Goal: Task Accomplishment & Management: Use online tool/utility

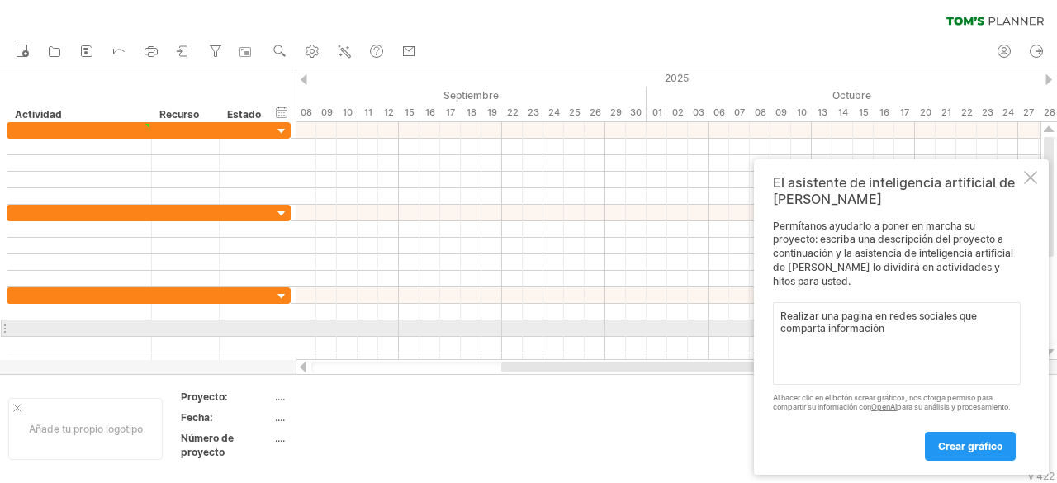
click at [897, 321] on textarea "Realizar una pagina en redes sociales que comparta información" at bounding box center [897, 343] width 248 height 83
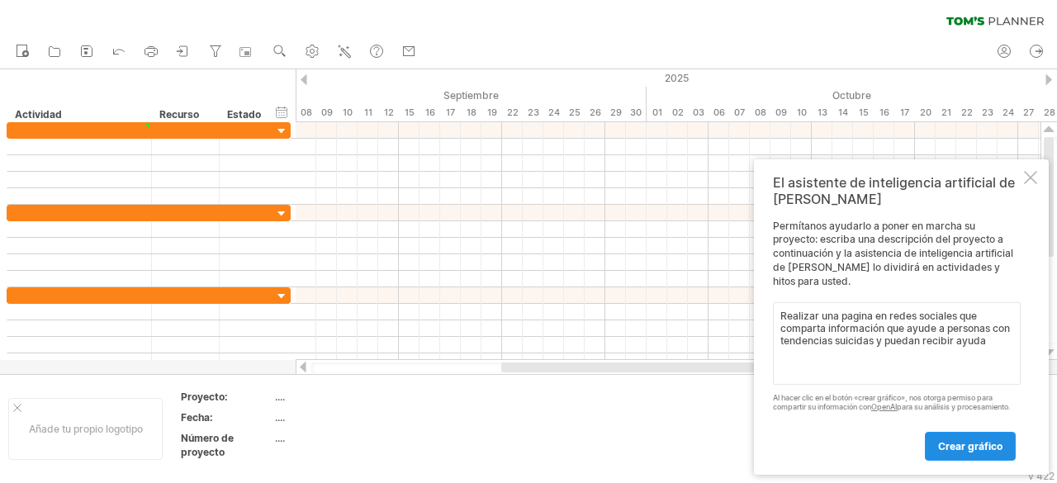
type textarea "Realizar una pagina en redes sociales que comparta información que ayude a pers…"
click at [1000, 437] on link "crear gráfico" at bounding box center [970, 446] width 91 height 29
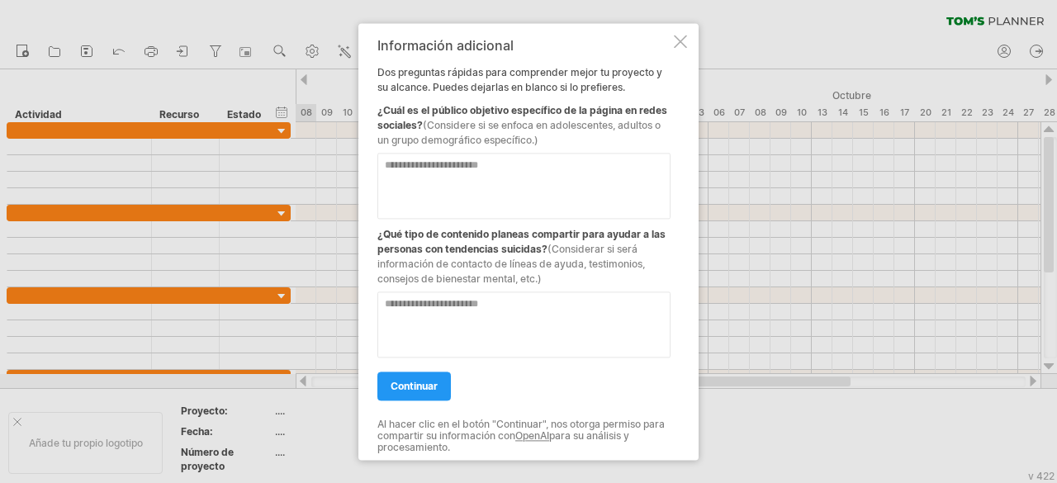
click at [538, 184] on textarea at bounding box center [523, 186] width 293 height 66
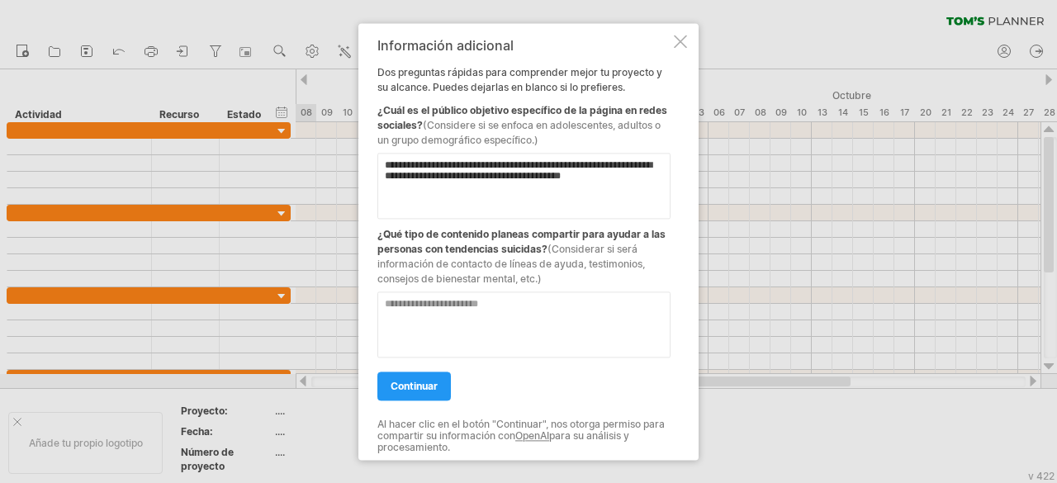
type textarea "**********"
click at [585, 315] on textarea at bounding box center [523, 325] width 293 height 66
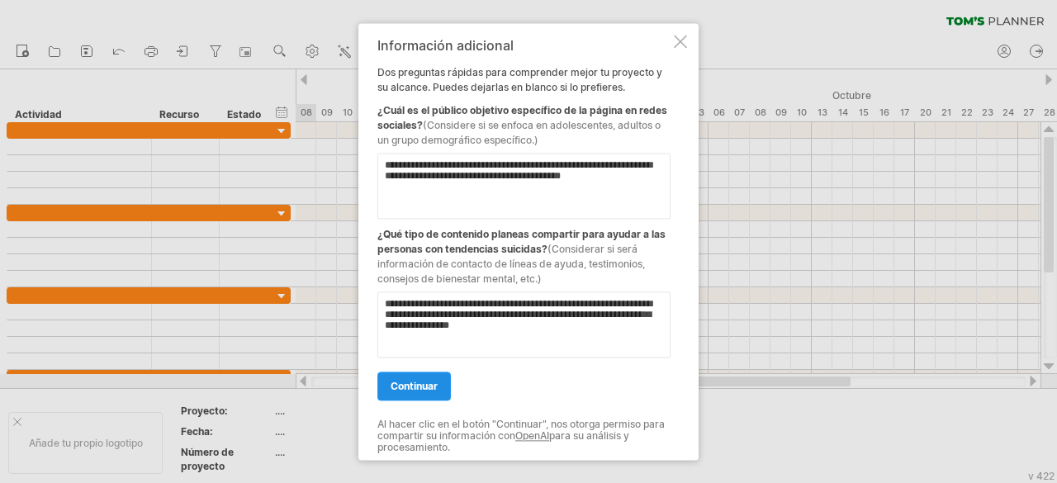
type textarea "**********"
click at [418, 379] on link "continuar" at bounding box center [413, 386] width 73 height 29
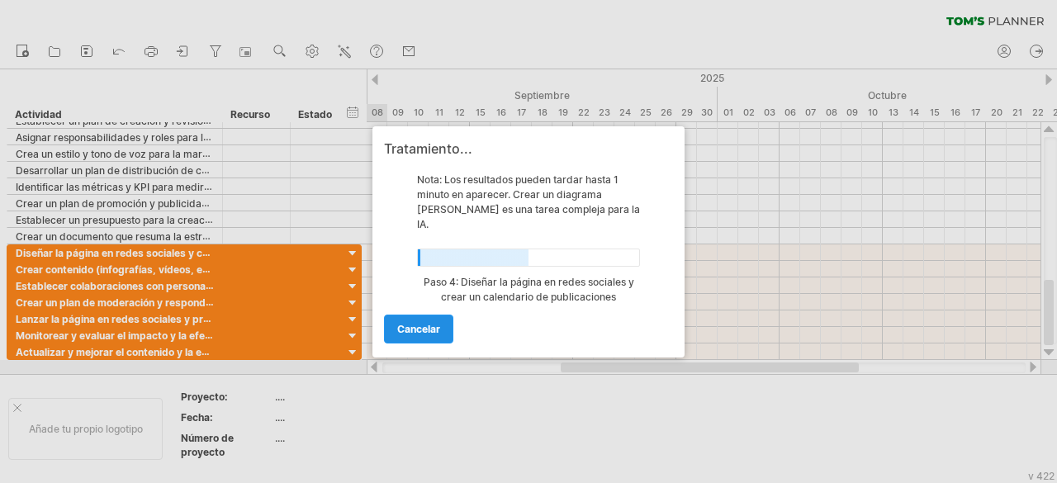
click at [413, 325] on font "Cancelar" at bounding box center [418, 329] width 43 height 12
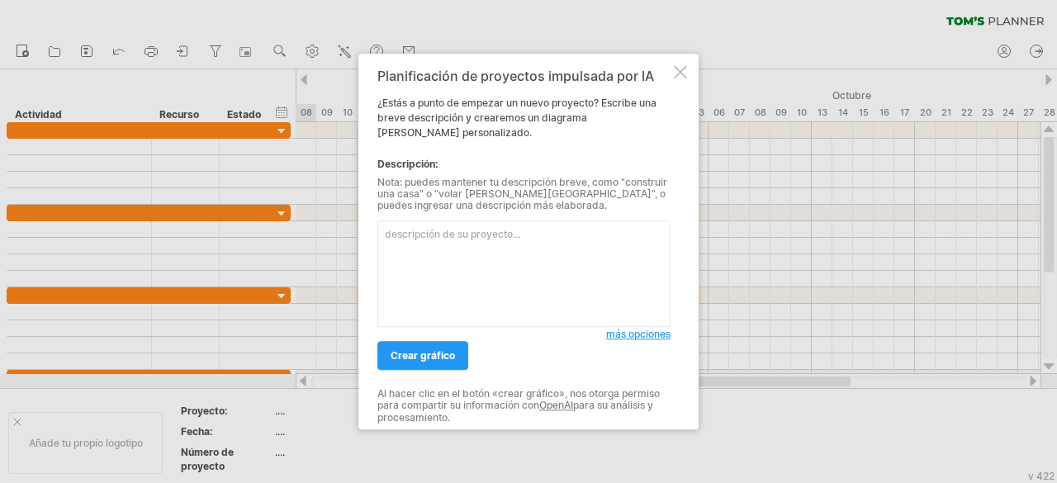
click at [684, 71] on div at bounding box center [680, 71] width 13 height 13
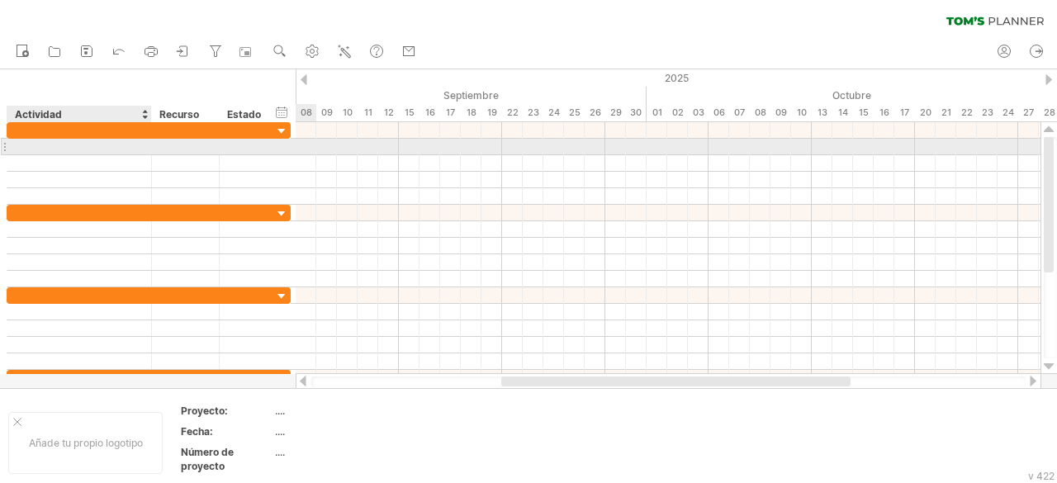
click at [88, 143] on div at bounding box center [79, 147] width 127 height 16
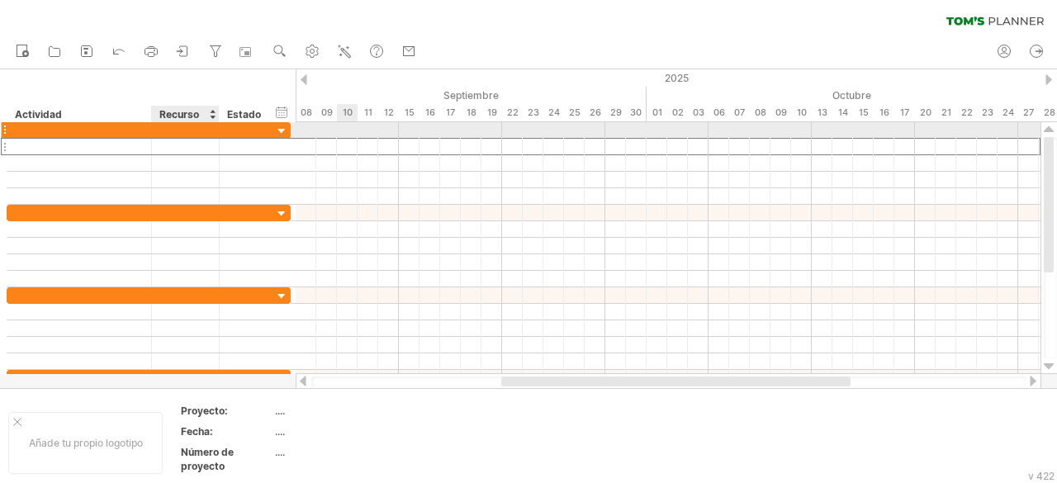
click at [171, 126] on div at bounding box center [185, 130] width 50 height 16
type input "**********"
click at [229, 124] on div at bounding box center [246, 130] width 36 height 16
click at [195, 136] on div "Actividad1" at bounding box center [185, 130] width 50 height 16
click at [210, 127] on div "**********" at bounding box center [186, 130] width 68 height 16
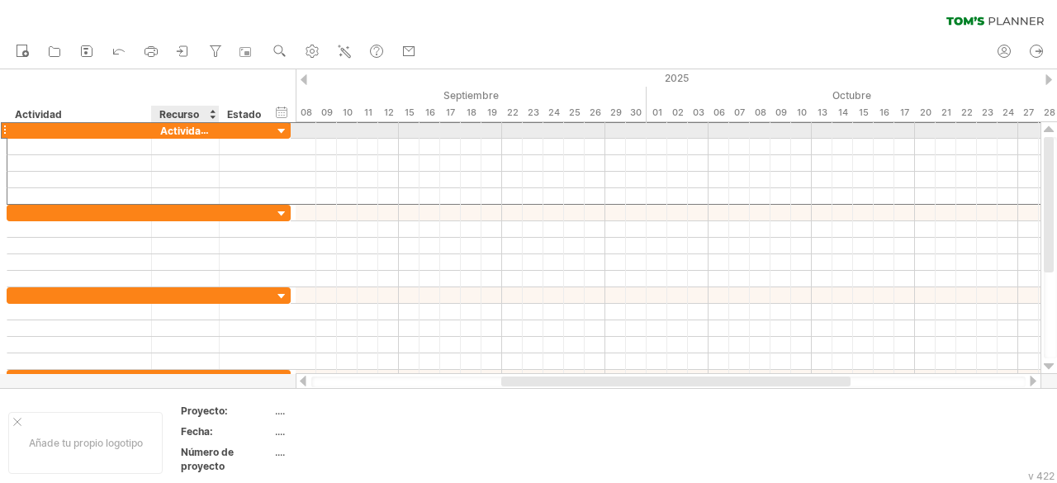
click at [208, 127] on font "Actividad1" at bounding box center [186, 130] width 52 height 13
click at [200, 132] on font "Actividad1" at bounding box center [186, 130] width 52 height 13
click at [188, 133] on font "Actividad1" at bounding box center [186, 130] width 52 height 13
click at [188, 131] on font "Actividad1" at bounding box center [186, 130] width 52 height 13
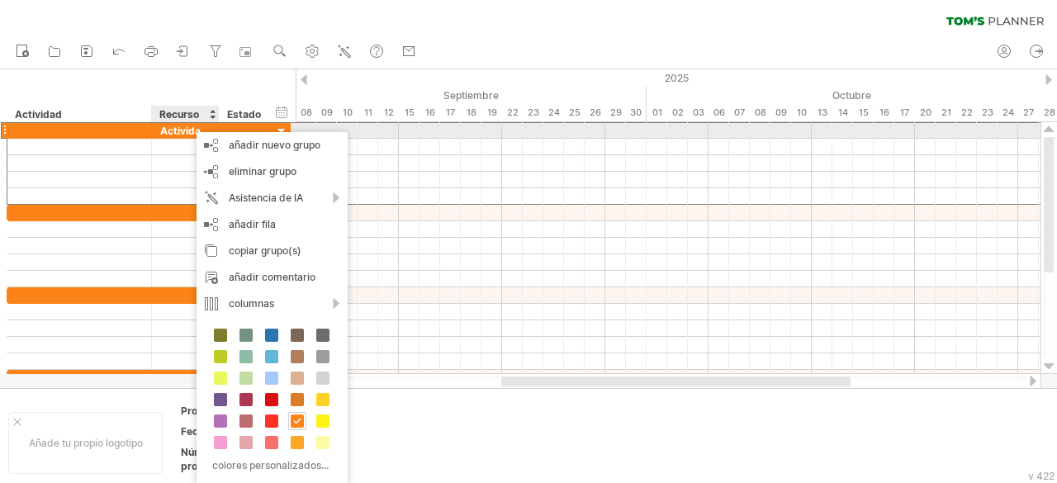
click at [188, 131] on font "Actividad1" at bounding box center [186, 130] width 52 height 13
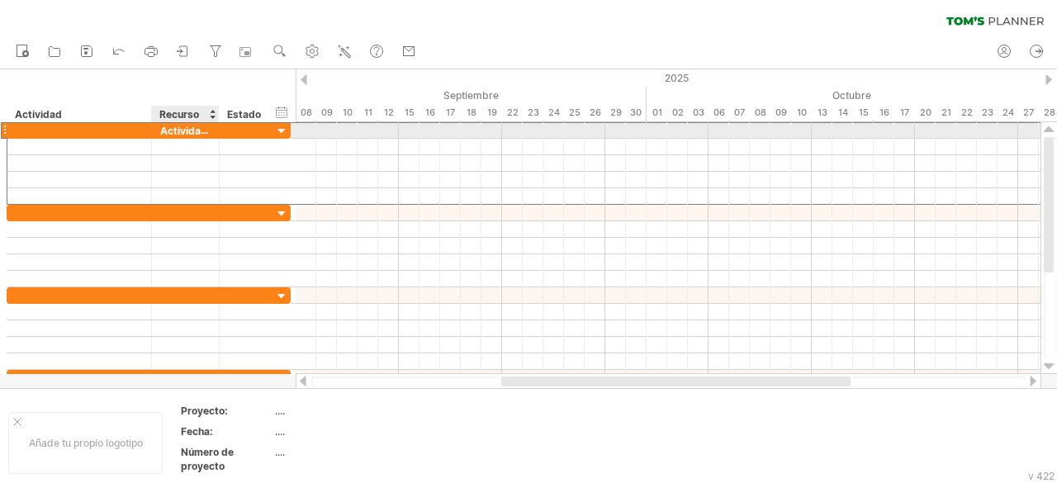
click at [206, 131] on font "Actividad1" at bounding box center [186, 130] width 52 height 13
click at [210, 131] on div "**********" at bounding box center [186, 130] width 68 height 16
click at [184, 130] on font "Actividad1" at bounding box center [186, 130] width 52 height 13
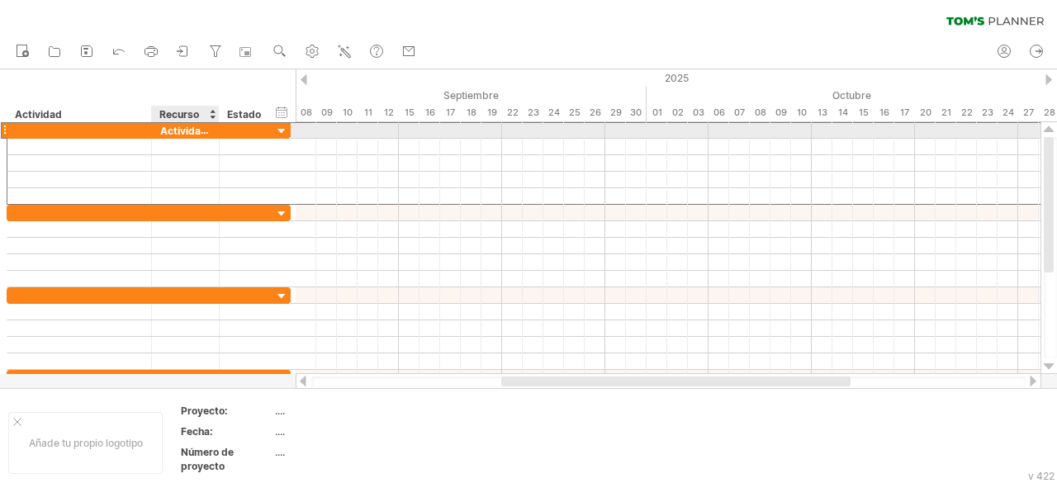
click at [184, 130] on font "Actividad1" at bounding box center [186, 130] width 52 height 13
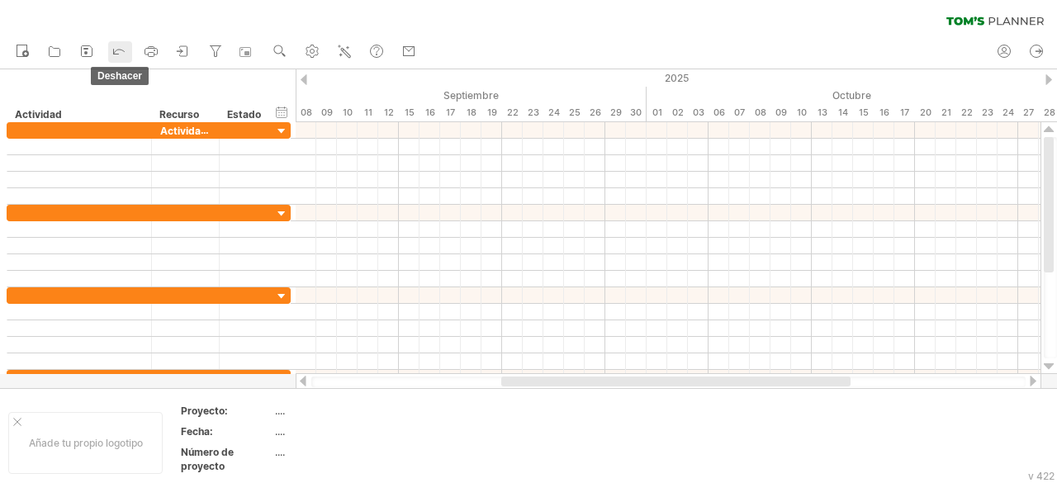
click at [124, 51] on icon at bounding box center [119, 50] width 17 height 17
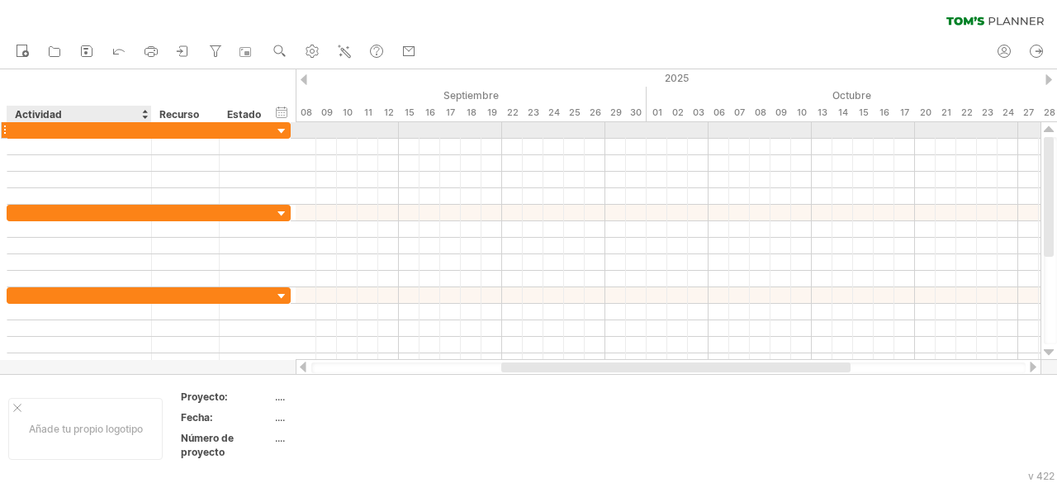
click at [136, 130] on div at bounding box center [79, 130] width 127 height 16
paste input "**********"
type input "**********"
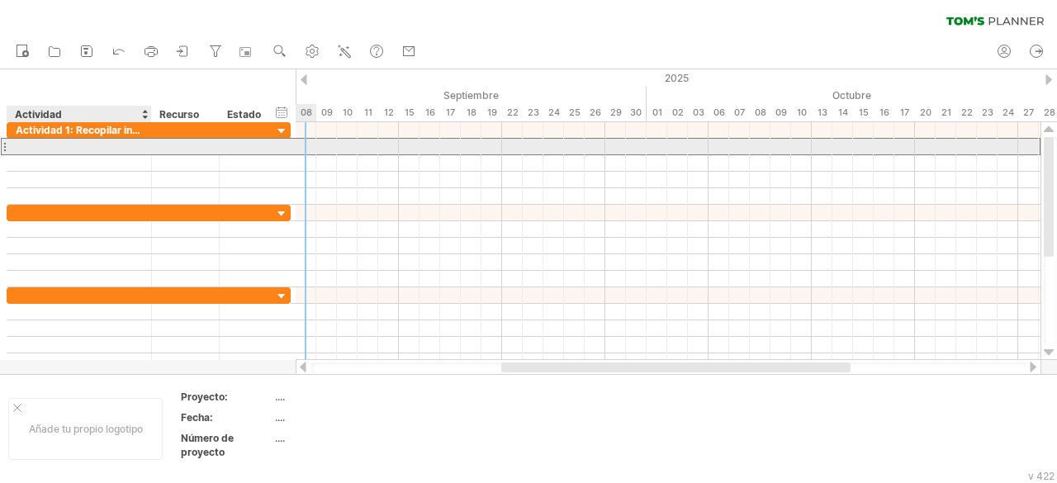
click at [117, 146] on div at bounding box center [79, 147] width 127 height 16
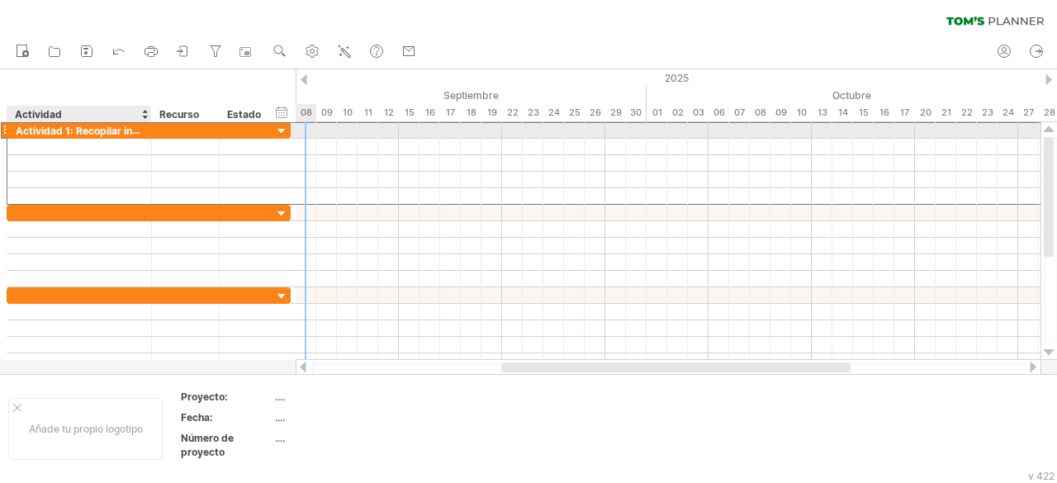
click at [140, 130] on font "Actividad 1: Recopilar información de diversas fuentes" at bounding box center [148, 130] width 264 height 13
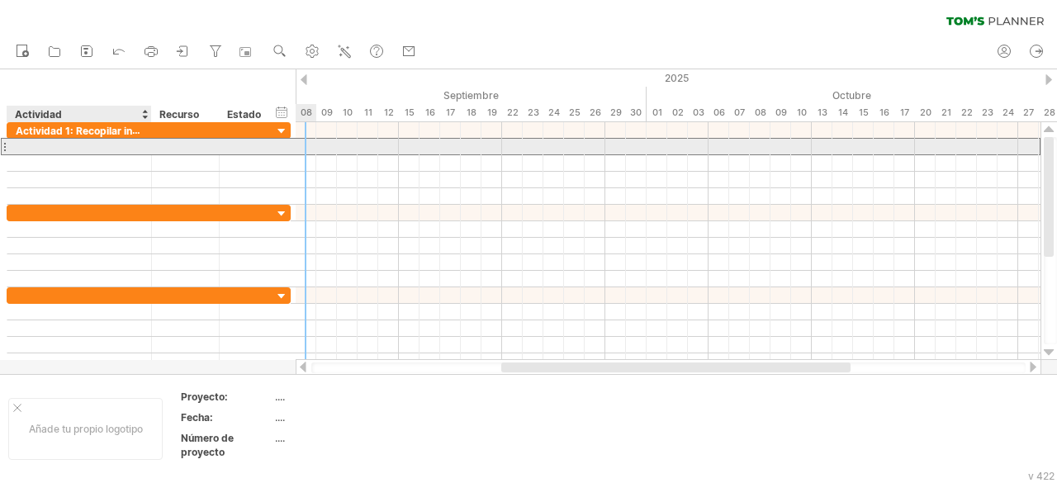
click at [106, 149] on div at bounding box center [79, 147] width 127 height 16
click at [76, 146] on div at bounding box center [79, 147] width 127 height 16
paste input "**********"
click at [57, 145] on input "**********" at bounding box center [79, 147] width 127 height 16
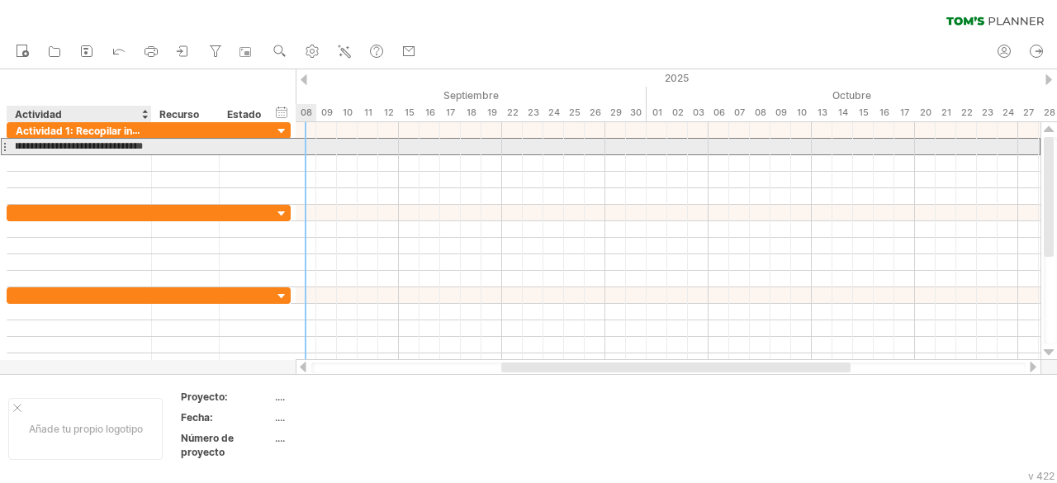
scroll to position [0, 312]
type input "**********"
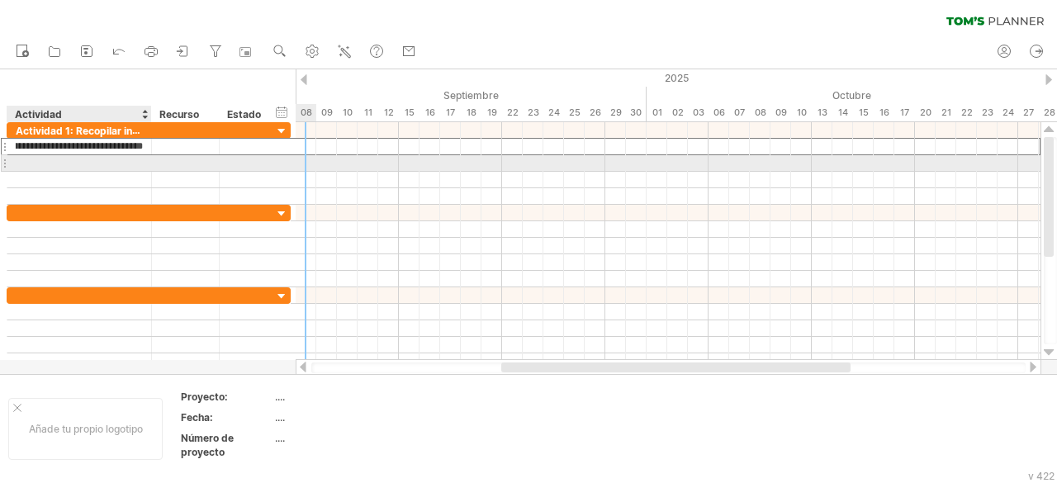
click at [86, 168] on div at bounding box center [79, 163] width 127 height 16
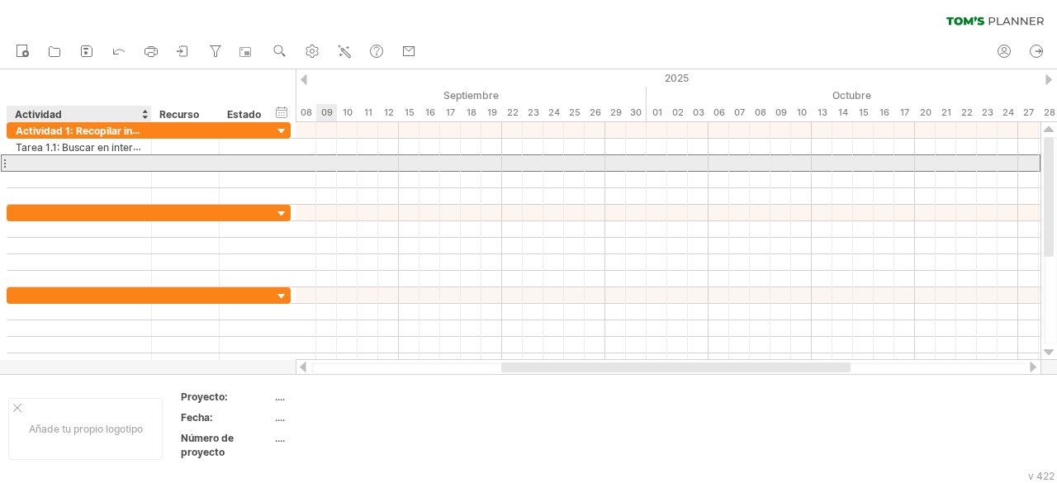
click at [59, 164] on div at bounding box center [79, 163] width 127 height 16
paste input "**********"
type input "**********"
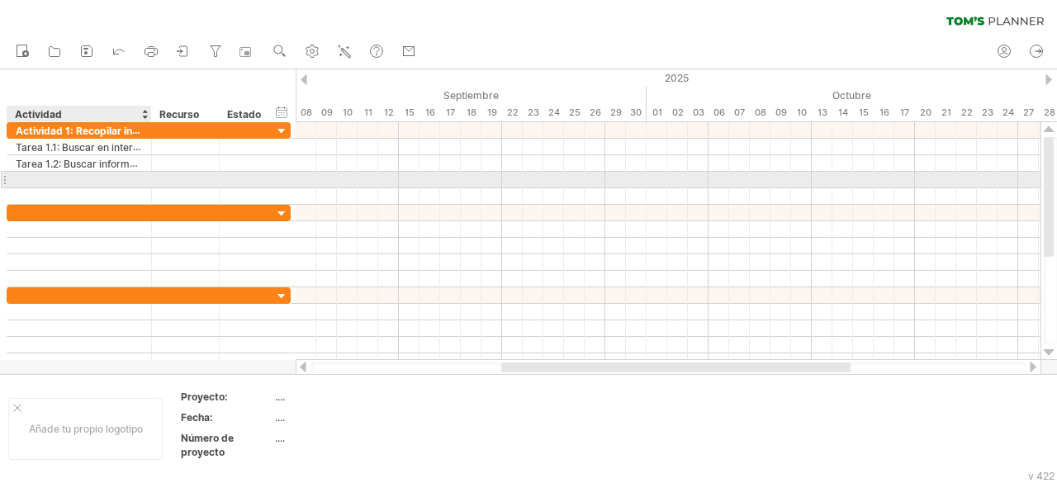
click at [129, 176] on div at bounding box center [79, 180] width 127 height 16
click at [4, 180] on div at bounding box center [4, 179] width 7 height 17
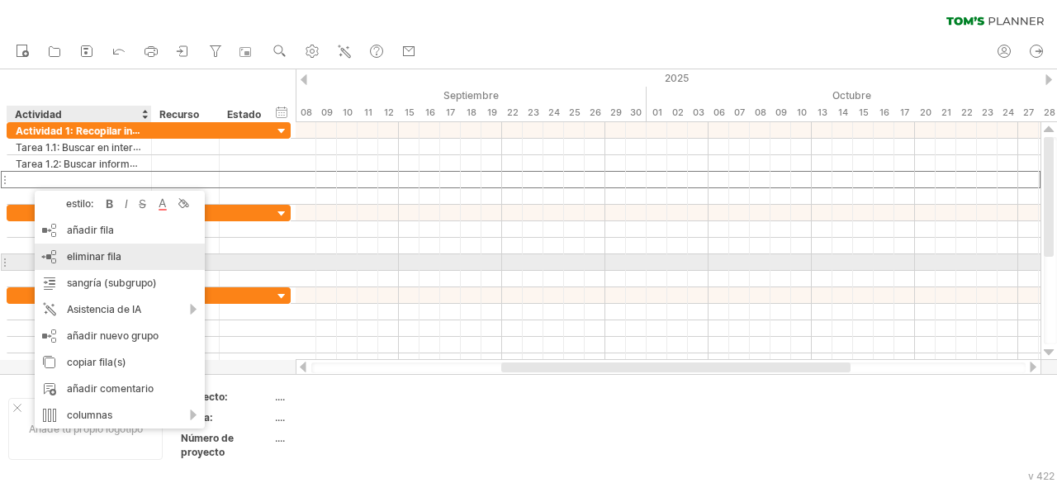
click at [102, 258] on font "eliminar fila" at bounding box center [94, 256] width 55 height 12
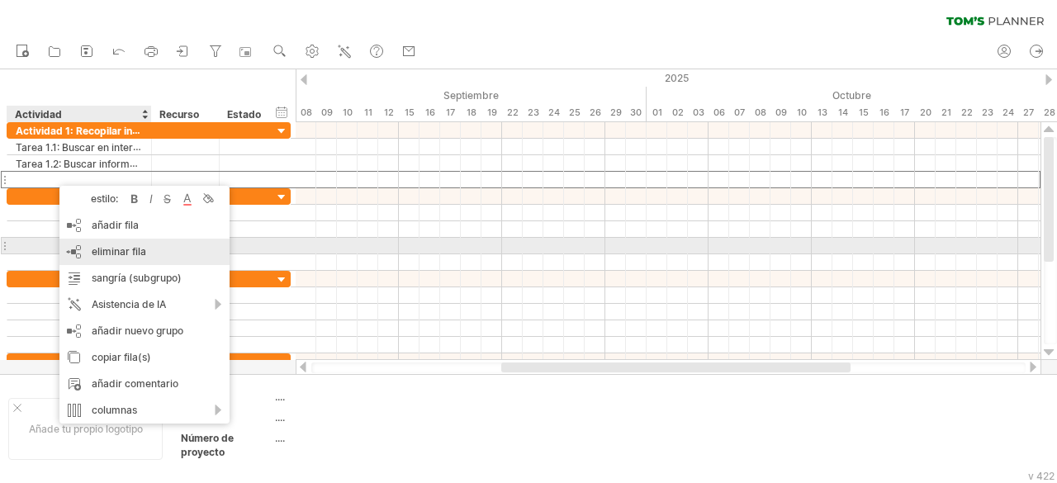
click at [108, 249] on font "eliminar fila" at bounding box center [119, 251] width 55 height 12
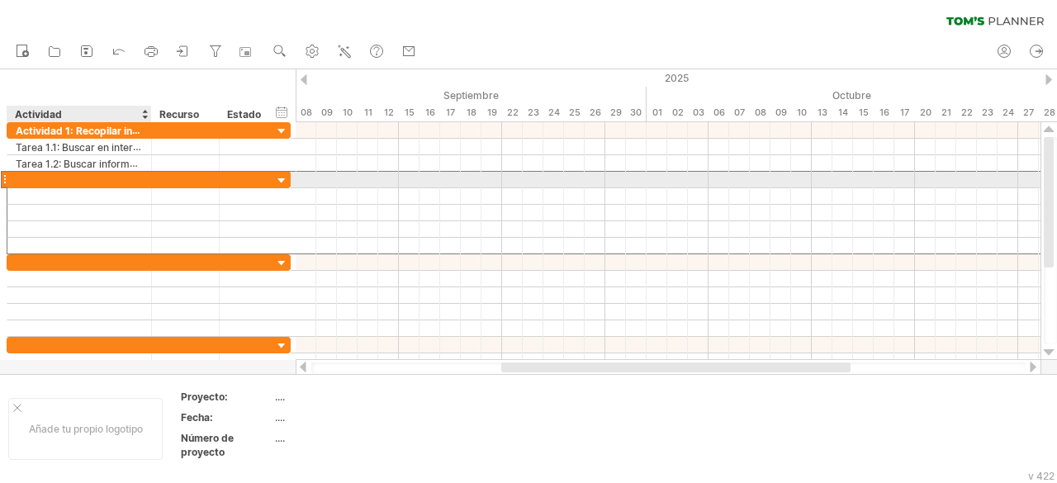
click at [59, 182] on div at bounding box center [79, 180] width 127 height 16
paste input "**********"
type input "**********"
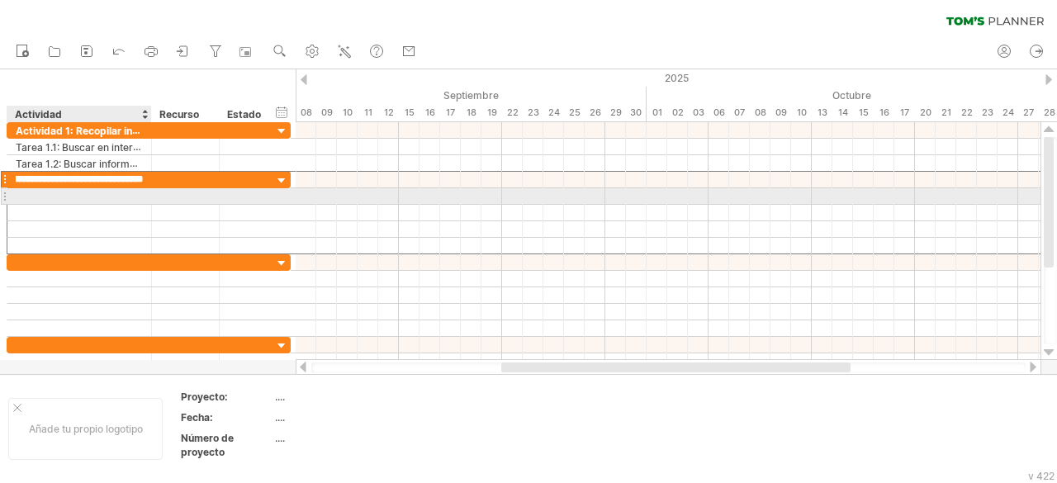
click at [63, 192] on div at bounding box center [79, 196] width 127 height 16
click at [71, 197] on div at bounding box center [79, 196] width 127 height 16
paste input "**********"
type input "**********"
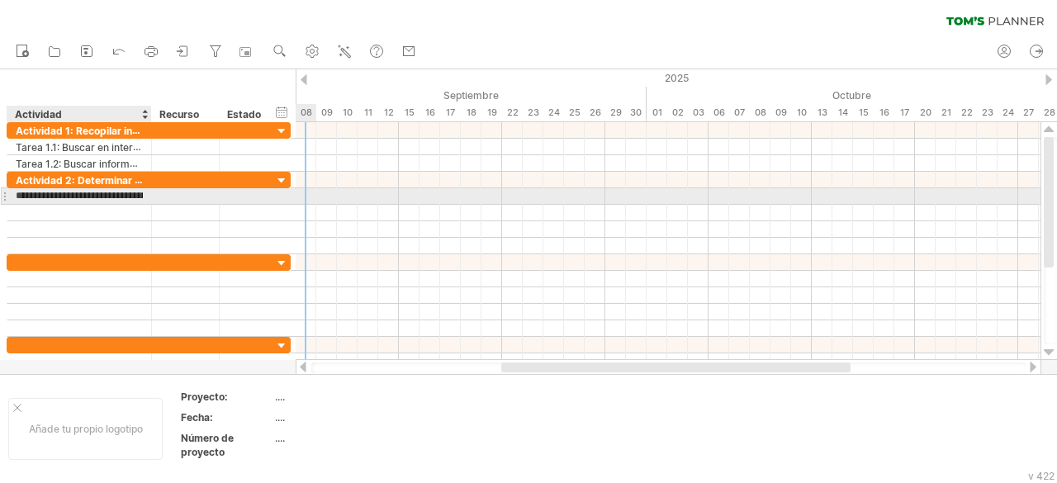
scroll to position [0, 344]
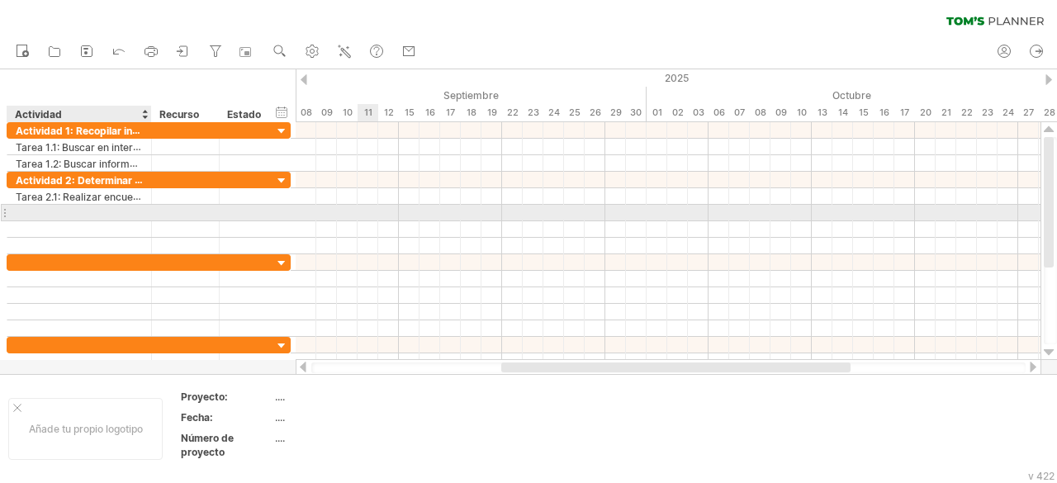
click at [66, 215] on div at bounding box center [79, 213] width 127 height 16
paste input "**********"
type input "**********"
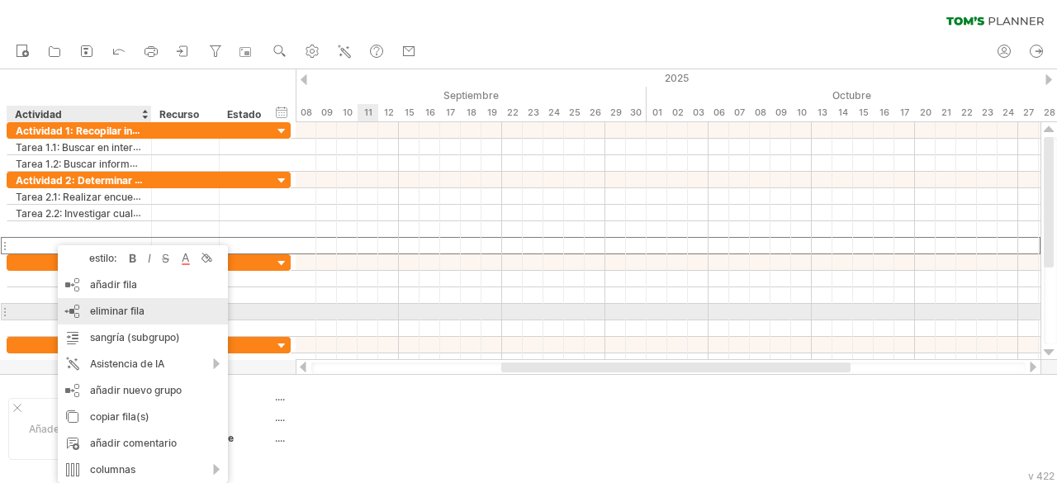
click at [103, 318] on div "eliminar fila eliminar filas seleccionadas" at bounding box center [143, 311] width 170 height 26
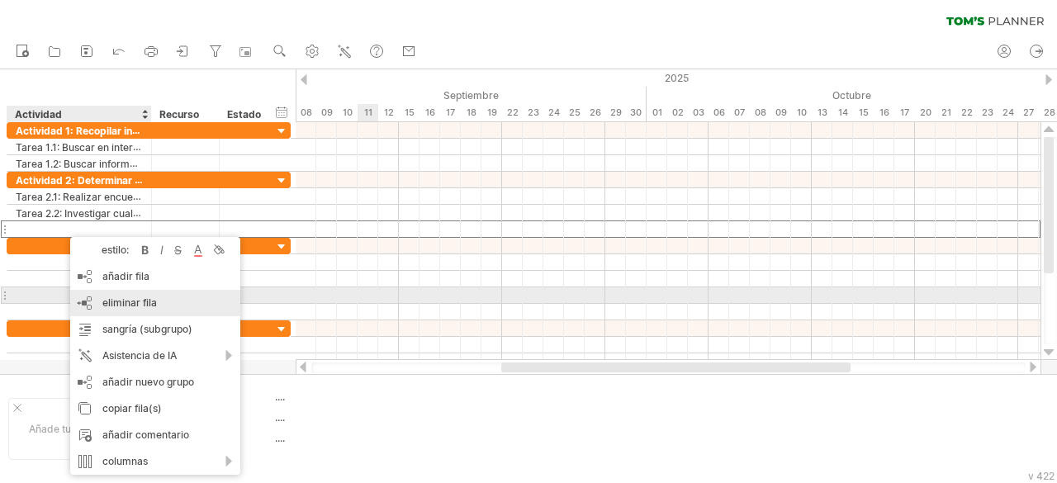
click at [111, 302] on font "eliminar fila" at bounding box center [129, 302] width 55 height 12
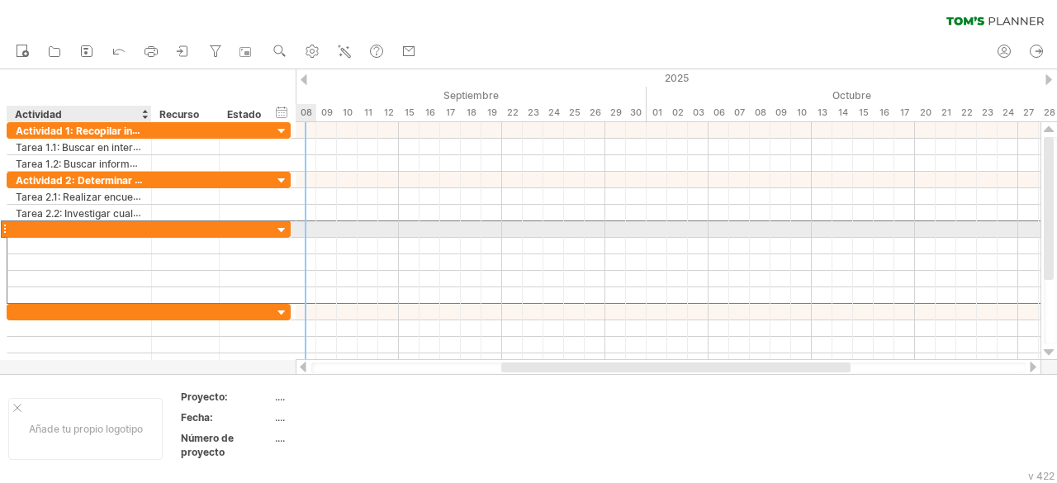
click at [142, 229] on div at bounding box center [79, 229] width 127 height 16
paste input "**********"
type input "**********"
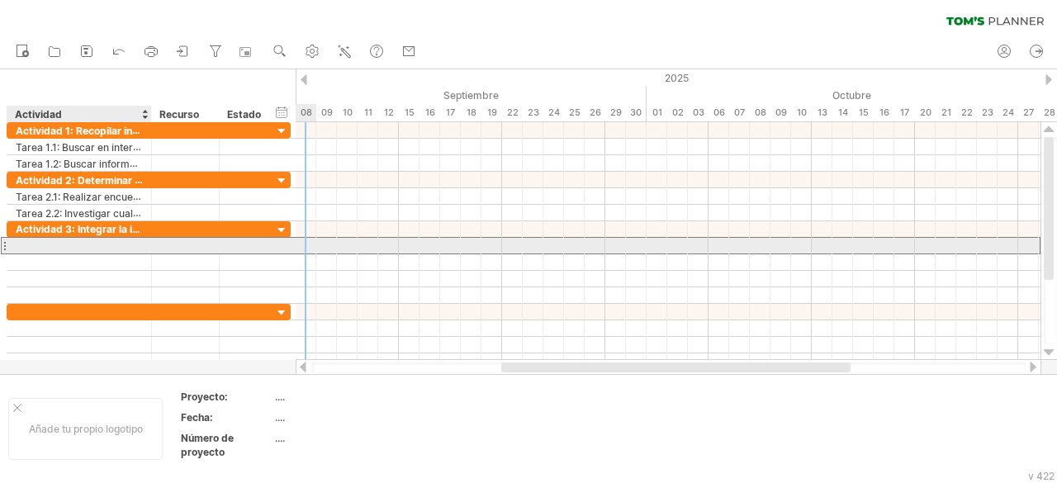
click at [140, 248] on div at bounding box center [79, 246] width 127 height 16
click at [63, 244] on div at bounding box center [79, 246] width 127 height 16
paste input "**********"
type input "**********"
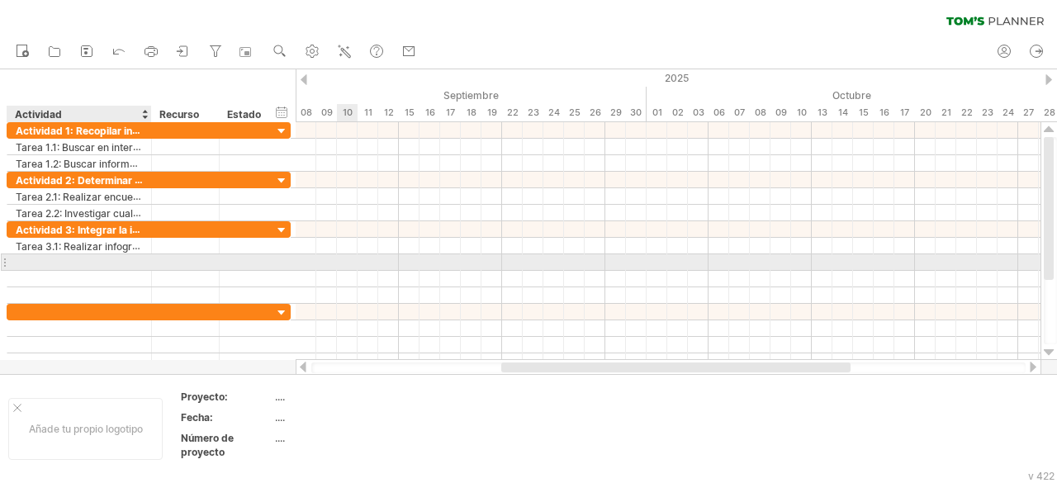
click at [36, 257] on div at bounding box center [79, 262] width 127 height 16
paste input "**********"
type input "**********"
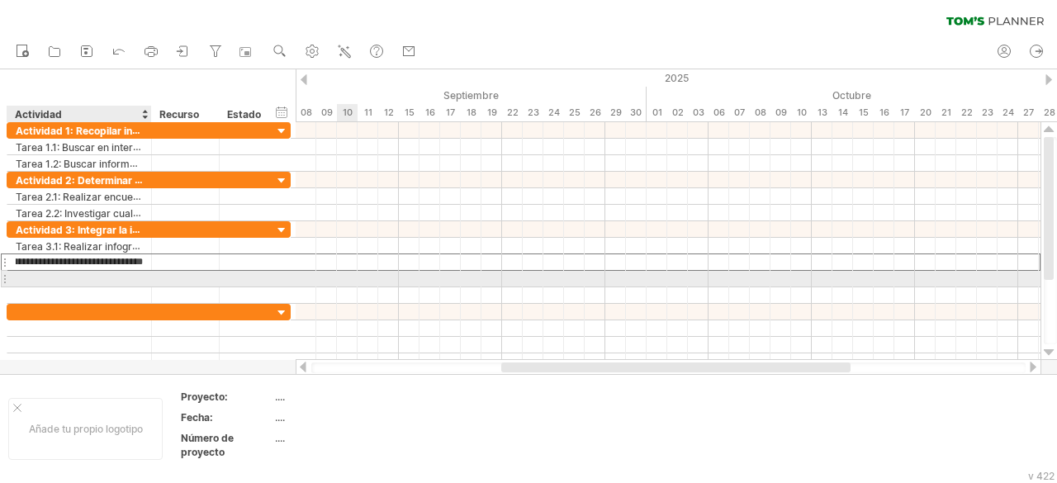
click at [92, 276] on div at bounding box center [79, 279] width 127 height 16
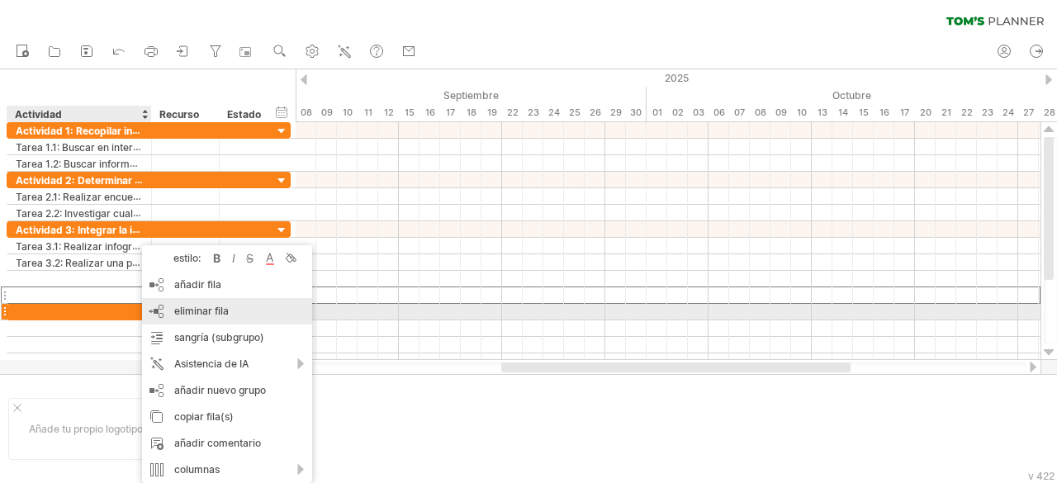
click at [208, 310] on font "eliminar fila" at bounding box center [201, 311] width 55 height 12
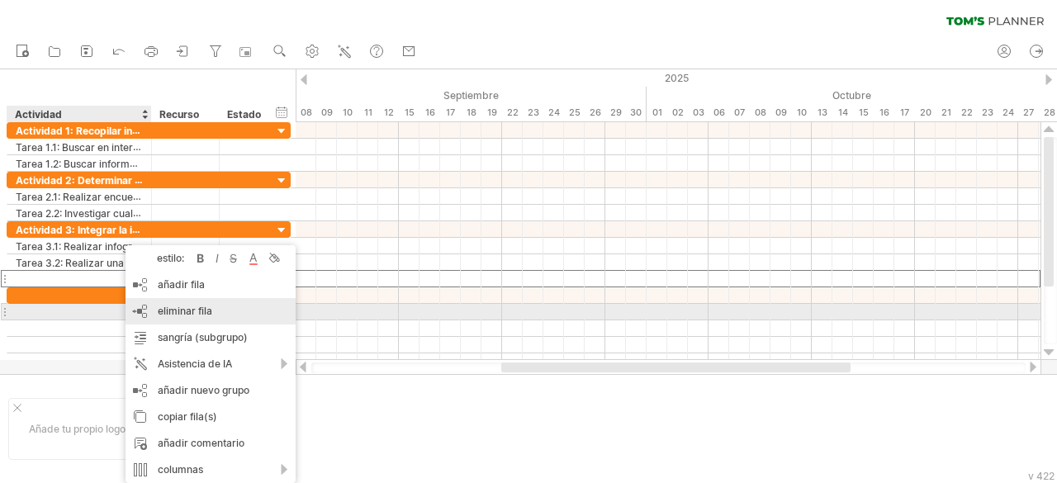
click at [164, 312] on font "eliminar fila" at bounding box center [185, 311] width 55 height 12
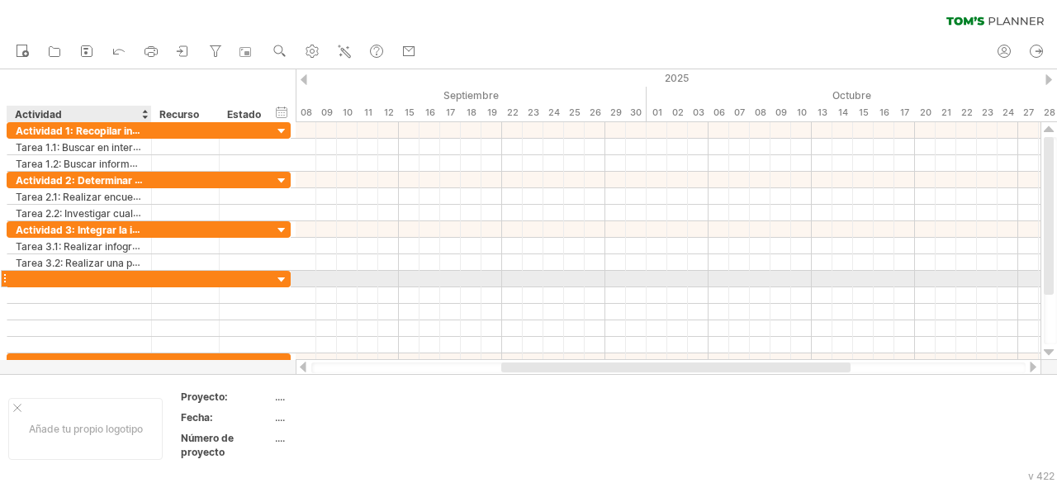
click at [125, 277] on div at bounding box center [79, 279] width 127 height 16
paste input "**********"
type input "**********"
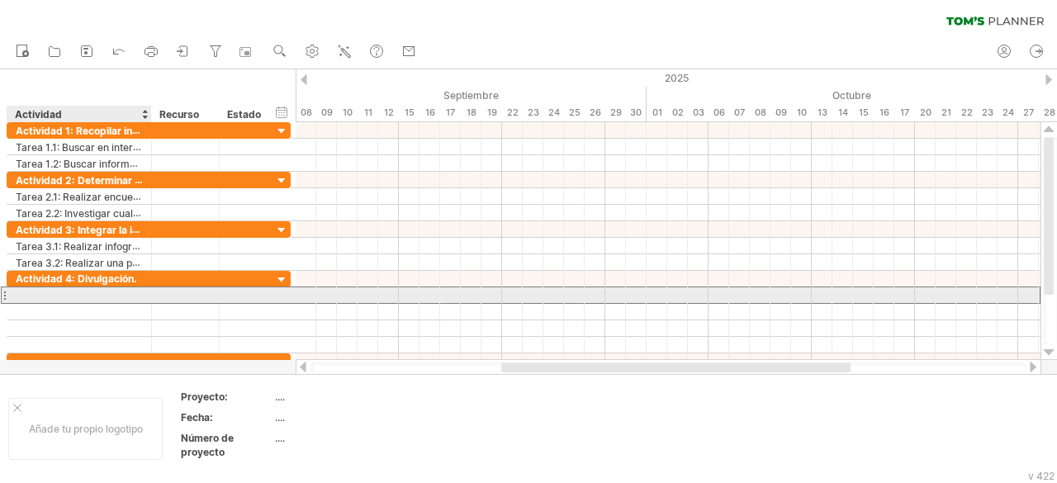
click at [97, 293] on div at bounding box center [79, 295] width 127 height 16
click at [88, 295] on div at bounding box center [79, 295] width 127 height 16
paste input "**********"
type input "**********"
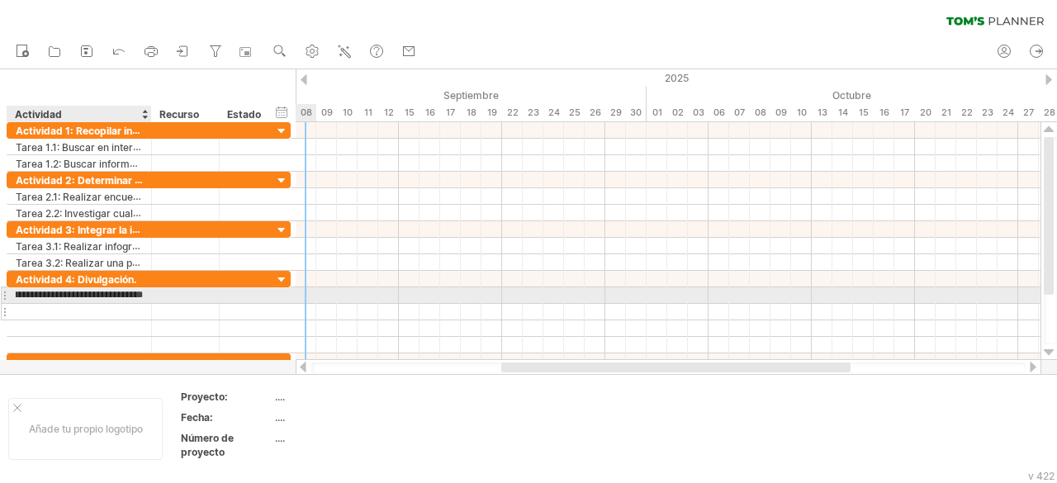
click at [84, 304] on div at bounding box center [79, 312] width 127 height 16
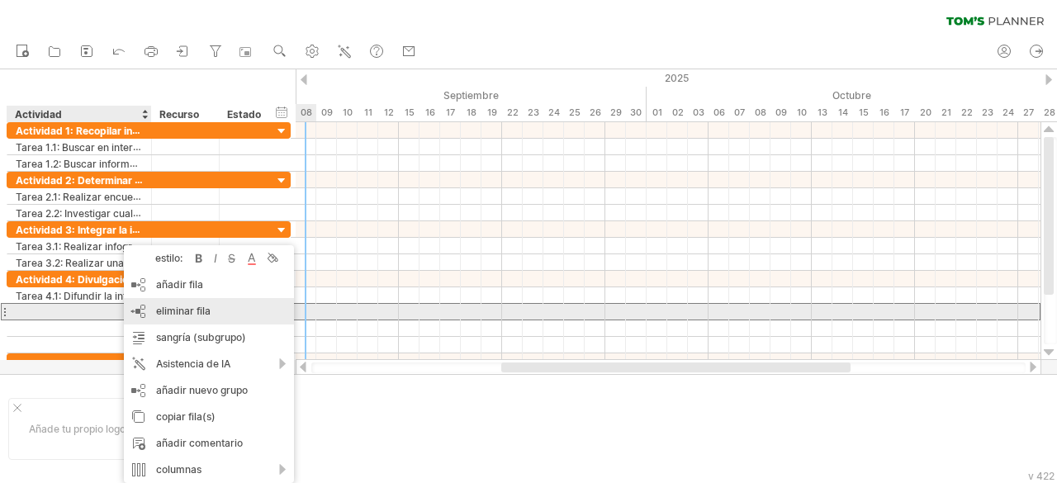
click at [178, 320] on div "eliminar fila eliminar filas seleccionadas" at bounding box center [209, 311] width 170 height 26
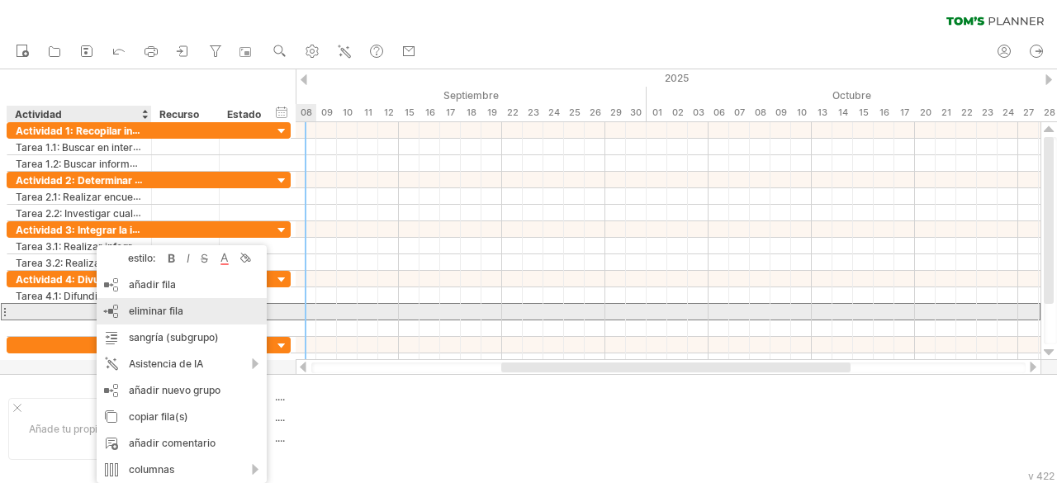
click at [171, 309] on font "eliminar fila" at bounding box center [156, 311] width 55 height 12
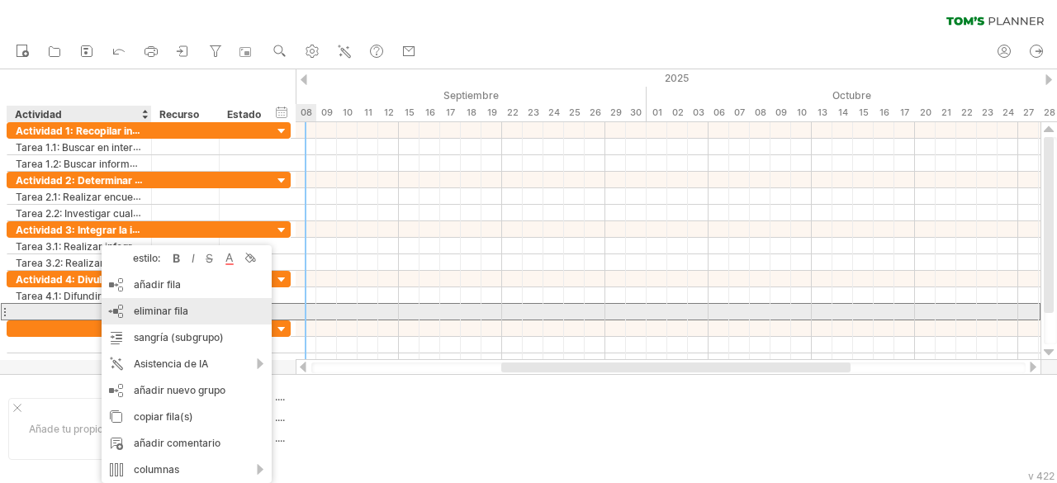
click at [157, 320] on div "eliminar fila eliminar filas seleccionadas" at bounding box center [187, 311] width 170 height 26
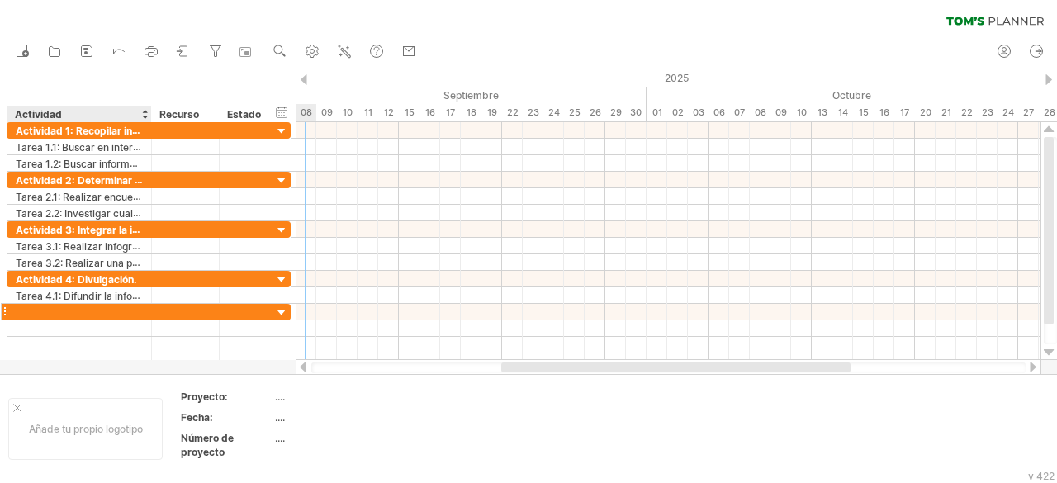
click at [134, 310] on div at bounding box center [79, 312] width 127 height 16
paste input "**********"
type input "**********"
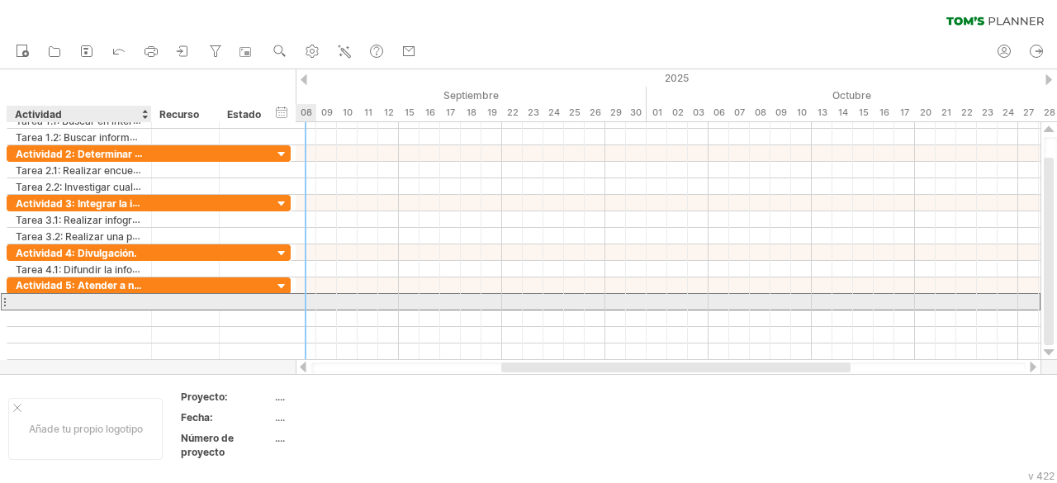
click at [140, 297] on div at bounding box center [79, 302] width 127 height 16
click at [72, 294] on div at bounding box center [79, 302] width 127 height 16
paste input "**********"
type input "**********"
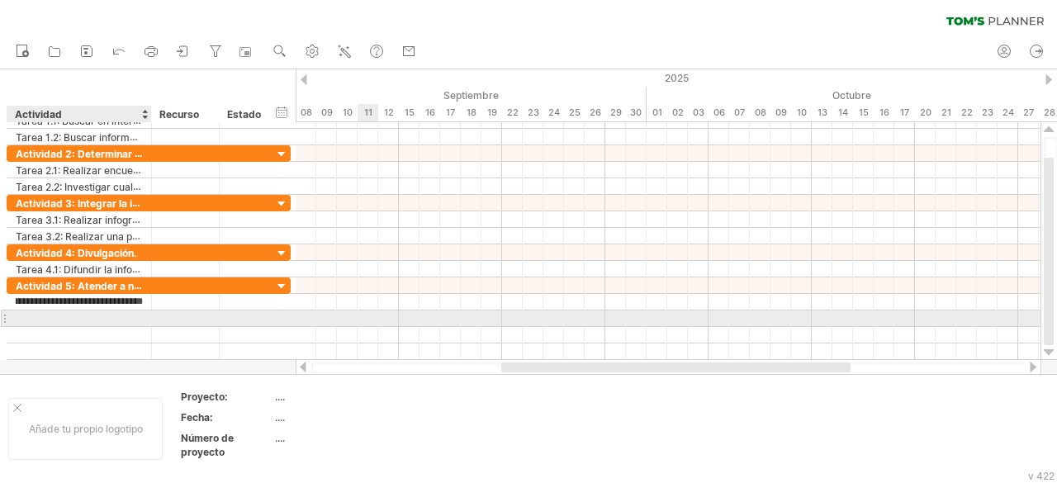
click at [114, 311] on div at bounding box center [79, 318] width 127 height 16
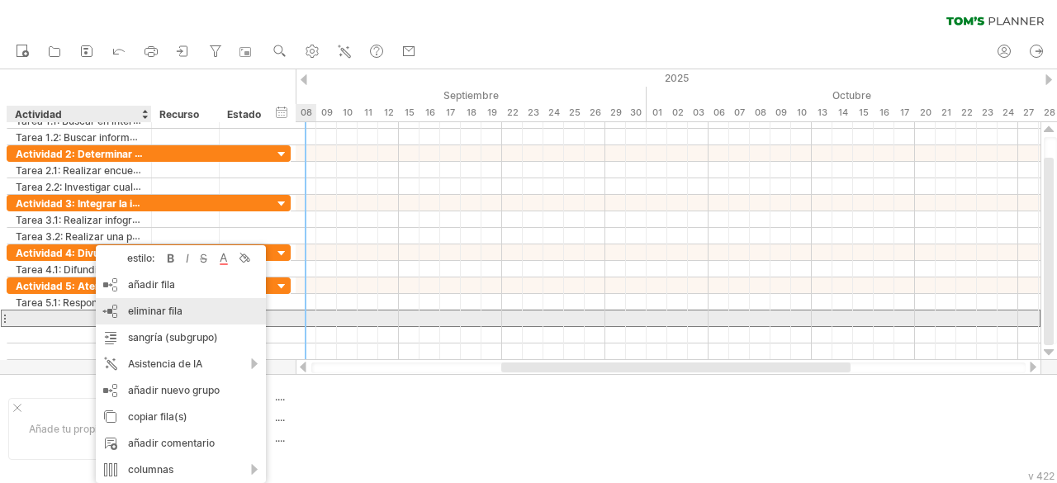
click at [135, 316] on font "eliminar fila" at bounding box center [155, 311] width 55 height 12
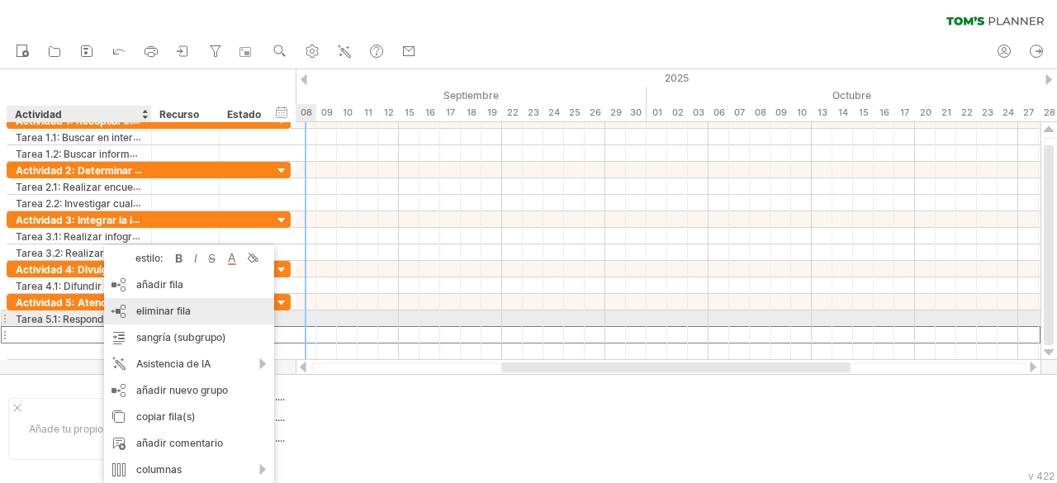
click at [149, 317] on div "eliminar fila eliminar filas seleccionadas" at bounding box center [189, 311] width 170 height 26
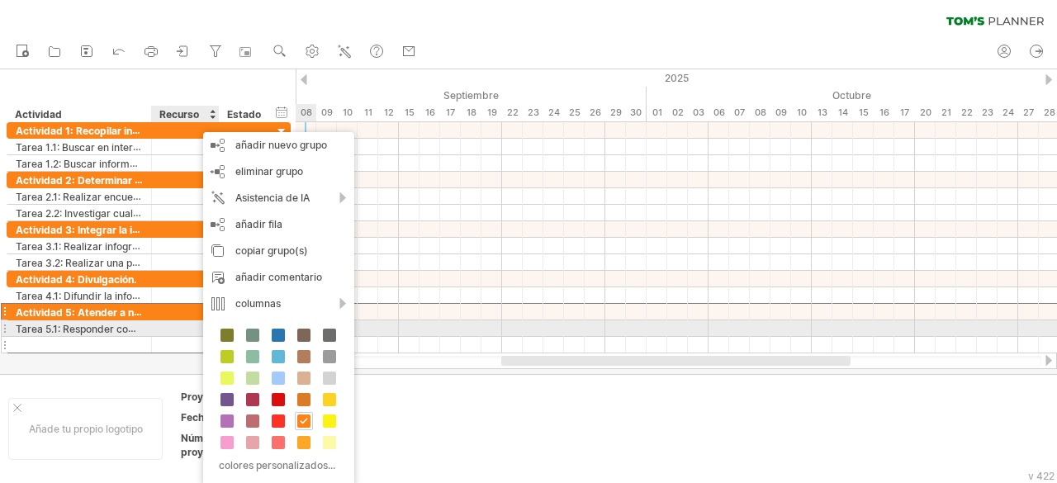
click at [134, 337] on div at bounding box center [79, 345] width 127 height 16
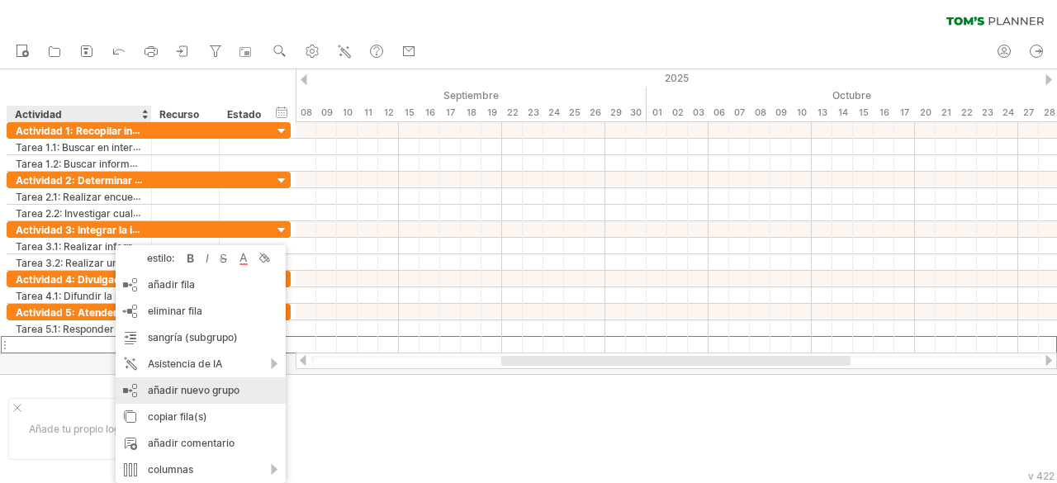
click at [178, 386] on font "añadir nuevo grupo" at bounding box center [194, 390] width 92 height 12
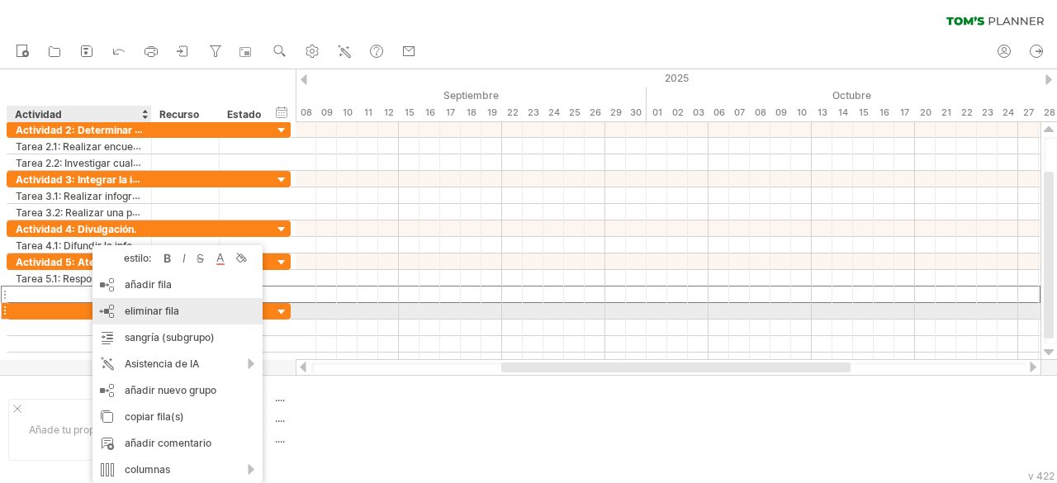
click at [167, 314] on font "eliminar fila" at bounding box center [152, 311] width 55 height 12
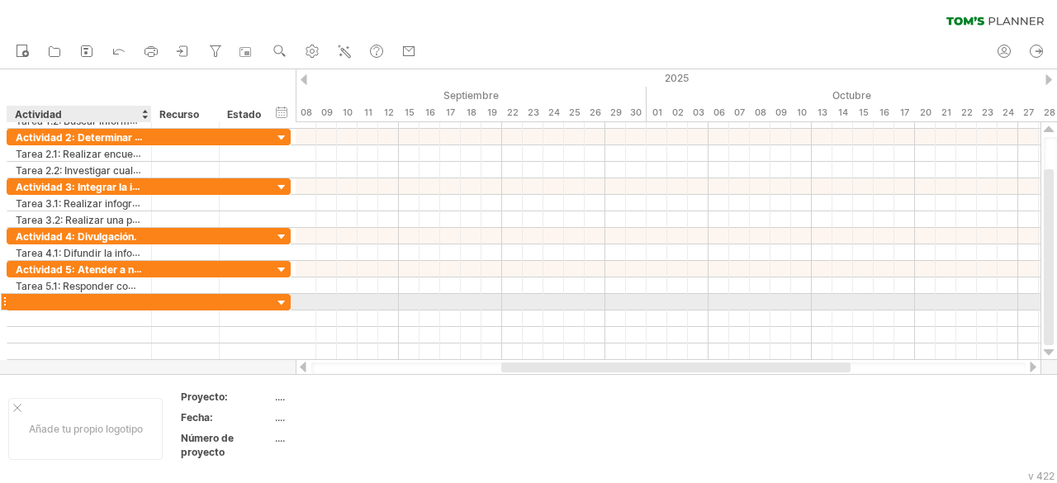
click at [47, 297] on div at bounding box center [79, 302] width 127 height 16
paste input "**********"
type input "**********"
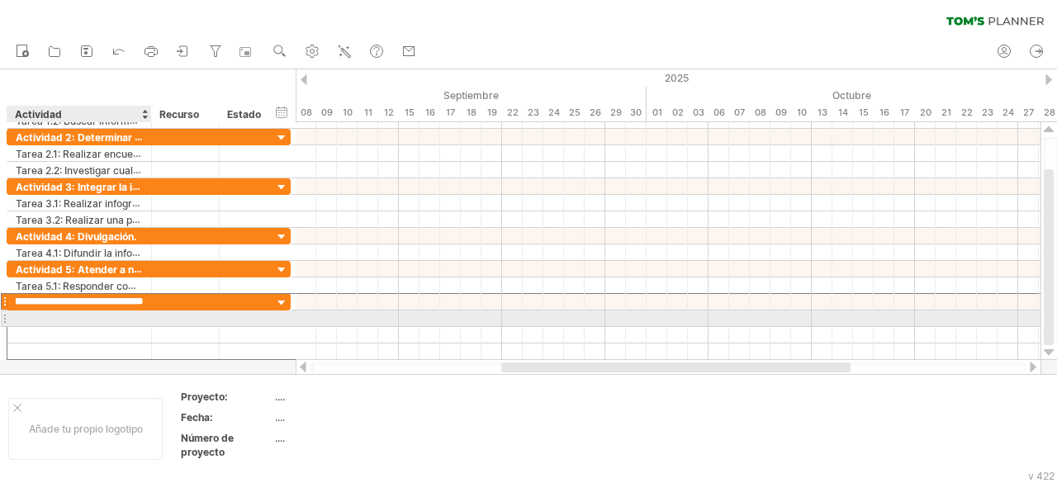
click at [46, 314] on div at bounding box center [79, 318] width 127 height 16
click at [99, 318] on div at bounding box center [79, 318] width 127 height 16
paste input "**********"
type input "**********"
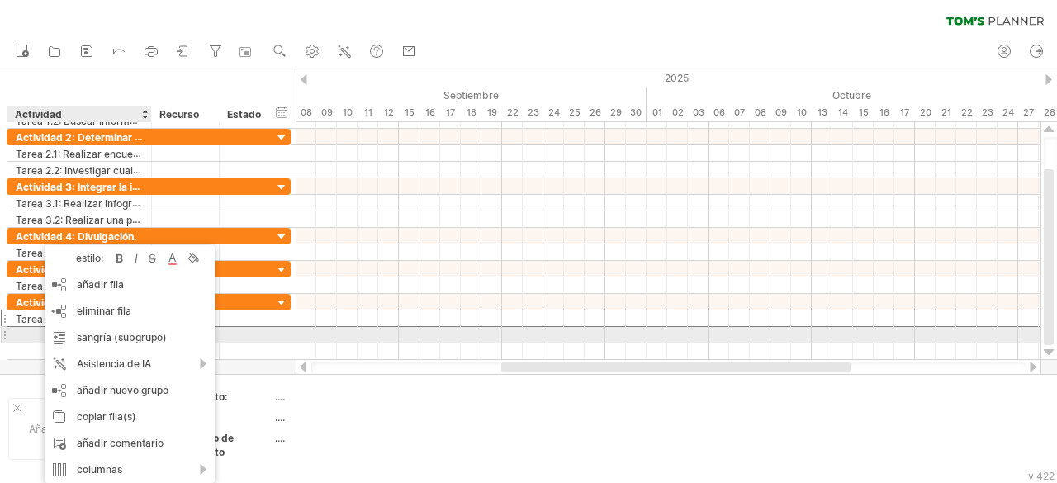
click at [21, 333] on div at bounding box center [79, 335] width 127 height 16
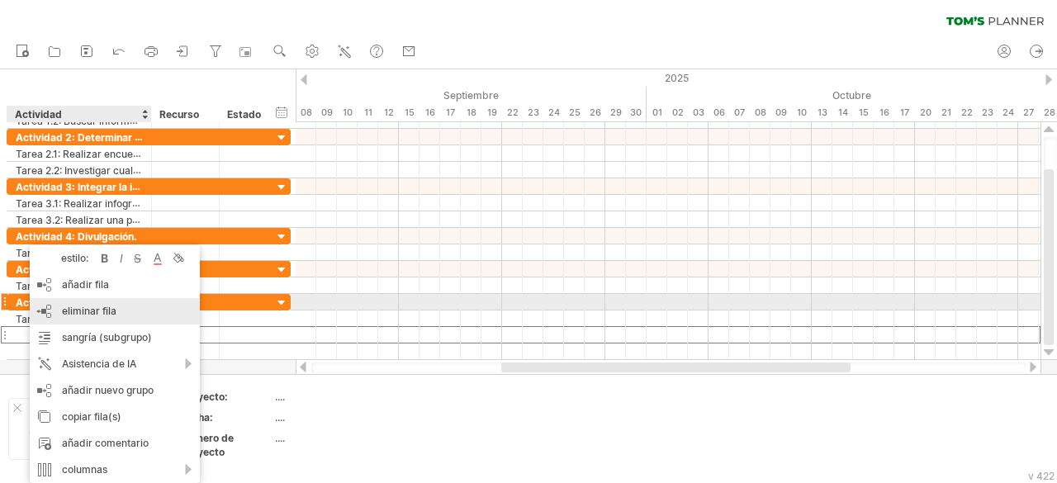
click at [89, 302] on div "eliminar fila eliminar filas seleccionadas" at bounding box center [115, 311] width 170 height 26
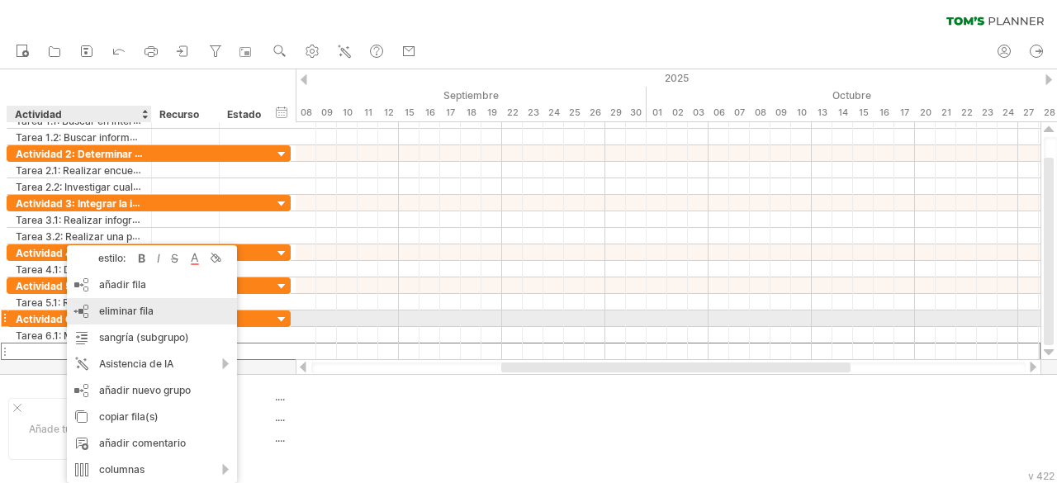
click at [112, 320] on div "eliminar fila eliminar filas seleccionadas" at bounding box center [152, 311] width 170 height 26
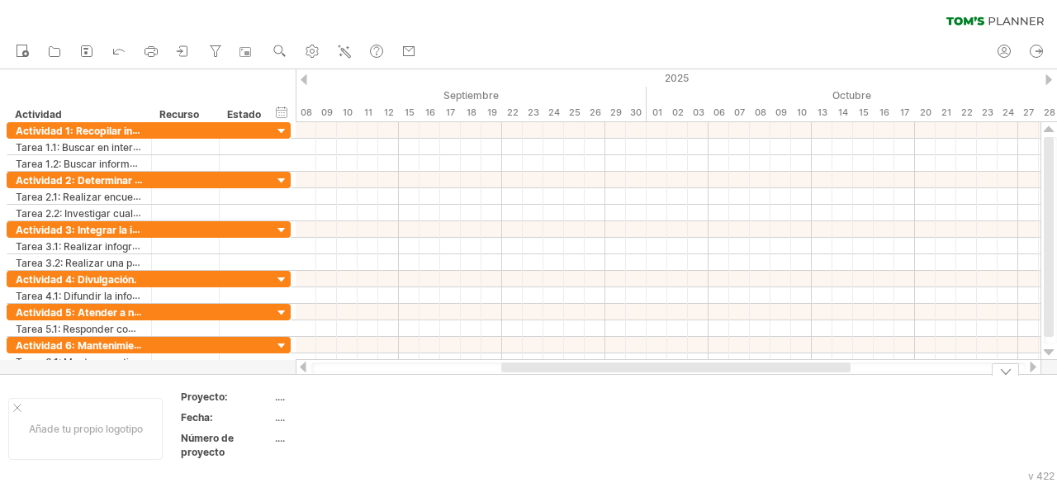
click at [279, 396] on font "...." at bounding box center [280, 397] width 10 height 12
click at [218, 402] on div "Proyecto:" at bounding box center [226, 397] width 91 height 14
type input "**********"
click at [253, 414] on div "Fecha:" at bounding box center [226, 417] width 91 height 14
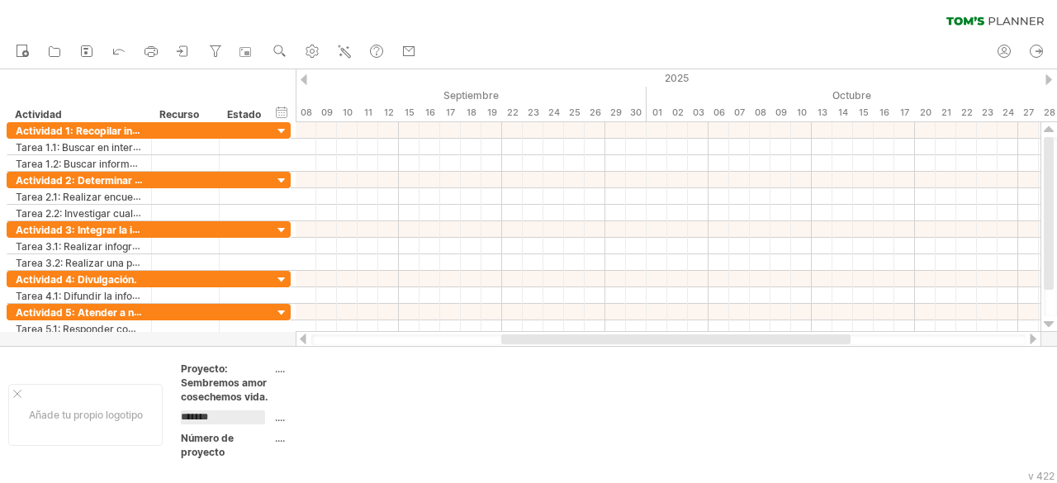
type input "******"
click at [274, 430] on table "Proyecto: Sembremos amor cosechemos vida. .... ****** .... Número de proyecto .…" at bounding box center [298, 414] width 238 height 106
click at [276, 422] on font "...." at bounding box center [280, 417] width 10 height 12
click at [277, 420] on font "...." at bounding box center [280, 417] width 10 height 12
click at [282, 417] on font "...." at bounding box center [280, 417] width 10 height 12
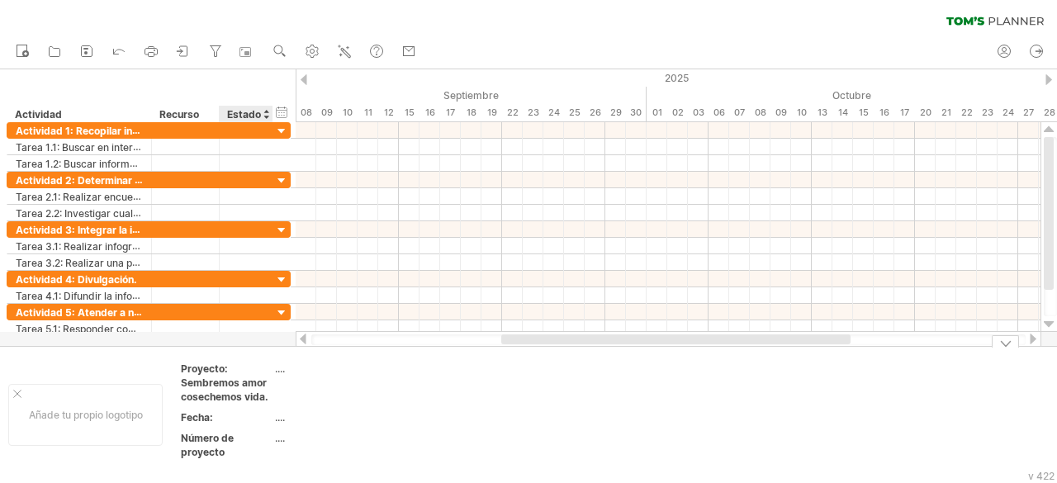
click at [228, 417] on div "Fecha:" at bounding box center [226, 417] width 91 height 14
click at [277, 419] on font "...." at bounding box center [280, 417] width 10 height 12
click at [285, 373] on font "...." at bounding box center [280, 369] width 10 height 12
click at [226, 424] on th "Fecha:" at bounding box center [227, 419] width 92 height 19
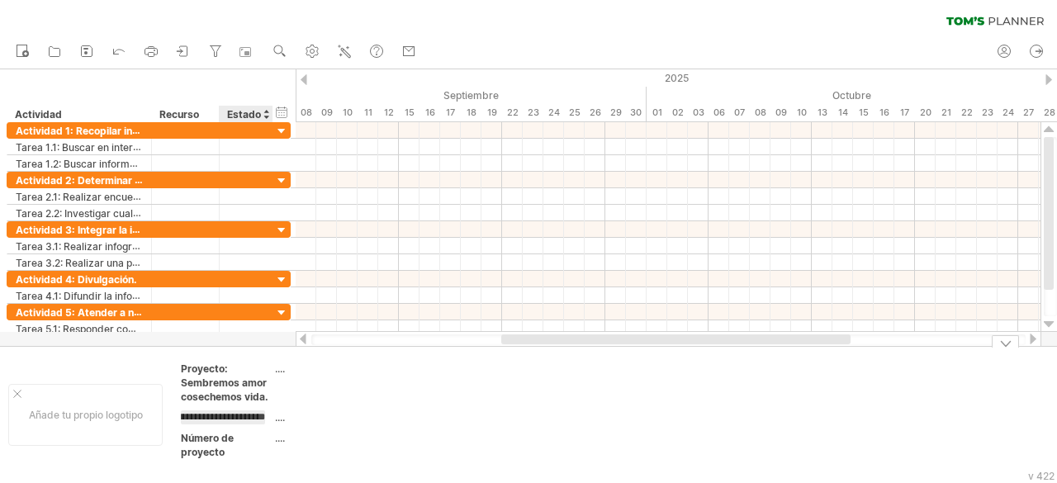
type input "**********"
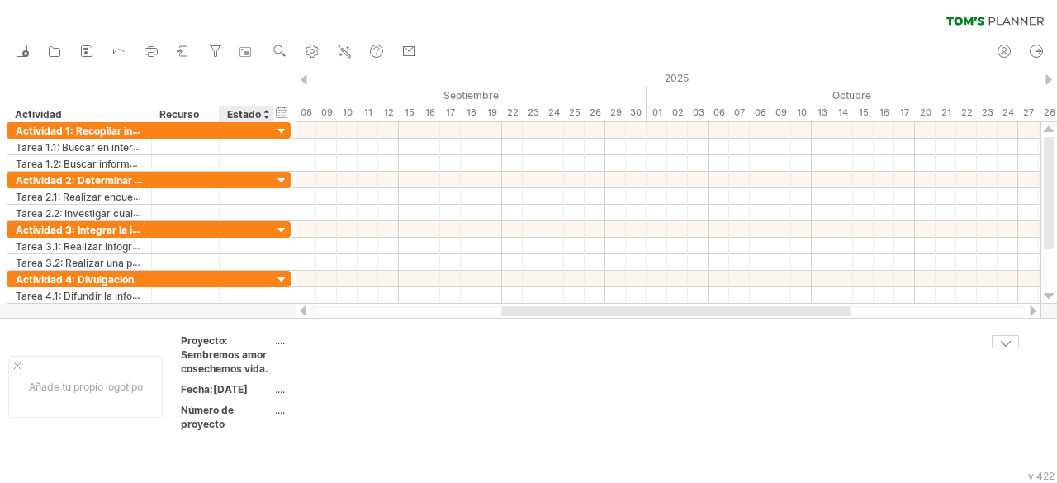
click at [244, 431] on div "Número de proyecto" at bounding box center [226, 417] width 91 height 28
click at [322, 401] on td "...." at bounding box center [345, 391] width 140 height 19
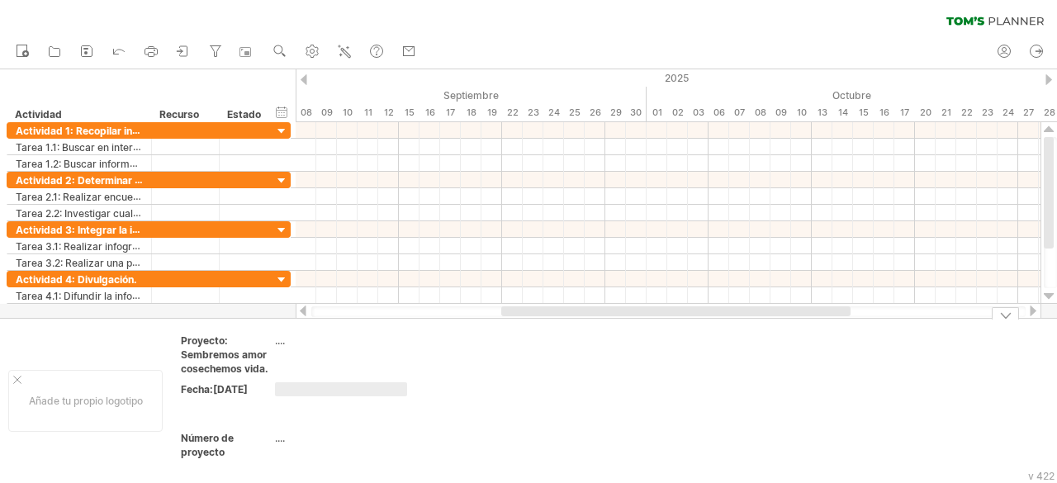
click at [512, 387] on td at bounding box center [490, 401] width 130 height 134
click at [287, 387] on div "...." at bounding box center [344, 389] width 139 height 14
click at [284, 416] on font "...." at bounding box center [280, 410] width 10 height 12
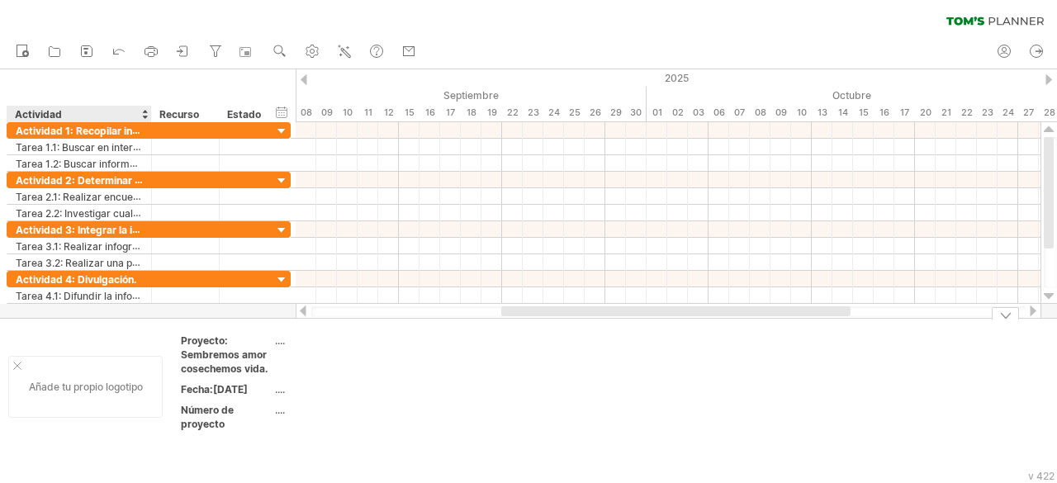
click at [83, 391] on div "Añade tu propio logotipo" at bounding box center [85, 387] width 154 height 62
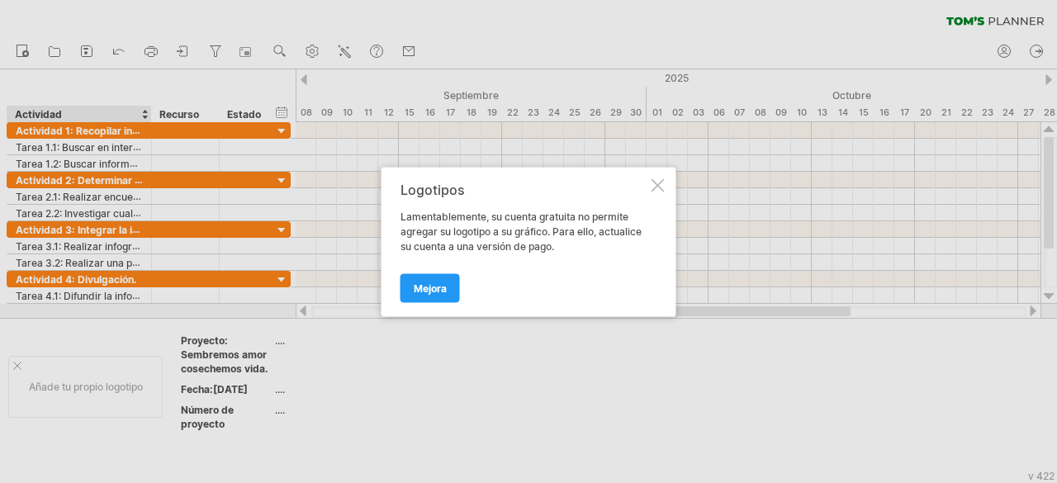
click at [663, 184] on div at bounding box center [658, 184] width 13 height 13
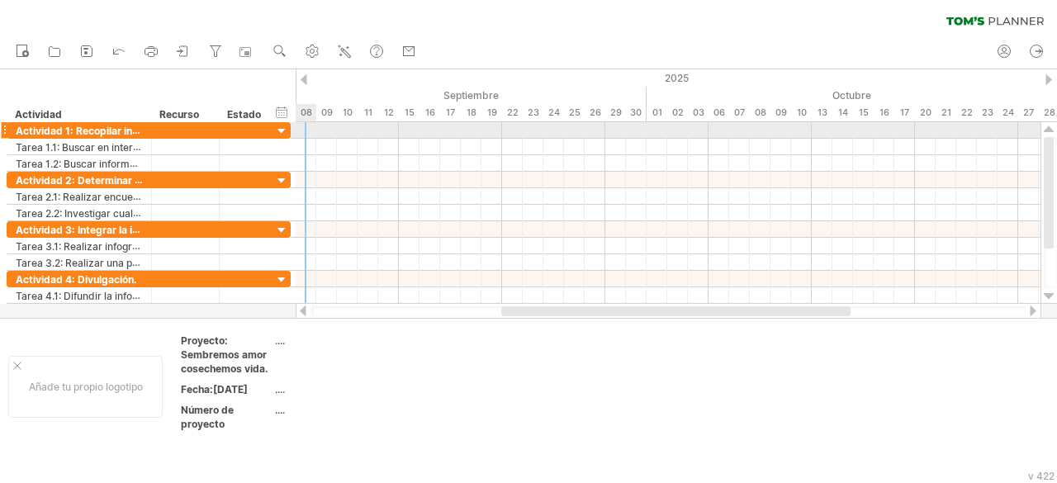
click at [303, 126] on div at bounding box center [668, 130] width 745 height 17
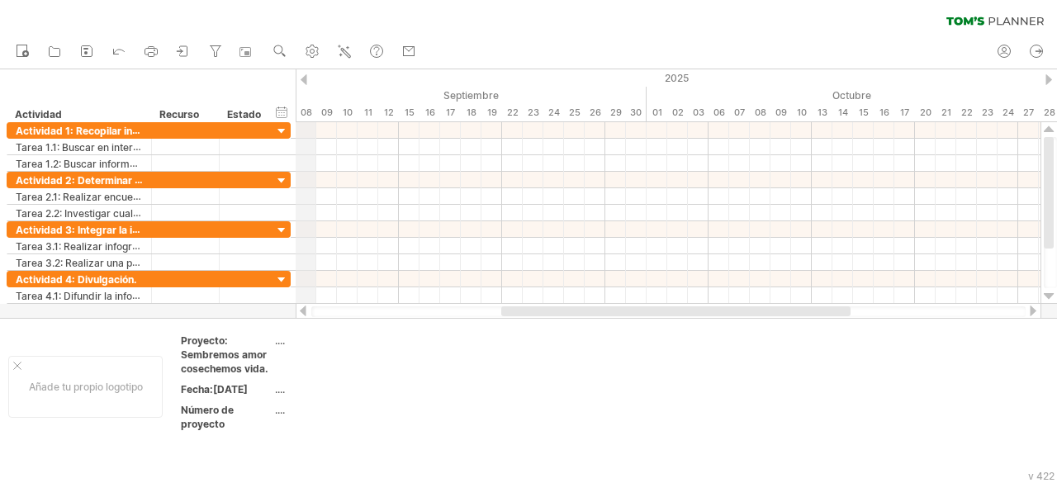
click at [305, 112] on font "08" at bounding box center [307, 113] width 12 height 12
click at [308, 111] on font "08" at bounding box center [307, 113] width 12 height 12
click at [322, 111] on font "09" at bounding box center [327, 113] width 12 height 12
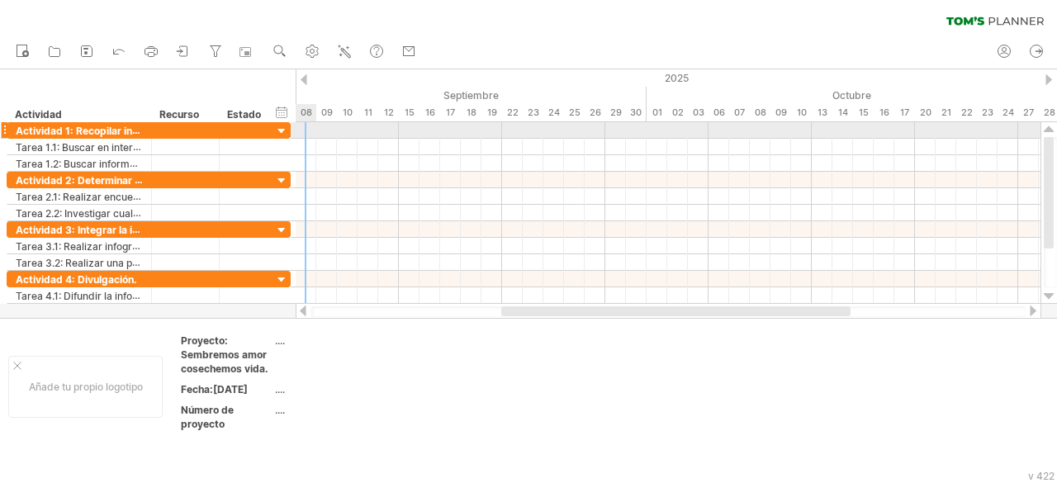
drag, startPoint x: 309, startPoint y: 111, endPoint x: 315, endPoint y: 123, distance: 13.7
click at [315, 123] on div "Intentando acceder a [DOMAIN_NAME] Conectado de nuevo... 0% borrar filtro" at bounding box center [528, 241] width 1057 height 483
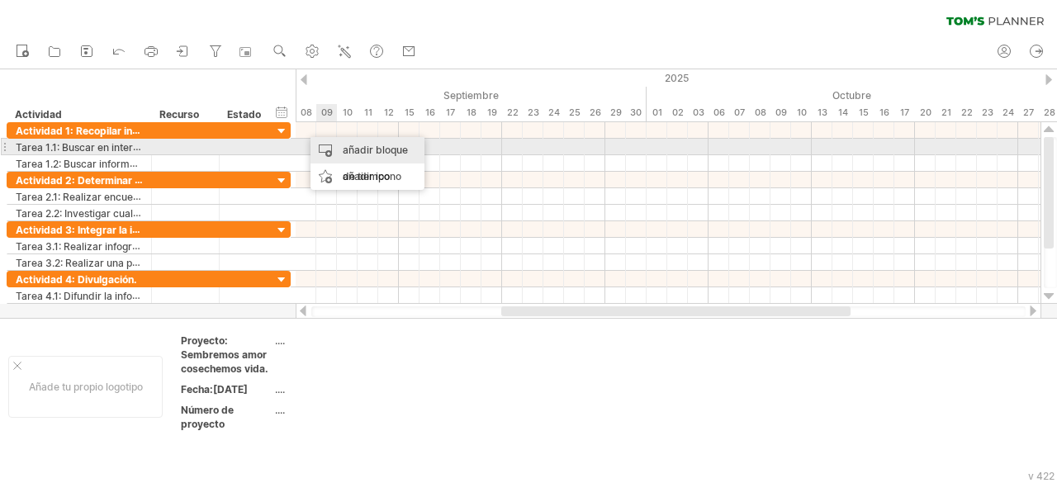
click at [362, 146] on font "añadir bloque de tiempo" at bounding box center [375, 163] width 65 height 39
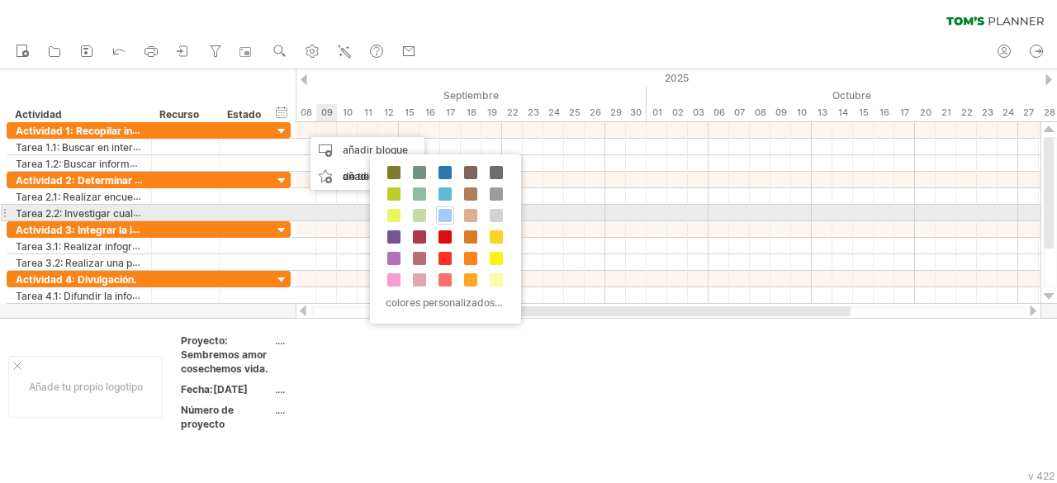
click at [448, 211] on span at bounding box center [444, 215] width 13 height 13
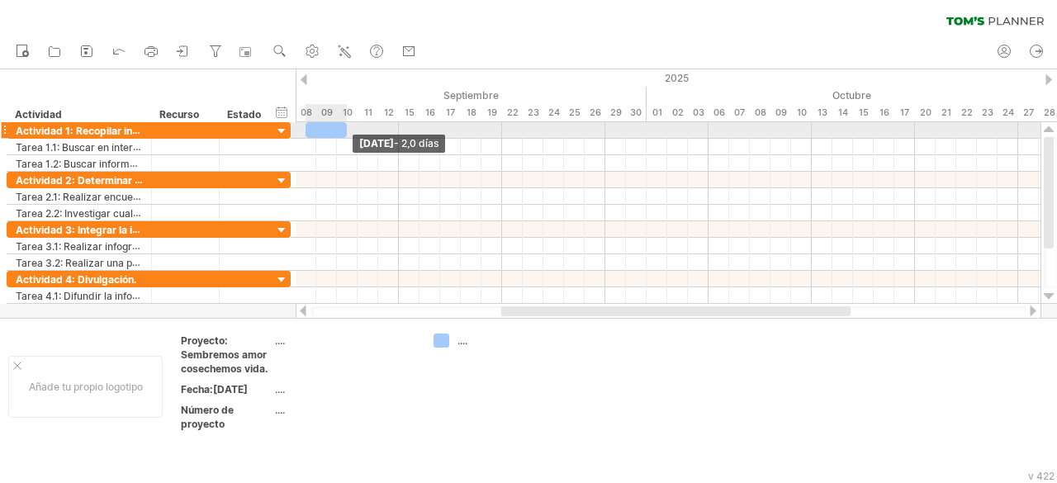
drag, startPoint x: 325, startPoint y: 131, endPoint x: 345, endPoint y: 131, distance: 19.8
click at [345, 131] on span at bounding box center [347, 130] width 7 height 16
click at [301, 125] on div at bounding box center [322, 130] width 52 height 16
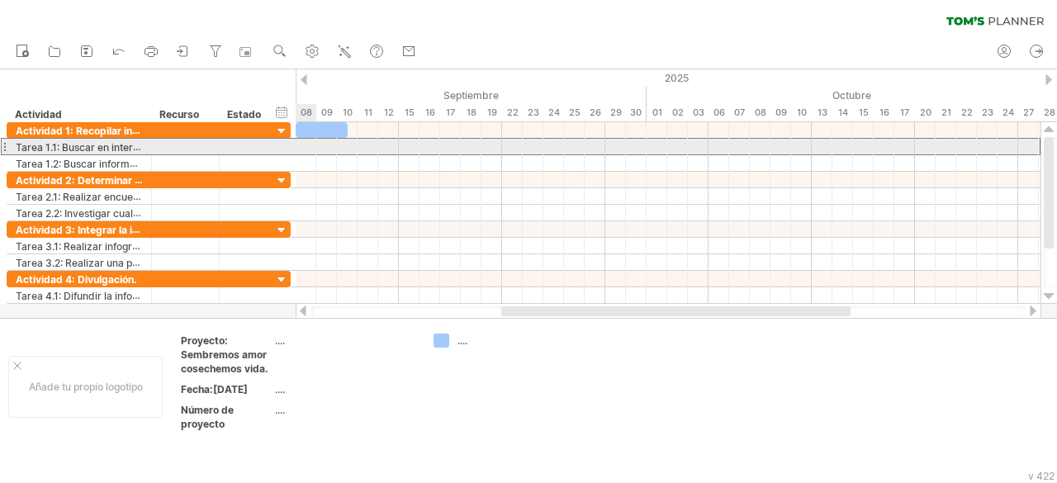
click at [291, 150] on div "**********" at bounding box center [149, 146] width 284 height 17
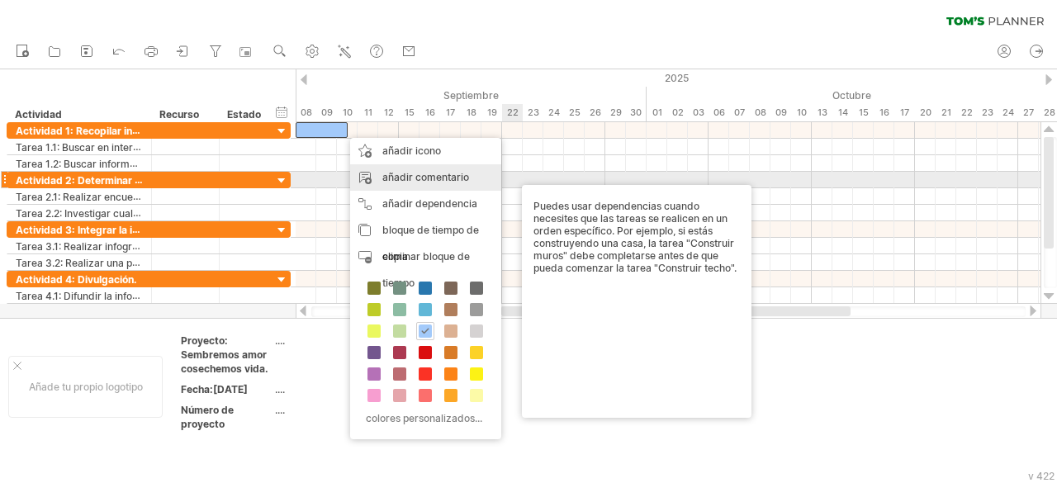
click at [443, 180] on font "añadir comentario" at bounding box center [425, 177] width 87 height 12
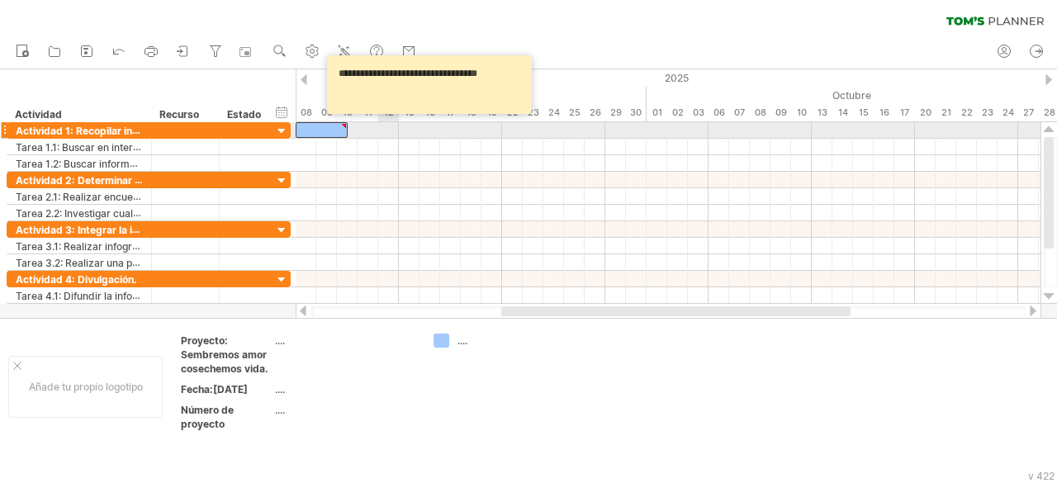
type textarea "**********"
click at [387, 128] on div at bounding box center [668, 130] width 745 height 17
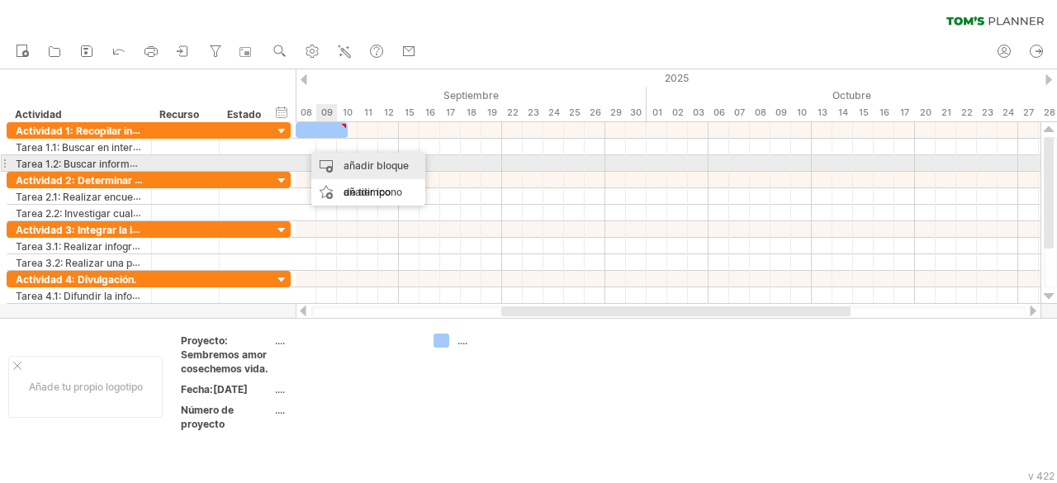
click at [385, 169] on font "añadir bloque de tiempo" at bounding box center [376, 178] width 65 height 39
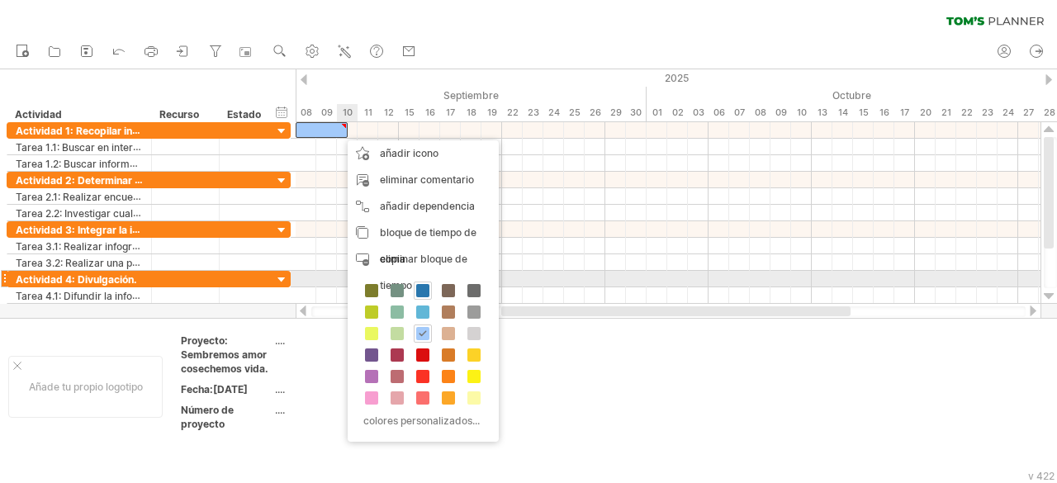
click at [427, 287] on span at bounding box center [422, 290] width 13 height 13
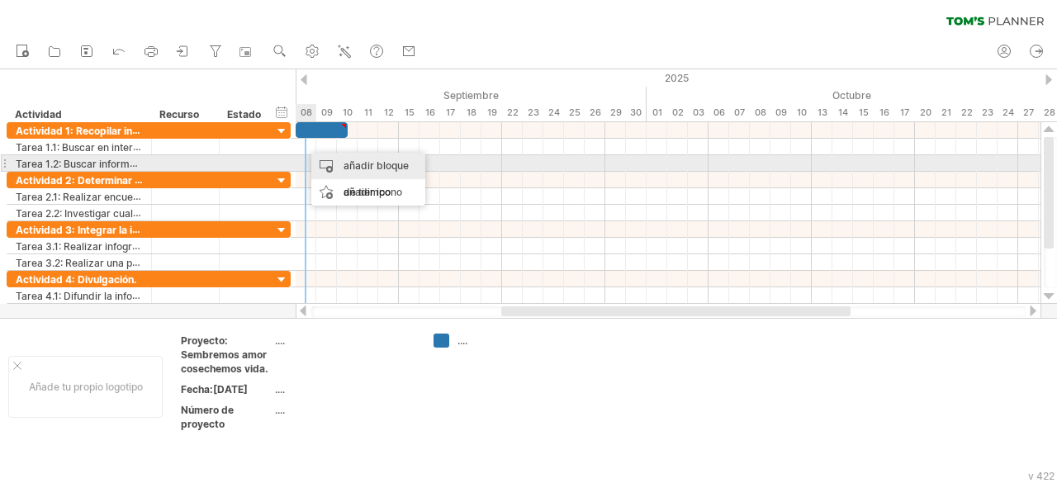
click at [344, 164] on font "añadir bloque de tiempo" at bounding box center [376, 178] width 65 height 39
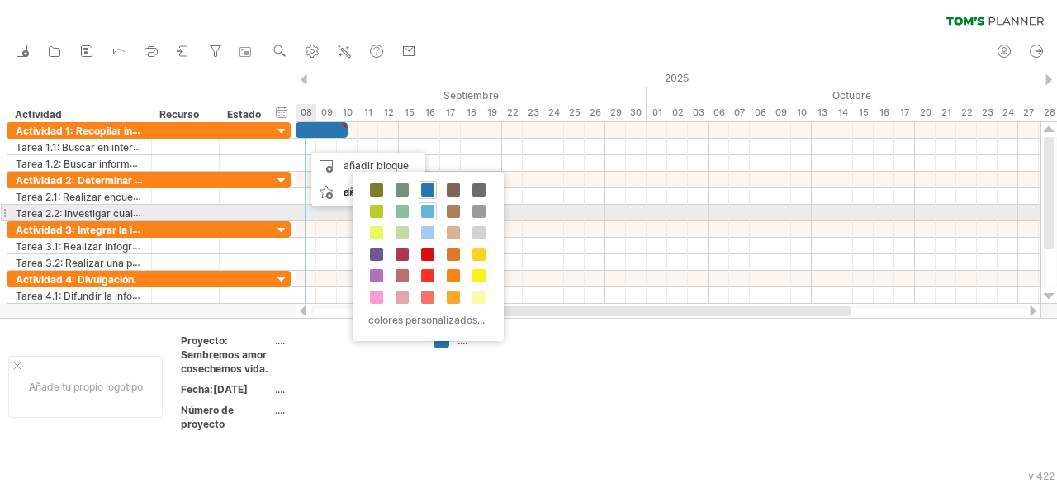
click at [426, 206] on span at bounding box center [427, 211] width 13 height 13
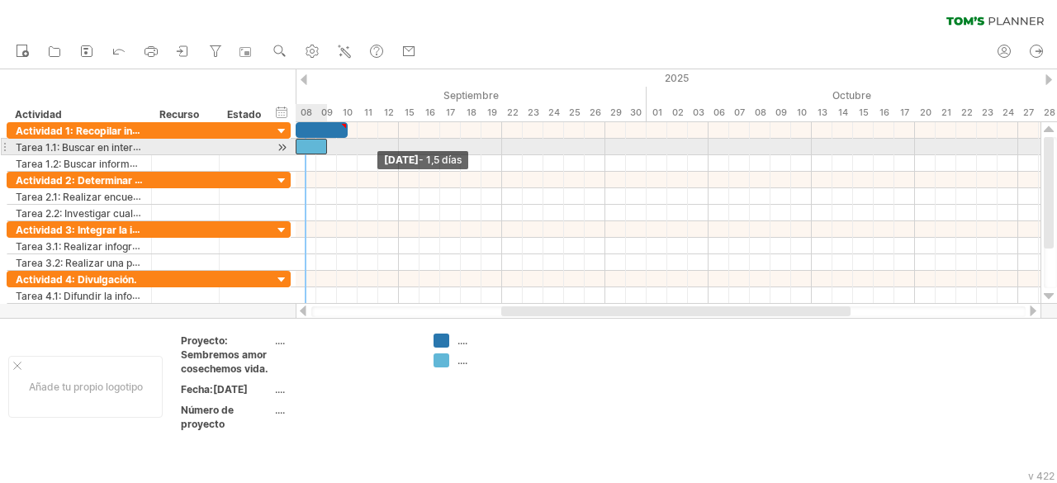
click at [299, 142] on div at bounding box center [311, 147] width 31 height 16
drag, startPoint x: 325, startPoint y: 145, endPoint x: 358, endPoint y: 146, distance: 32.2
click at [358, 146] on span at bounding box center [357, 147] width 7 height 16
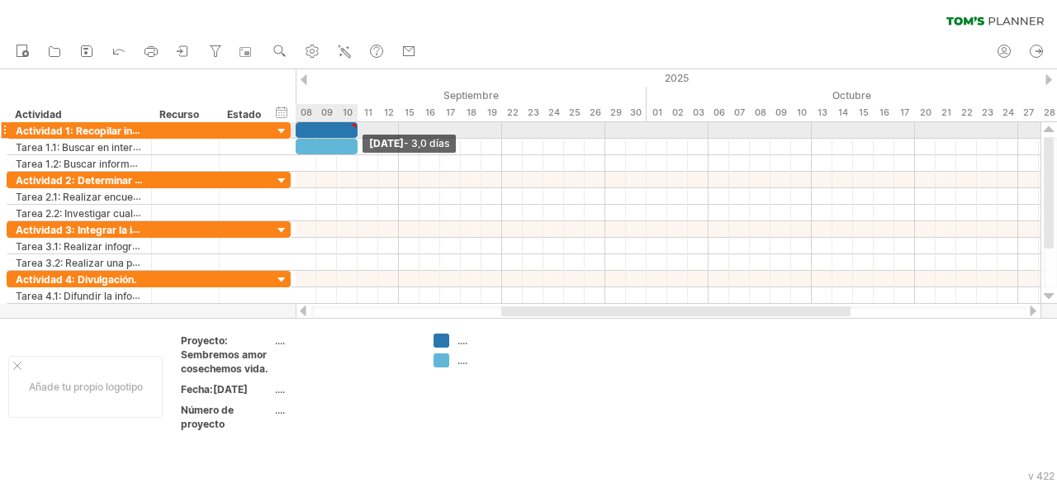
click at [354, 129] on div at bounding box center [327, 130] width 62 height 16
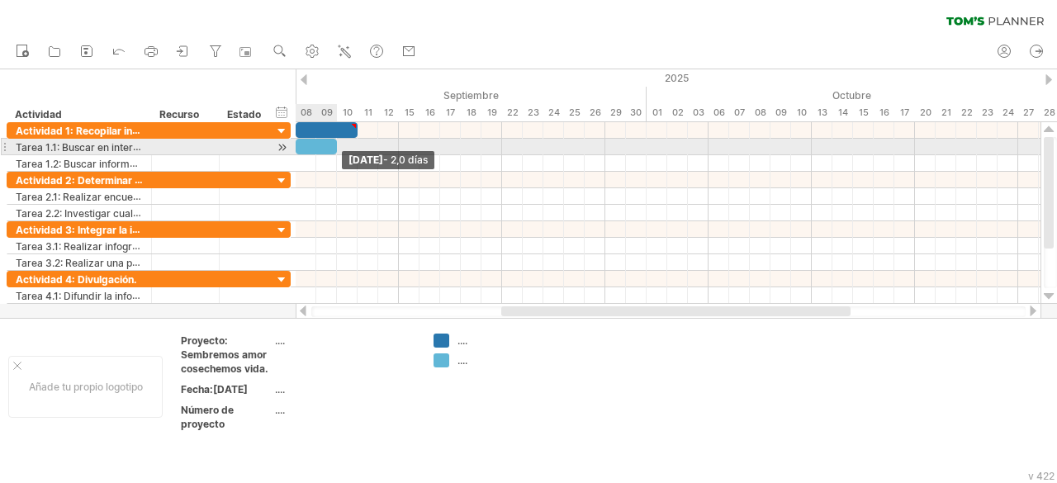
drag, startPoint x: 353, startPoint y: 151, endPoint x: 337, endPoint y: 149, distance: 16.7
click at [337, 149] on span at bounding box center [337, 147] width 7 height 16
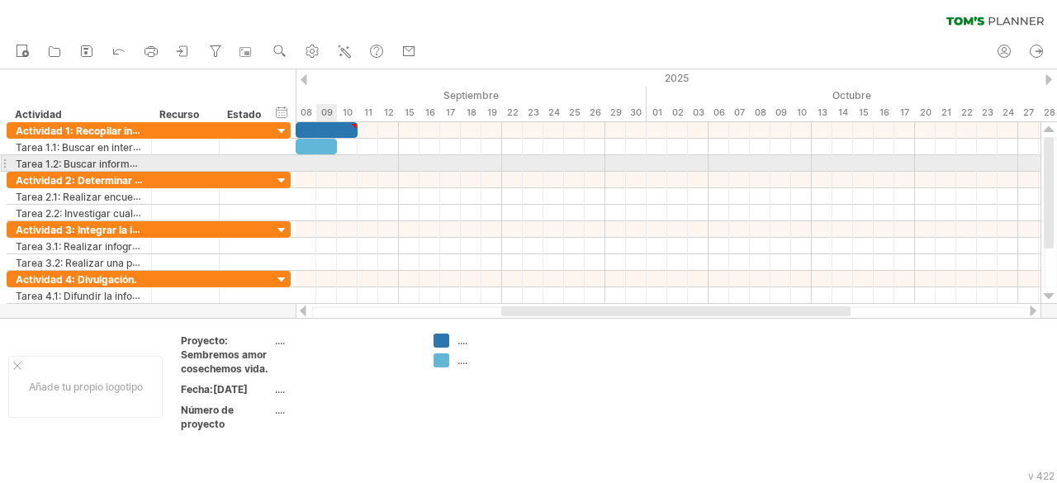
click at [325, 167] on div at bounding box center [668, 163] width 745 height 17
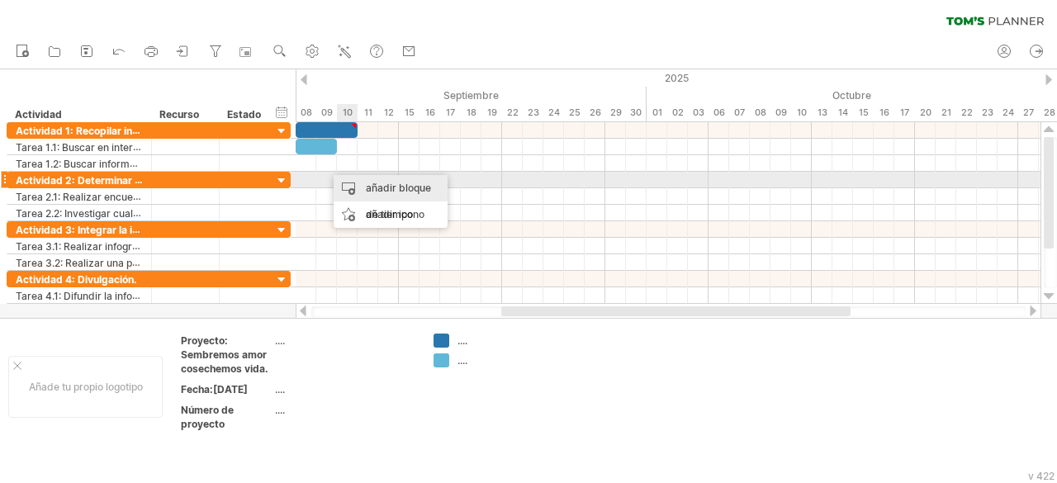
click at [380, 181] on div "añadir bloque de tiempo" at bounding box center [391, 201] width 114 height 53
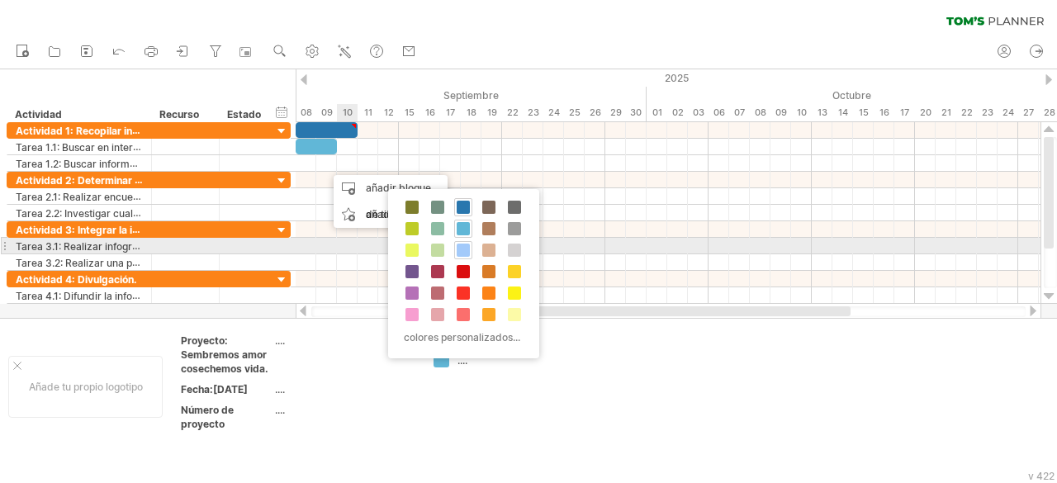
click at [466, 248] on span at bounding box center [463, 250] width 13 height 13
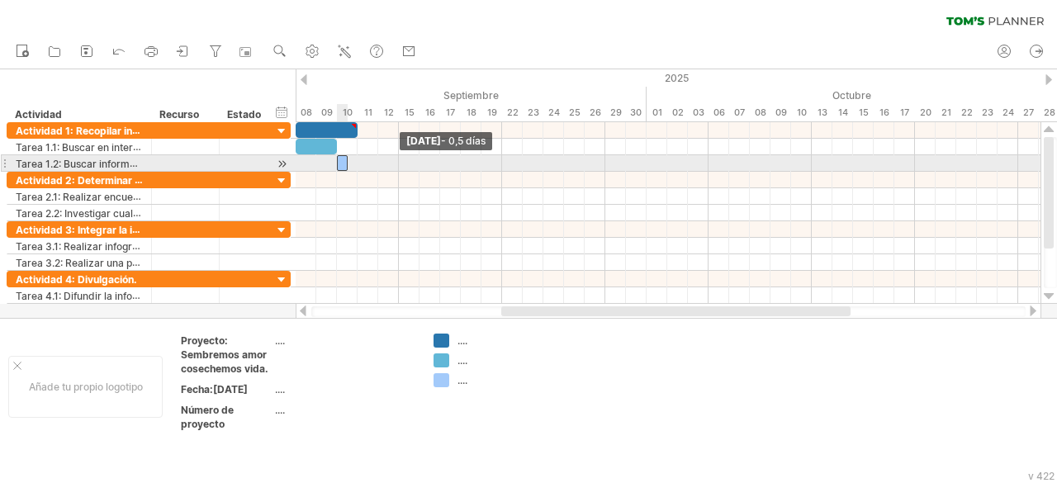
click at [336, 160] on span at bounding box center [337, 163] width 7 height 16
click at [353, 159] on div at bounding box center [668, 163] width 745 height 17
click at [349, 163] on div at bounding box center [347, 163] width 21 height 16
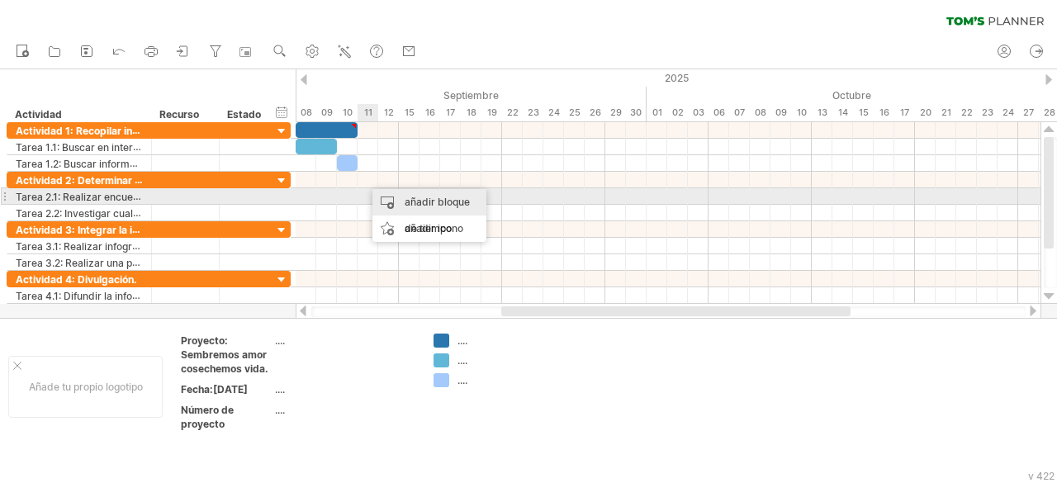
click at [402, 197] on div "añadir bloque de tiempo" at bounding box center [429, 215] width 114 height 53
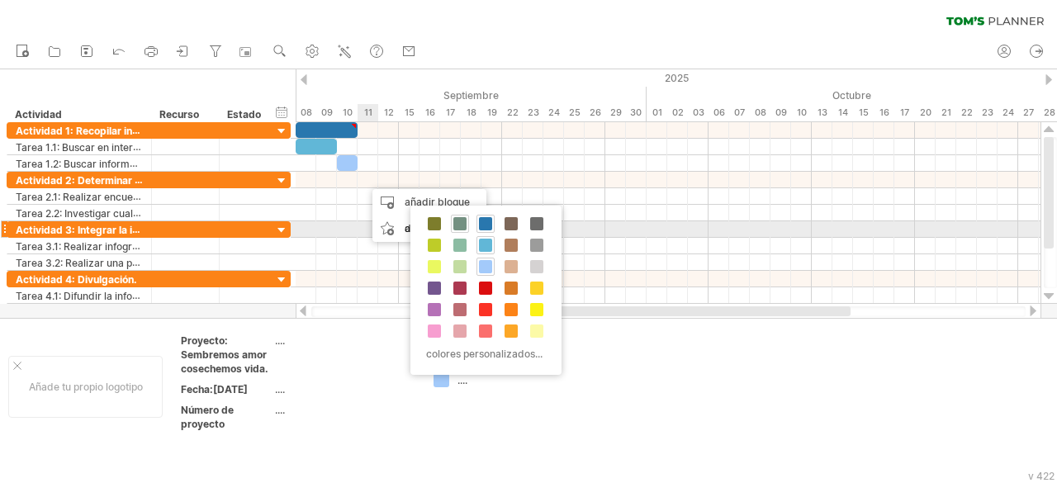
click at [460, 226] on span at bounding box center [459, 223] width 13 height 13
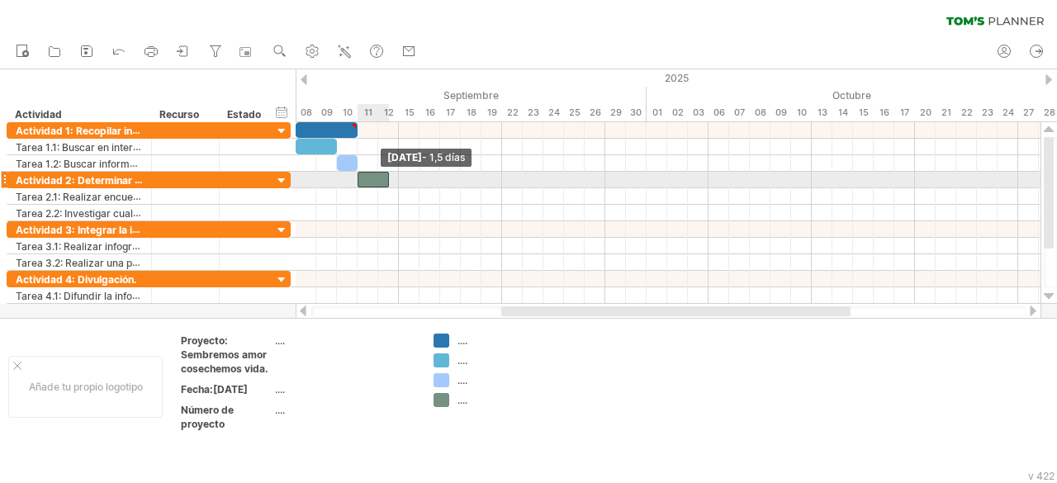
drag, startPoint x: 368, startPoint y: 176, endPoint x: 356, endPoint y: 178, distance: 12.5
click at [356, 178] on span at bounding box center [357, 180] width 7 height 16
drag, startPoint x: 386, startPoint y: 177, endPoint x: 378, endPoint y: 176, distance: 8.3
click at [378, 176] on span at bounding box center [378, 180] width 7 height 16
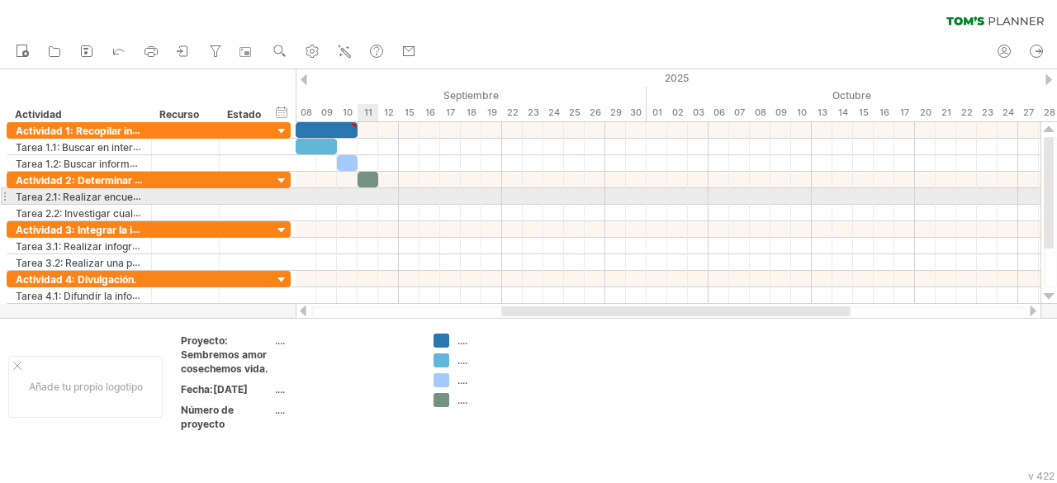
click at [372, 190] on div at bounding box center [668, 196] width 745 height 17
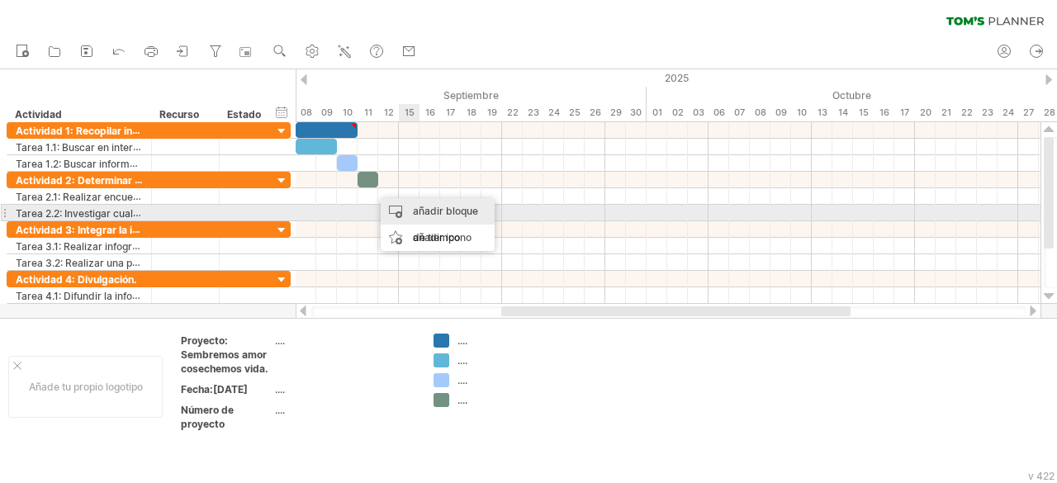
click at [434, 212] on font "añadir bloque de tiempo" at bounding box center [445, 224] width 65 height 39
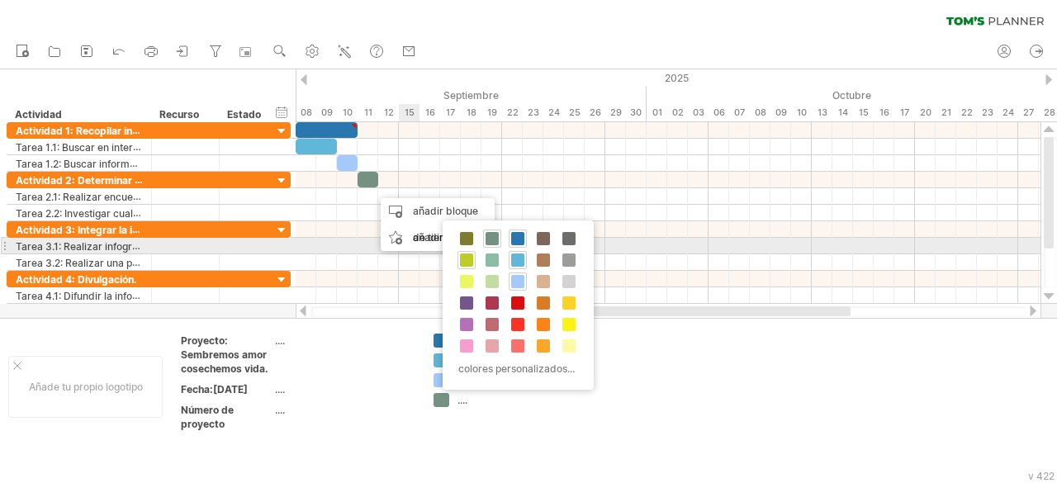
click at [466, 254] on span at bounding box center [466, 260] width 13 height 13
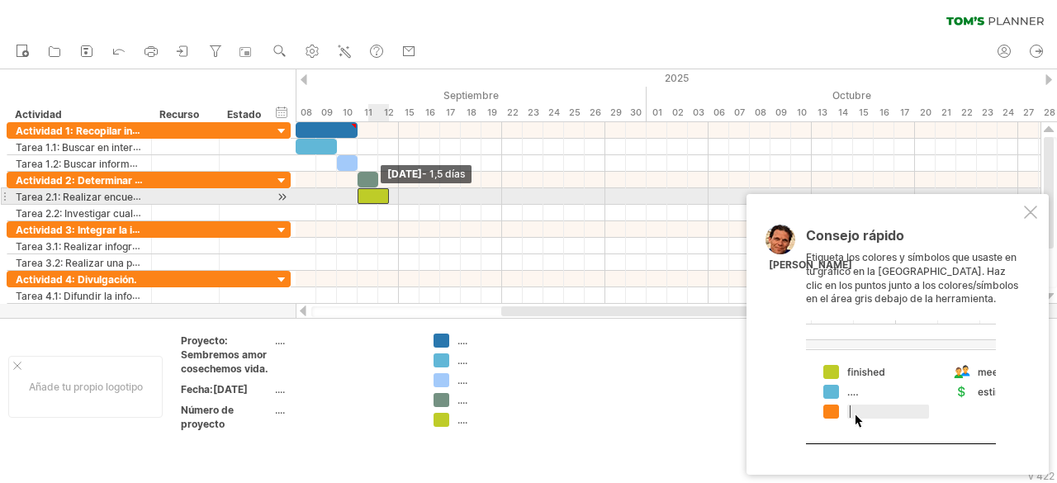
click at [358, 192] on span at bounding box center [357, 196] width 7 height 16
click at [363, 194] on div at bounding box center [373, 196] width 31 height 16
drag, startPoint x: 386, startPoint y: 194, endPoint x: 377, endPoint y: 201, distance: 10.6
click at [377, 201] on span at bounding box center [378, 196] width 7 height 16
click at [365, 191] on span at bounding box center [368, 196] width 7 height 16
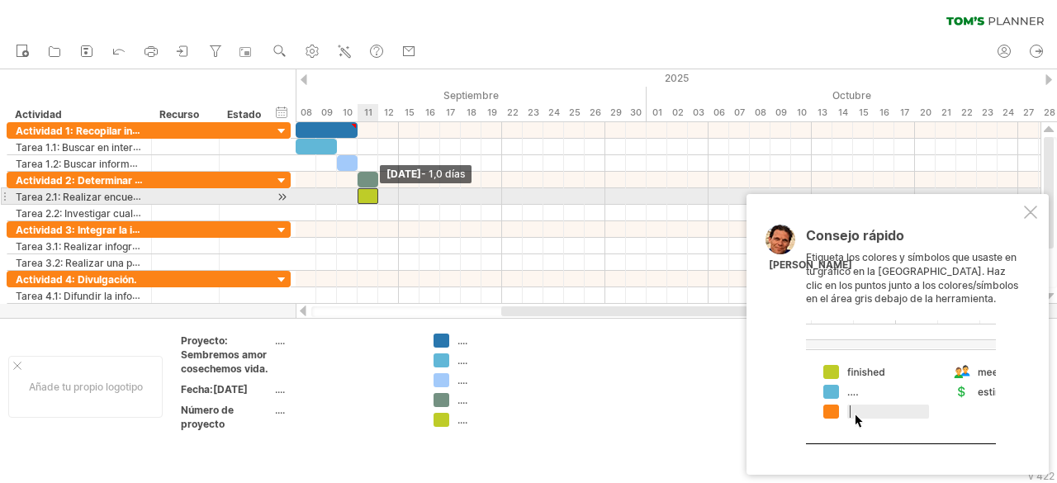
drag, startPoint x: 370, startPoint y: 197, endPoint x: 361, endPoint y: 197, distance: 9.1
click at [361, 197] on div at bounding box center [368, 196] width 21 height 16
click at [372, 191] on div "[DATE] - 0,5 días [DATE] - 1,0 días" at bounding box center [668, 213] width 745 height 182
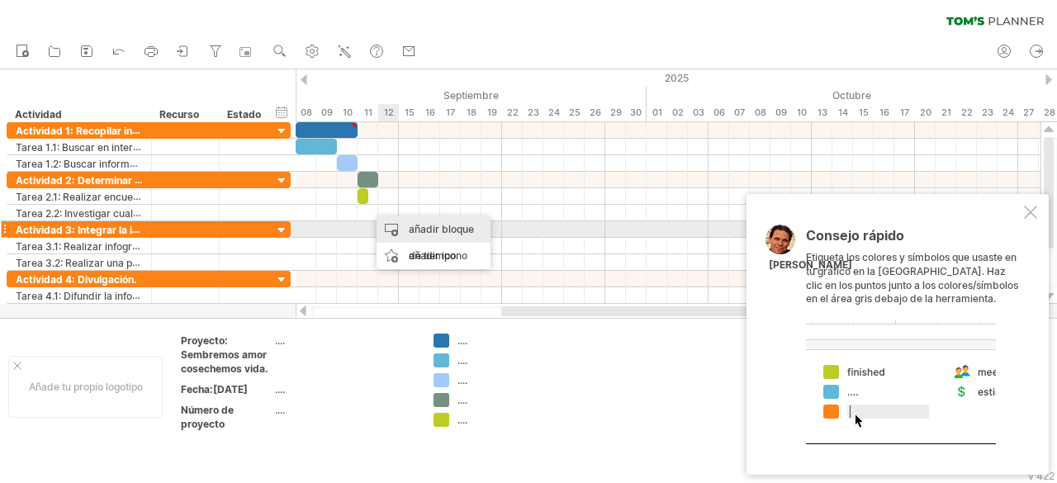
click at [411, 224] on font "añadir bloque de tiempo" at bounding box center [441, 242] width 65 height 39
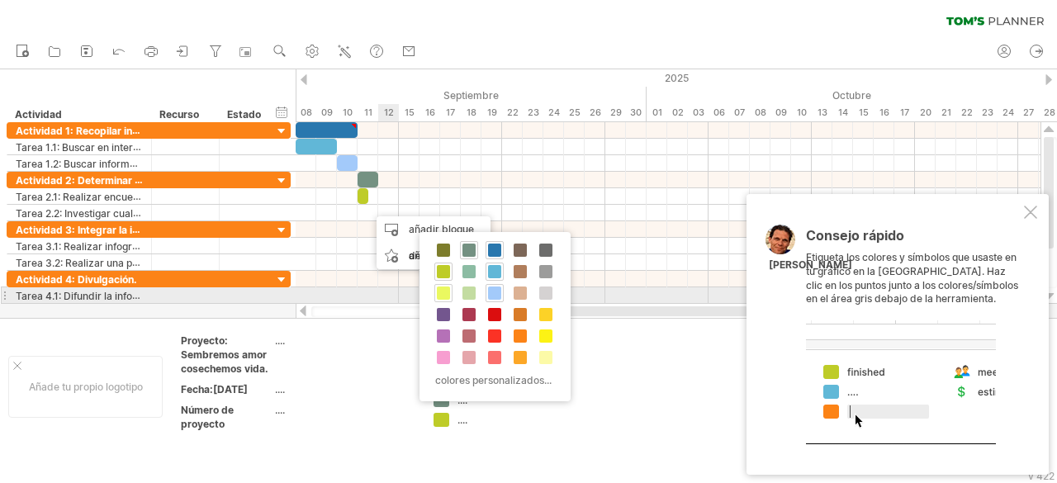
click at [442, 292] on span at bounding box center [443, 293] width 13 height 13
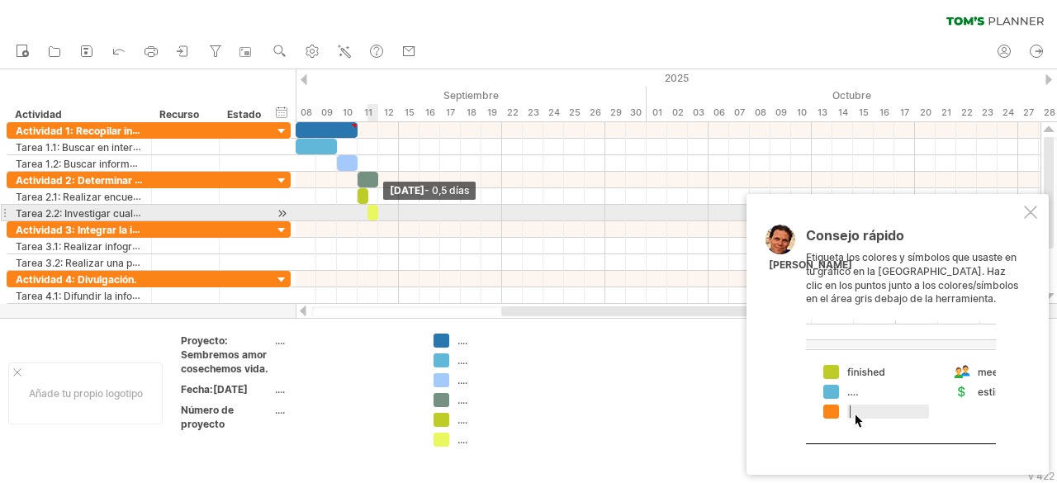
drag, startPoint x: 386, startPoint y: 209, endPoint x: 376, endPoint y: 210, distance: 10.8
click at [376, 210] on span at bounding box center [378, 213] width 7 height 16
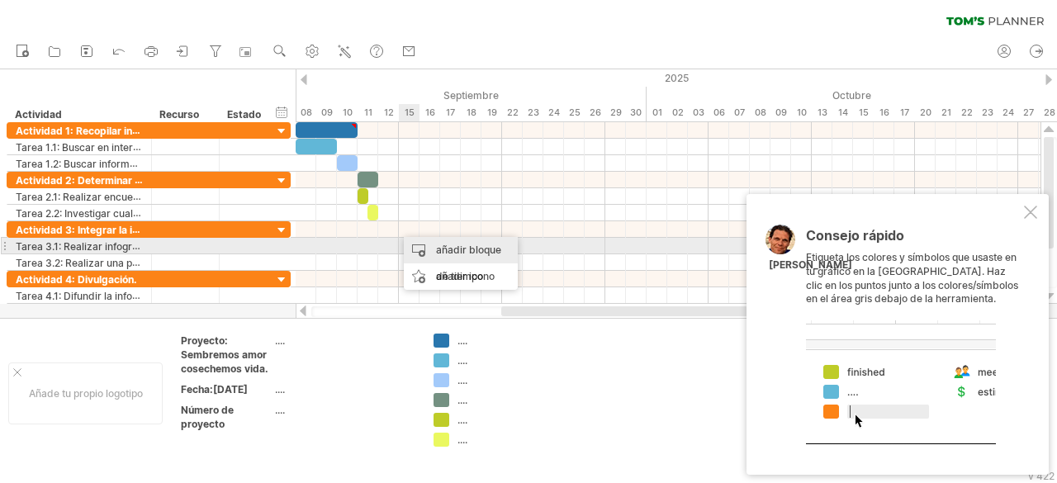
click at [462, 250] on font "añadir bloque de tiempo" at bounding box center [468, 263] width 65 height 39
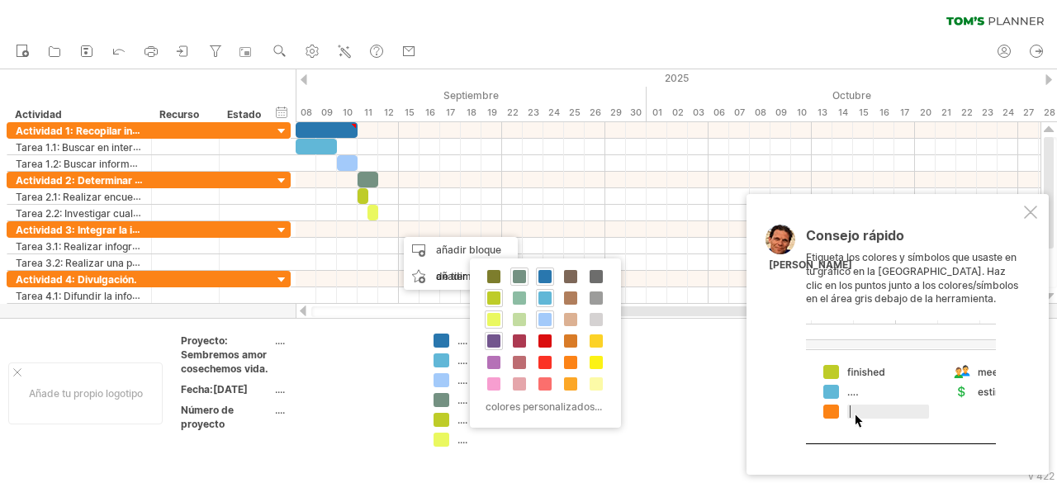
click at [500, 336] on div at bounding box center [494, 341] width 18 height 18
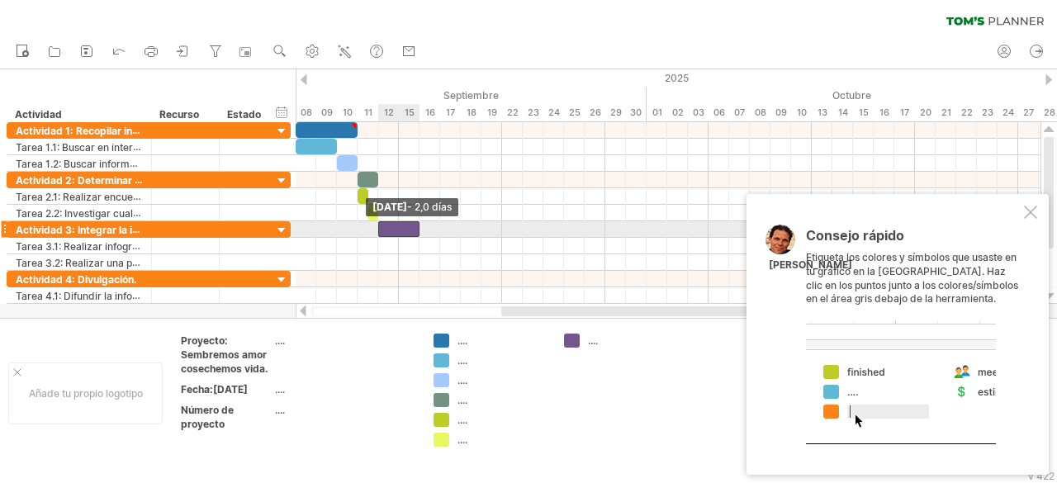
drag, startPoint x: 400, startPoint y: 229, endPoint x: 383, endPoint y: 229, distance: 16.5
click at [383, 229] on div at bounding box center [398, 229] width 41 height 16
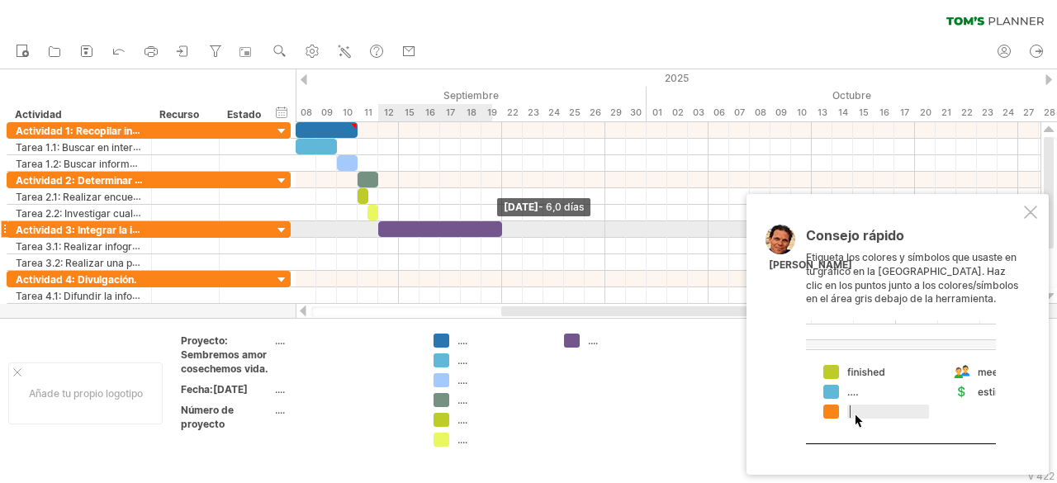
drag, startPoint x: 419, startPoint y: 225, endPoint x: 499, endPoint y: 223, distance: 80.1
click at [499, 223] on span at bounding box center [502, 229] width 7 height 16
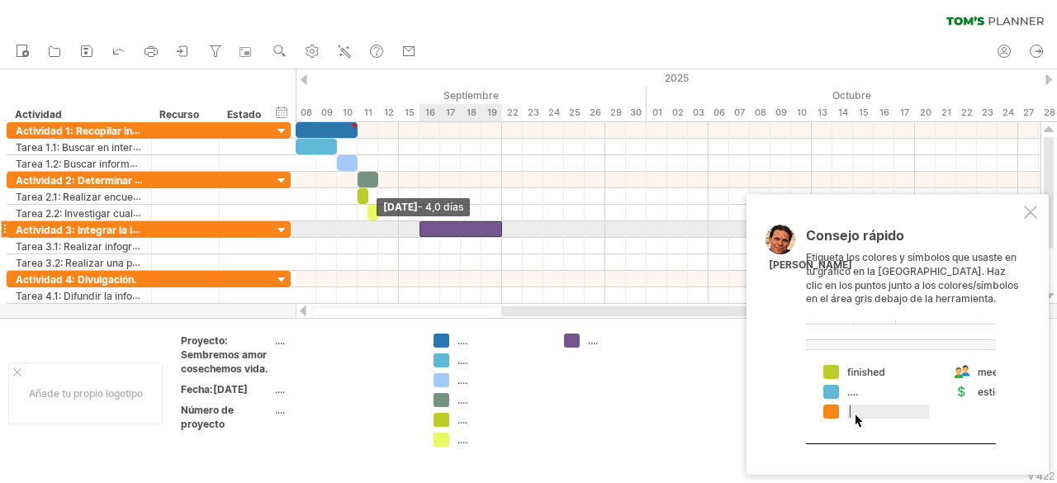
drag, startPoint x: 380, startPoint y: 226, endPoint x: 422, endPoint y: 230, distance: 42.3
click at [422, 230] on span at bounding box center [419, 229] width 7 height 16
click at [505, 228] on div "[DATE] - 4,0 días [DATE] - 4,0 días" at bounding box center [668, 213] width 745 height 182
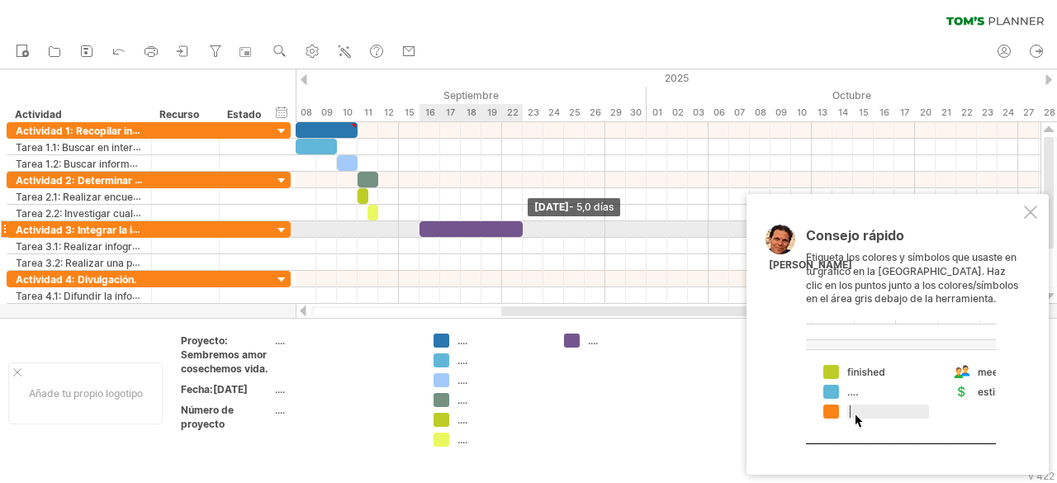
drag, startPoint x: 500, startPoint y: 231, endPoint x: 520, endPoint y: 235, distance: 20.2
click at [520, 235] on div "[DATE] - 5,0 días [DATE] - 4,0 días" at bounding box center [668, 213] width 745 height 182
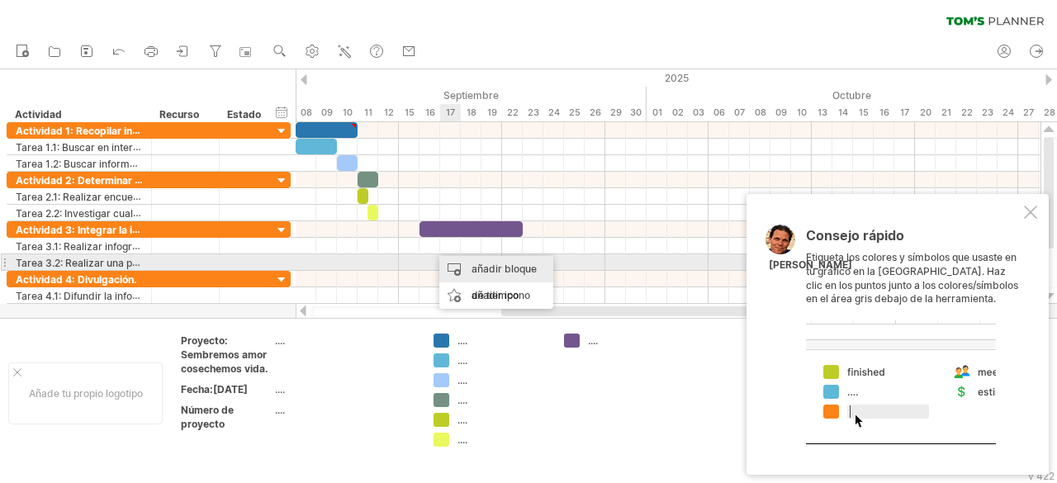
click at [474, 268] on font "añadir bloque de tiempo" at bounding box center [504, 282] width 65 height 39
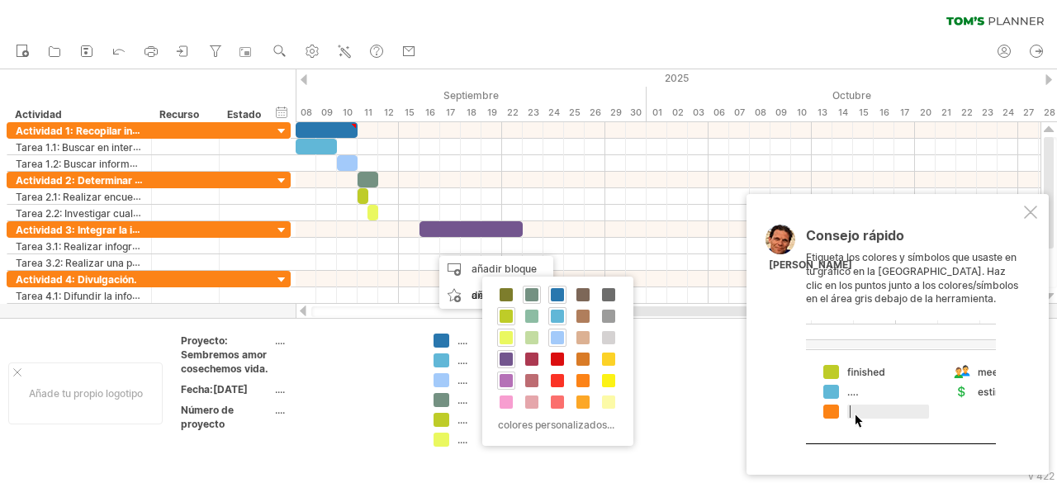
click at [510, 379] on span at bounding box center [506, 380] width 13 height 13
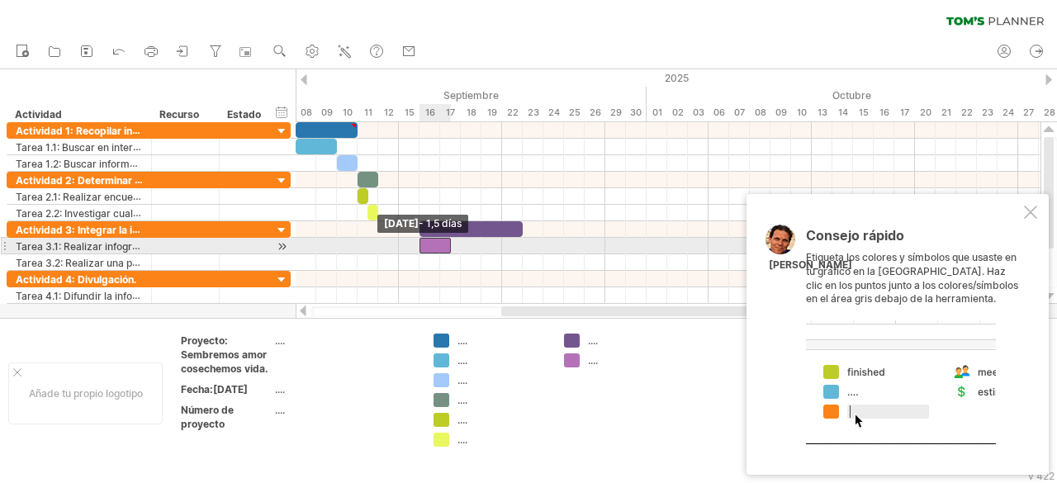
click at [423, 244] on div at bounding box center [435, 246] width 31 height 16
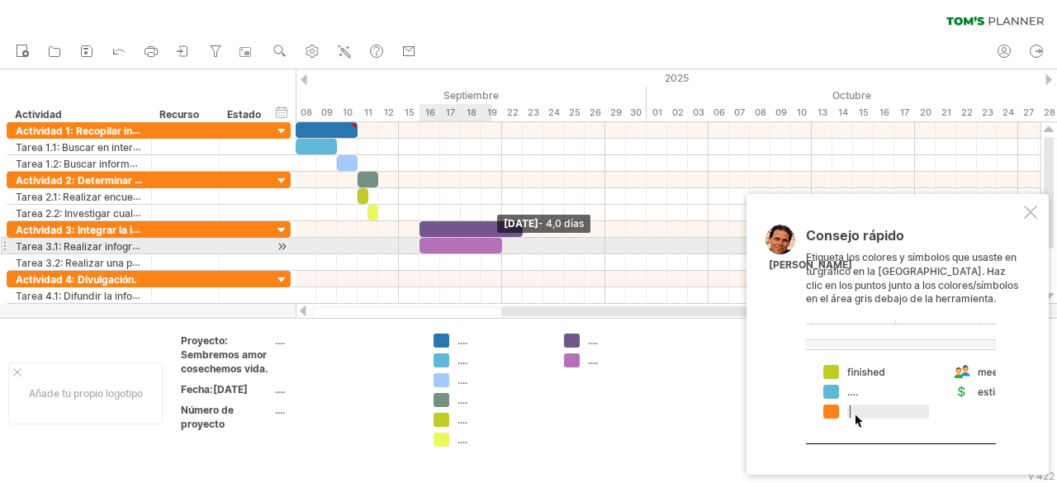
drag, startPoint x: 448, startPoint y: 239, endPoint x: 495, endPoint y: 241, distance: 46.3
click at [495, 241] on div at bounding box center [461, 246] width 83 height 16
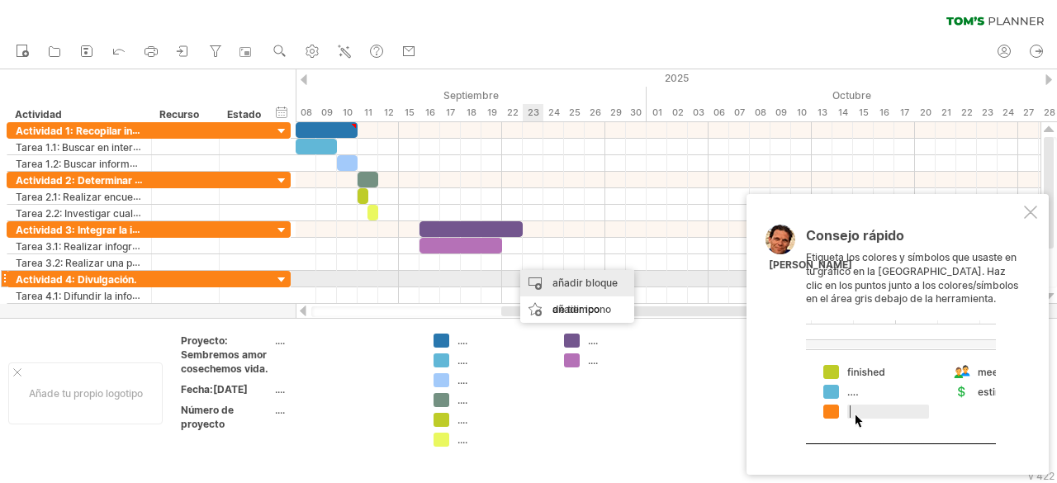
click at [552, 281] on font "añadir bloque de tiempo" at bounding box center [584, 296] width 65 height 39
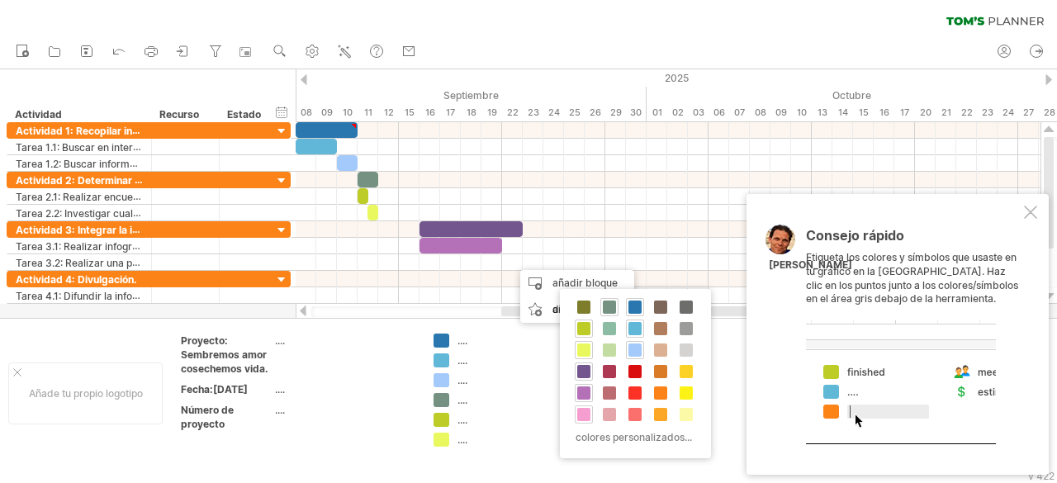
click at [581, 408] on span at bounding box center [583, 414] width 13 height 13
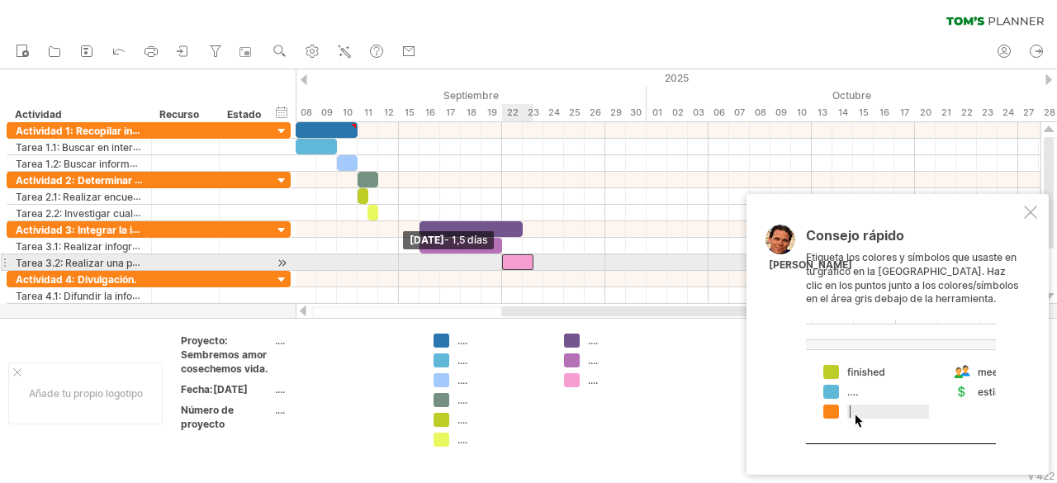
click at [508, 257] on div at bounding box center [517, 262] width 31 height 16
click at [525, 258] on span at bounding box center [522, 262] width 7 height 16
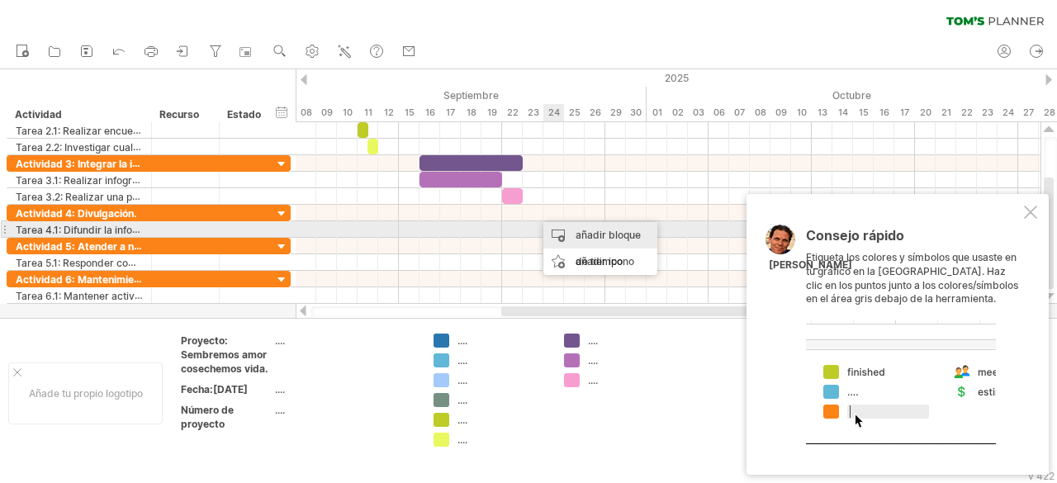
click at [583, 232] on font "añadir bloque de tiempo" at bounding box center [608, 248] width 65 height 39
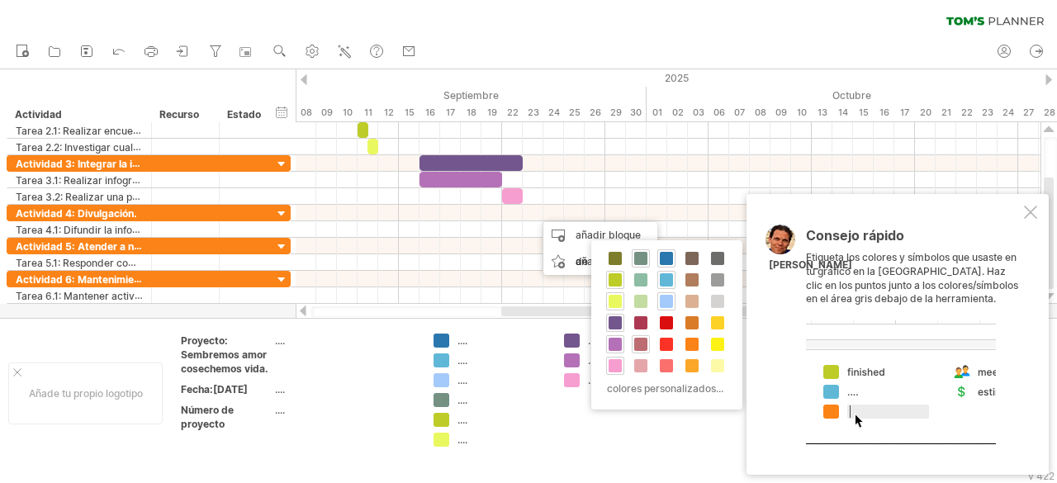
click at [638, 338] on span at bounding box center [640, 344] width 13 height 13
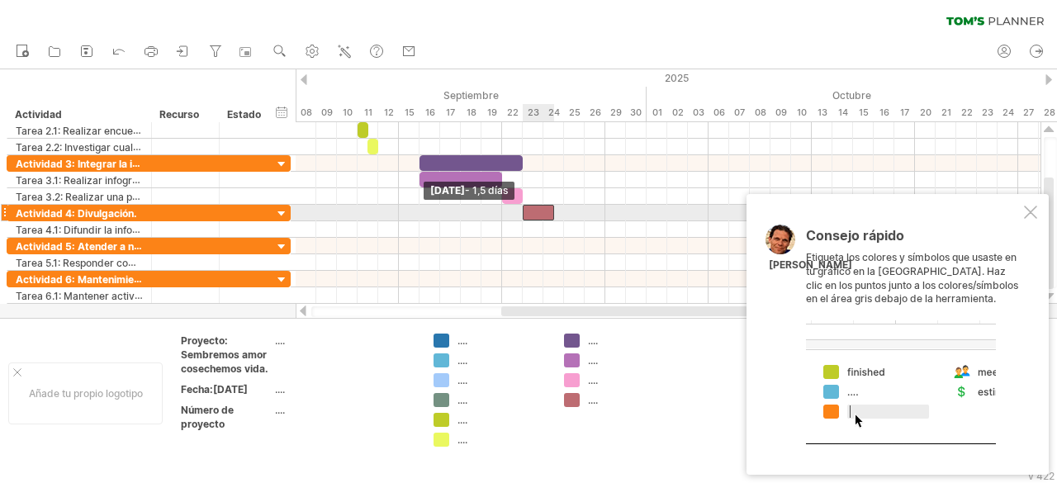
click at [527, 209] on div at bounding box center [538, 213] width 31 height 16
drag, startPoint x: 553, startPoint y: 211, endPoint x: 562, endPoint y: 211, distance: 8.3
click at [562, 211] on span at bounding box center [564, 213] width 7 height 16
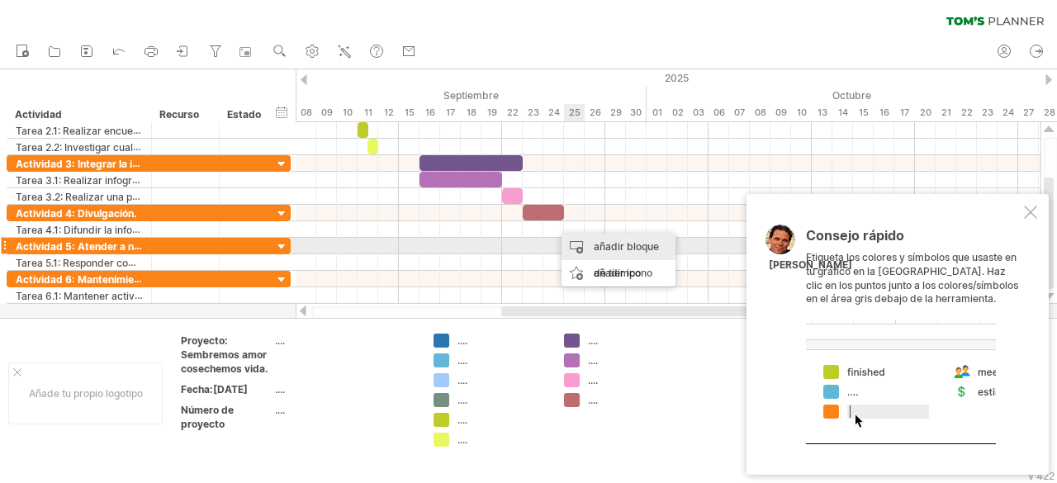
click at [602, 244] on font "añadir bloque de tiempo" at bounding box center [626, 259] width 65 height 39
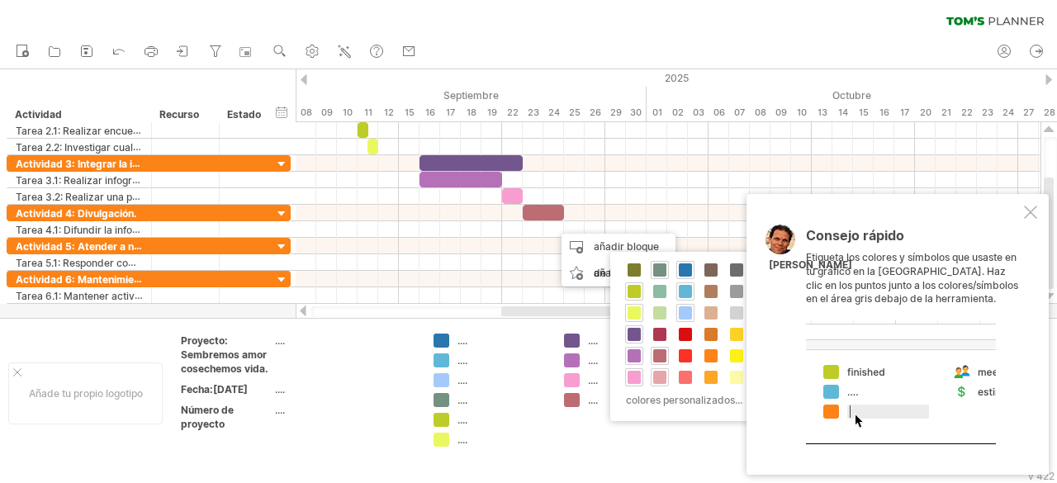
click at [655, 376] on span at bounding box center [659, 377] width 13 height 13
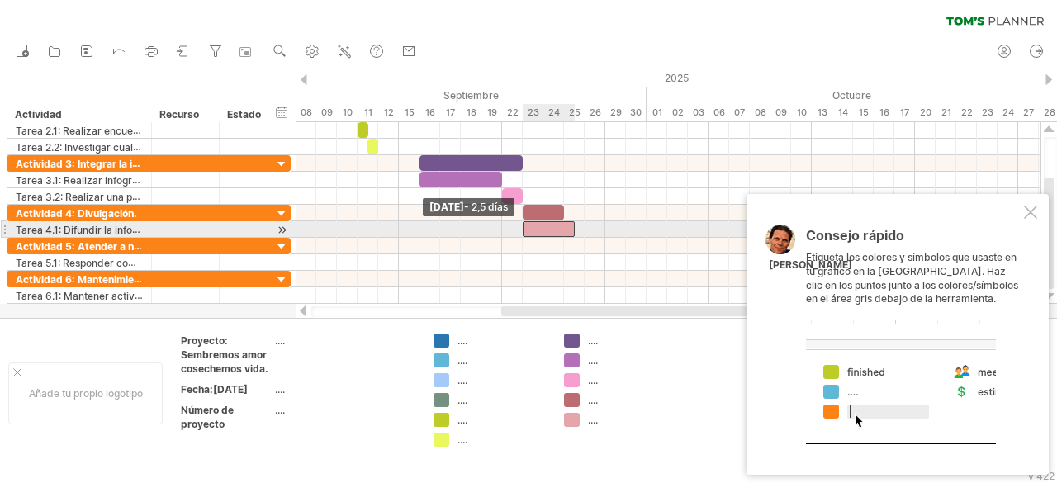
drag, startPoint x: 555, startPoint y: 227, endPoint x: 529, endPoint y: 226, distance: 26.4
click at [529, 226] on div at bounding box center [549, 229] width 52 height 16
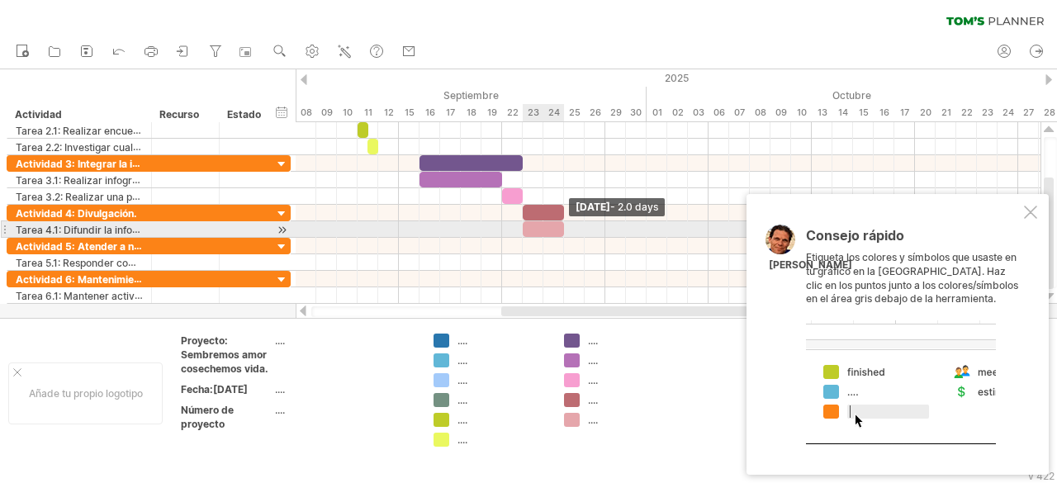
drag, startPoint x: 575, startPoint y: 225, endPoint x: 565, endPoint y: 232, distance: 11.9
click at [565, 232] on span at bounding box center [564, 229] width 7 height 16
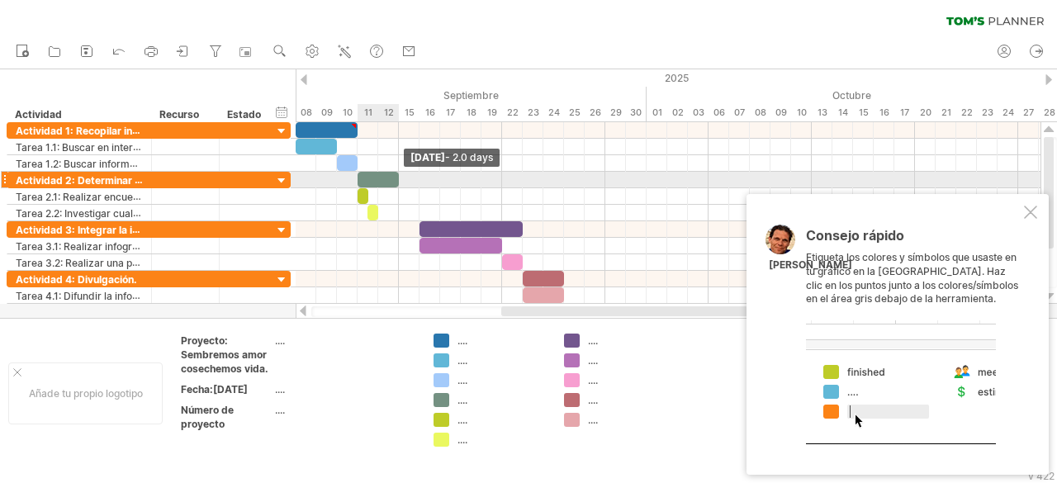
drag, startPoint x: 376, startPoint y: 182, endPoint x: 395, endPoint y: 182, distance: 19.0
click at [396, 182] on span at bounding box center [399, 180] width 7 height 16
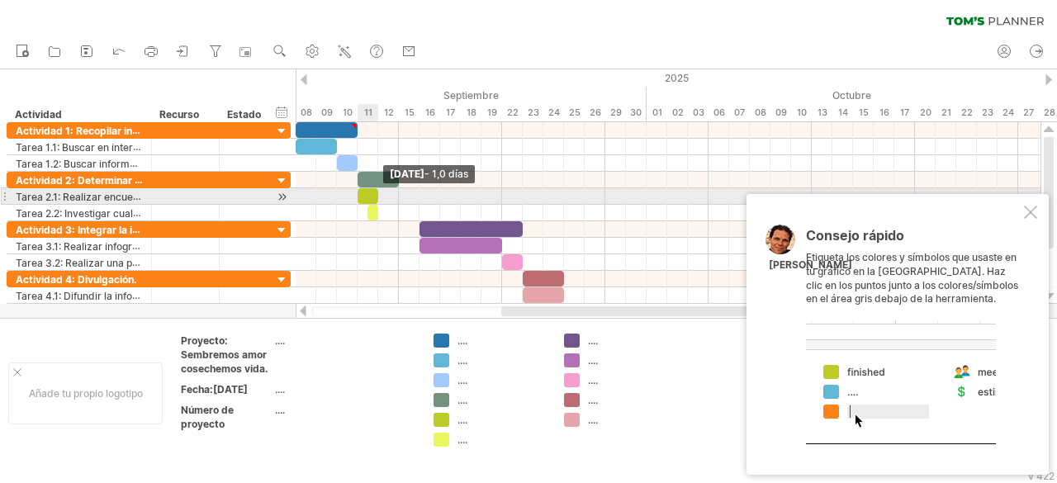
drag, startPoint x: 368, startPoint y: 192, endPoint x: 382, endPoint y: 192, distance: 13.2
click at [382, 192] on div "[DATE] - 1,0 días [DATE] - 2,5 días" at bounding box center [668, 213] width 745 height 182
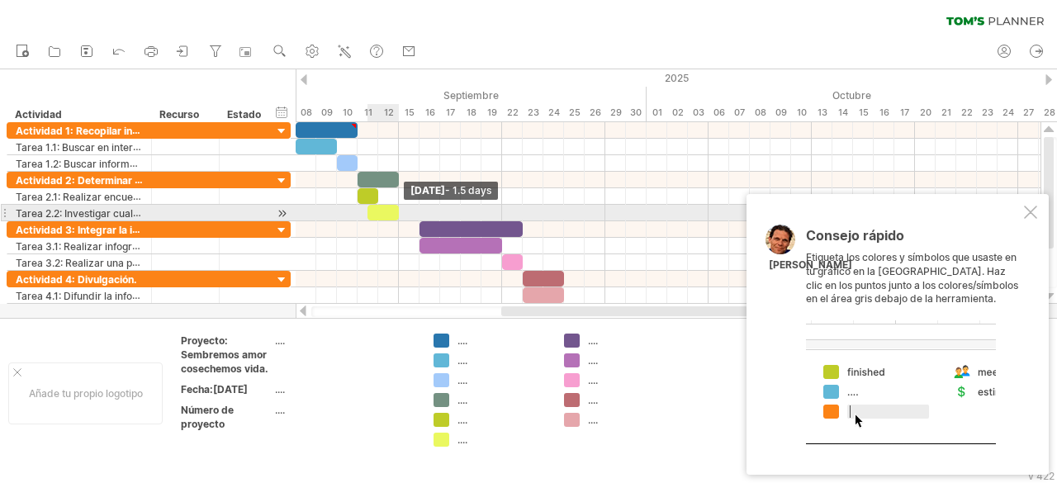
drag, startPoint x: 378, startPoint y: 212, endPoint x: 396, endPoint y: 212, distance: 18.2
click at [396, 212] on span at bounding box center [399, 213] width 7 height 16
click at [377, 211] on span at bounding box center [378, 213] width 7 height 16
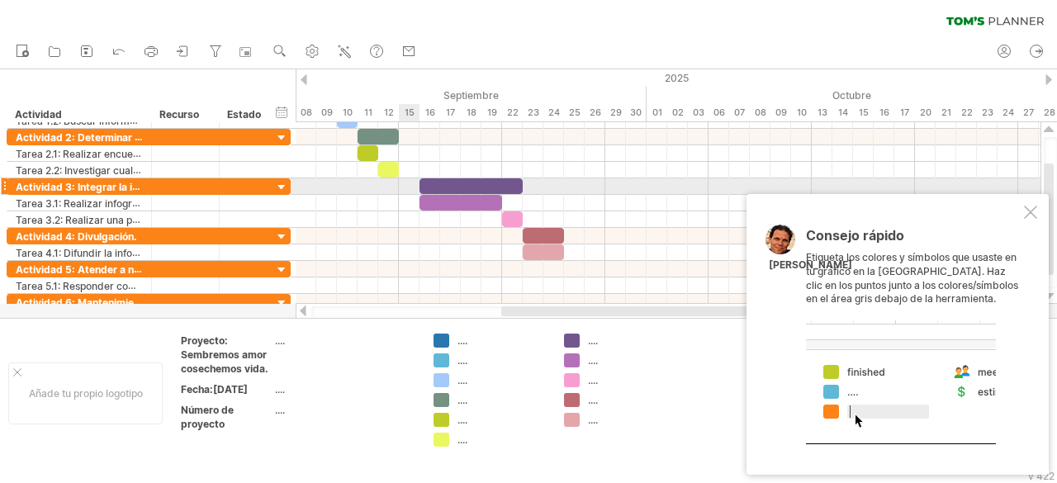
click at [408, 184] on div at bounding box center [668, 186] width 745 height 17
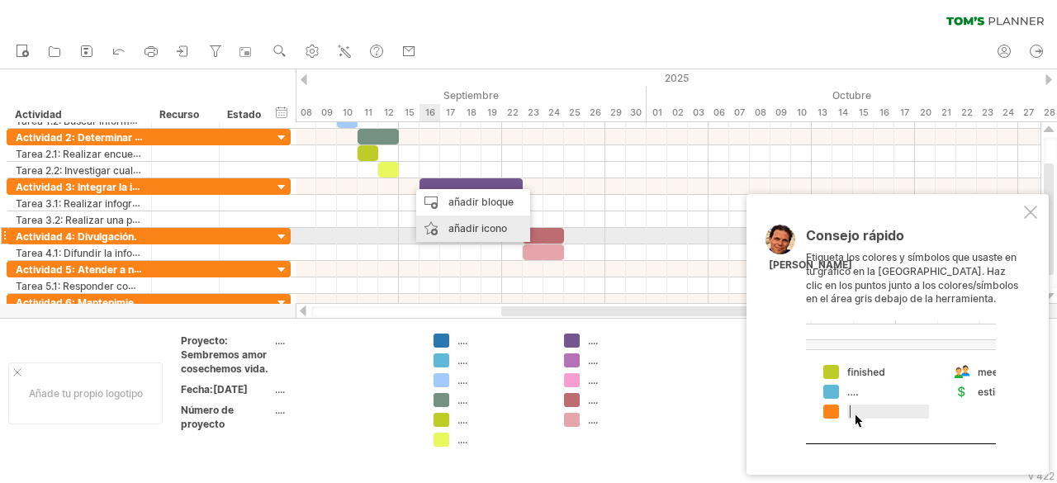
click at [472, 230] on font "añadir icono" at bounding box center [477, 228] width 59 height 12
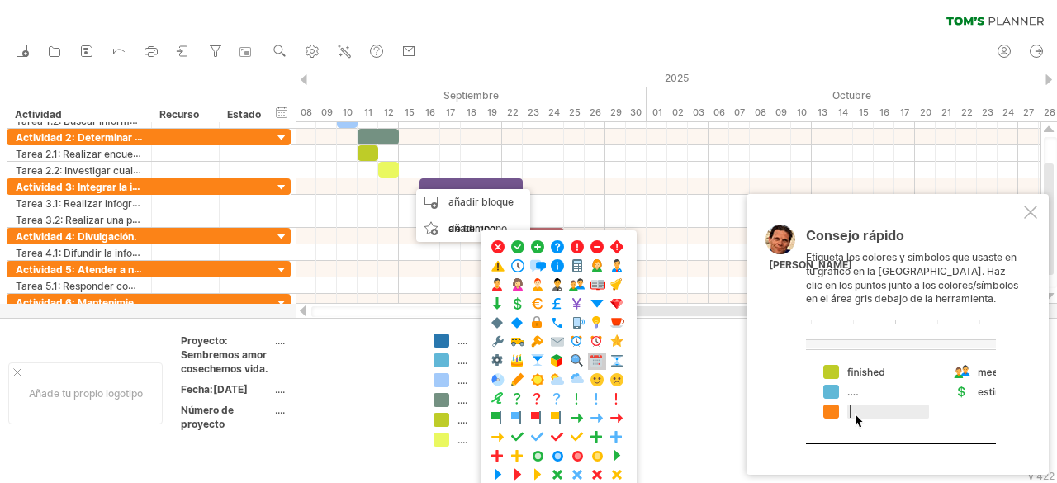
click at [593, 361] on span at bounding box center [597, 361] width 17 height 16
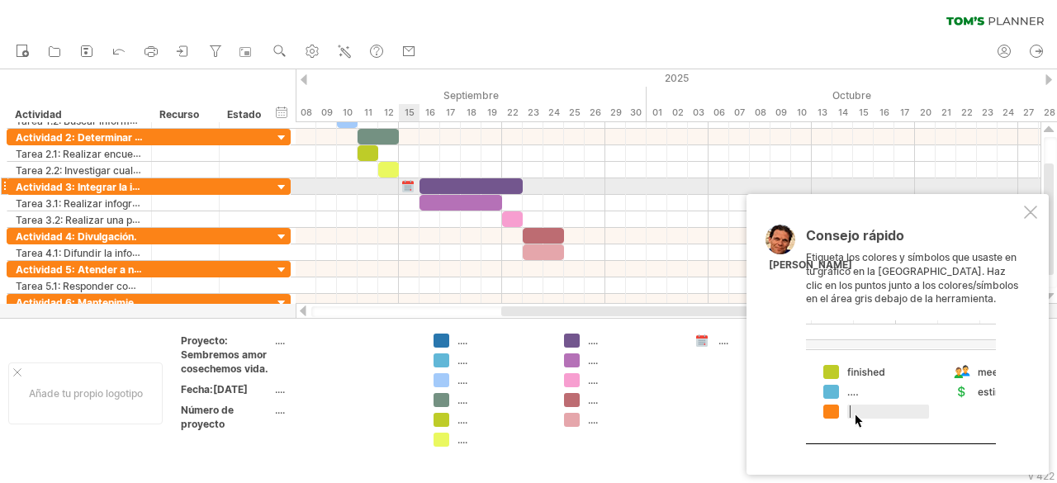
click at [408, 186] on div at bounding box center [409, 186] width 17 height 16
click at [408, 189] on div at bounding box center [409, 186] width 18 height 16
click at [408, 189] on div at bounding box center [409, 186] width 17 height 16
click at [408, 184] on div at bounding box center [409, 186] width 18 height 16
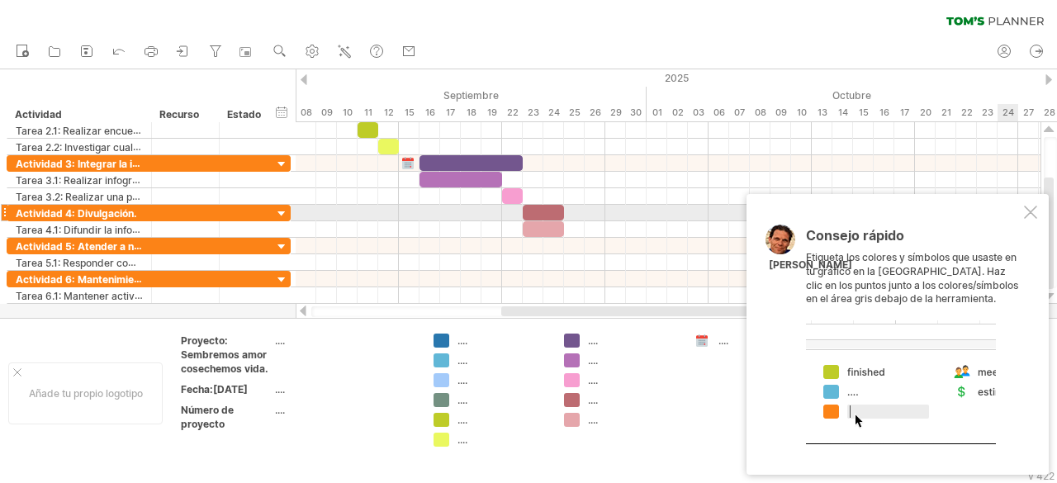
click at [1027, 219] on div at bounding box center [1030, 212] width 13 height 13
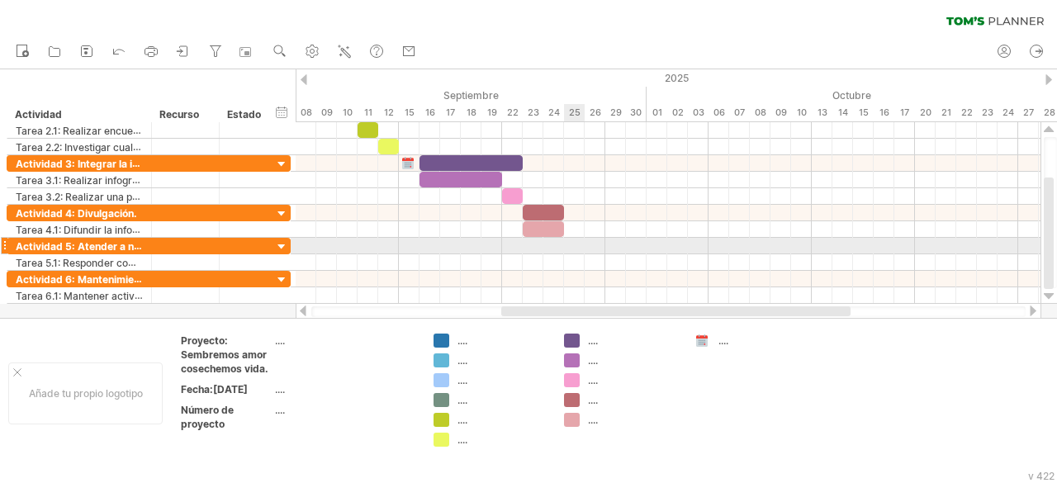
click at [580, 244] on div at bounding box center [668, 246] width 745 height 17
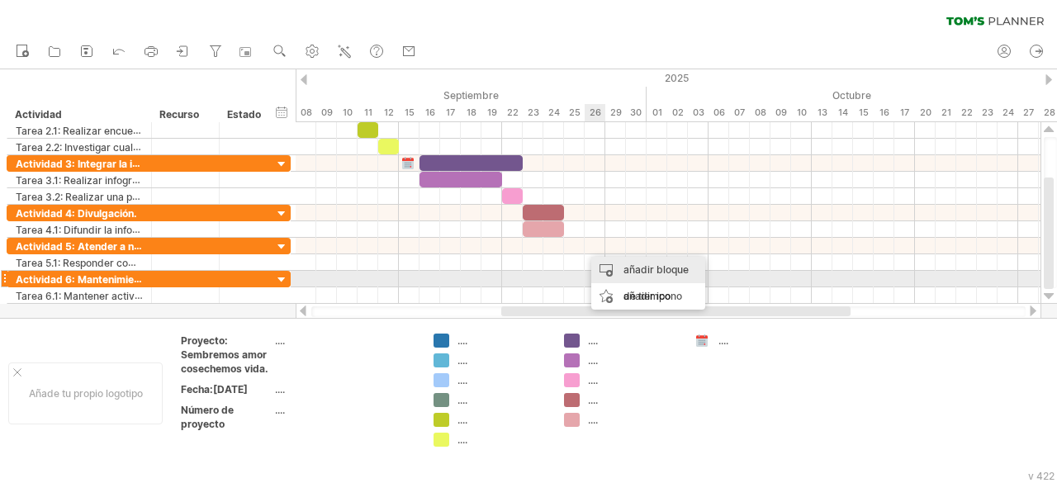
click at [623, 273] on font "añadir bloque de tiempo" at bounding box center [655, 282] width 65 height 39
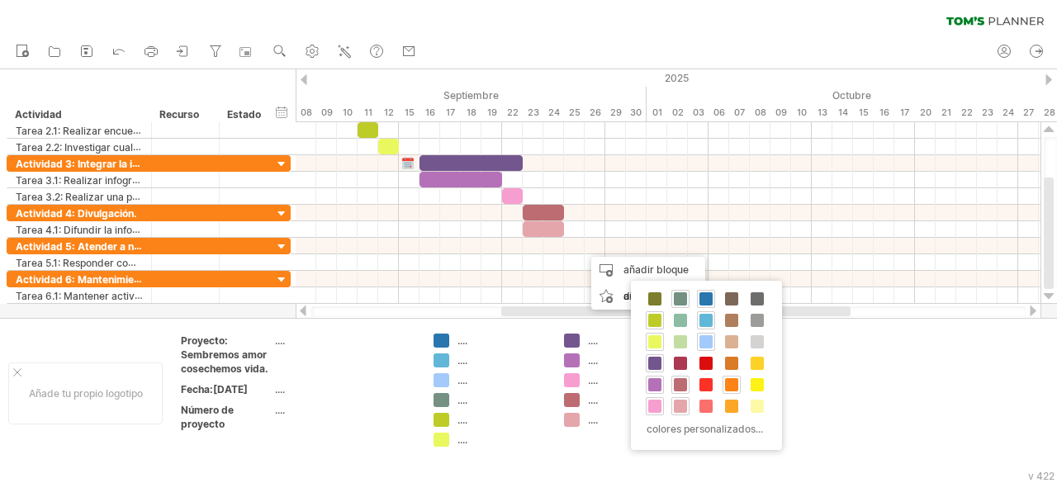
click at [727, 381] on span at bounding box center [731, 384] width 13 height 13
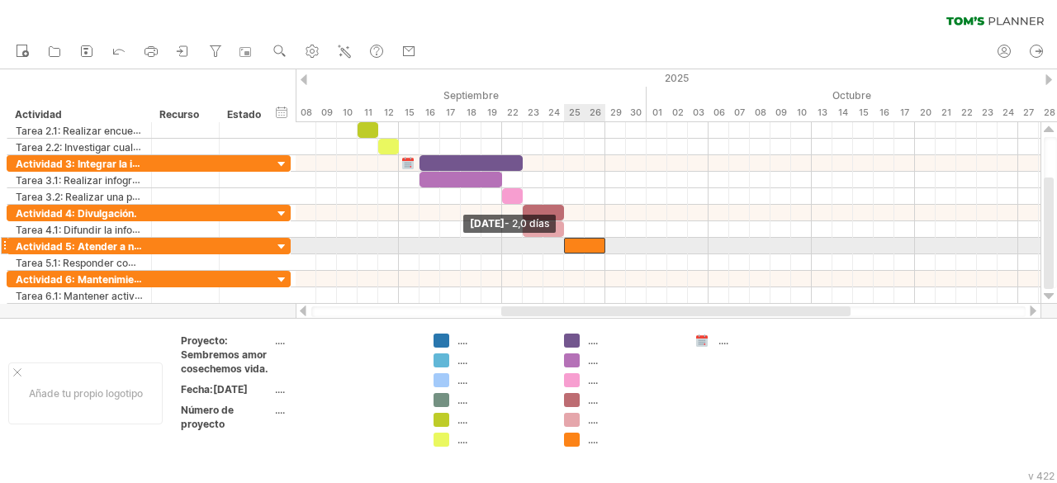
drag, startPoint x: 585, startPoint y: 243, endPoint x: 569, endPoint y: 245, distance: 16.7
click at [569, 245] on div at bounding box center [584, 246] width 41 height 16
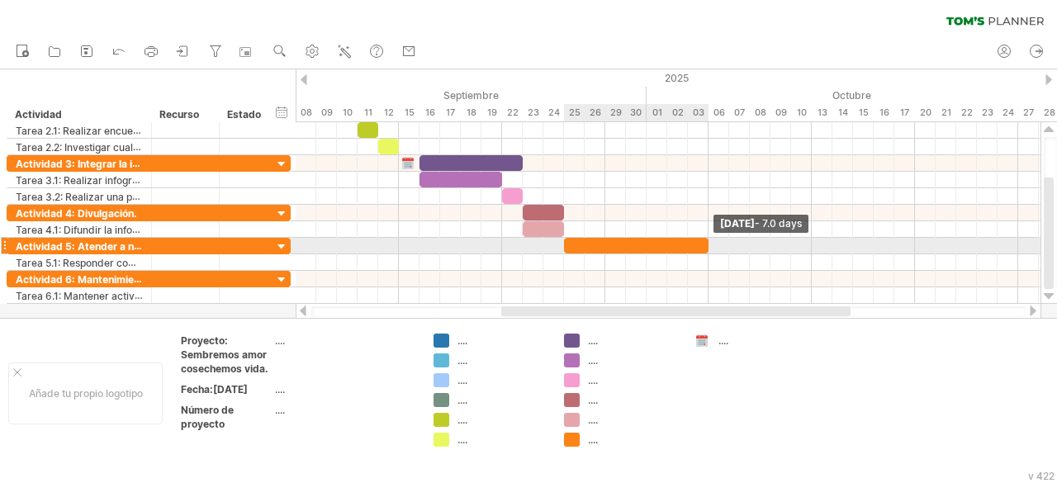
drag, startPoint x: 606, startPoint y: 244, endPoint x: 705, endPoint y: 249, distance: 99.2
click at [705, 249] on span at bounding box center [708, 246] width 7 height 16
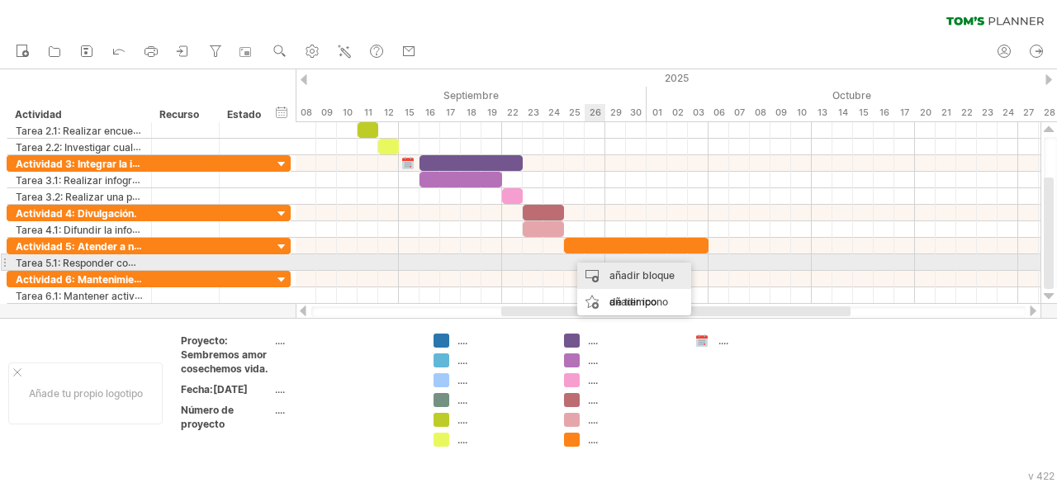
click at [619, 270] on font "añadir bloque de tiempo" at bounding box center [641, 288] width 65 height 39
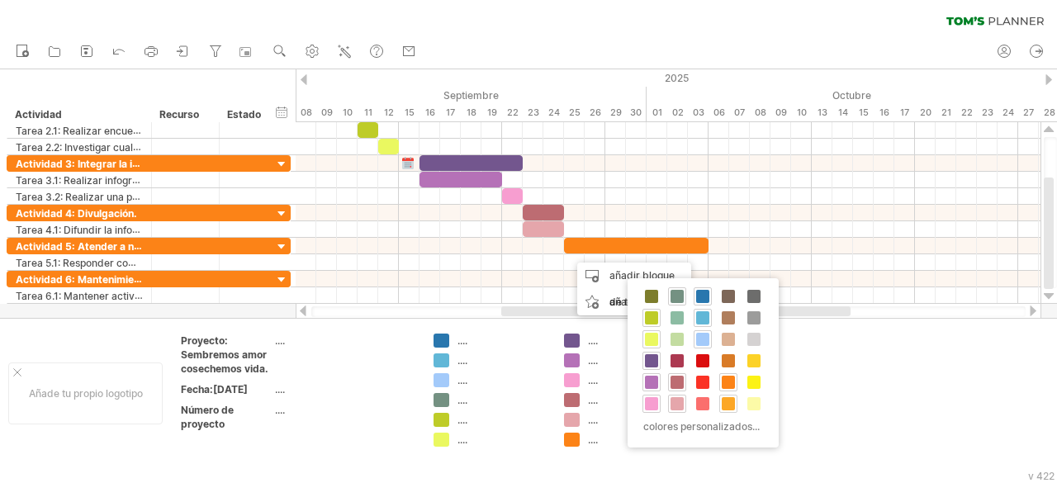
click at [731, 397] on span at bounding box center [728, 403] width 13 height 13
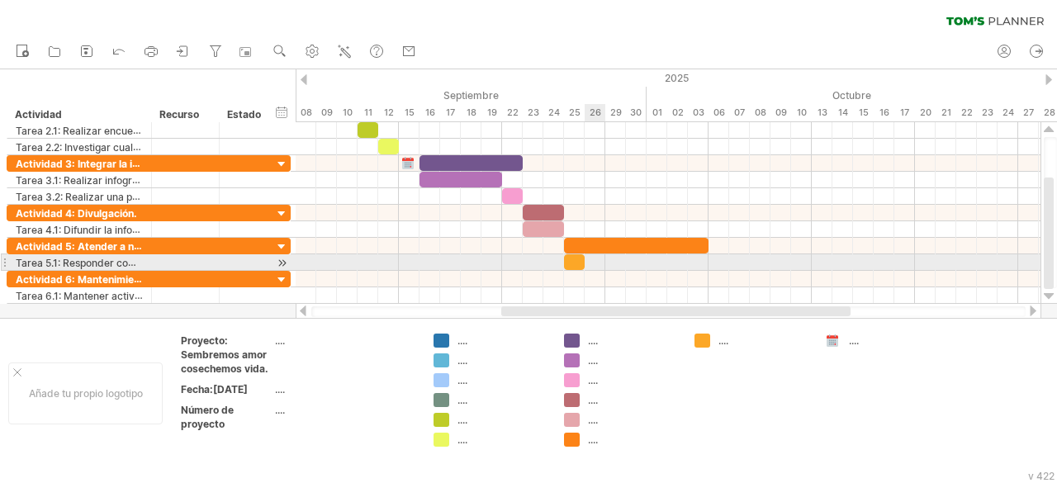
click at [588, 262] on div at bounding box center [668, 262] width 745 height 17
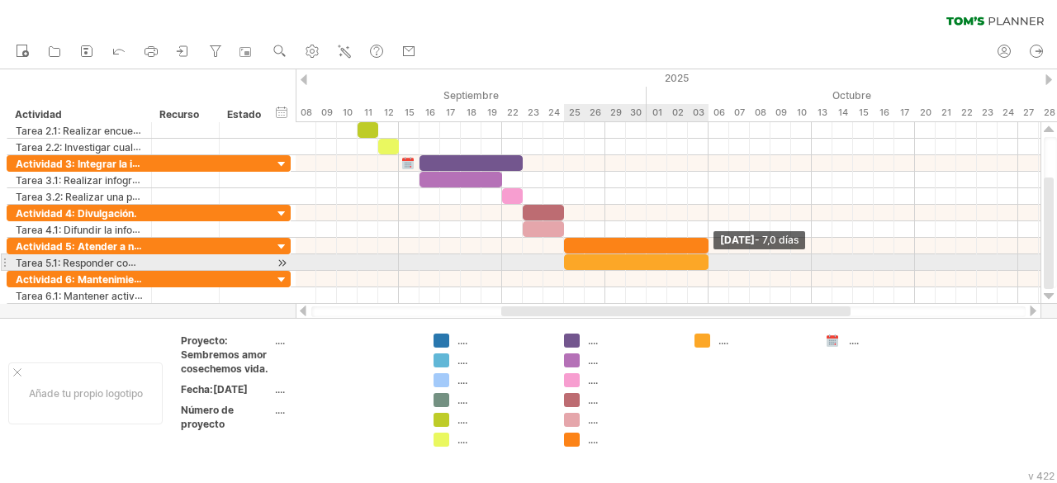
drag, startPoint x: 583, startPoint y: 262, endPoint x: 705, endPoint y: 263, distance: 122.2
click at [705, 263] on span at bounding box center [708, 262] width 7 height 16
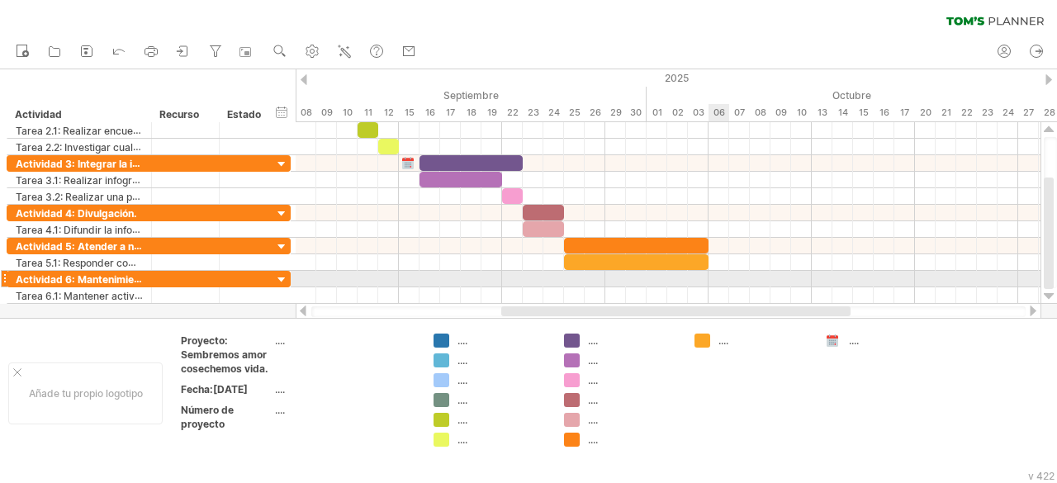
click at [722, 275] on div at bounding box center [668, 279] width 745 height 17
click at [765, 287] on div "añadir bloque de tiempo" at bounding box center [787, 309] width 114 height 53
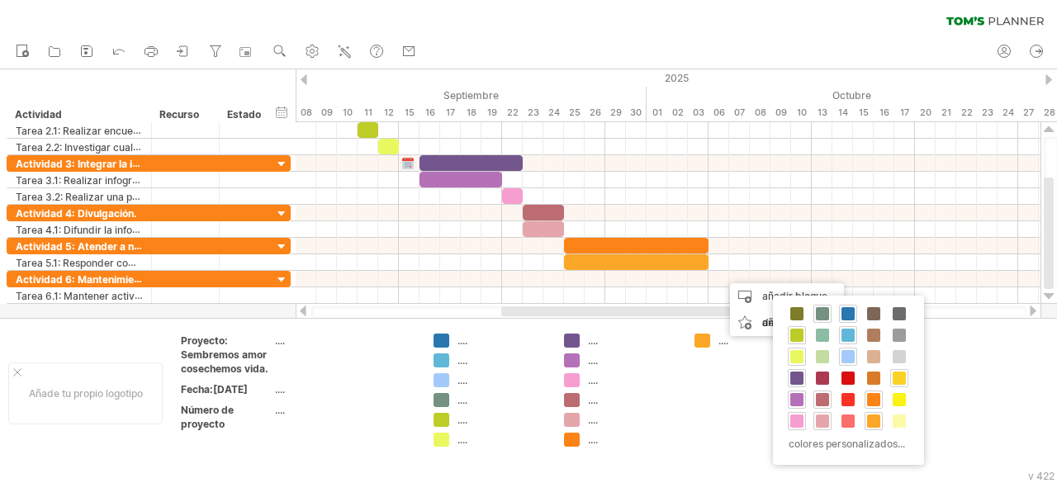
click at [897, 375] on span at bounding box center [899, 378] width 13 height 13
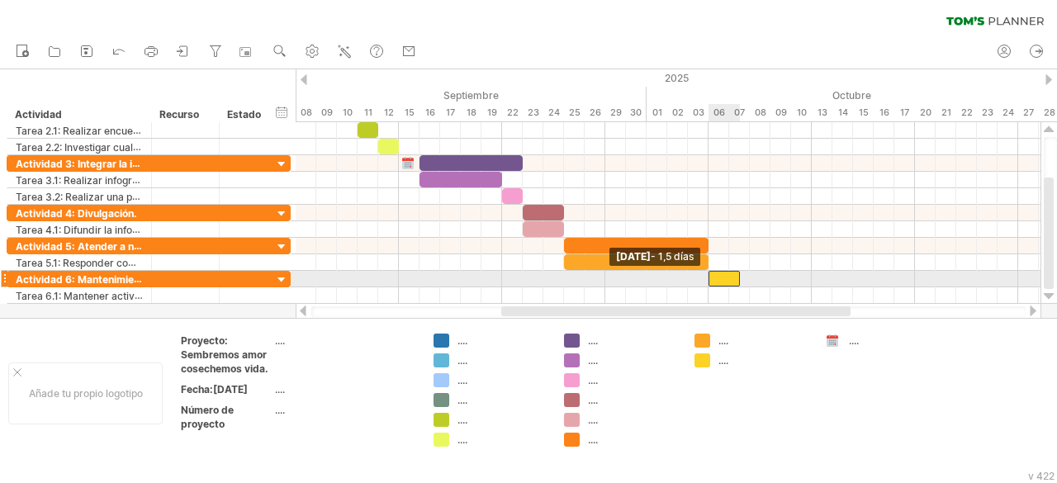
drag, startPoint x: 720, startPoint y: 276, endPoint x: 712, endPoint y: 277, distance: 8.4
click at [712, 277] on div at bounding box center [724, 279] width 31 height 16
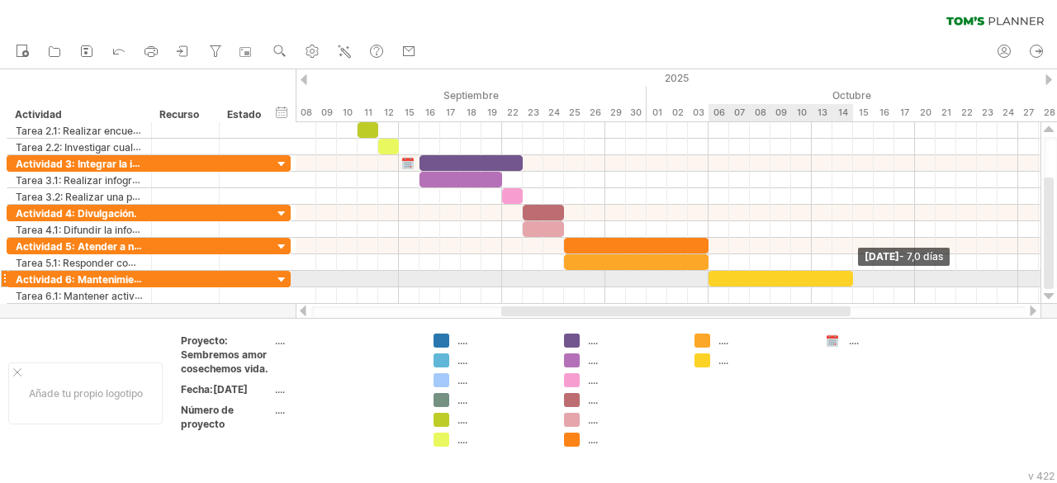
drag, startPoint x: 740, startPoint y: 273, endPoint x: 851, endPoint y: 275, distance: 111.5
click at [851, 275] on span at bounding box center [853, 279] width 7 height 16
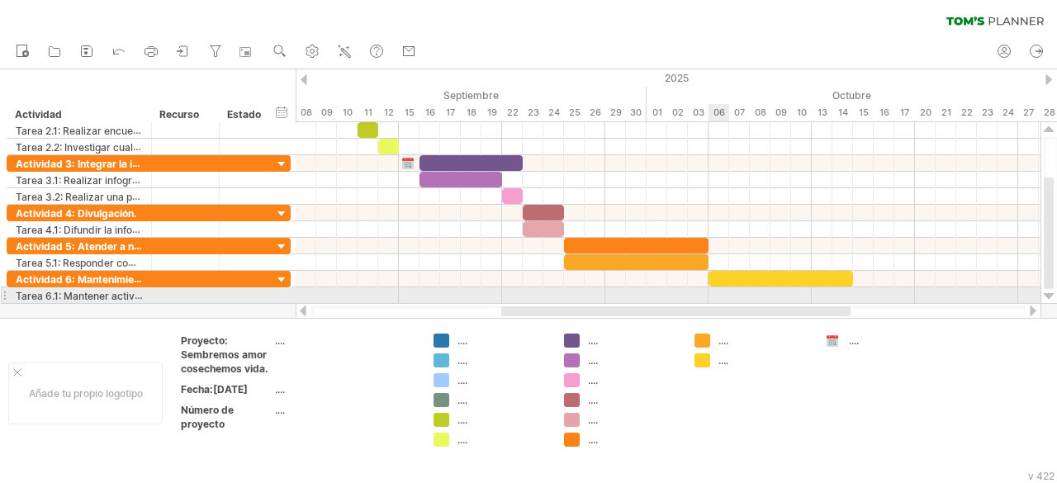
click at [716, 292] on div at bounding box center [668, 295] width 745 height 17
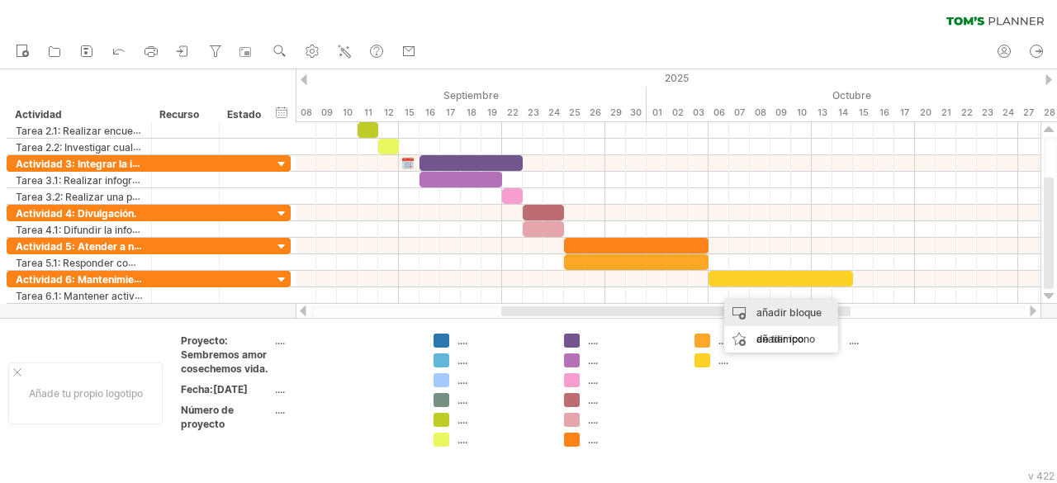
click at [775, 307] on font "añadir bloque de tiempo" at bounding box center [788, 325] width 65 height 39
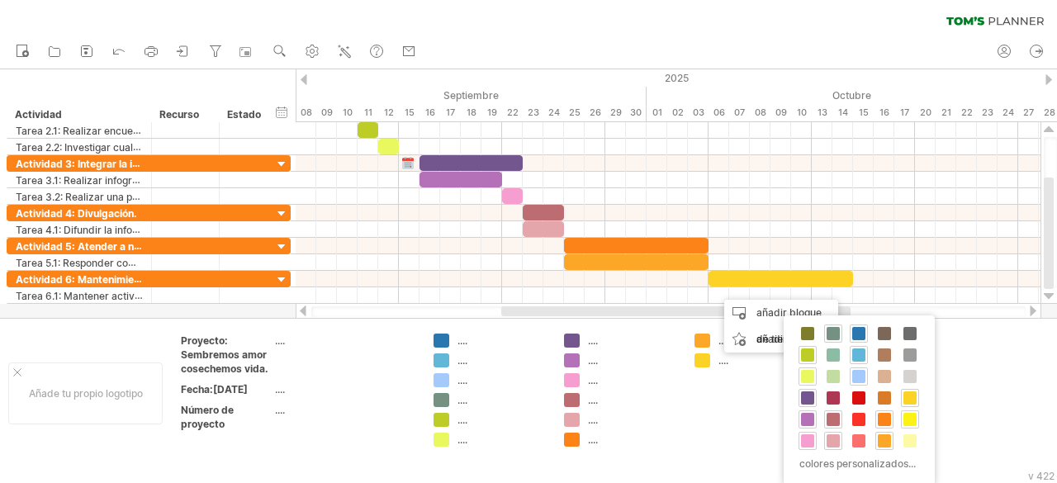
click at [905, 413] on span at bounding box center [909, 419] width 13 height 13
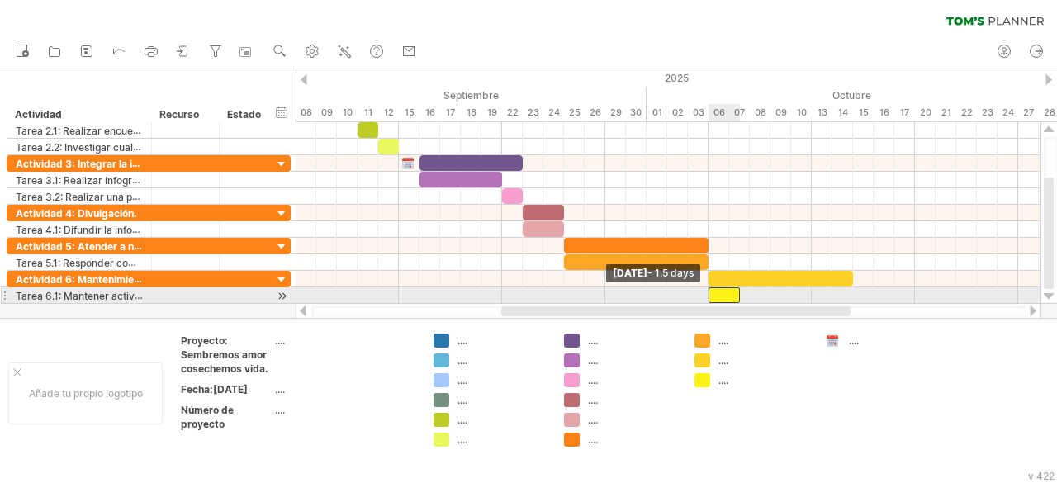
click at [713, 293] on div at bounding box center [724, 295] width 31 height 16
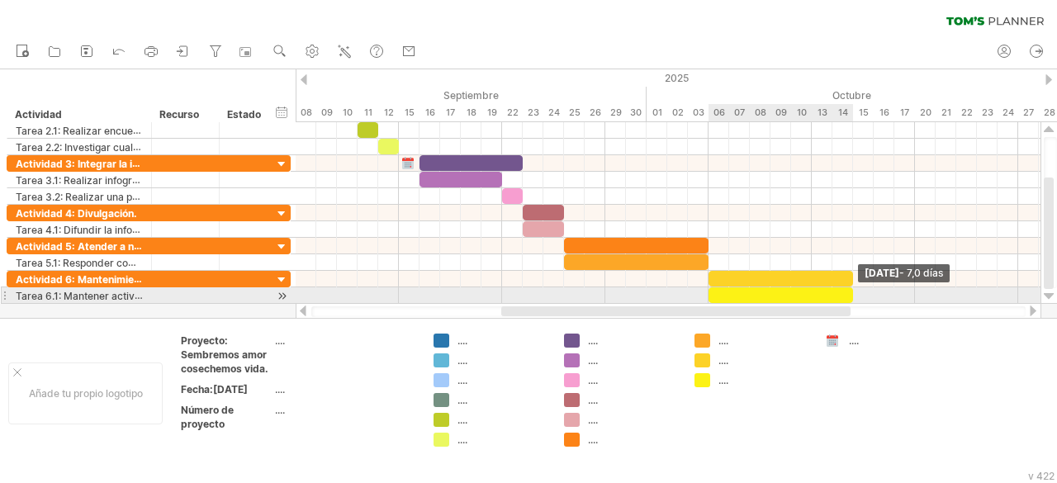
drag, startPoint x: 737, startPoint y: 292, endPoint x: 848, endPoint y: 293, distance: 111.5
click at [848, 293] on div at bounding box center [781, 295] width 145 height 16
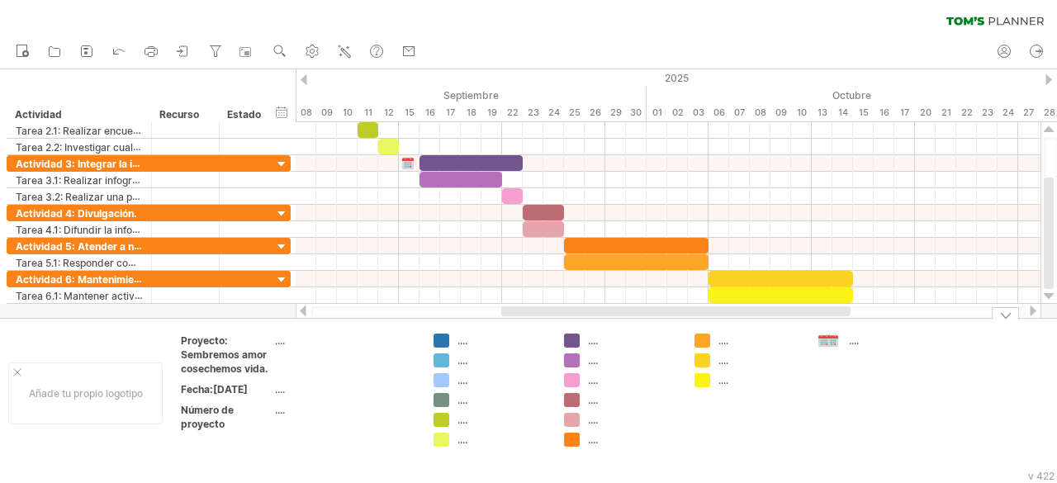
click at [836, 344] on div at bounding box center [833, 342] width 17 height 16
click at [852, 344] on font "...." at bounding box center [854, 340] width 10 height 12
click at [854, 342] on font "...." at bounding box center [854, 340] width 10 height 12
click at [841, 339] on div at bounding box center [833, 342] width 17 height 16
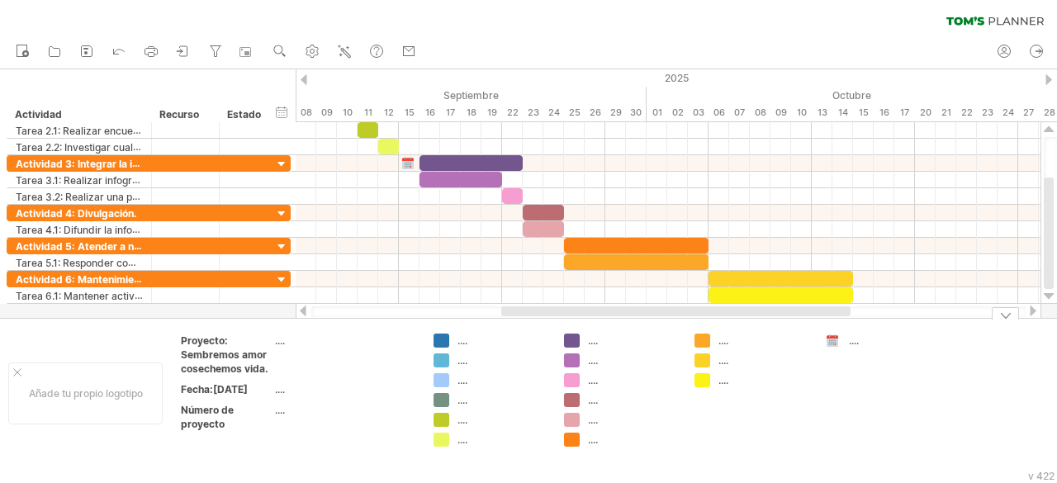
click at [854, 341] on font "...." at bounding box center [854, 340] width 10 height 12
click at [859, 343] on font "...." at bounding box center [854, 340] width 10 height 12
click at [839, 345] on div at bounding box center [833, 342] width 17 height 16
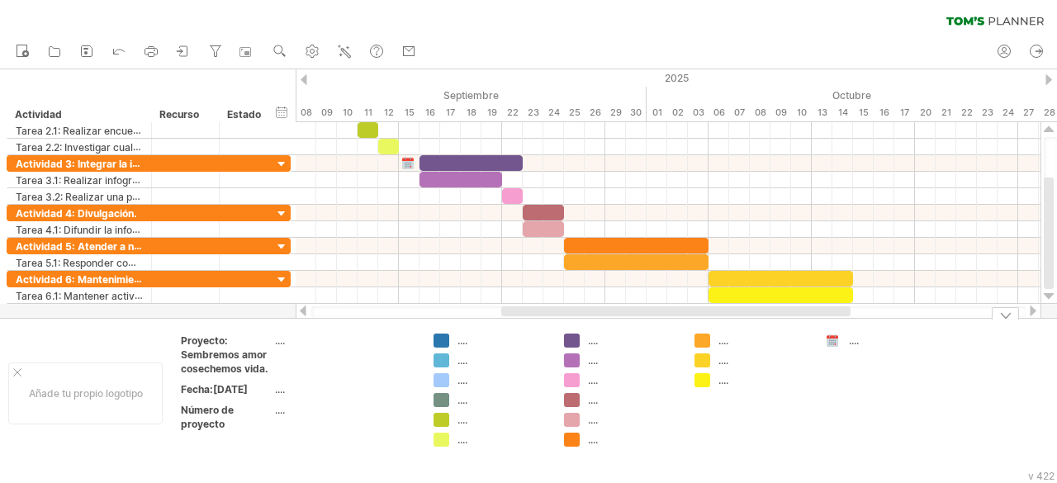
click at [857, 337] on font "...." at bounding box center [854, 340] width 10 height 12
click at [834, 343] on div at bounding box center [833, 342] width 17 height 16
click at [827, 340] on div "Intentando acceder a [DOMAIN_NAME] Conectado de nuevo... 0% borrar filtro" at bounding box center [528, 241] width 1057 height 483
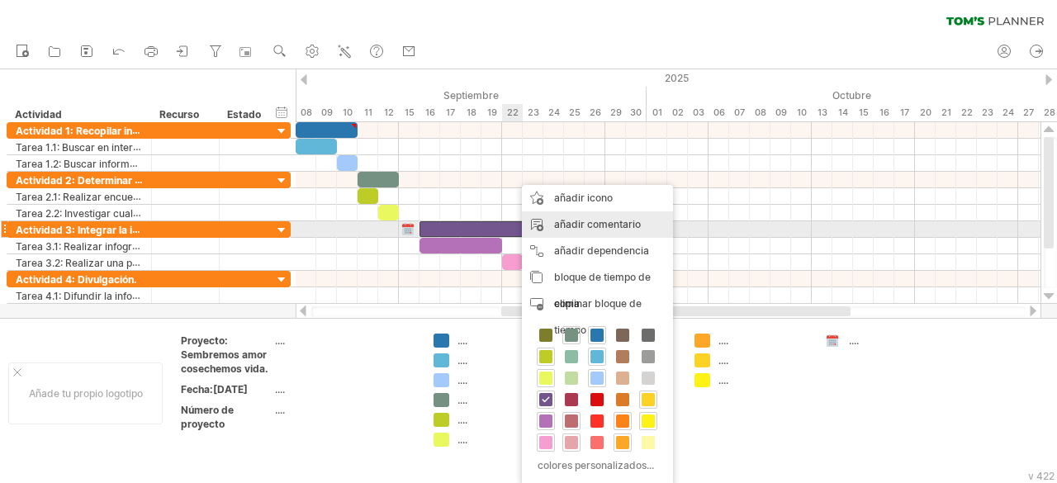
click at [591, 228] on font "añadir comentario" at bounding box center [597, 224] width 87 height 12
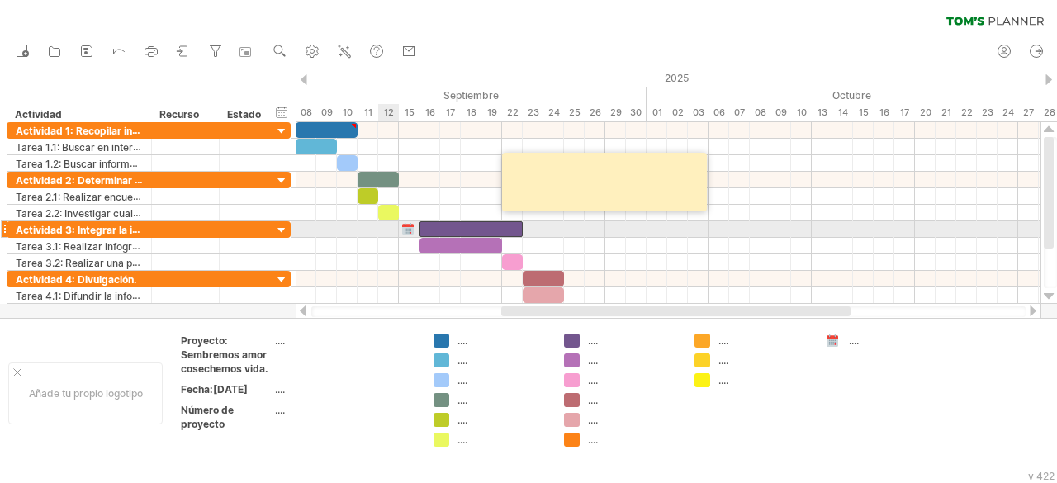
paste textarea "**********"
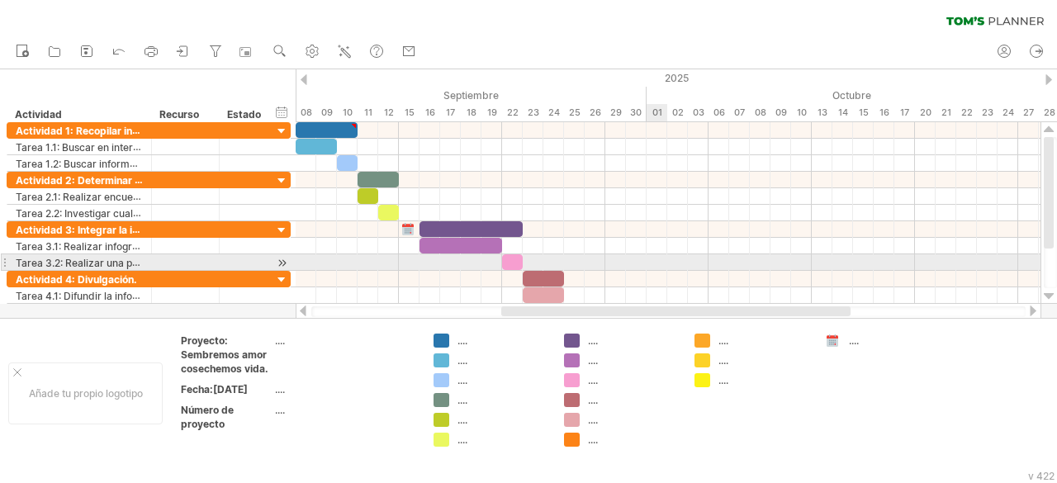
click at [666, 258] on div at bounding box center [668, 262] width 745 height 17
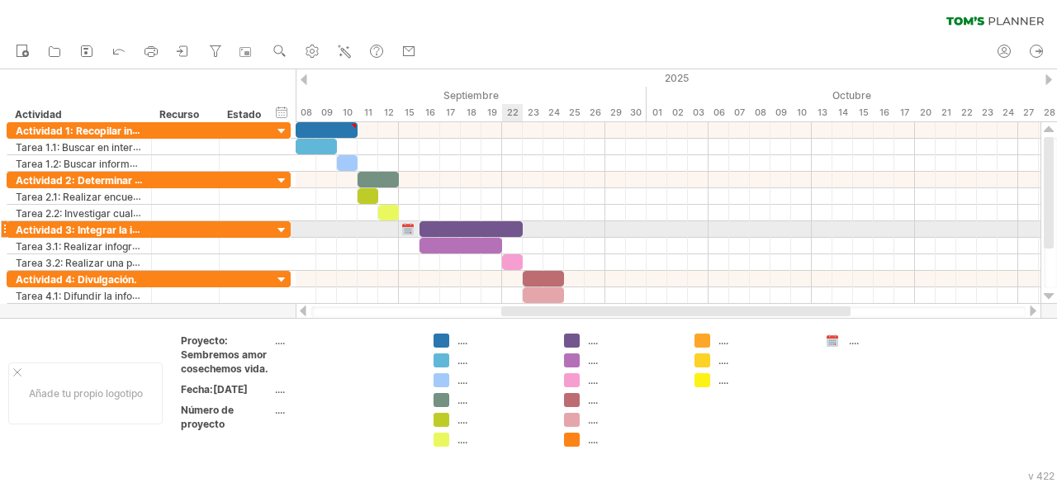
type textarea "**********"
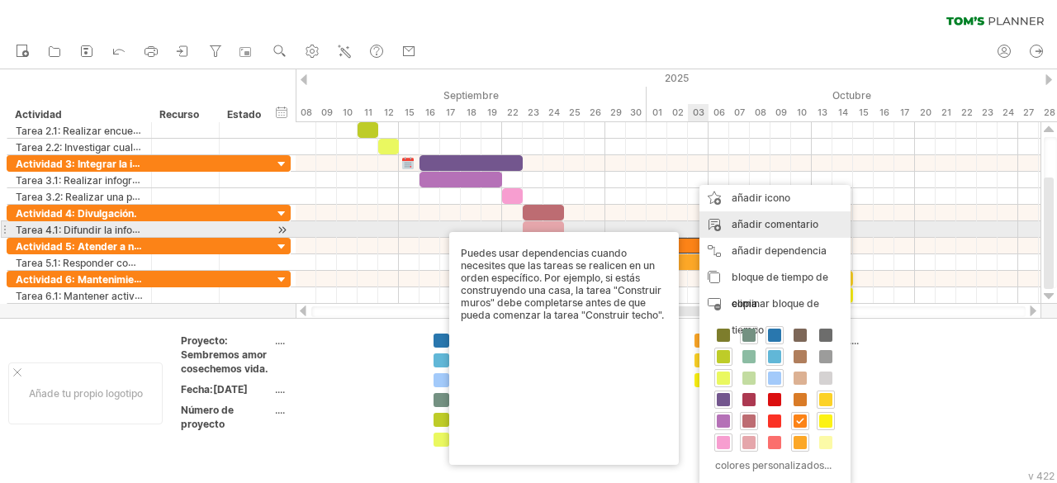
click at [756, 228] on font "añadir comentario" at bounding box center [775, 224] width 87 height 12
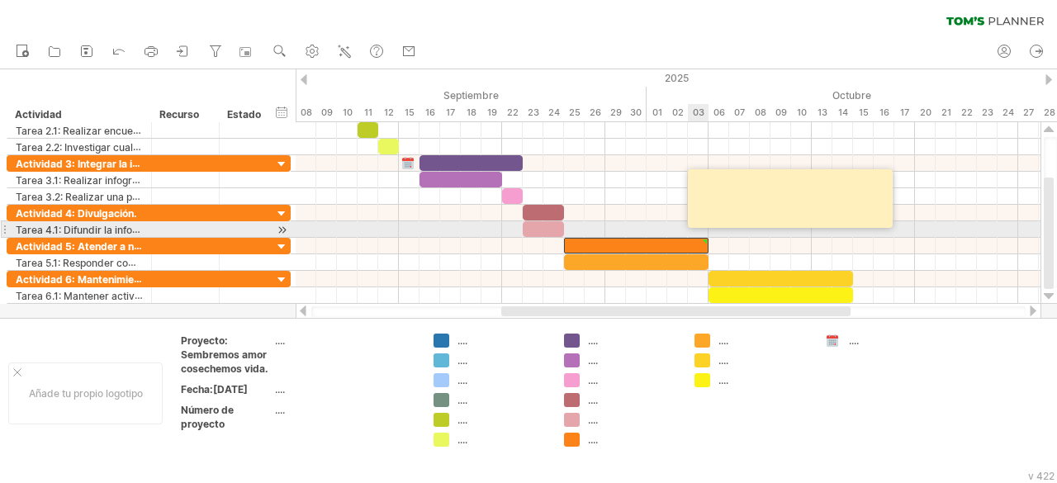
paste textarea "**********"
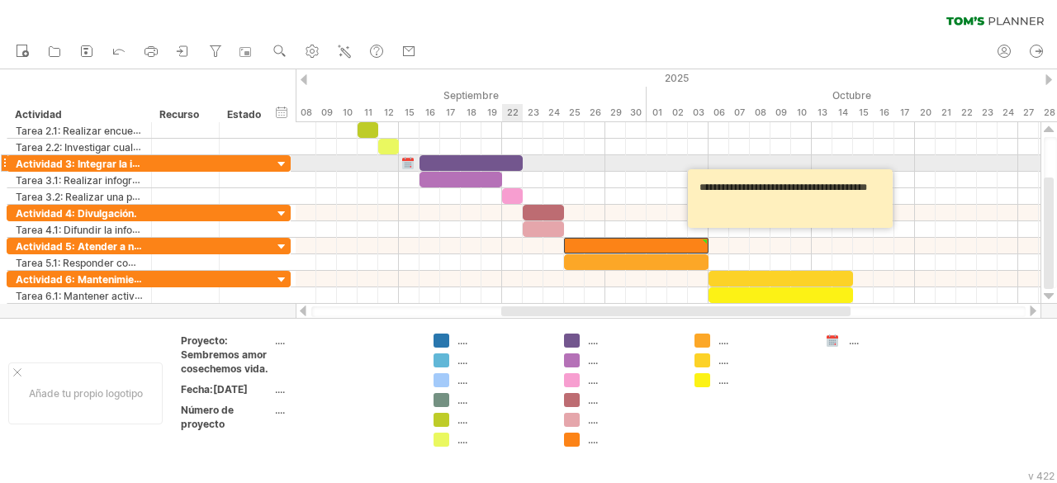
click at [514, 162] on div at bounding box center [471, 163] width 103 height 16
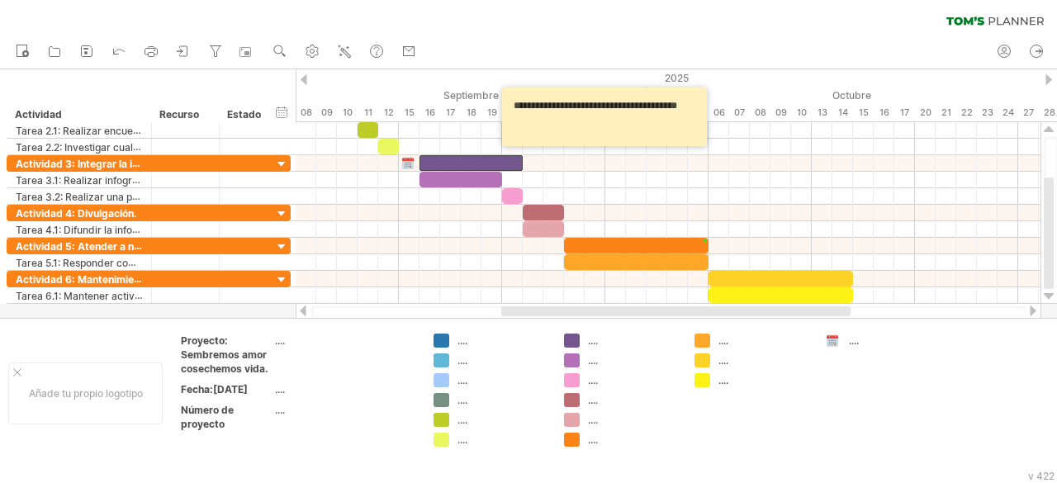
click at [556, 121] on textarea "**********" at bounding box center [607, 116] width 198 height 47
drag, startPoint x: 583, startPoint y: 117, endPoint x: 517, endPoint y: 110, distance: 66.5
click at [517, 110] on textarea "**********" at bounding box center [607, 116] width 198 height 47
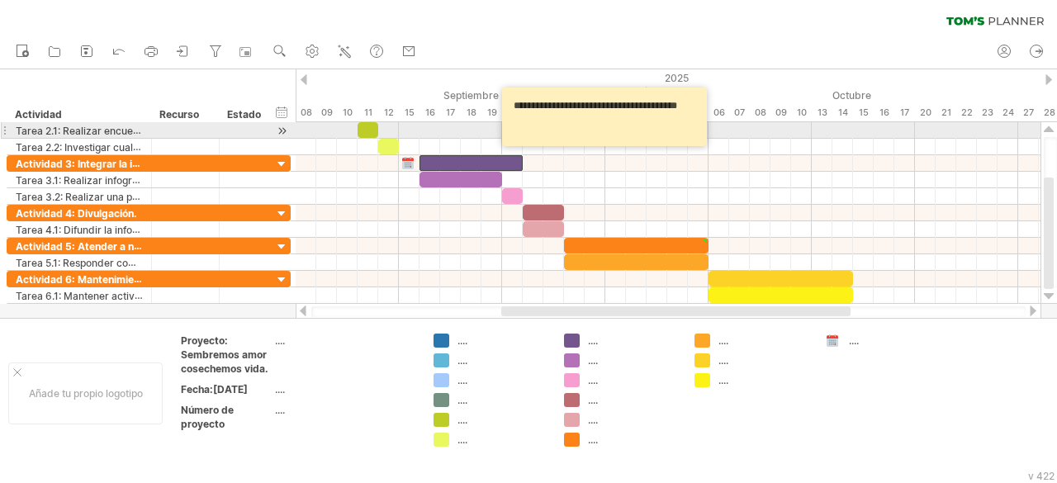
type textarea "*"
paste textarea "**********"
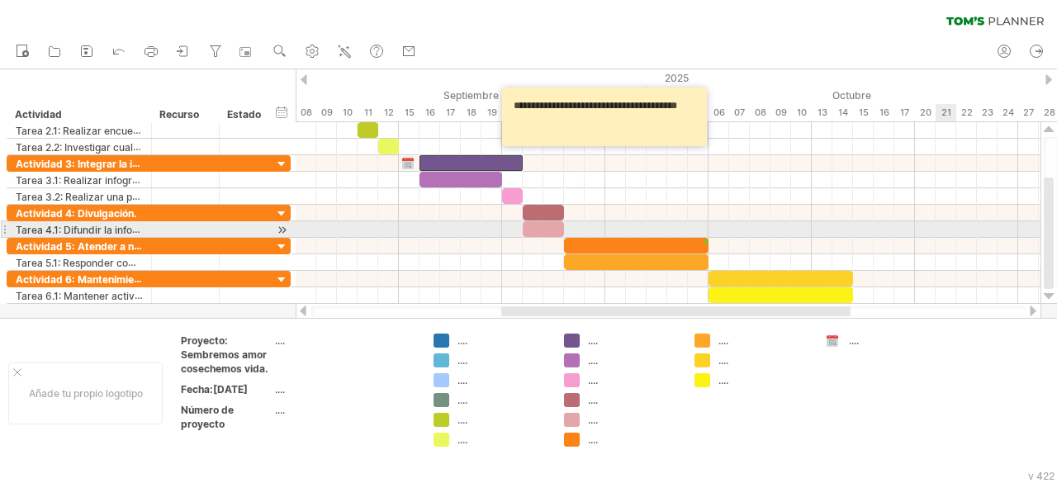
click at [942, 230] on div at bounding box center [668, 229] width 745 height 17
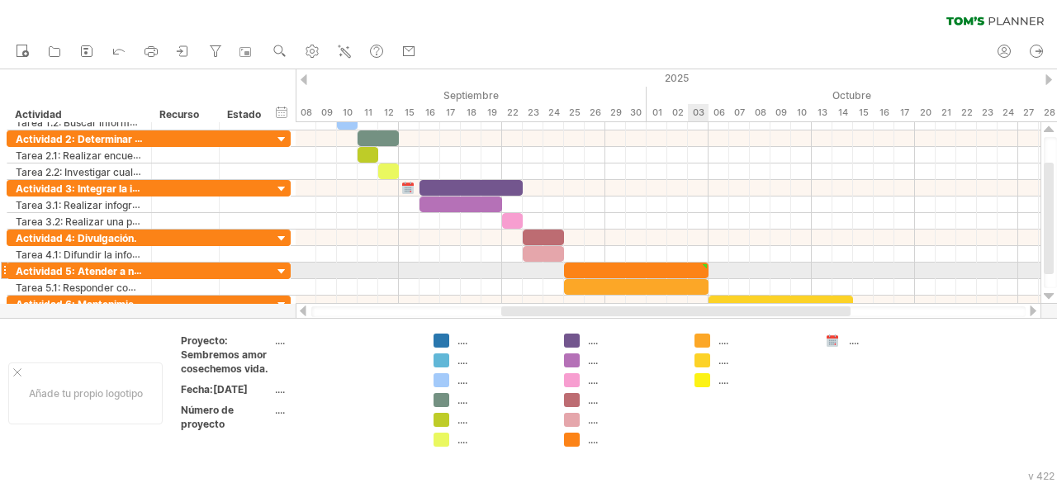
type textarea "**********"
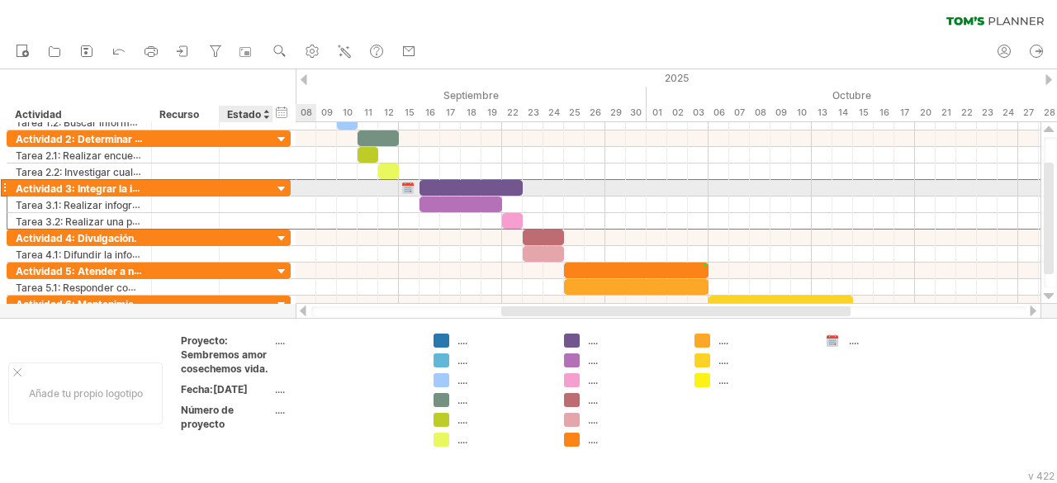
click at [259, 183] on div at bounding box center [246, 188] width 36 height 16
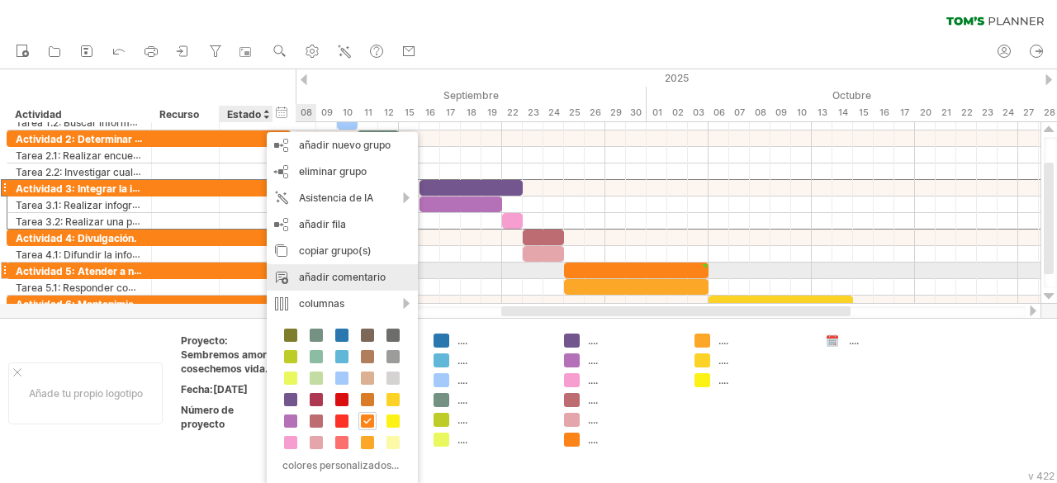
click at [329, 277] on font "añadir comentario" at bounding box center [342, 277] width 87 height 12
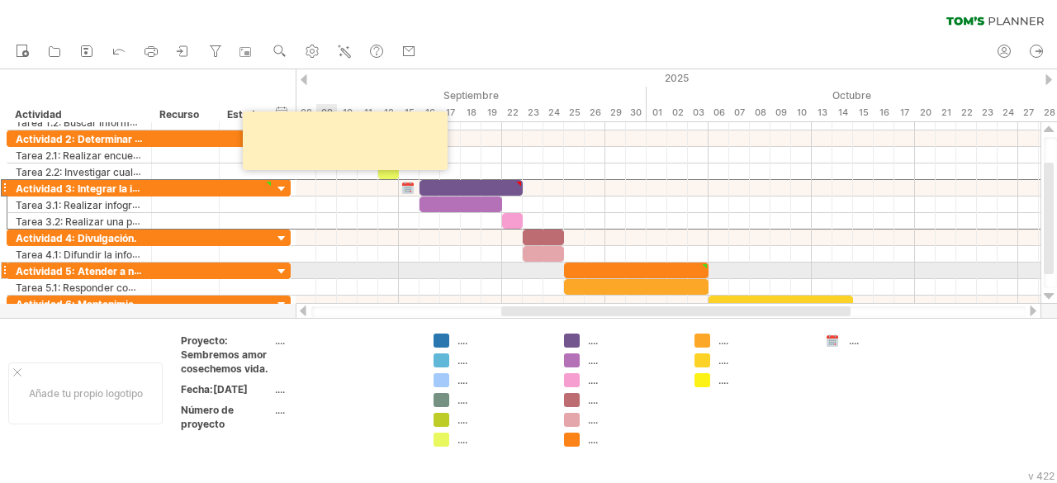
paste textarea "**********"
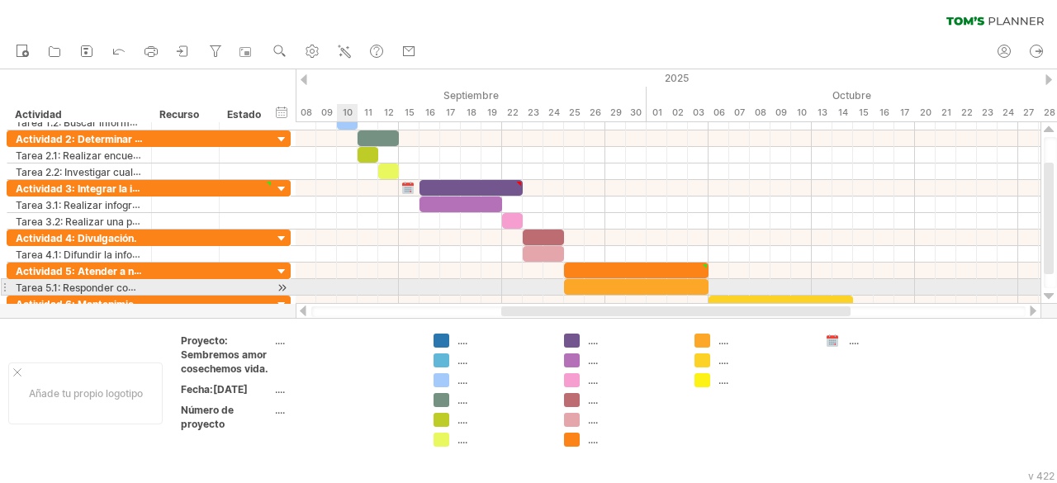
click at [350, 279] on div at bounding box center [668, 287] width 745 height 17
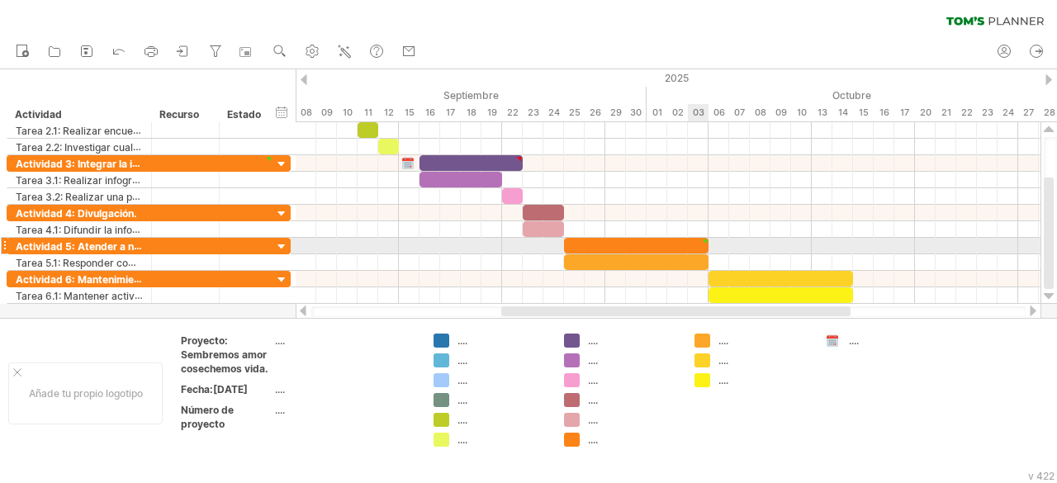
type textarea "**********"
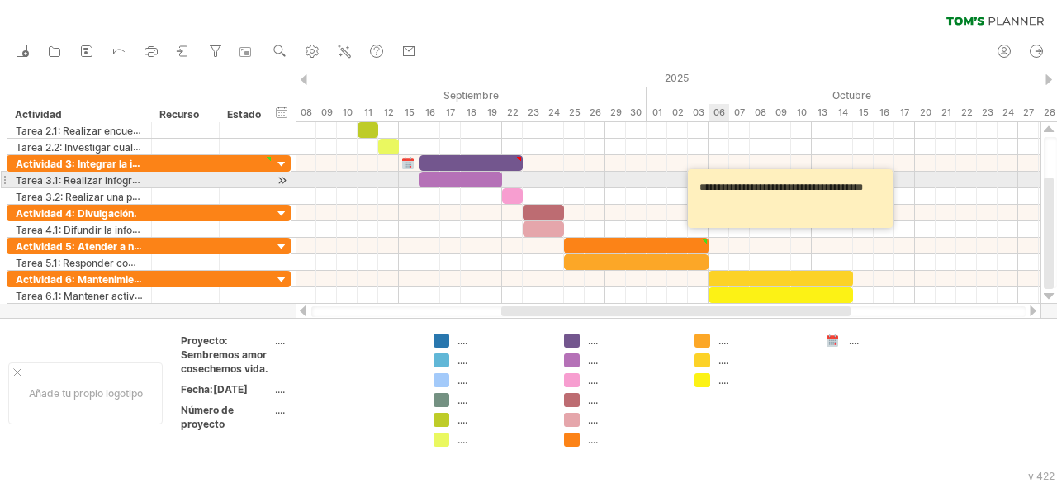
drag, startPoint x: 762, startPoint y: 208, endPoint x: 695, endPoint y: 184, distance: 71.0
click at [695, 184] on textarea "**********" at bounding box center [793, 198] width 198 height 47
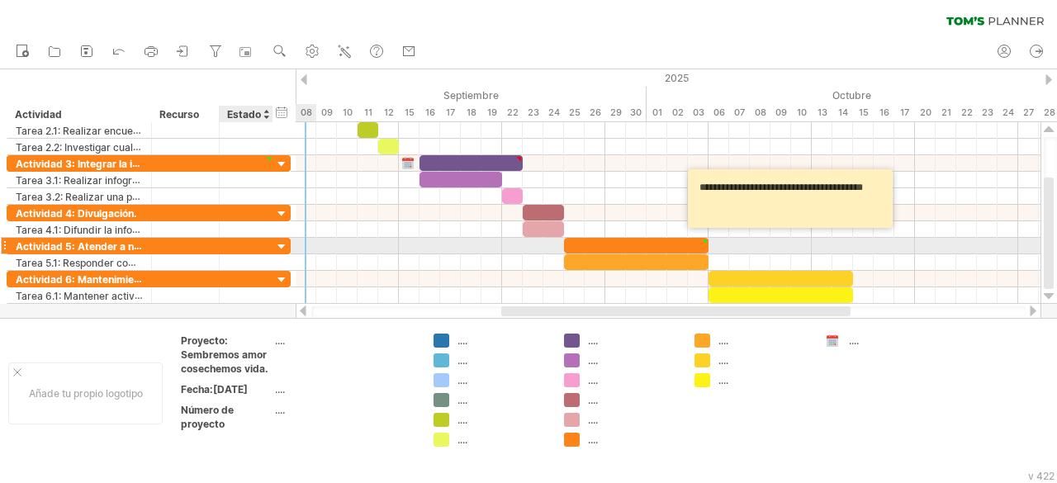
click at [264, 242] on div at bounding box center [247, 246] width 54 height 16
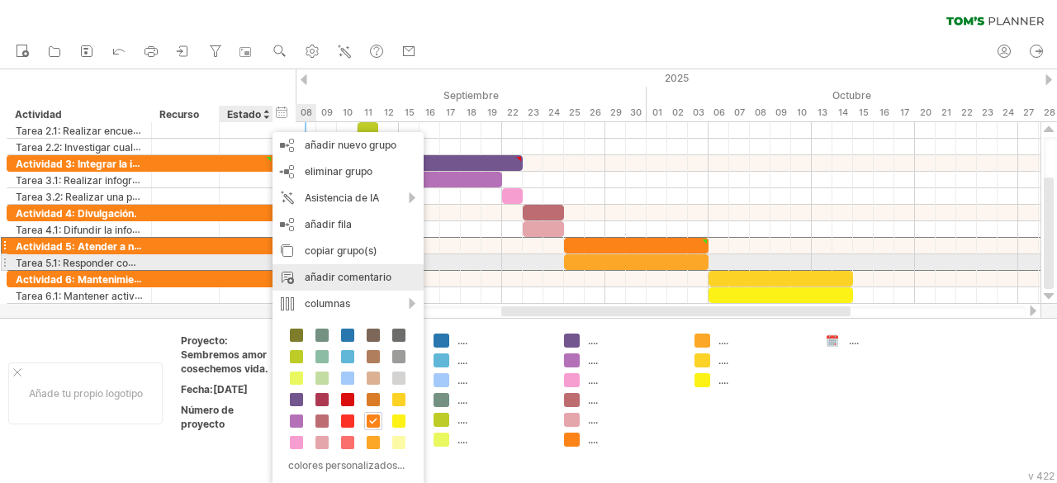
click at [332, 270] on div "añadir comentario" at bounding box center [348, 277] width 151 height 26
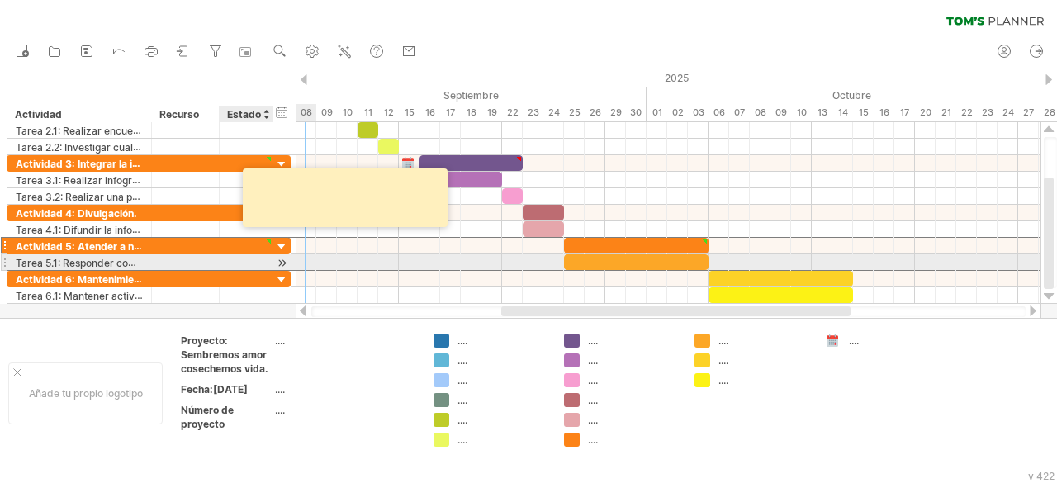
paste textarea "**********"
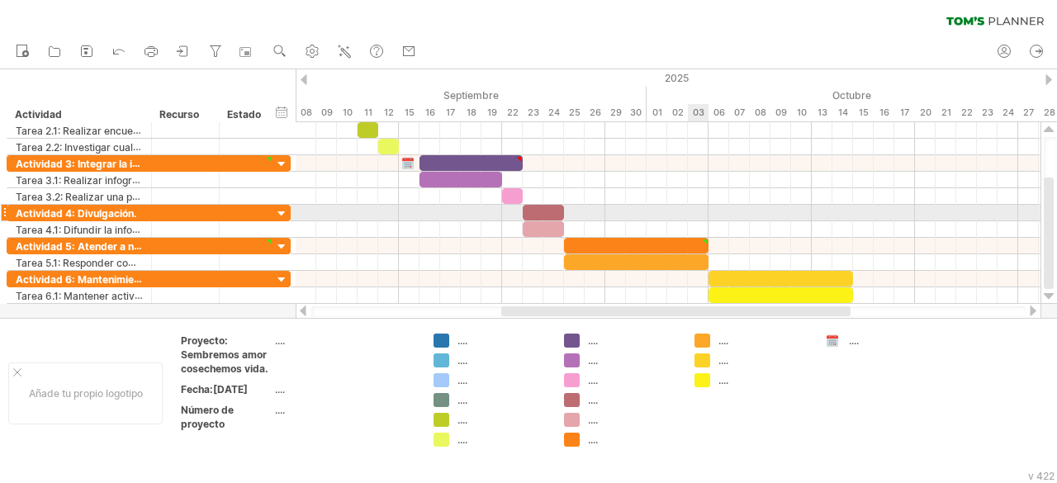
click at [693, 209] on div at bounding box center [668, 213] width 745 height 17
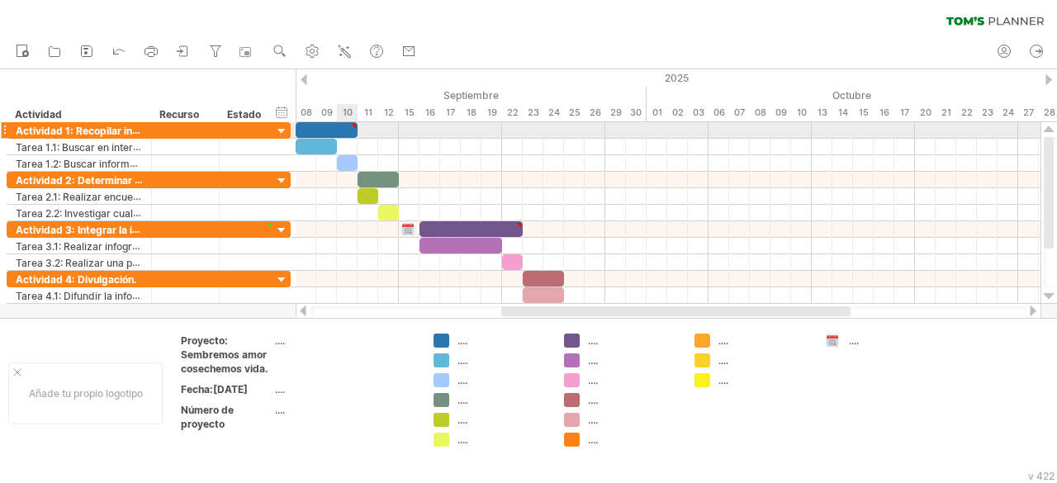
type textarea "**********"
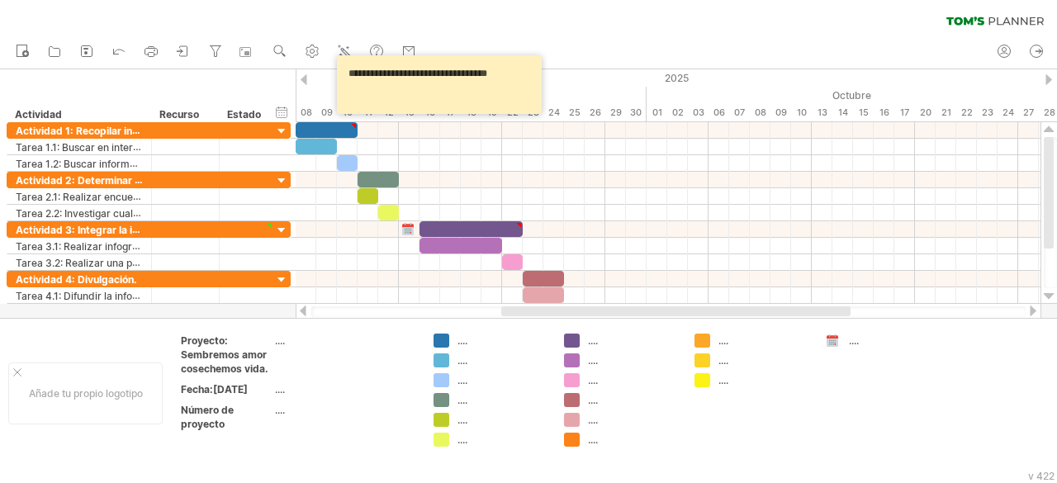
drag, startPoint x: 504, startPoint y: 92, endPoint x: 345, endPoint y: 96, distance: 158.6
click at [345, 96] on textarea "**********" at bounding box center [442, 84] width 198 height 47
click at [502, 97] on textarea "**********" at bounding box center [442, 84] width 198 height 47
drag, startPoint x: 526, startPoint y: 84, endPoint x: 348, endPoint y: 97, distance: 178.8
click at [348, 97] on textarea "**********" at bounding box center [442, 84] width 198 height 47
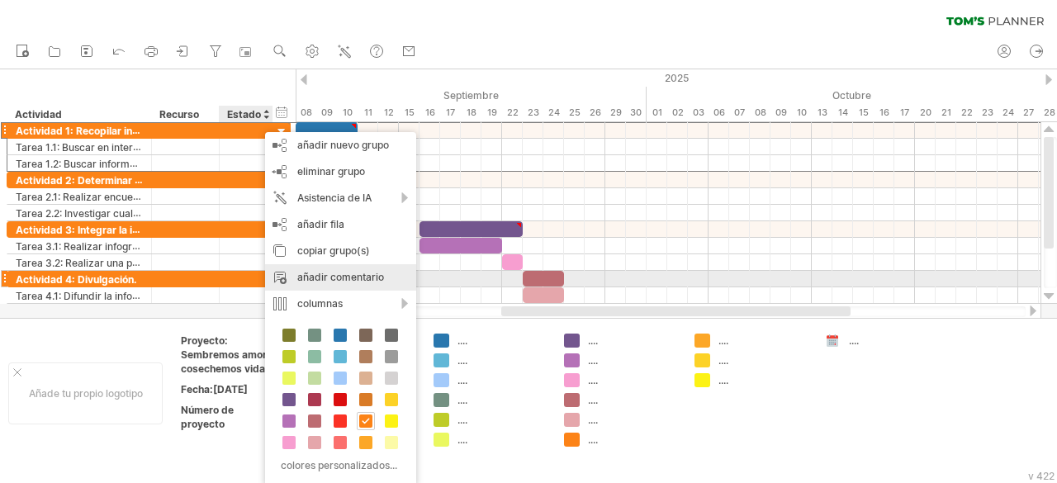
click at [347, 277] on font "añadir comentario" at bounding box center [340, 277] width 87 height 12
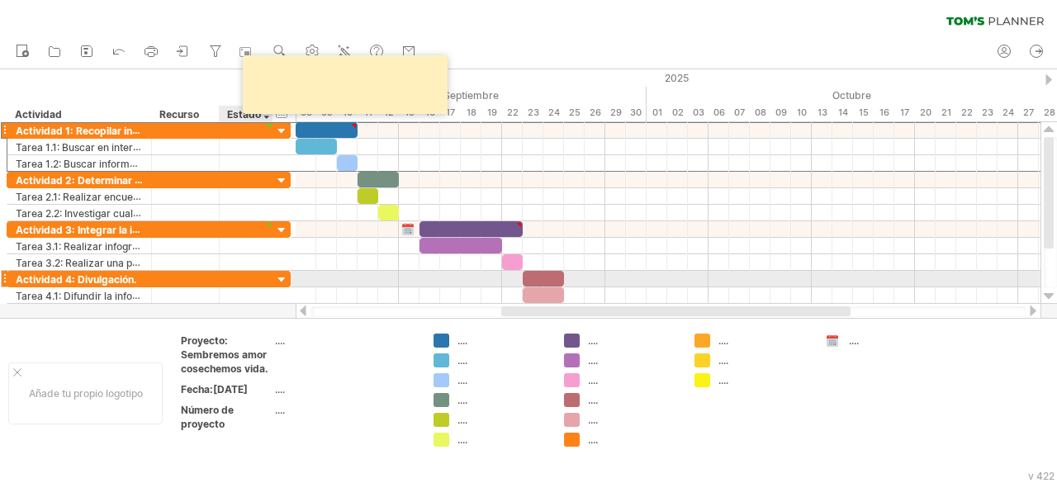
paste textarea "**********"
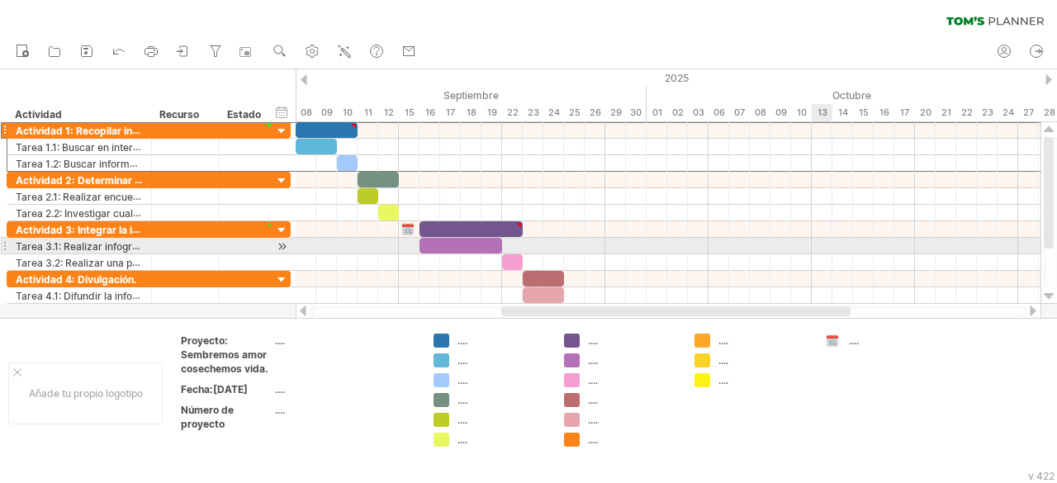
click at [821, 254] on div at bounding box center [668, 262] width 745 height 17
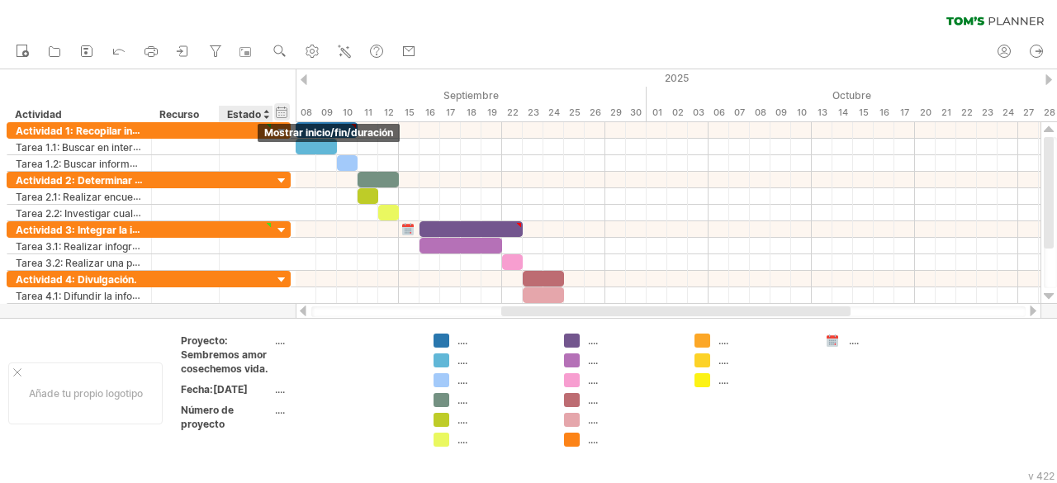
click at [285, 112] on div "ocultar inicio/fin/duración mostrar inicio/fin/duración" at bounding box center [282, 111] width 16 height 17
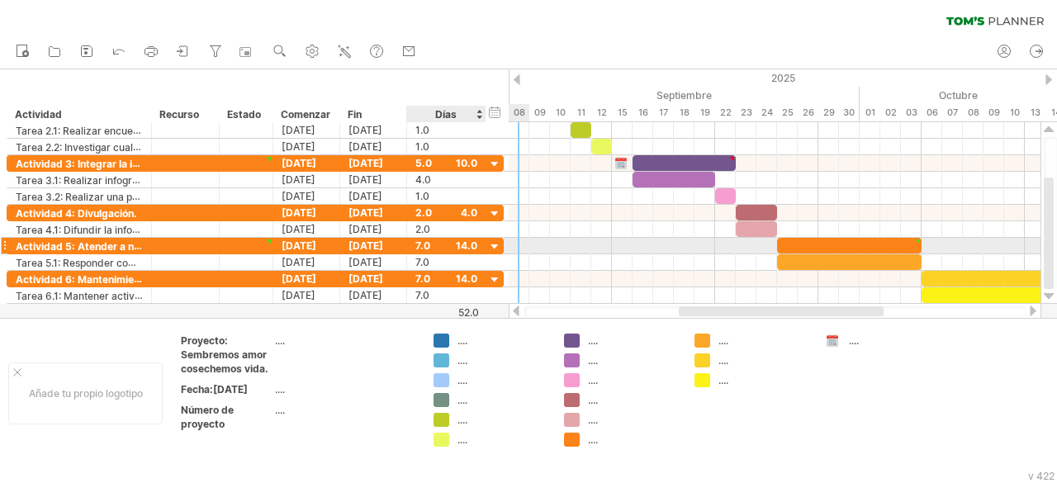
click at [500, 244] on div at bounding box center [495, 247] width 16 height 16
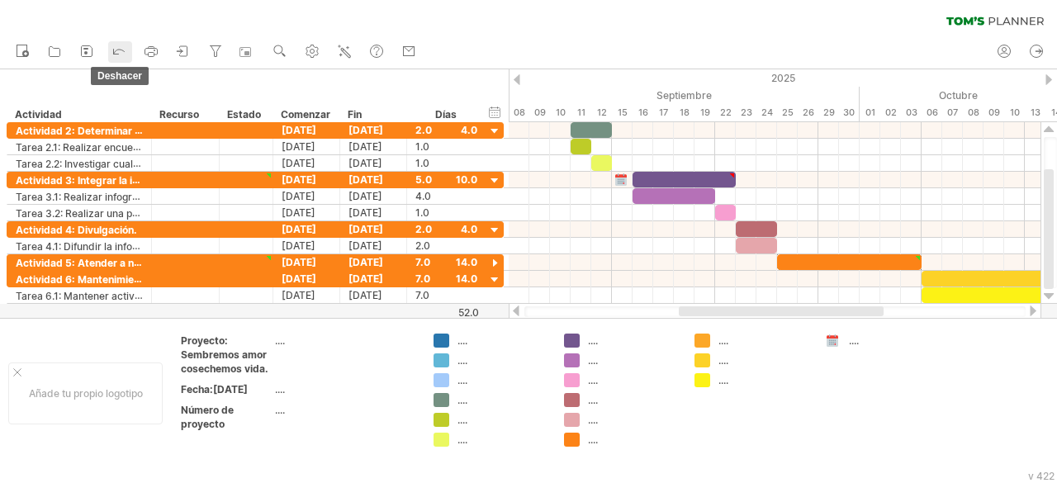
click at [123, 52] on icon at bounding box center [119, 50] width 17 height 17
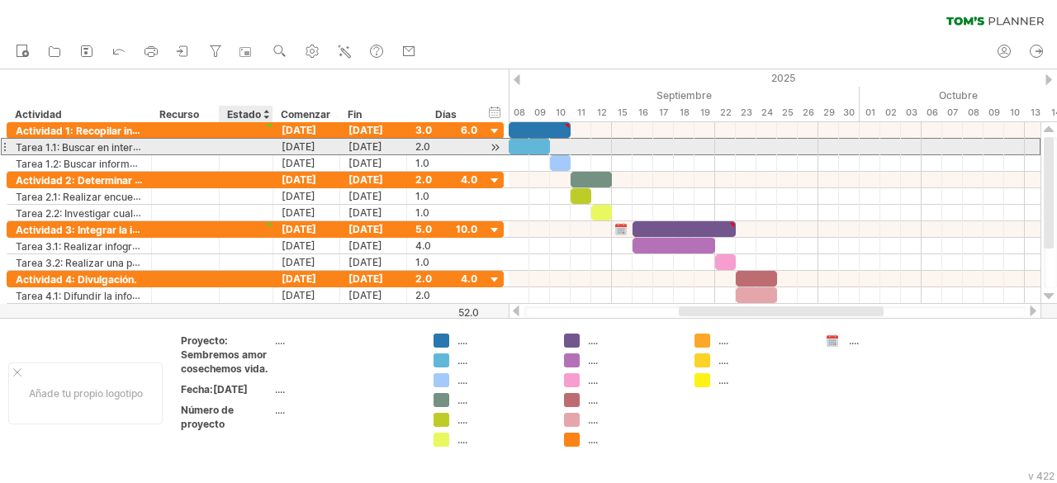
click at [248, 146] on div at bounding box center [246, 147] width 36 height 16
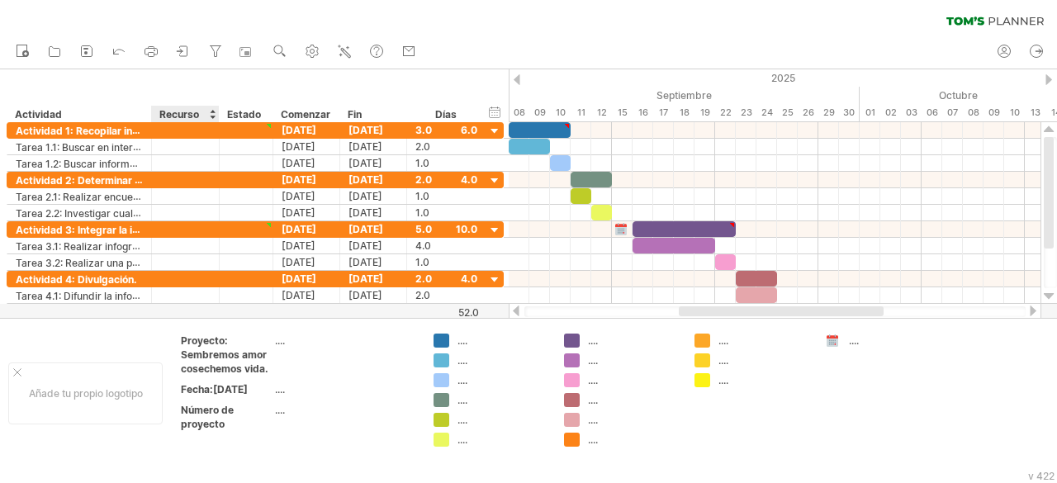
click at [193, 116] on font "Recurso" at bounding box center [179, 114] width 40 height 12
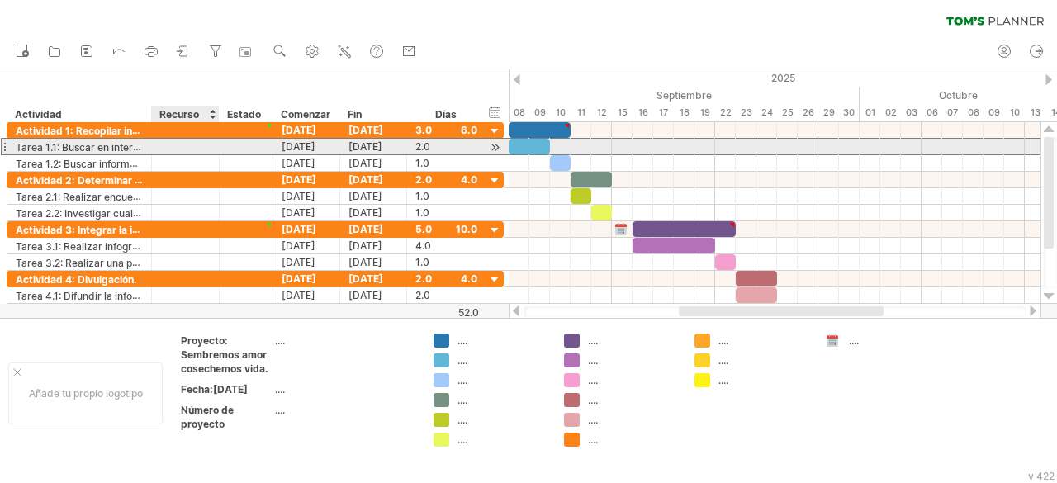
click at [185, 144] on div at bounding box center [185, 147] width 50 height 16
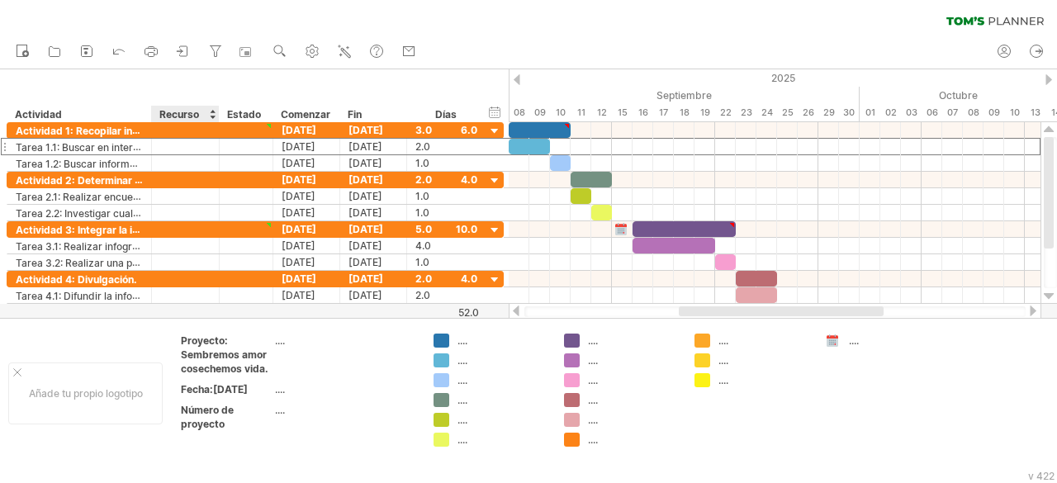
click at [188, 118] on font "Recurso" at bounding box center [179, 114] width 40 height 12
click at [197, 117] on font "Recurso" at bounding box center [179, 114] width 40 height 12
click at [211, 116] on div at bounding box center [212, 114] width 7 height 17
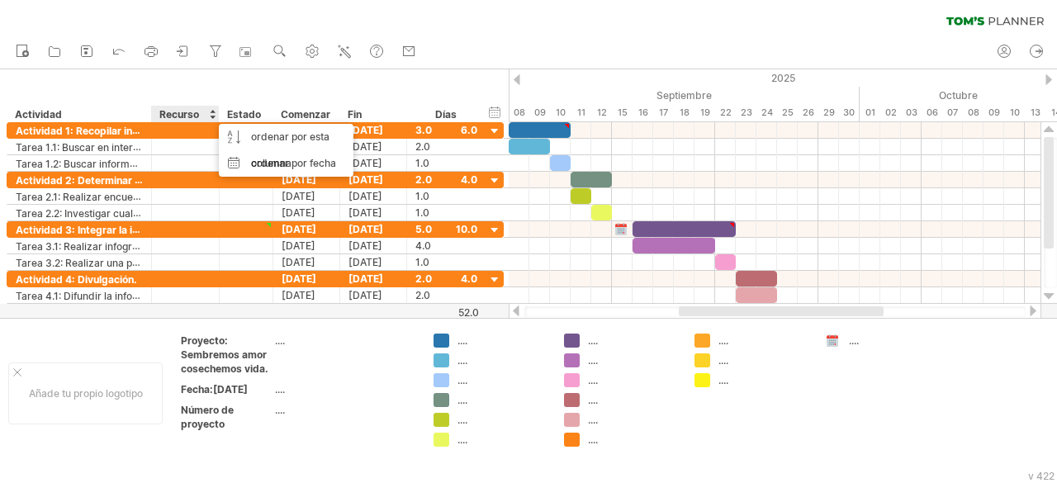
click at [211, 111] on div at bounding box center [212, 114] width 7 height 17
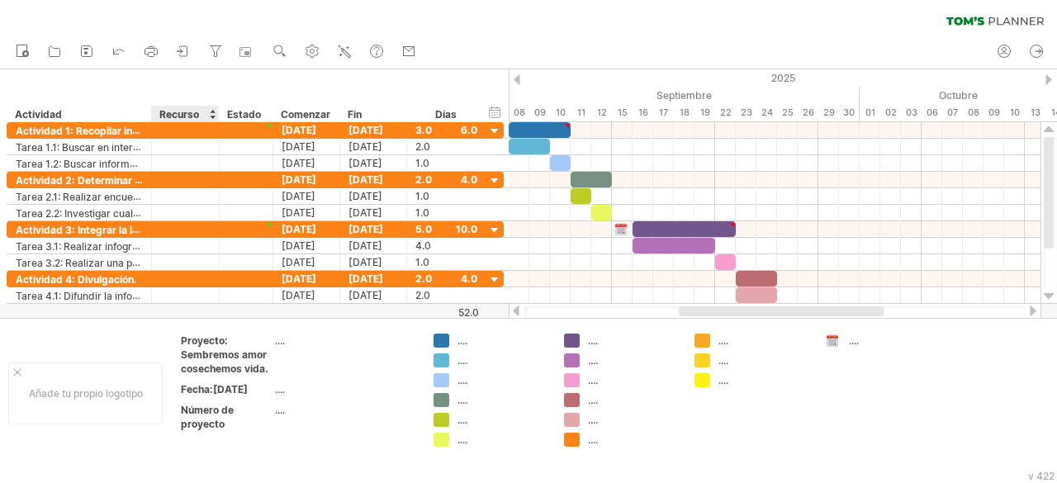
click at [193, 115] on font "Recurso" at bounding box center [179, 114] width 40 height 12
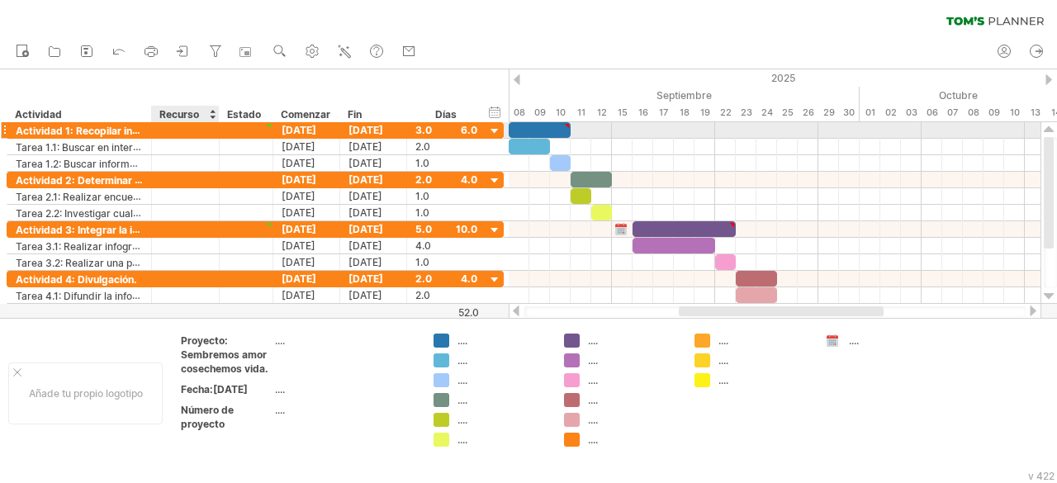
click at [188, 128] on div at bounding box center [185, 130] width 50 height 16
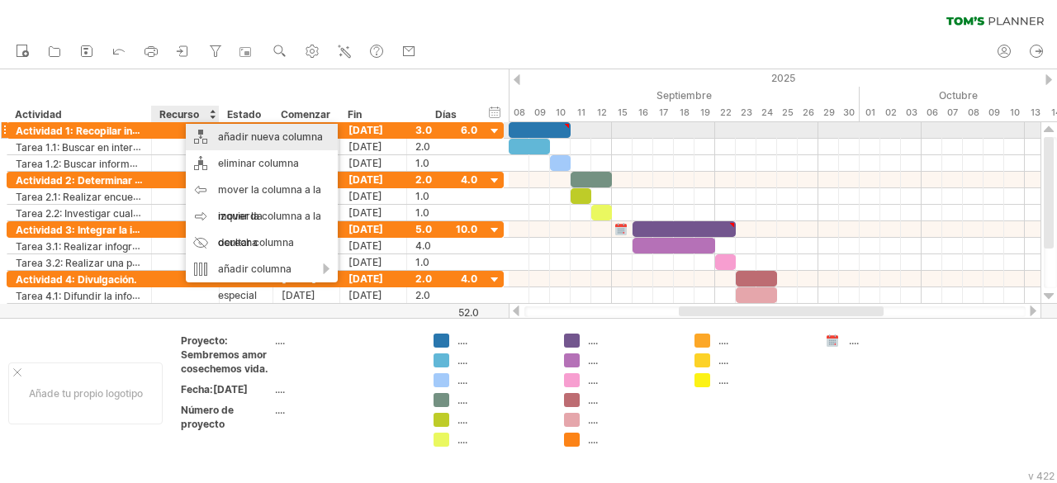
click at [237, 137] on font "añadir nueva columna" at bounding box center [270, 136] width 105 height 12
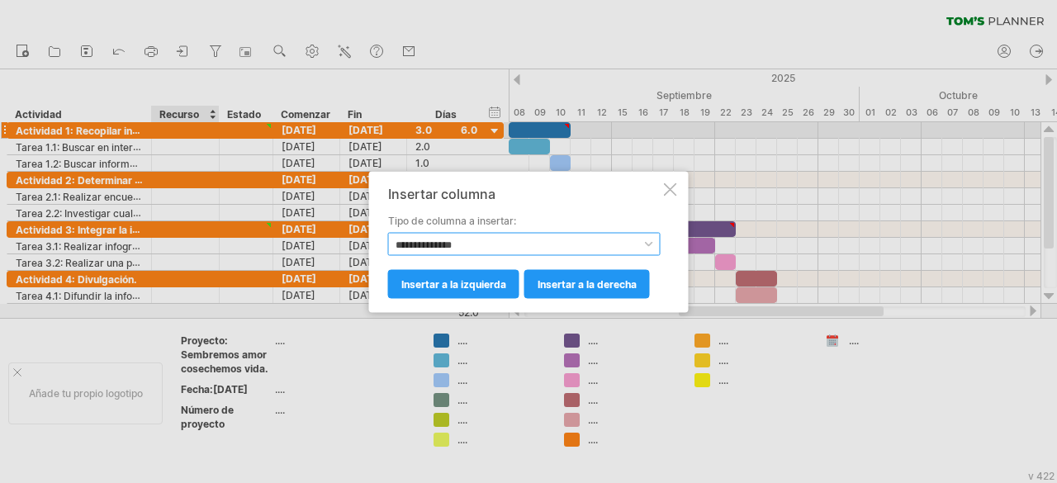
click at [474, 245] on select "**********" at bounding box center [524, 243] width 273 height 23
click at [424, 247] on select "**********" at bounding box center [524, 243] width 273 height 23
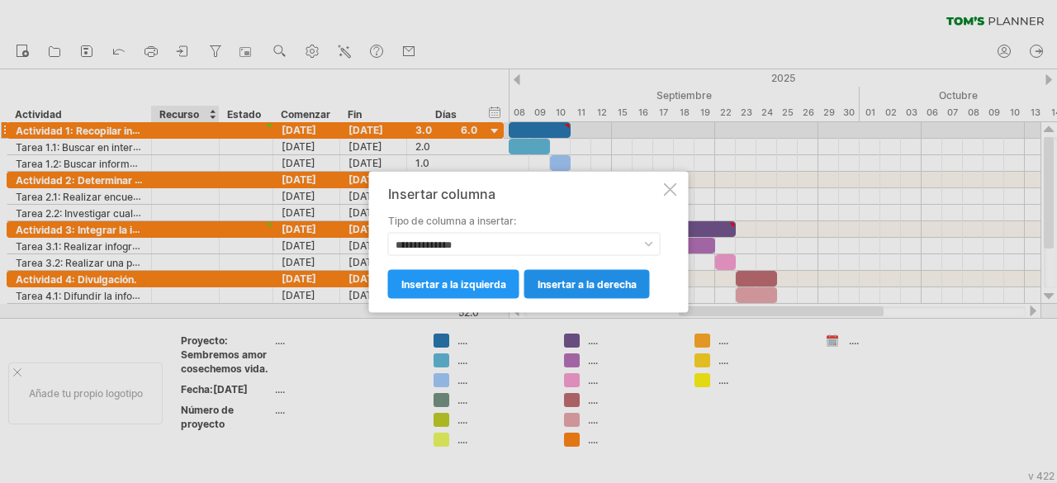
click at [562, 285] on font "insertar a la derecha" at bounding box center [587, 283] width 99 height 12
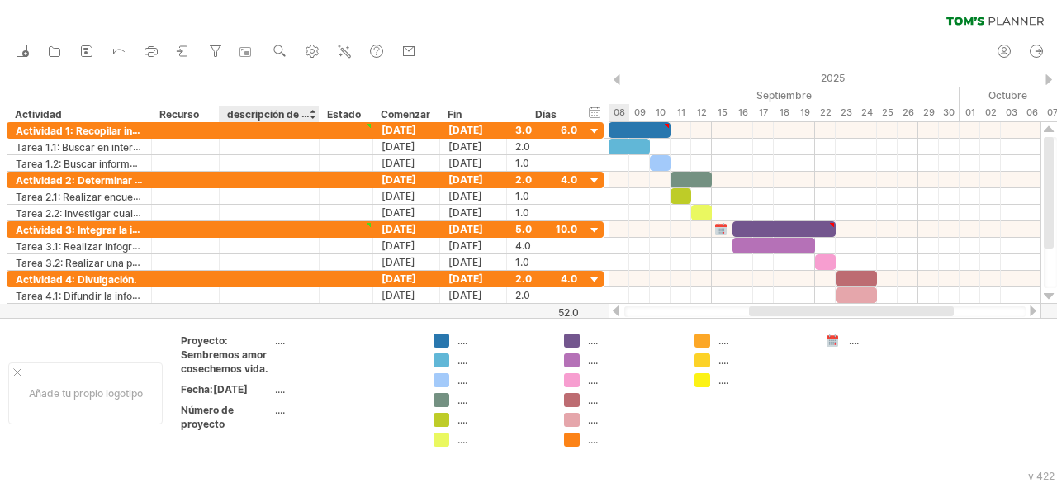
click at [280, 111] on font "descripción de la columna" at bounding box center [290, 113] width 126 height 13
click at [295, 119] on font "descripción de la columna" at bounding box center [290, 113] width 126 height 13
click at [306, 114] on font "descripción de la columna" at bounding box center [290, 113] width 126 height 13
click at [282, 118] on font "descripción de la columna" at bounding box center [290, 113] width 126 height 13
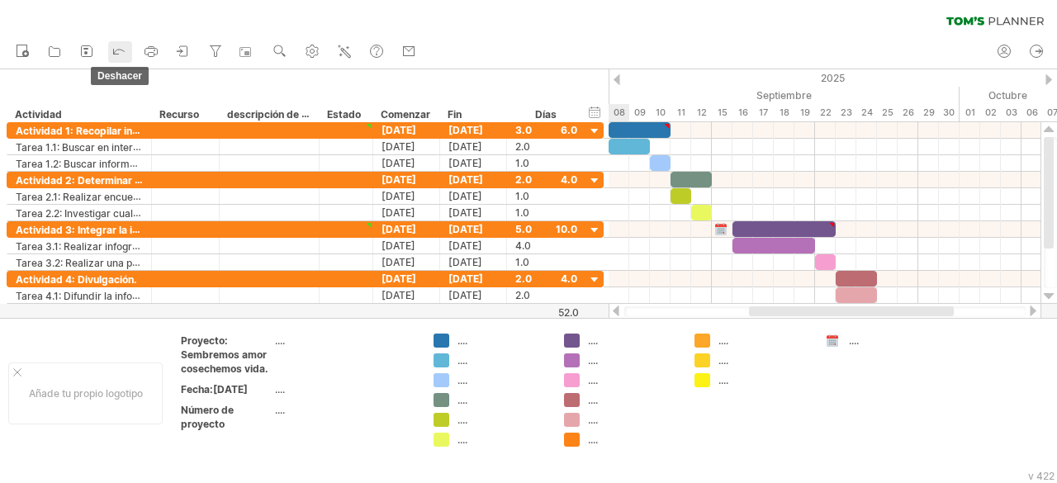
click at [125, 52] on icon at bounding box center [119, 50] width 17 height 17
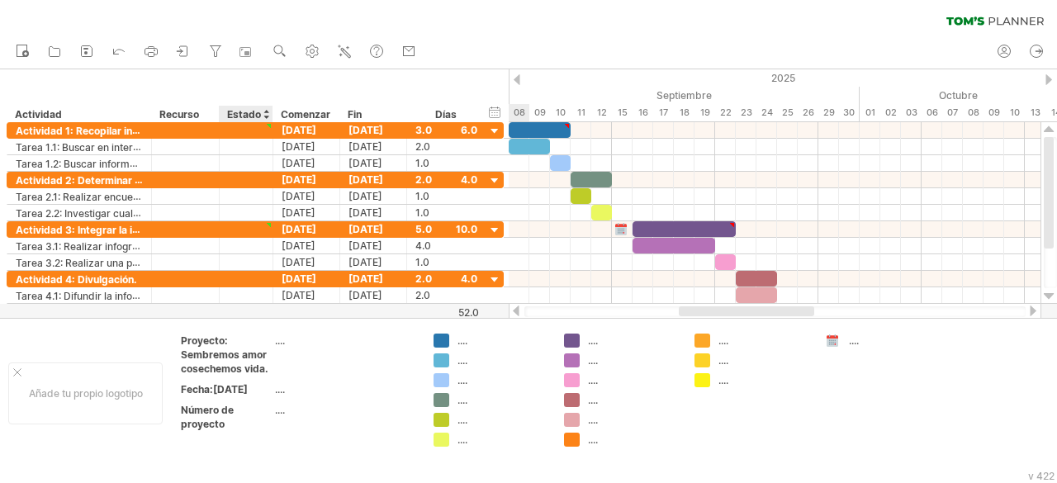
click at [244, 107] on div "Estado" at bounding box center [245, 114] width 36 height 17
click at [258, 119] on input "******" at bounding box center [245, 114] width 36 height 17
click at [265, 111] on div at bounding box center [266, 114] width 7 height 17
click at [246, 117] on font "Estado" at bounding box center [244, 114] width 34 height 12
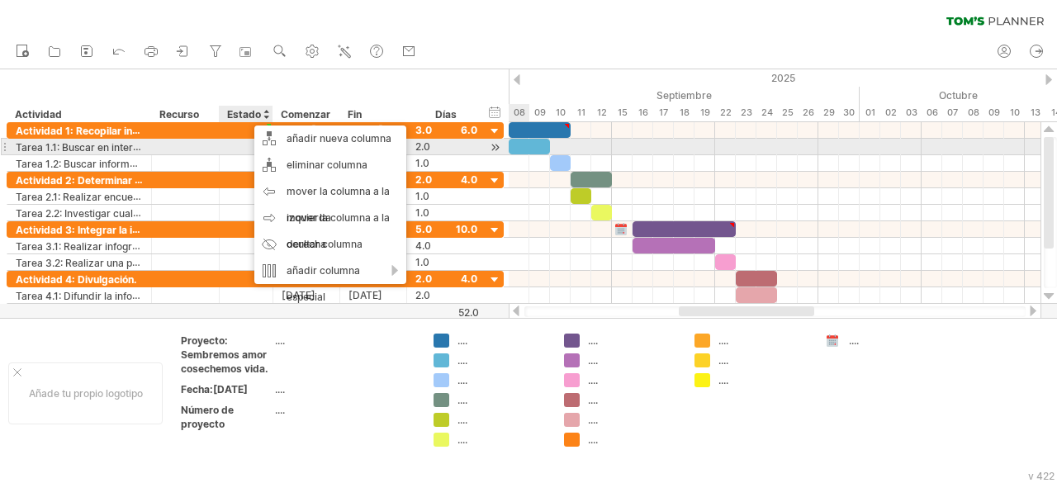
click at [191, 142] on div at bounding box center [185, 147] width 50 height 16
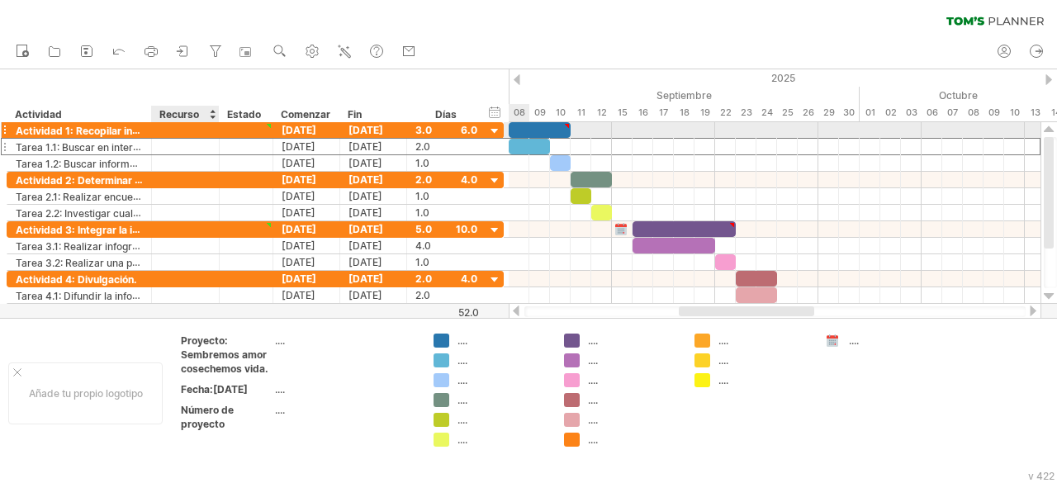
click at [201, 129] on div at bounding box center [185, 130] width 50 height 16
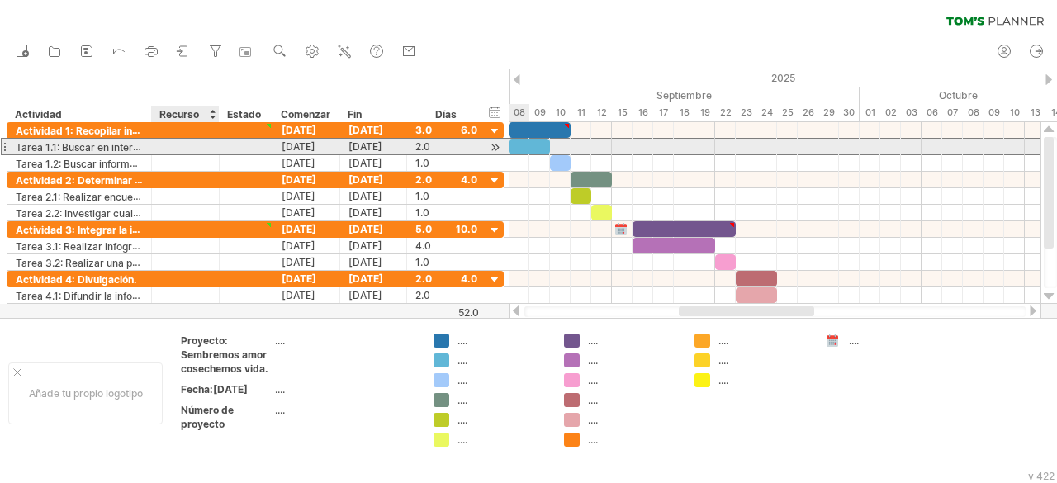
click at [196, 144] on div at bounding box center [185, 147] width 50 height 16
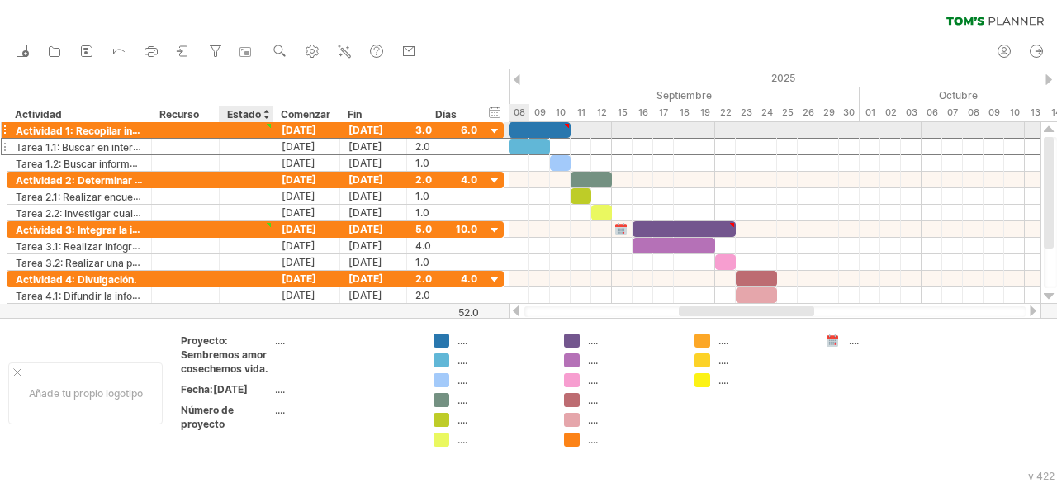
type textarea "**********"
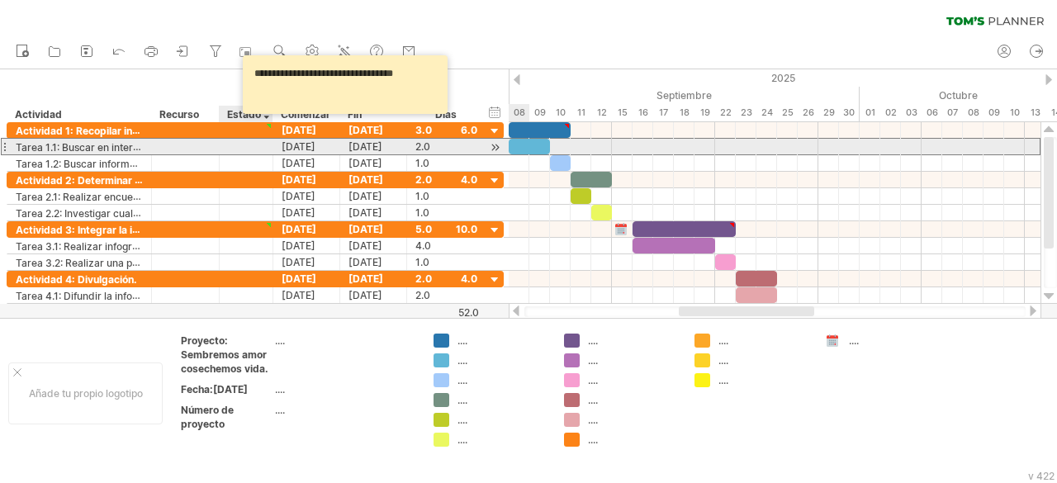
click at [232, 149] on div at bounding box center [246, 147] width 36 height 16
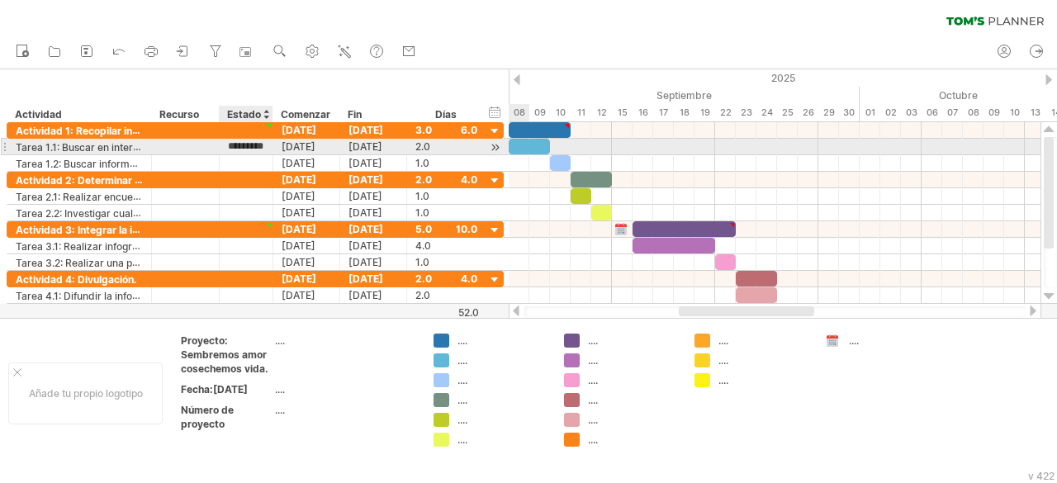
scroll to position [0, 12]
type input "**********"
click at [261, 143] on input "**********" at bounding box center [246, 147] width 36 height 16
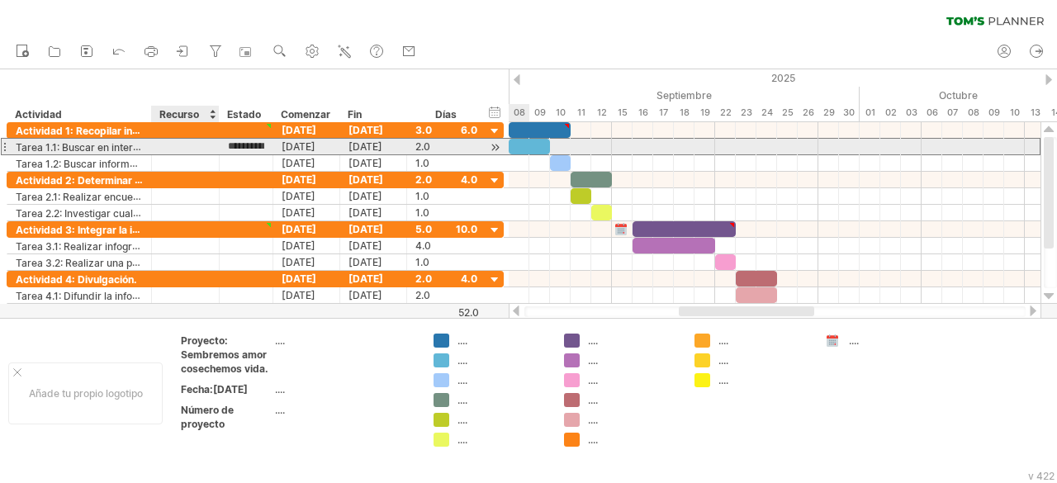
drag, startPoint x: 261, startPoint y: 145, endPoint x: 220, endPoint y: 149, distance: 41.6
click at [220, 149] on div "**********" at bounding box center [247, 147] width 54 height 16
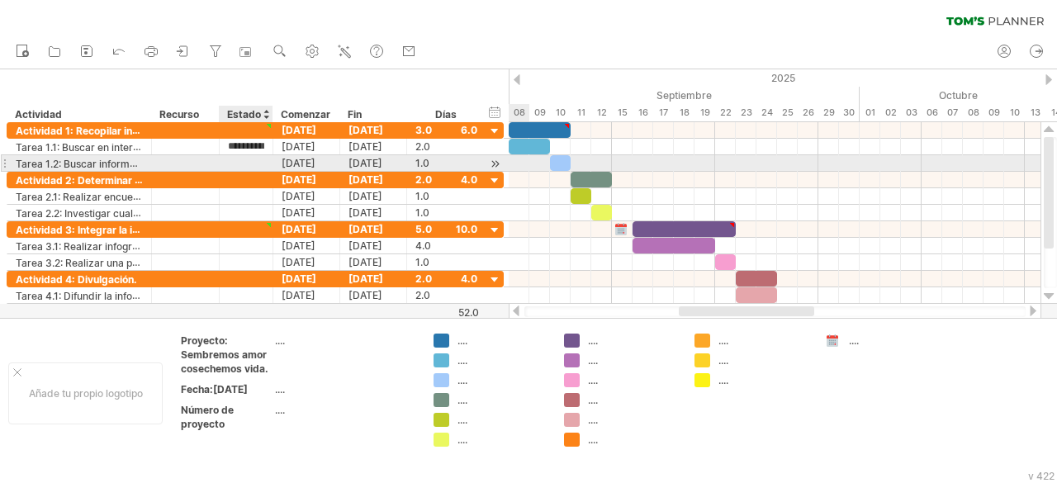
click at [239, 163] on div at bounding box center [246, 163] width 36 height 16
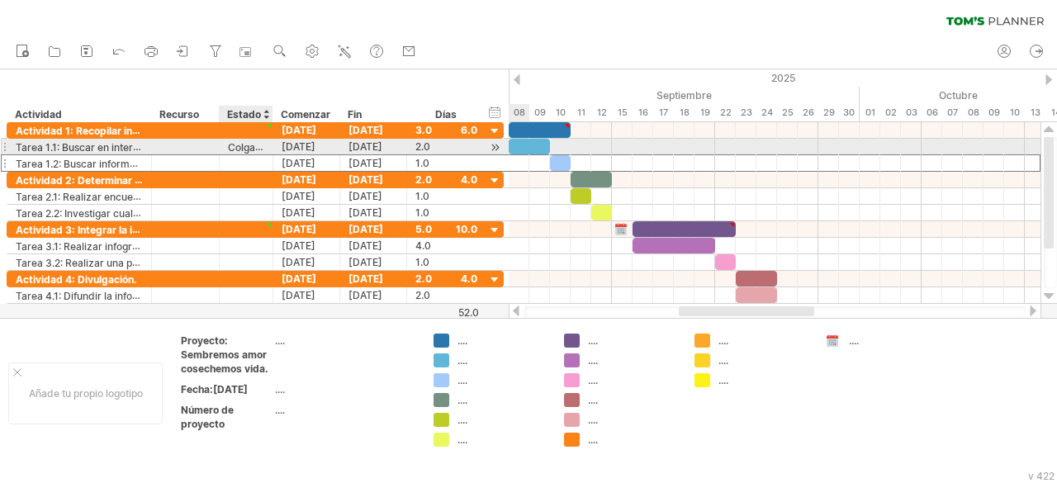
click at [251, 148] on font "Colgante." at bounding box center [250, 146] width 45 height 13
click at [261, 148] on font "Colgante." at bounding box center [250, 146] width 45 height 13
click at [254, 148] on font "Colgante." at bounding box center [250, 146] width 45 height 13
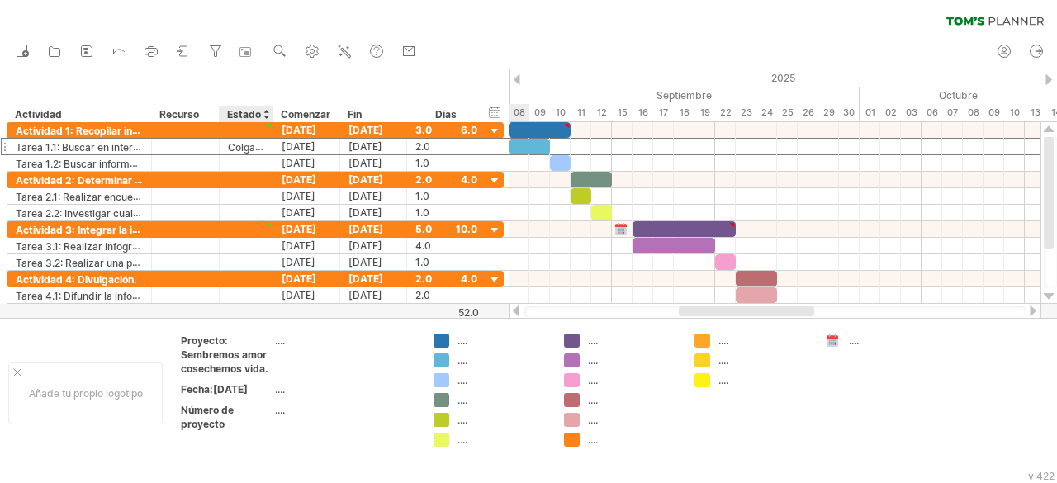
click at [264, 113] on div at bounding box center [266, 114] width 7 height 17
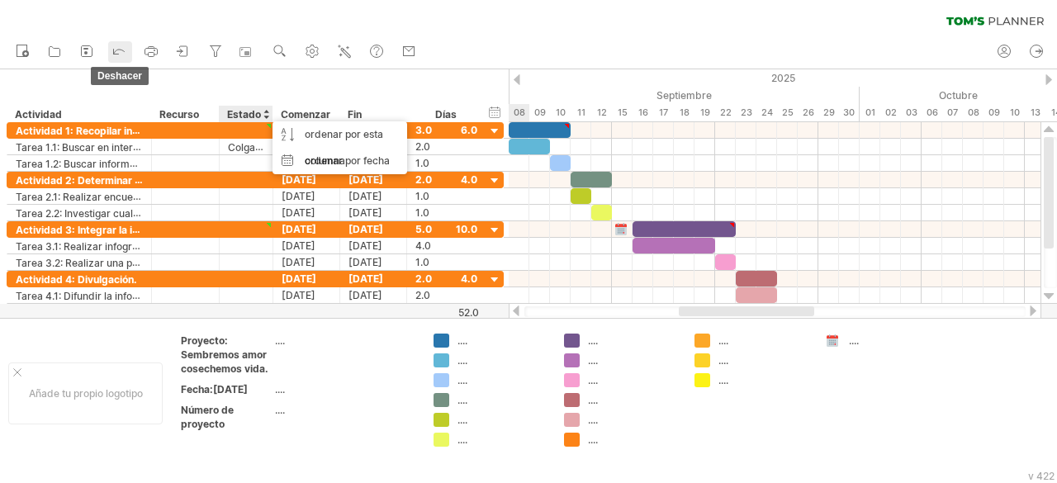
click at [116, 50] on icon at bounding box center [119, 50] width 17 height 17
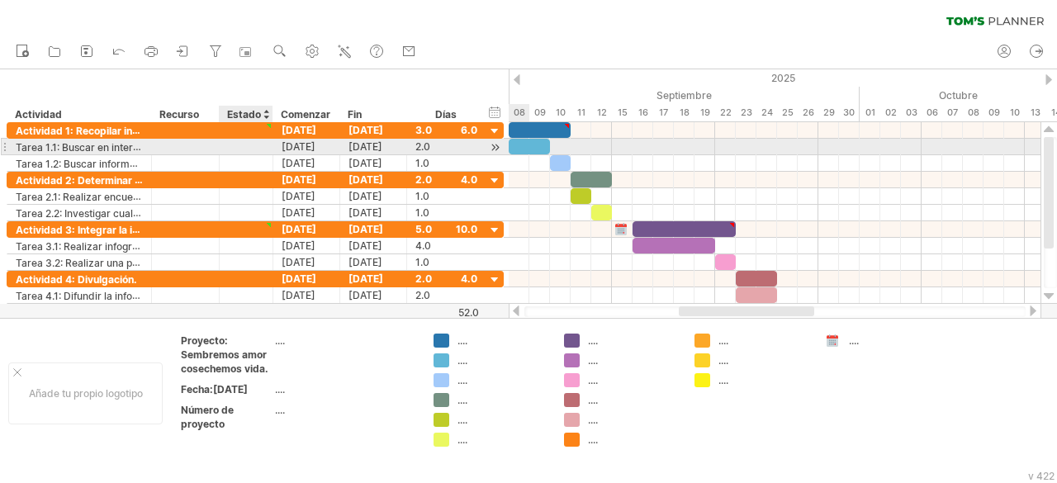
click at [233, 149] on div at bounding box center [246, 147] width 36 height 16
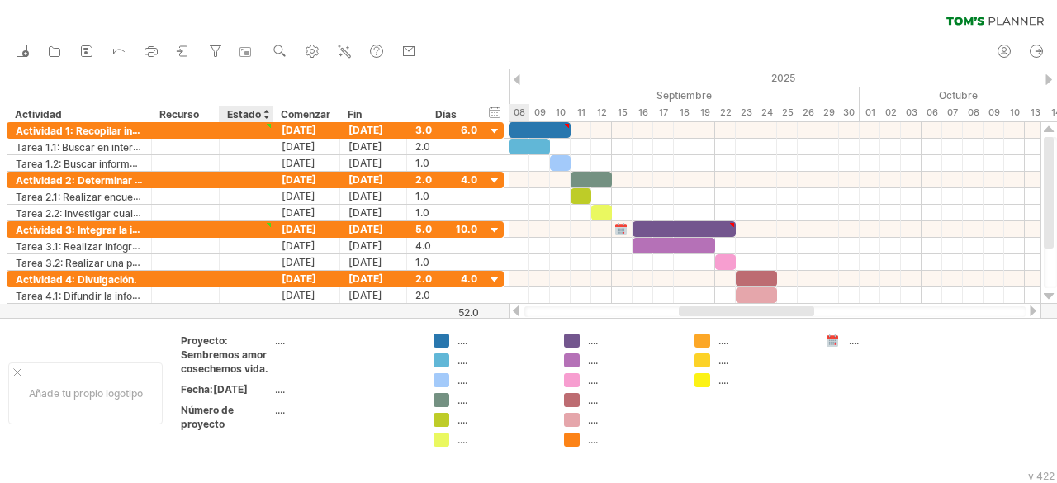
click at [260, 115] on div "Estado" at bounding box center [245, 114] width 36 height 17
click at [260, 115] on input "******" at bounding box center [245, 114] width 36 height 17
click at [264, 112] on div at bounding box center [266, 114] width 7 height 17
click at [624, 31] on div "borrar filtro volver a aplicar el filtro" at bounding box center [528, 17] width 1057 height 35
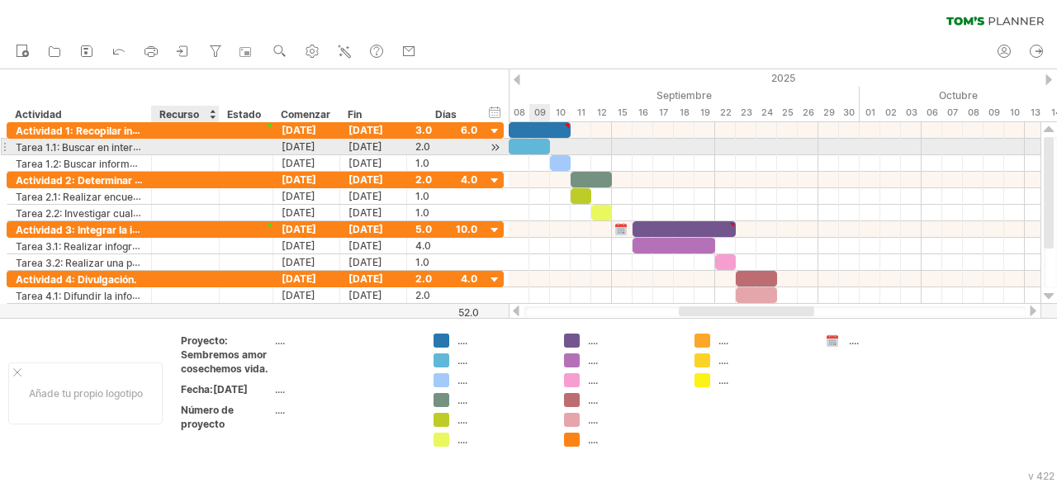
click at [178, 146] on div at bounding box center [185, 147] width 50 height 16
click at [178, 150] on div at bounding box center [185, 147] width 50 height 16
paste input "**********"
type input "**********"
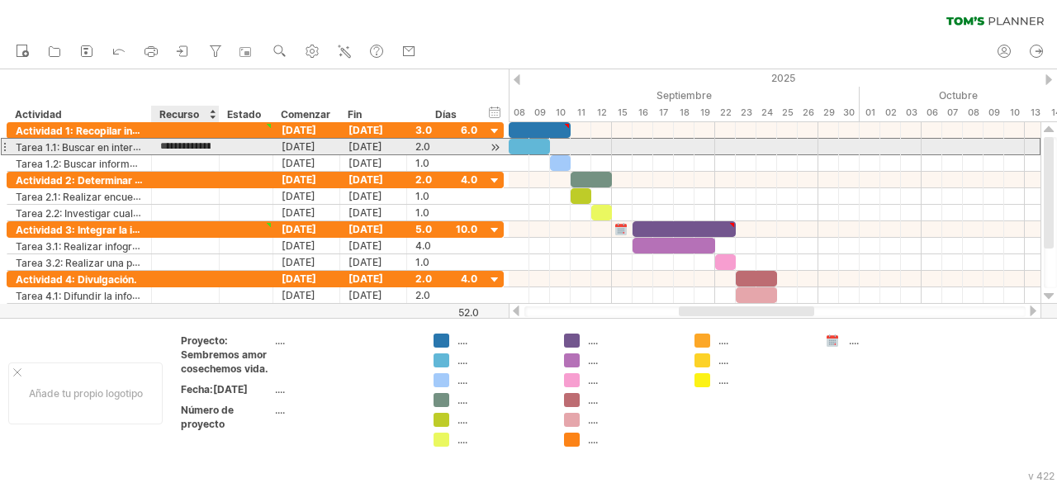
scroll to position [0, 178]
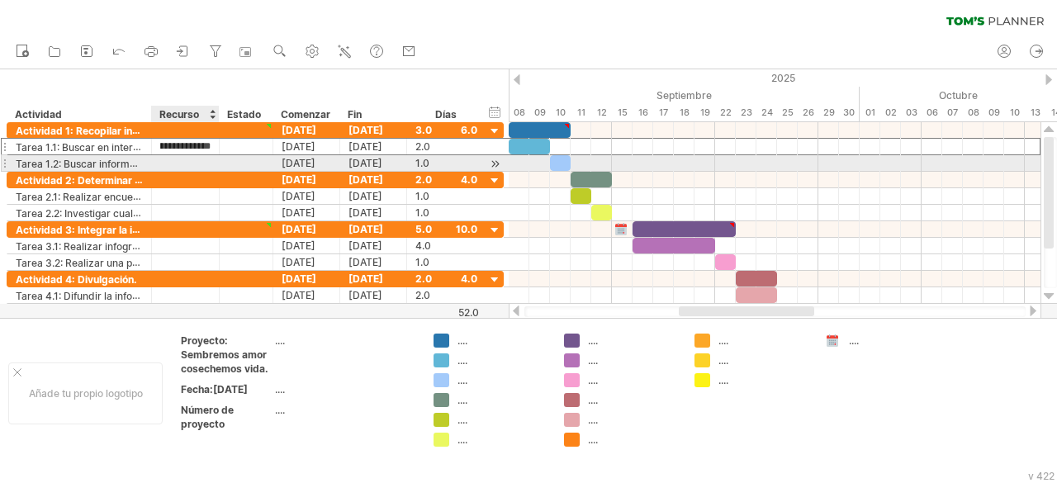
click at [173, 166] on div at bounding box center [185, 163] width 50 height 16
click at [175, 164] on div at bounding box center [185, 163] width 50 height 16
paste input "**********"
type input "**********"
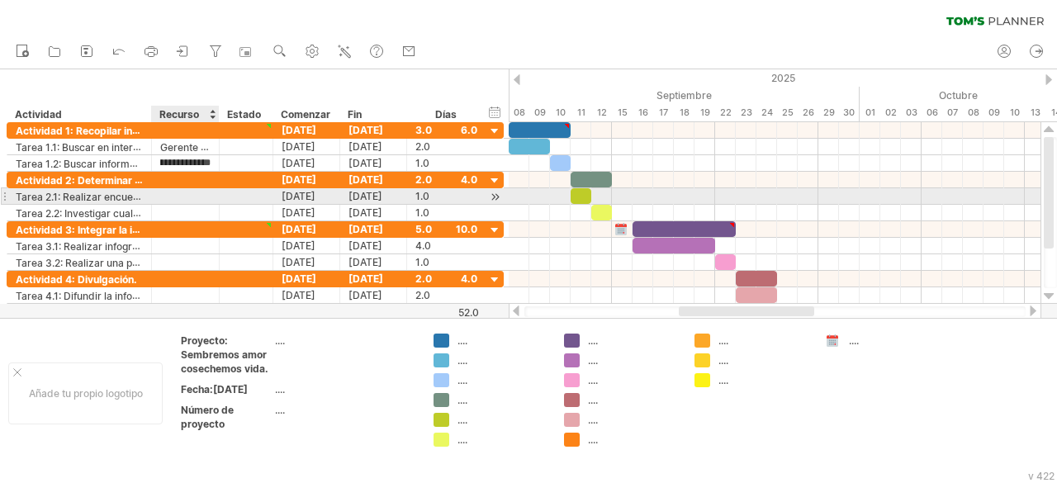
click at [186, 199] on div at bounding box center [185, 196] width 50 height 16
click at [197, 197] on div at bounding box center [185, 196] width 50 height 16
paste input "**********"
type input "**********"
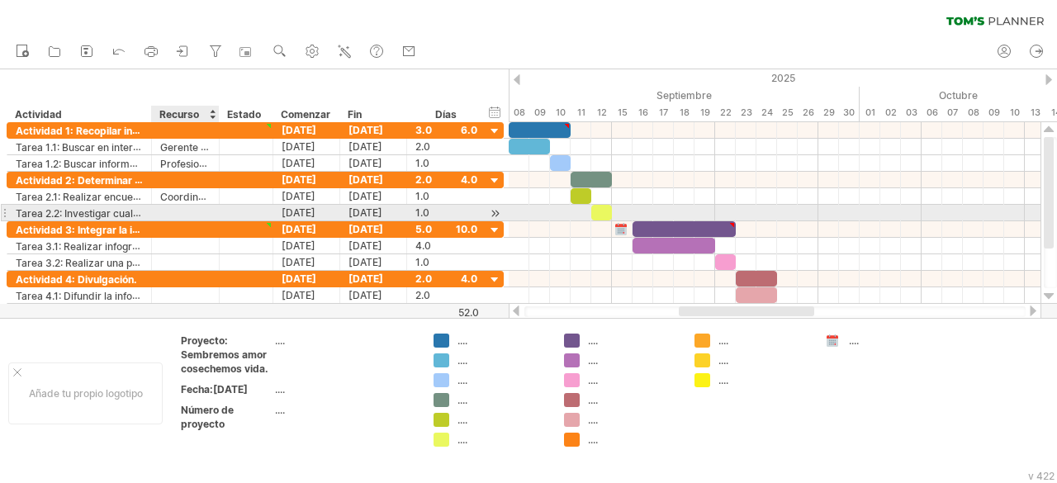
click at [200, 210] on div at bounding box center [185, 213] width 50 height 16
paste input "**********"
type input "**********"
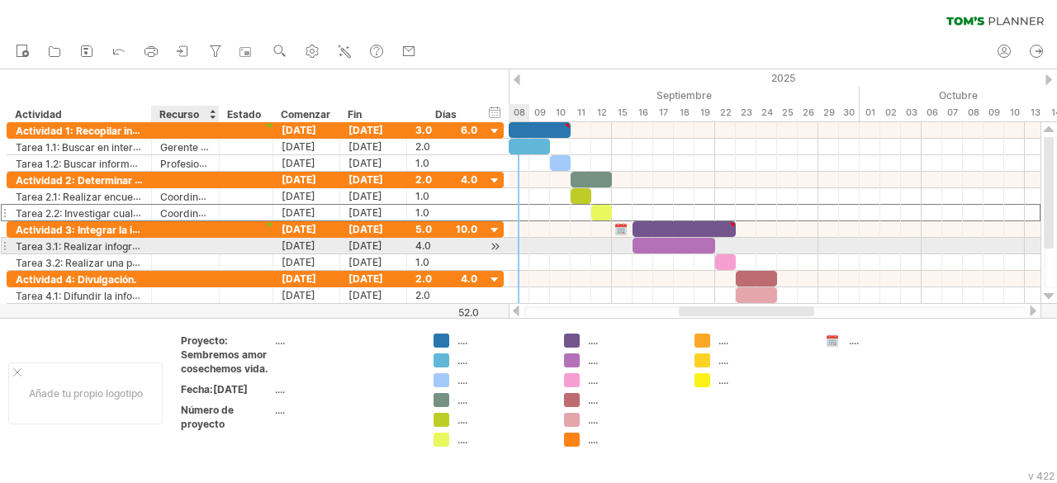
click at [180, 247] on div at bounding box center [185, 246] width 50 height 16
paste input "**********"
type input "**********"
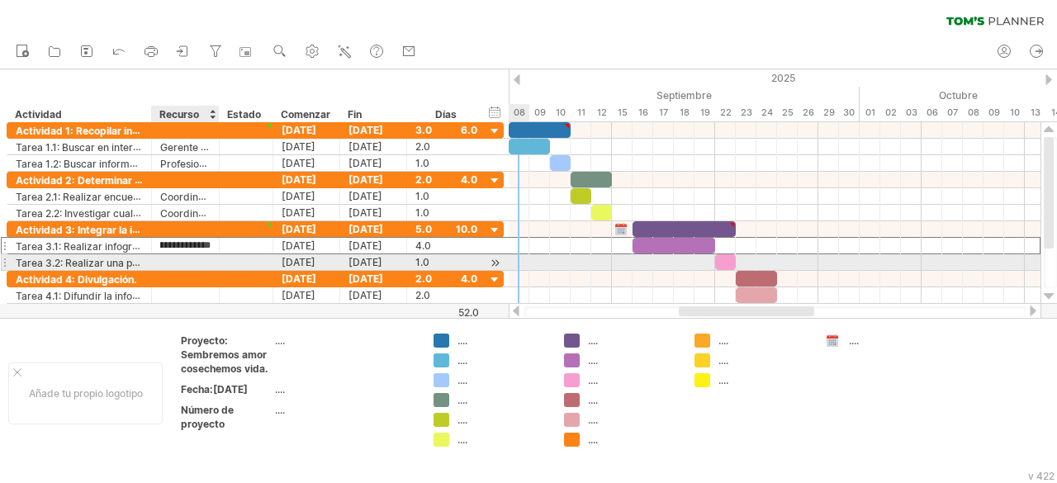
click at [186, 257] on div at bounding box center [185, 262] width 50 height 16
paste input "**********"
type input "**********"
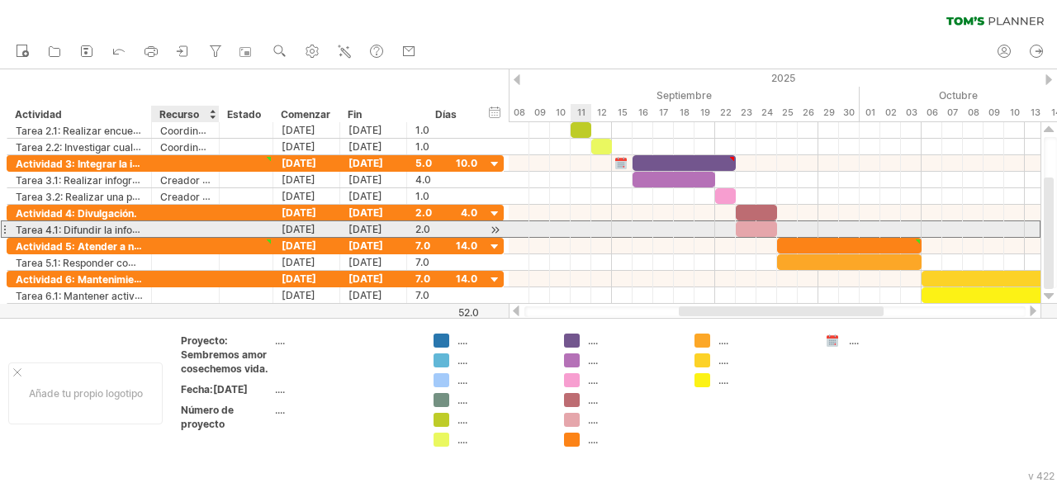
click at [192, 225] on div at bounding box center [185, 229] width 50 height 16
click at [201, 229] on div at bounding box center [185, 229] width 50 height 16
paste input "**********"
type input "**********"
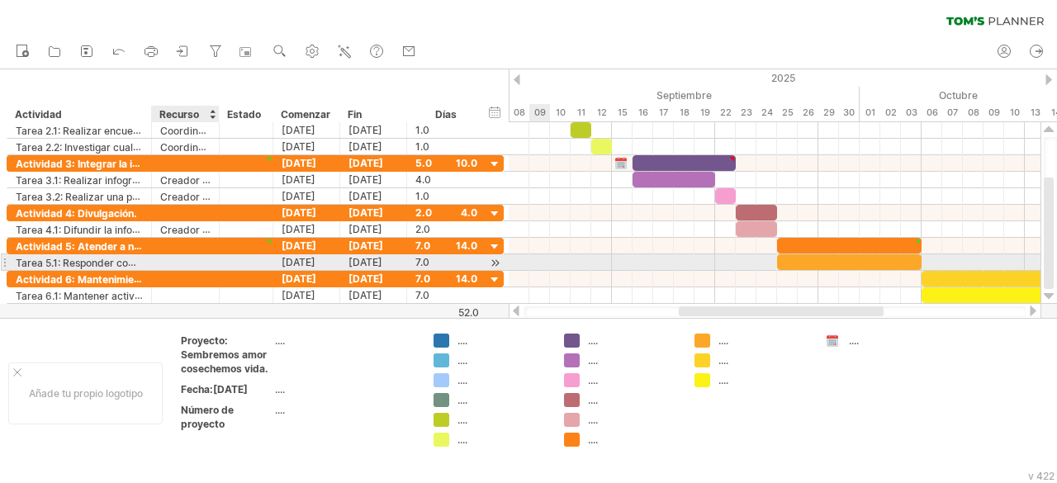
click at [169, 263] on div at bounding box center [185, 262] width 50 height 16
paste input "**********"
type input "**********"
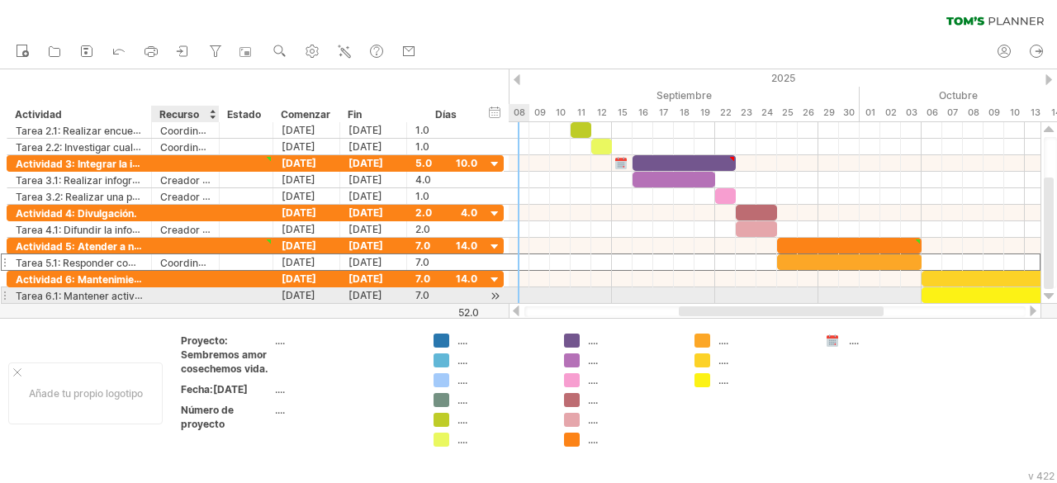
click at [202, 294] on div at bounding box center [185, 295] width 50 height 16
paste input "**********"
type input "**********"
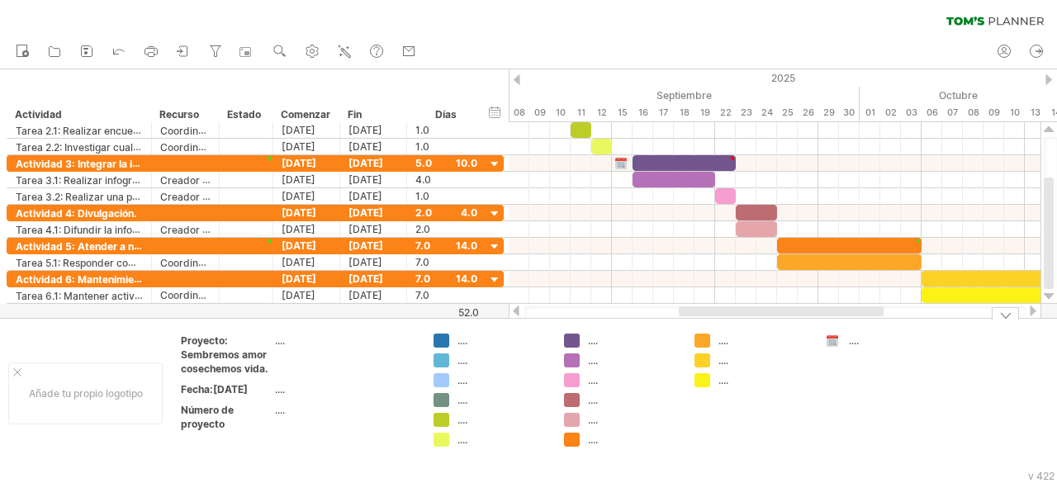
click at [945, 404] on td "...." at bounding box center [882, 393] width 130 height 119
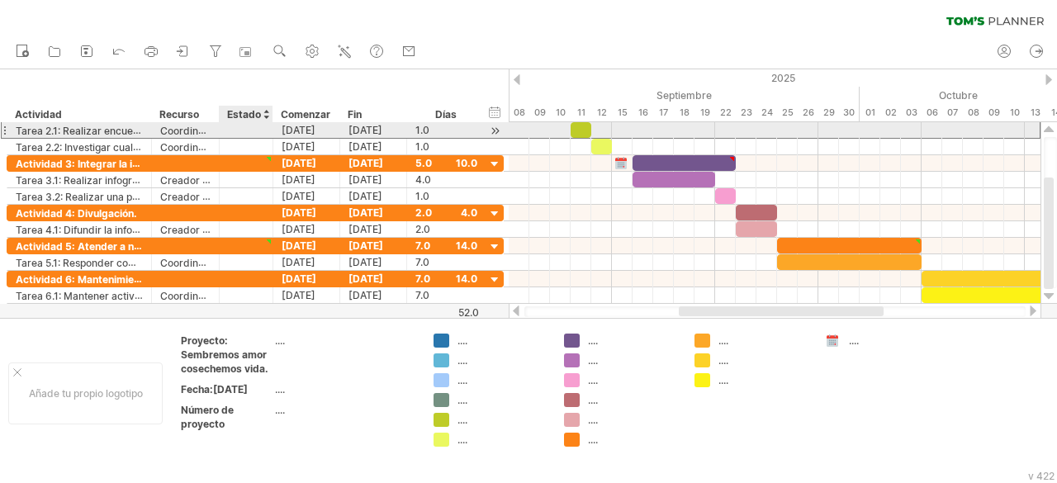
click at [249, 126] on div at bounding box center [246, 130] width 36 height 16
type input "*"
type input "**********"
click at [249, 135] on font "No terminado" at bounding box center [260, 130] width 64 height 13
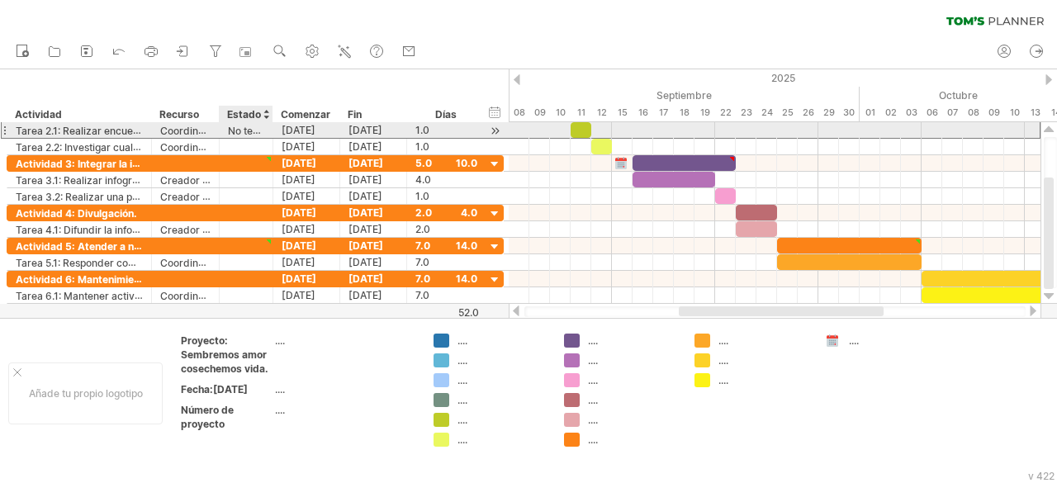
click at [258, 132] on font "No terminado" at bounding box center [260, 130] width 64 height 13
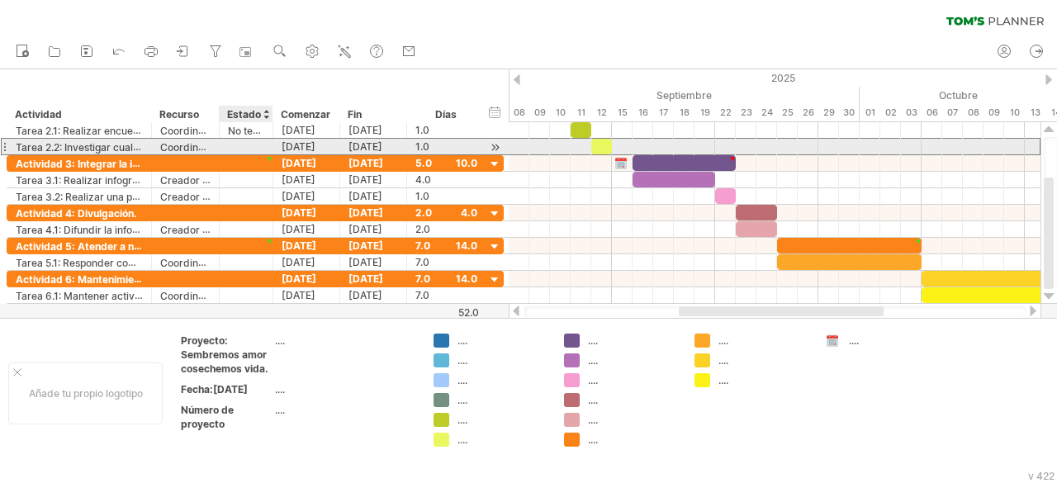
click at [241, 152] on div at bounding box center [246, 147] width 36 height 16
type input "**********"
type input "*"
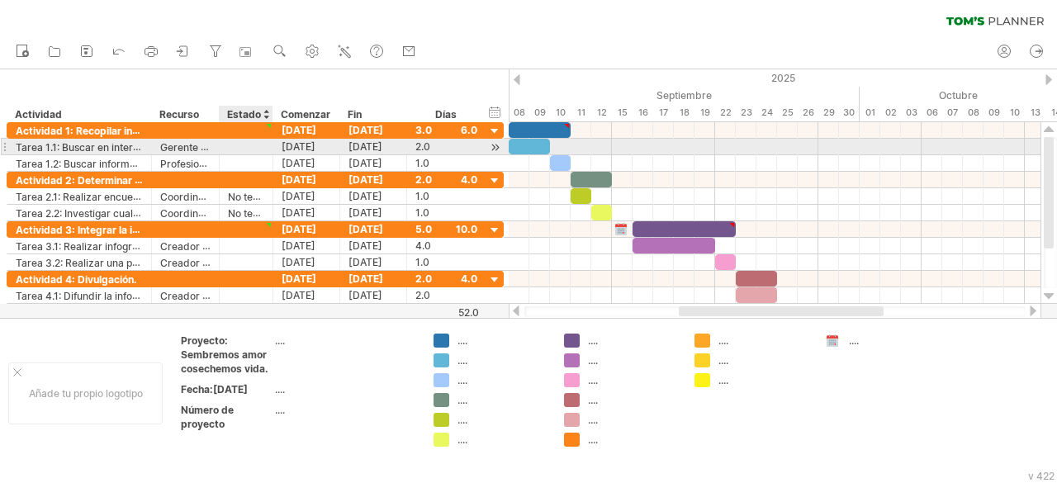
click at [240, 142] on div at bounding box center [246, 147] width 36 height 16
type input "**********"
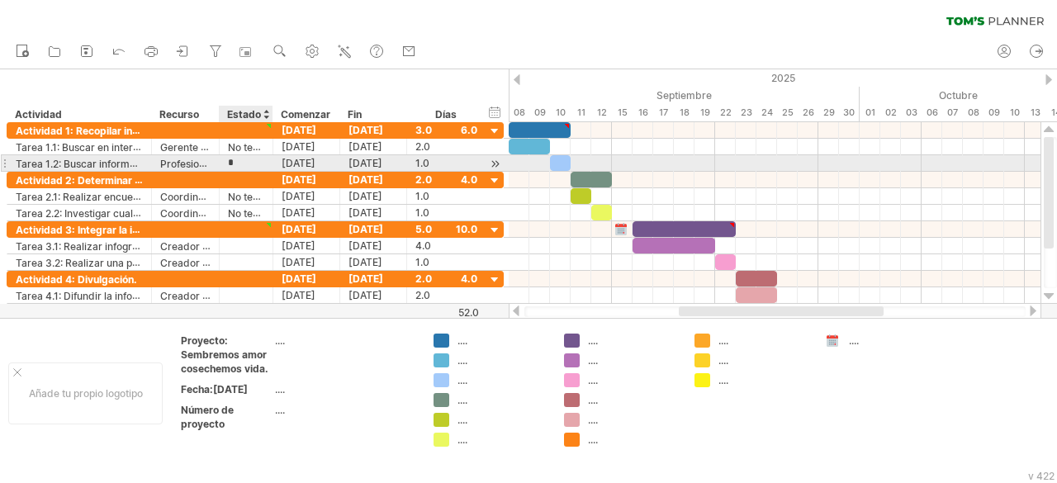
type input "**********"
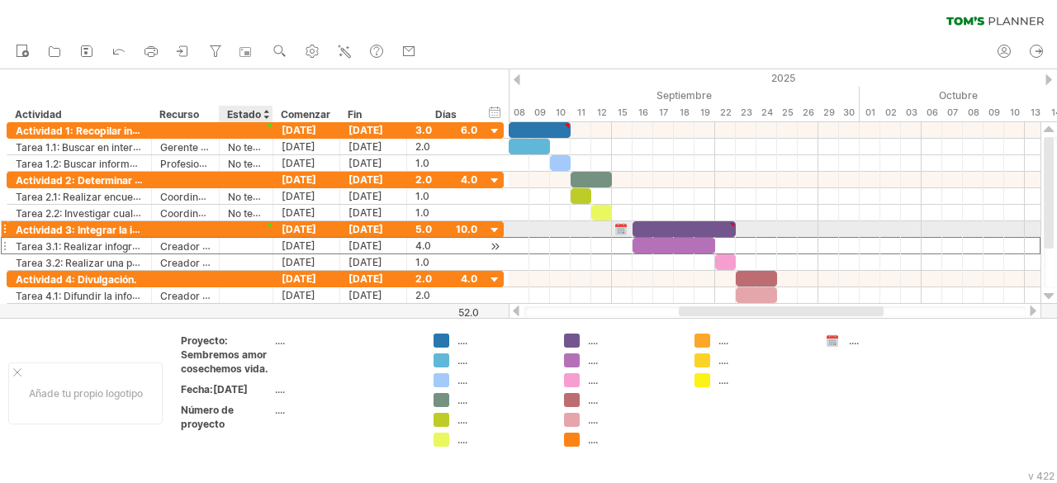
click at [244, 238] on div at bounding box center [246, 246] width 36 height 16
type input "**********"
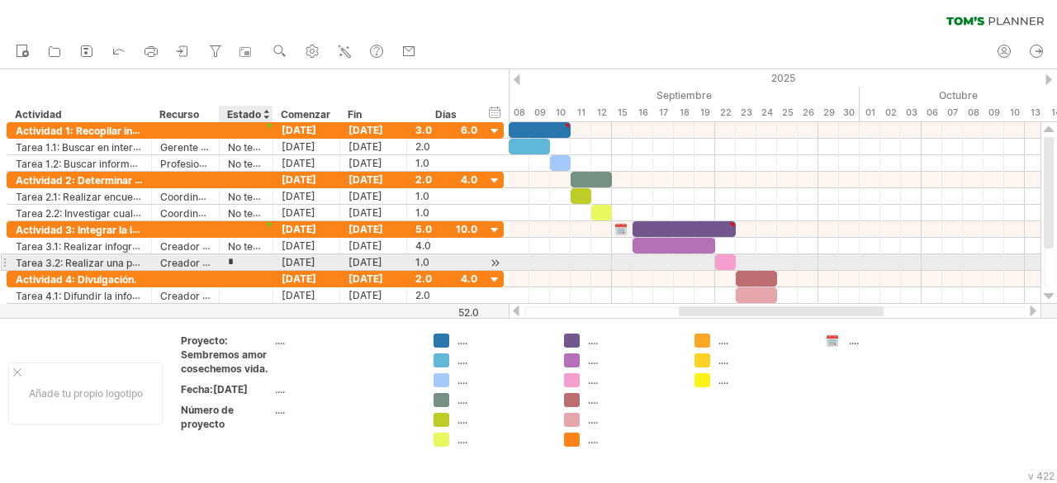
type input "**********"
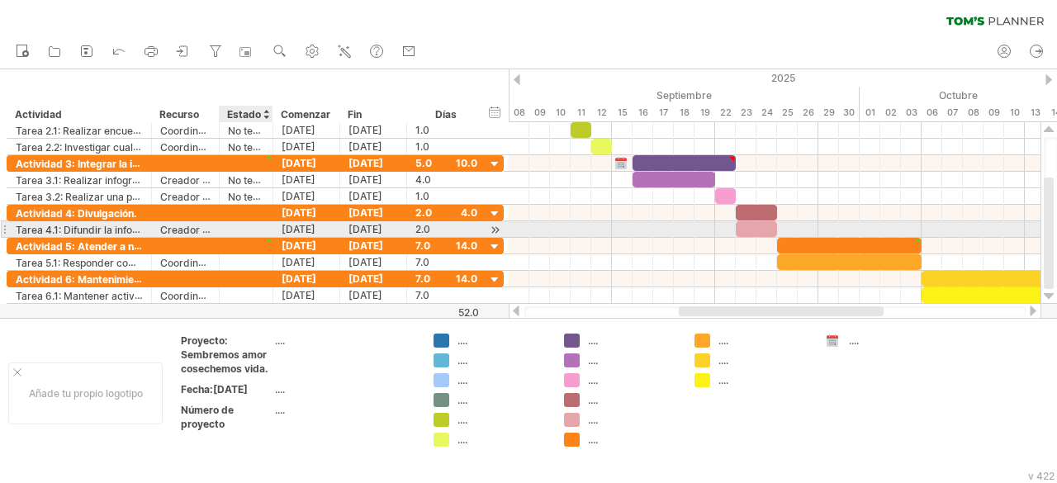
click at [239, 229] on div at bounding box center [246, 229] width 36 height 16
type input "**********"
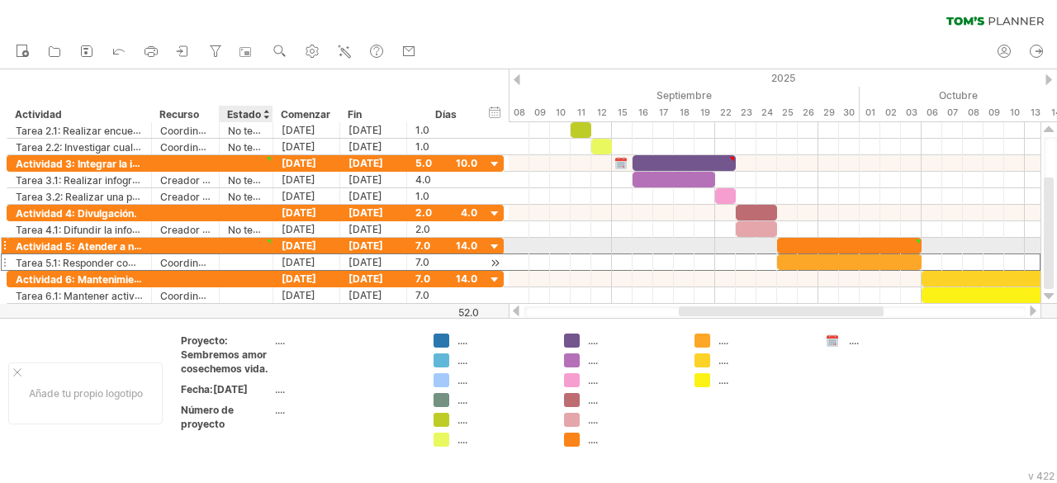
click at [231, 254] on div at bounding box center [246, 262] width 36 height 16
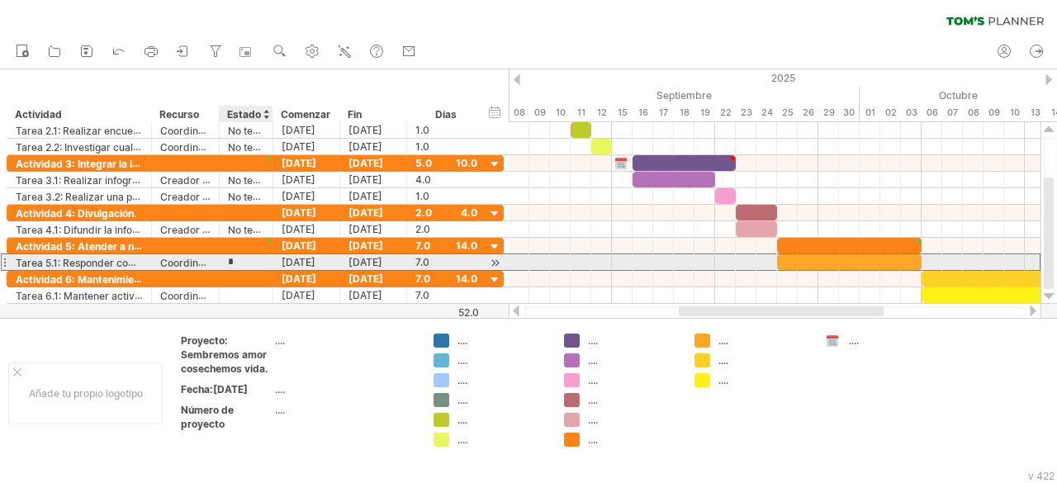
type input "**********"
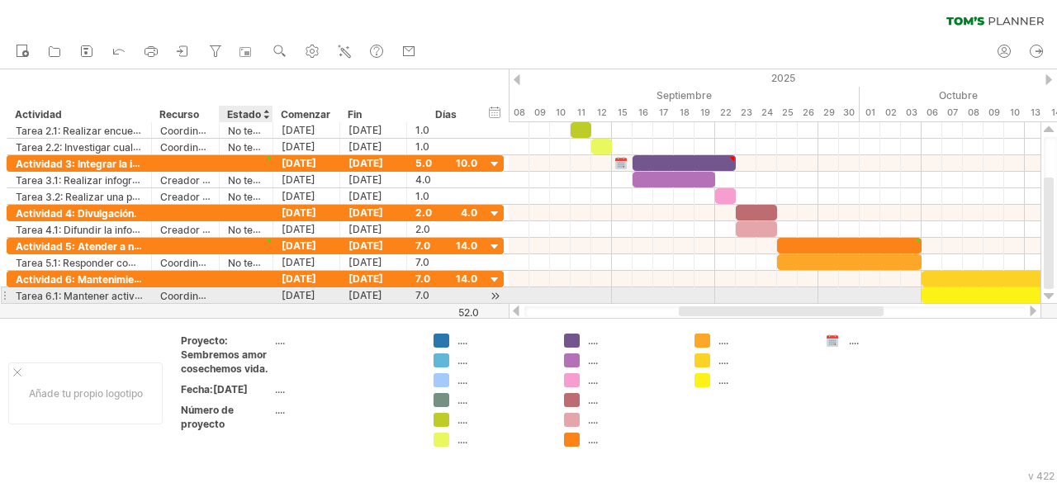
click at [243, 293] on div at bounding box center [246, 295] width 36 height 16
type input "*"
click at [243, 293] on input "*" at bounding box center [246, 295] width 36 height 16
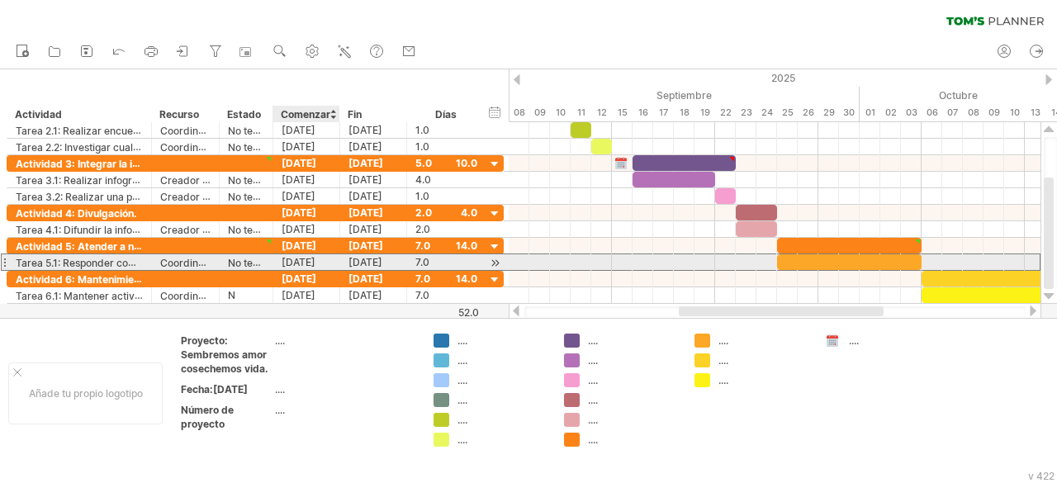
click at [274, 261] on div "[DATE]" at bounding box center [306, 262] width 67 height 16
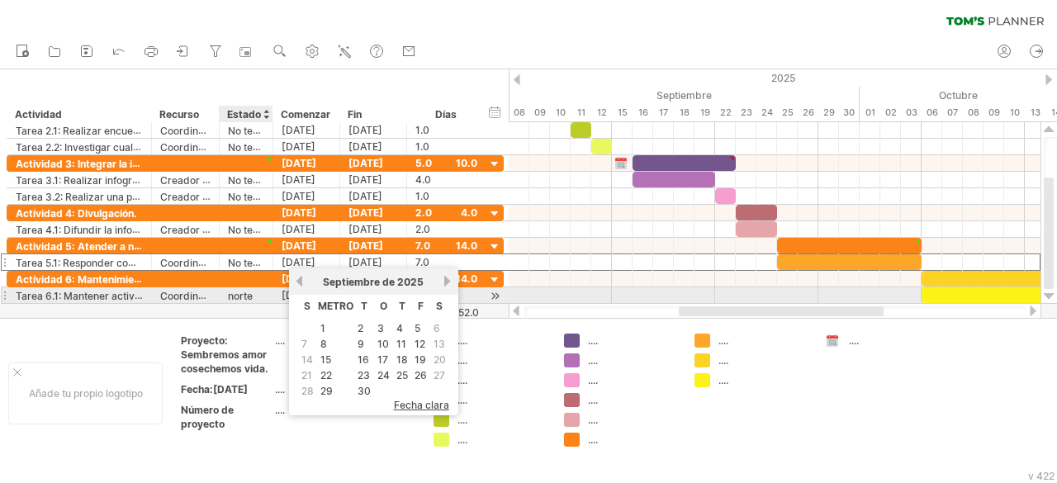
click at [236, 290] on font "norte" at bounding box center [240, 296] width 25 height 12
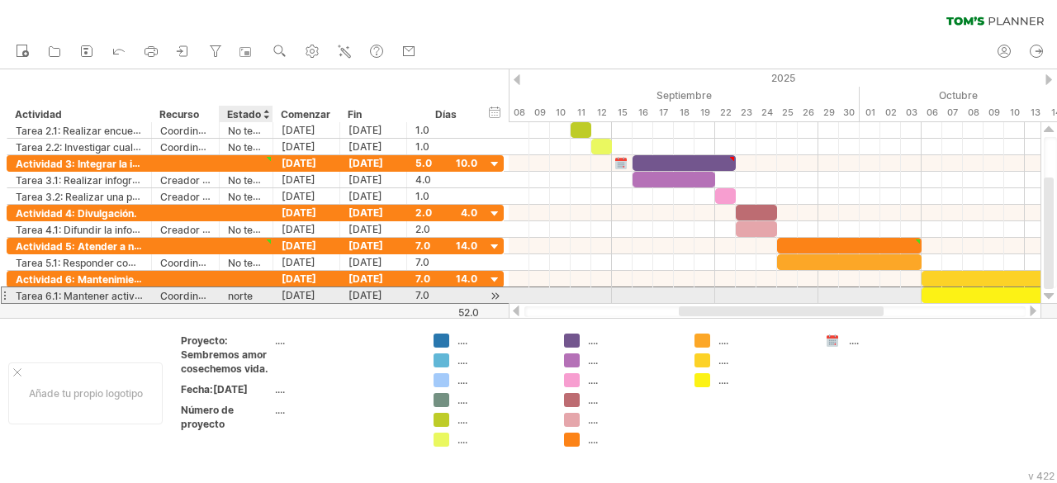
click at [254, 295] on div "norte" at bounding box center [246, 295] width 36 height 16
type input "**********"
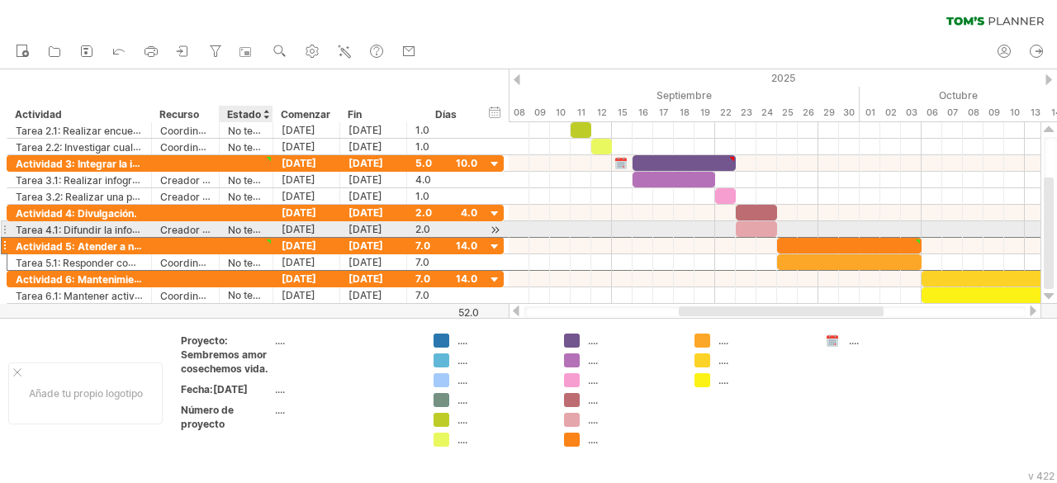
click at [262, 238] on div at bounding box center [246, 246] width 36 height 16
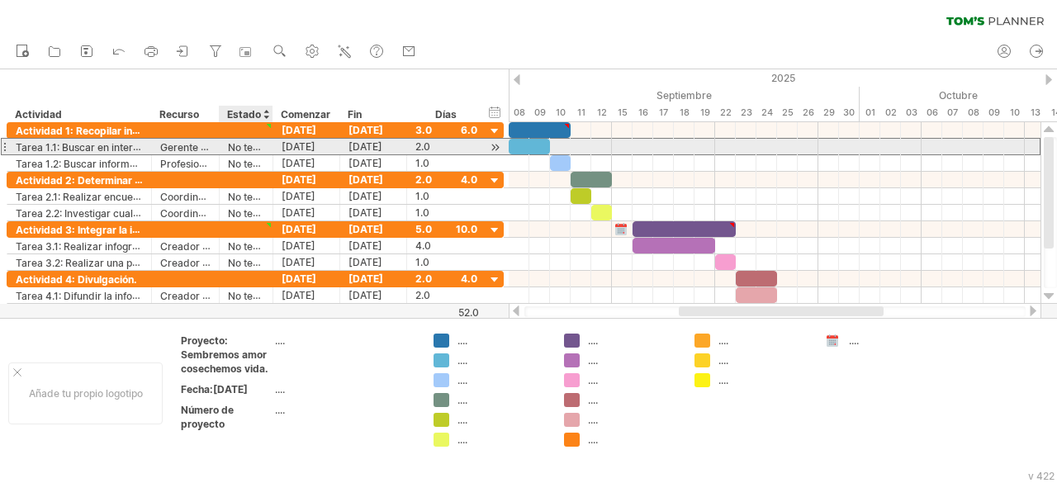
click at [251, 150] on font "No terminado" at bounding box center [260, 146] width 64 height 13
click at [256, 145] on font "No terminado" at bounding box center [260, 146] width 64 height 13
click at [239, 149] on font "No terminado" at bounding box center [260, 146] width 64 height 13
click at [244, 149] on font "No terminado" at bounding box center [260, 146] width 64 height 13
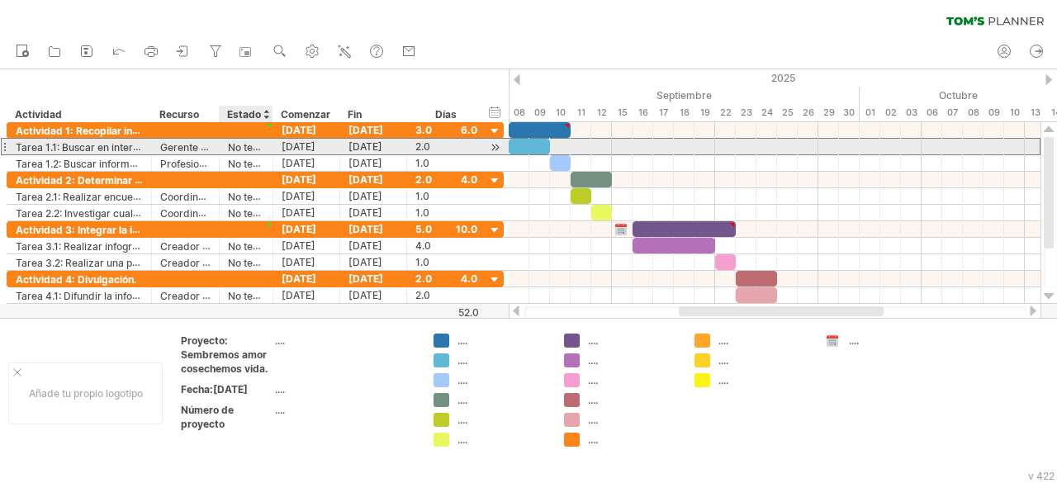
click at [244, 149] on font "No terminado" at bounding box center [260, 146] width 64 height 13
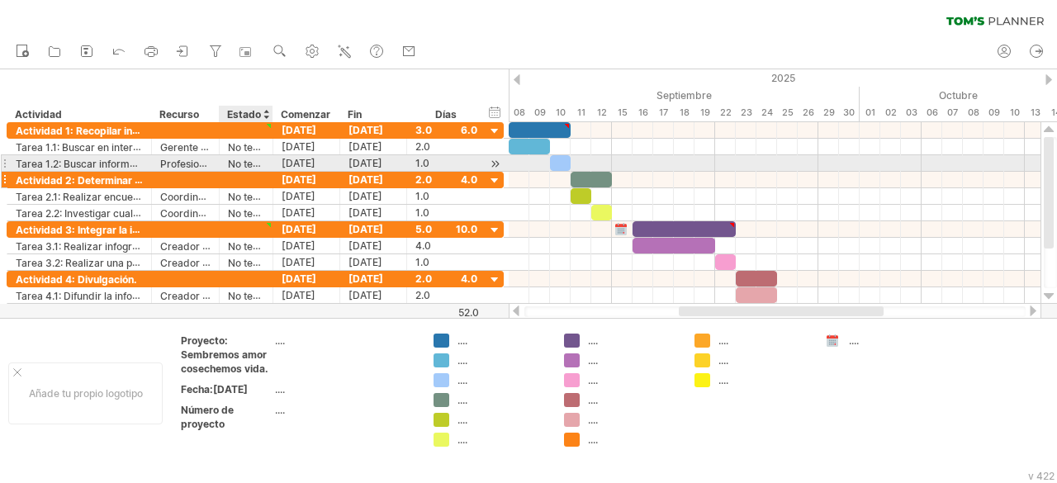
click at [258, 172] on div at bounding box center [246, 180] width 36 height 16
click at [256, 167] on font "No terminado" at bounding box center [260, 163] width 64 height 13
click at [256, 164] on font "No terminado" at bounding box center [260, 163] width 64 height 13
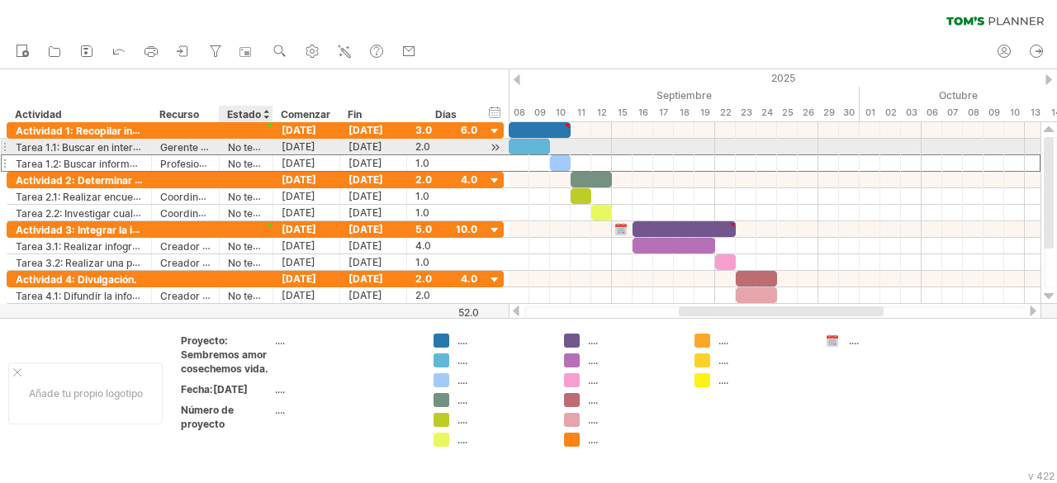
click at [249, 149] on font "No terminado" at bounding box center [260, 146] width 64 height 13
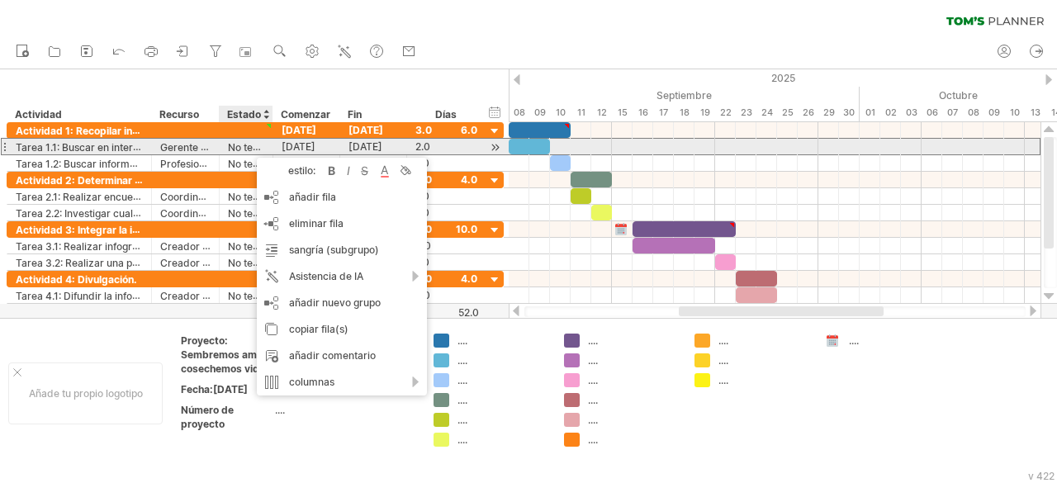
click at [245, 145] on font "No terminado" at bounding box center [260, 146] width 64 height 13
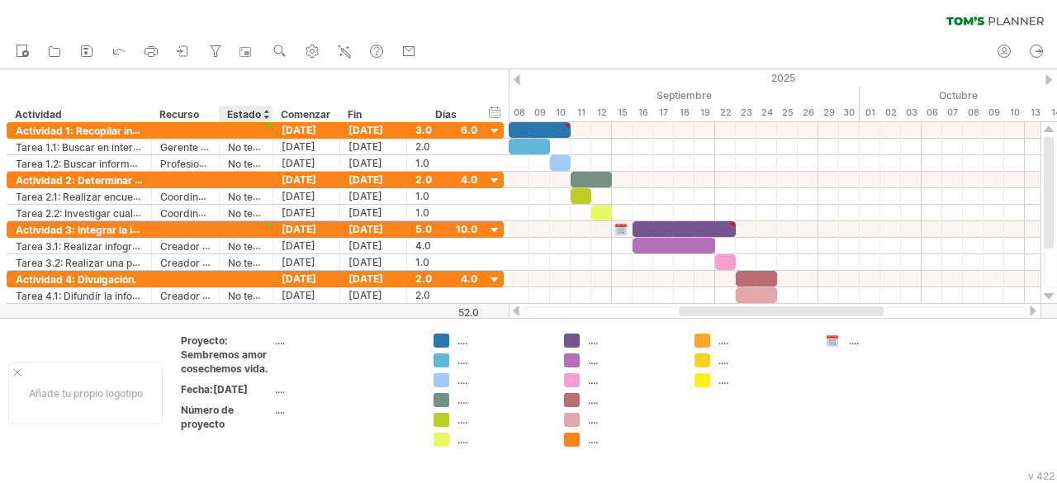
click at [258, 116] on font "Estado" at bounding box center [244, 114] width 34 height 12
click at [266, 107] on div at bounding box center [266, 114] width 7 height 17
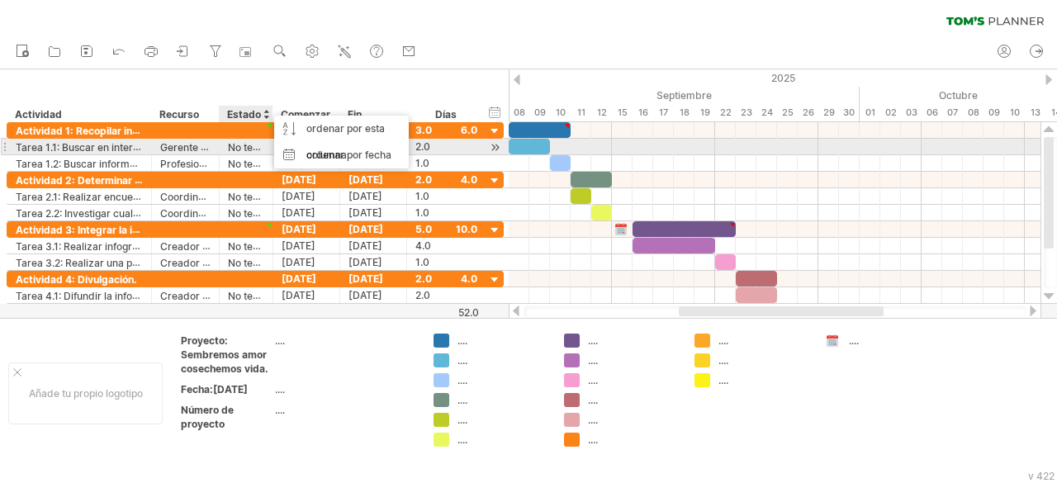
click at [253, 143] on font "No terminado" at bounding box center [260, 146] width 64 height 13
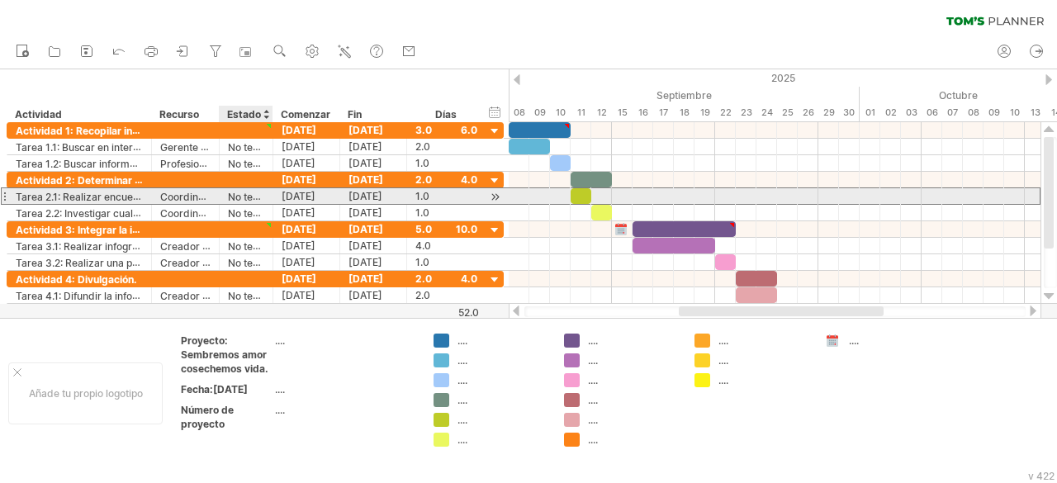
click at [242, 201] on font "No terminado" at bounding box center [260, 196] width 64 height 13
click at [244, 196] on font "No terminado" at bounding box center [260, 196] width 64 height 13
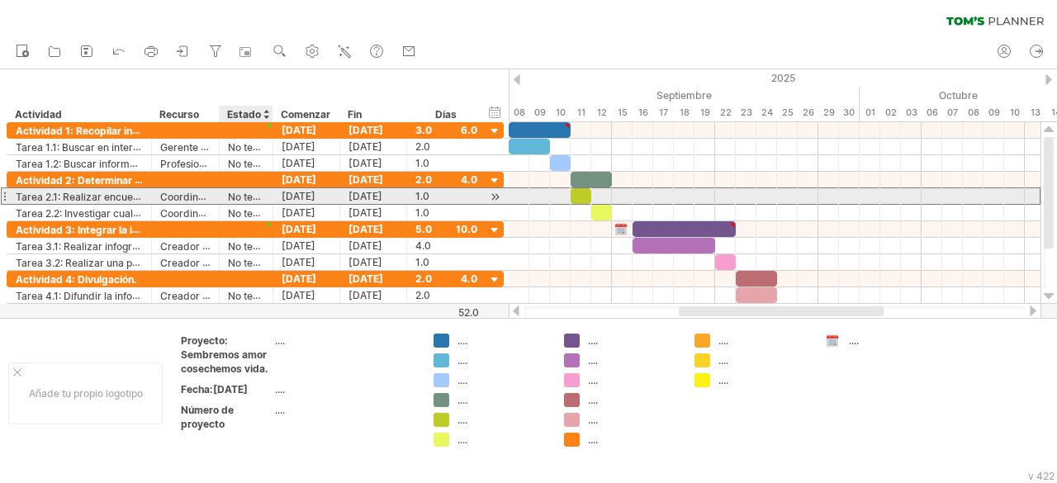
click at [244, 196] on font "No terminado" at bounding box center [260, 196] width 64 height 13
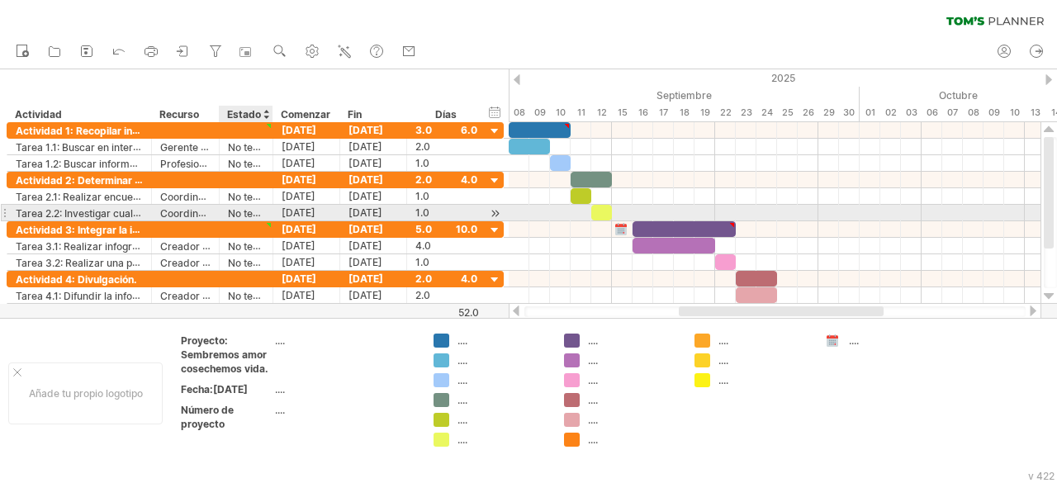
click at [248, 206] on font "No terminado" at bounding box center [260, 212] width 64 height 13
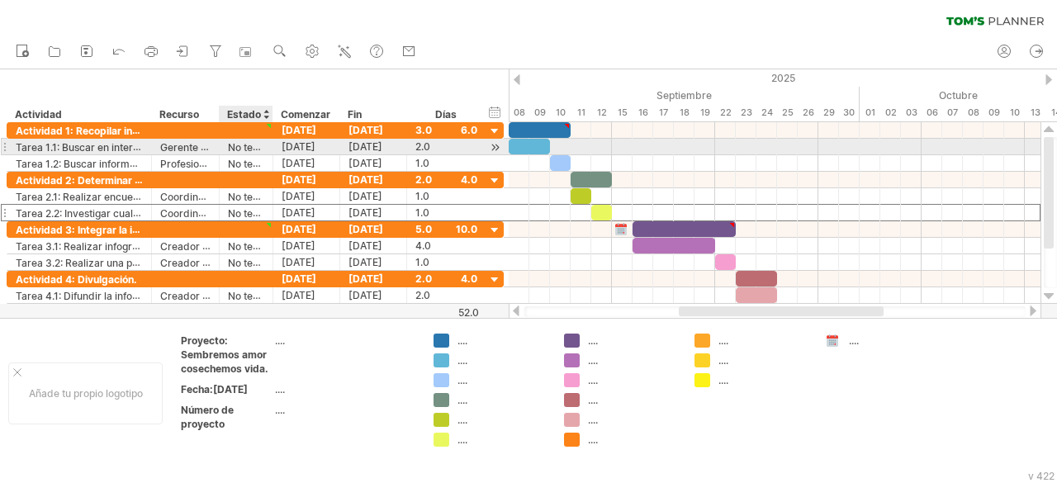
click at [262, 151] on font "No terminado" at bounding box center [260, 146] width 64 height 13
click at [245, 147] on font "No terminado" at bounding box center [260, 146] width 64 height 13
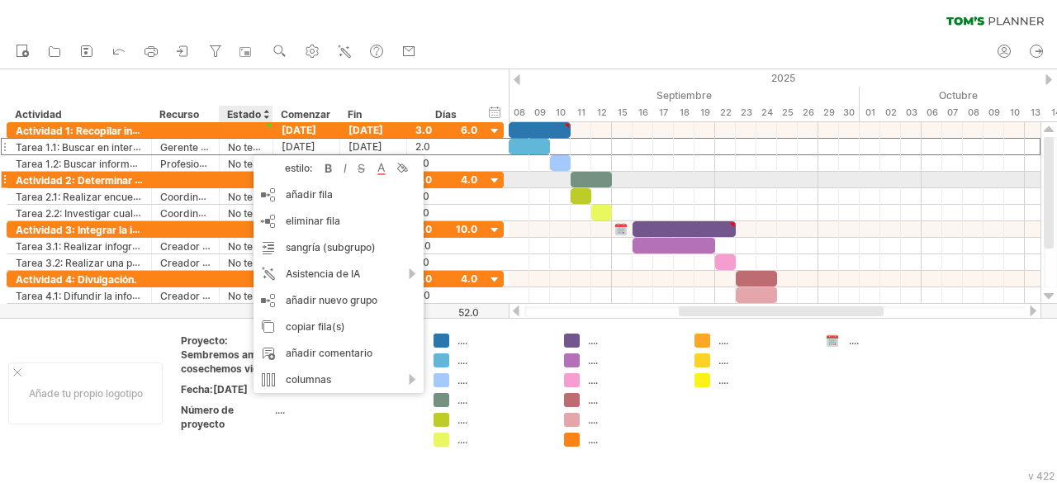
click at [216, 173] on div at bounding box center [217, 180] width 8 height 17
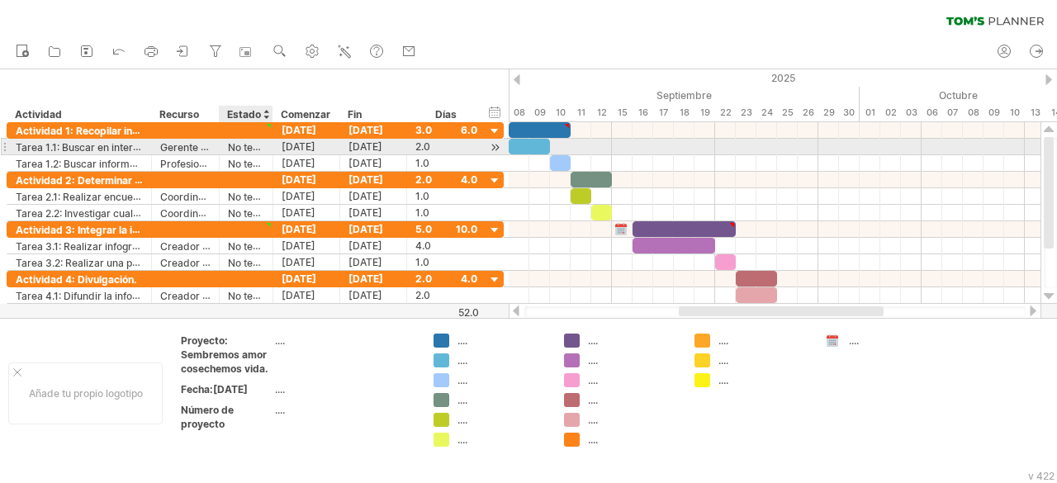
click at [235, 146] on font "No terminado" at bounding box center [260, 146] width 64 height 13
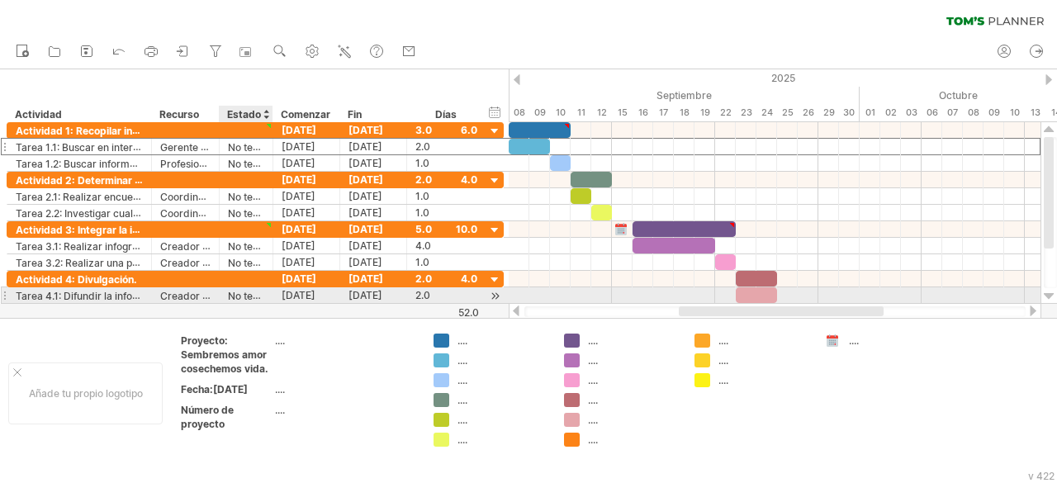
click at [246, 290] on font "No terminado" at bounding box center [260, 295] width 64 height 13
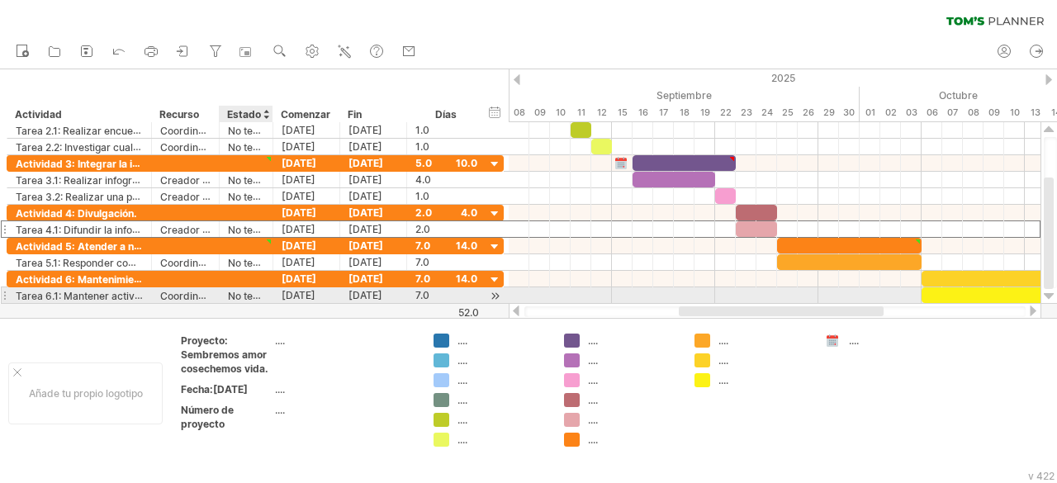
click at [249, 290] on font "No terminado." at bounding box center [261, 295] width 67 height 13
click at [249, 298] on font "No terminado." at bounding box center [261, 295] width 67 height 13
click at [233, 290] on font "No terminado." at bounding box center [261, 295] width 67 height 13
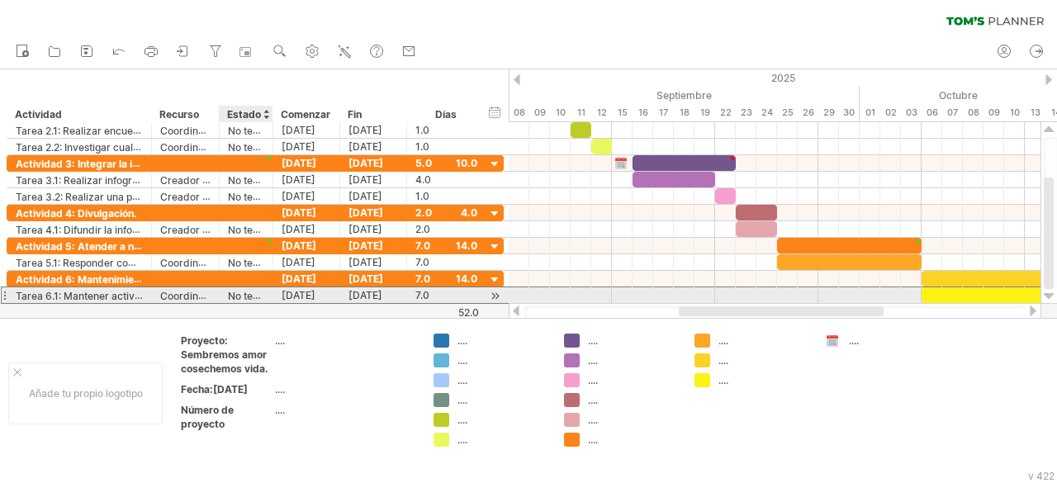
click at [233, 290] on font "No terminado." at bounding box center [261, 295] width 67 height 13
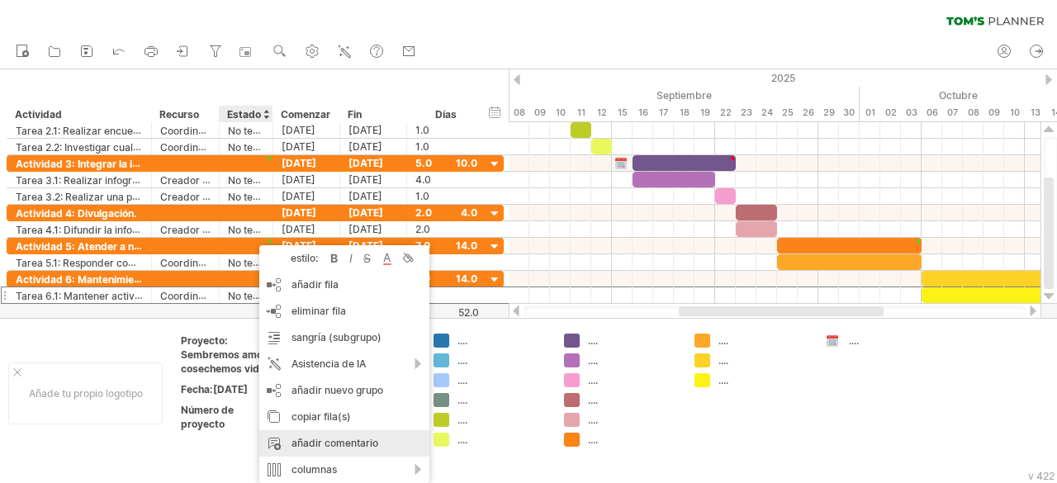
click at [310, 435] on div "añadir comentario" at bounding box center [344, 443] width 170 height 26
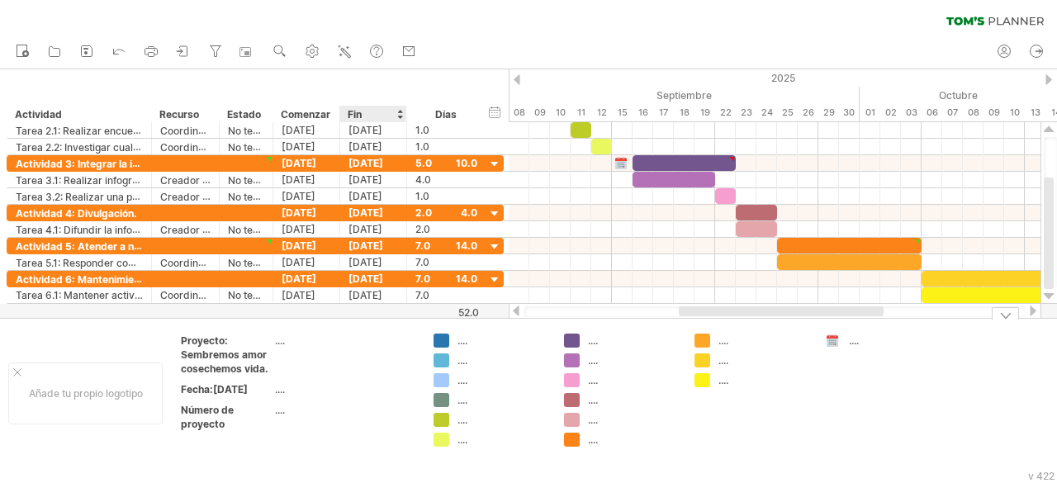
click at [352, 371] on td "...." at bounding box center [345, 357] width 140 height 47
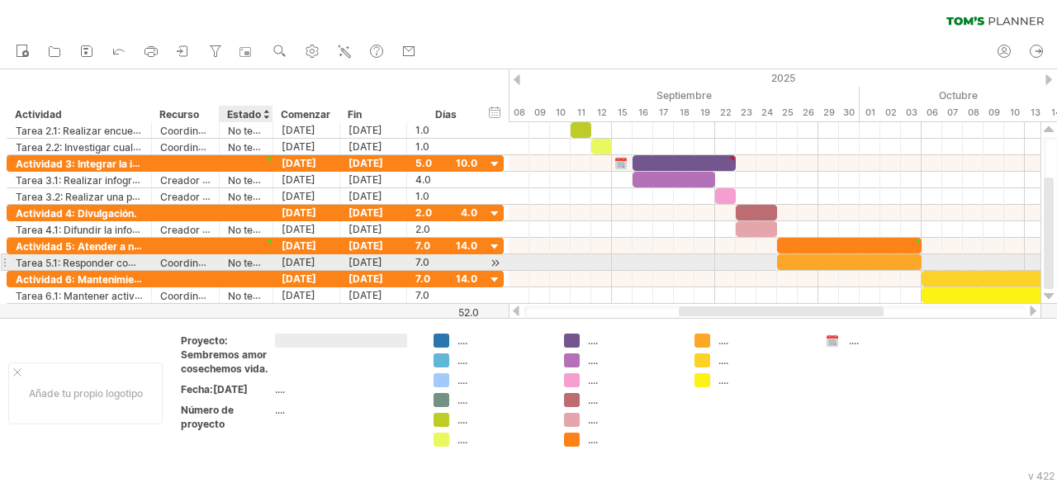
click at [239, 261] on font "No terminado" at bounding box center [260, 262] width 64 height 13
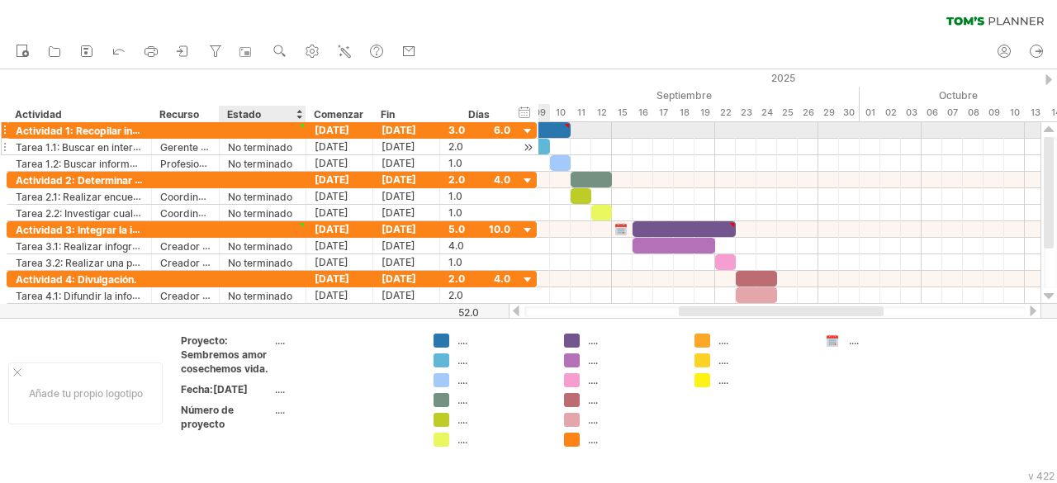
drag, startPoint x: 271, startPoint y: 139, endPoint x: 304, endPoint y: 145, distance: 33.5
click at [304, 145] on div at bounding box center [304, 147] width 8 height 17
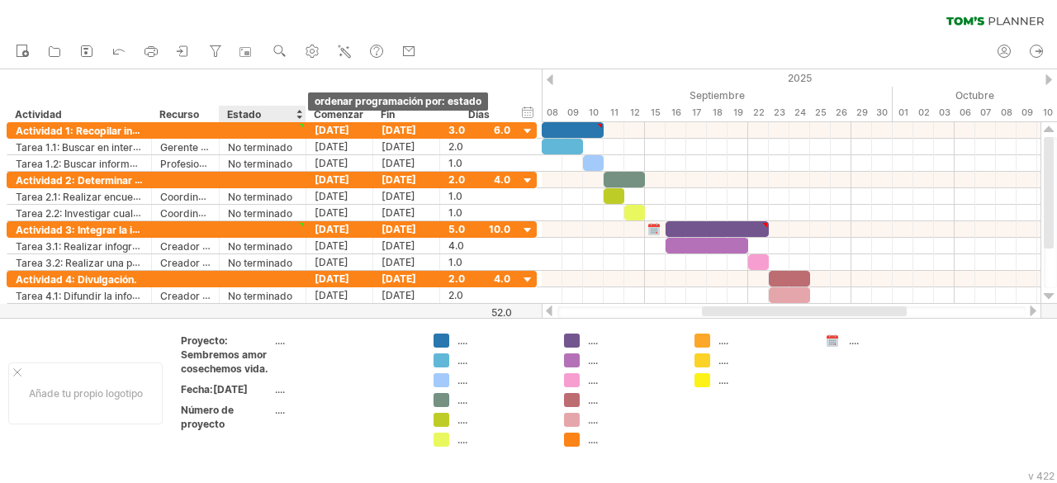
click at [296, 116] on div at bounding box center [299, 114] width 7 height 17
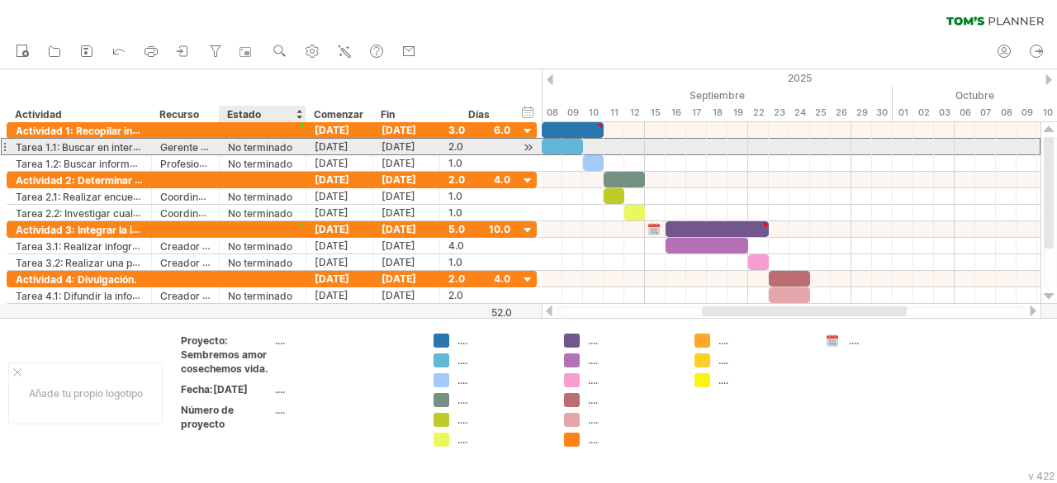
click at [289, 140] on font "No terminado" at bounding box center [260, 146] width 64 height 12
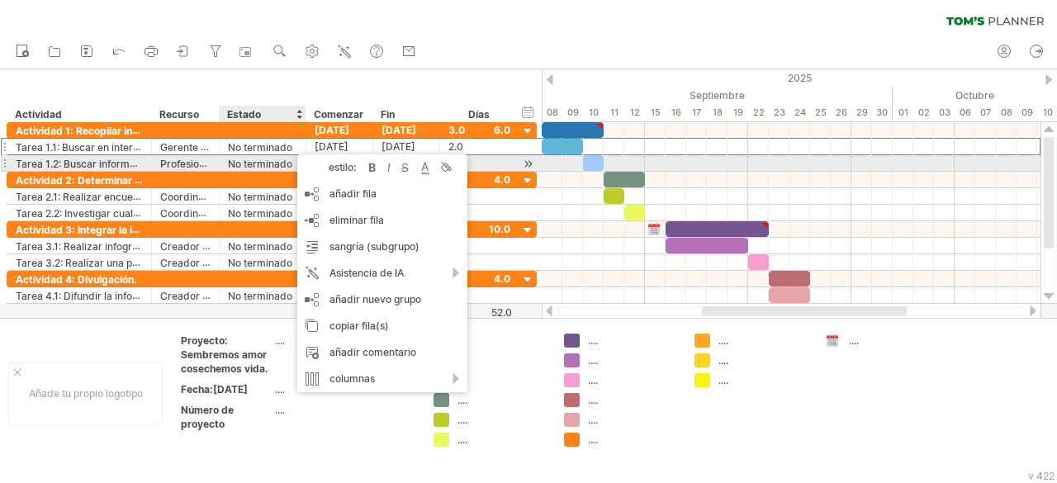
click at [325, 167] on div "estilo:" at bounding box center [334, 167] width 60 height 12
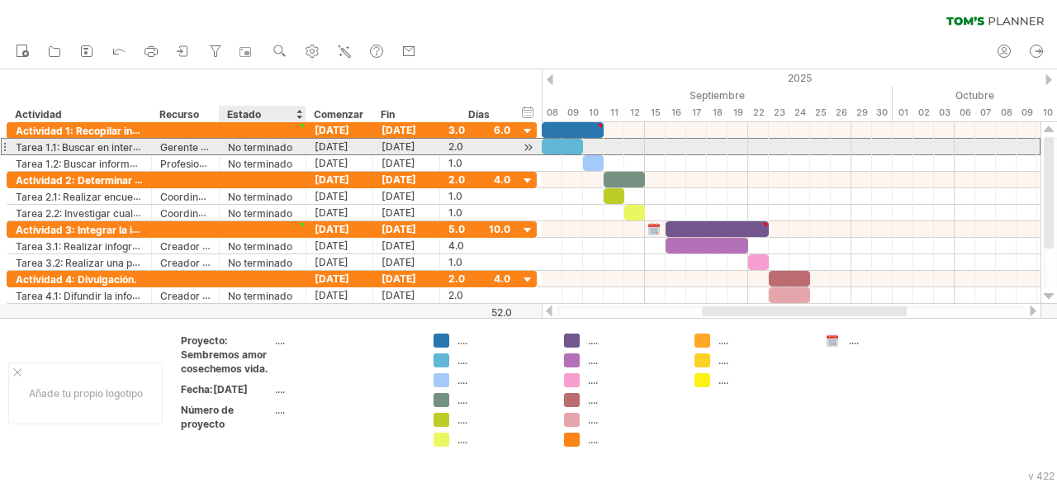
click at [260, 153] on font "No terminado" at bounding box center [260, 147] width 64 height 12
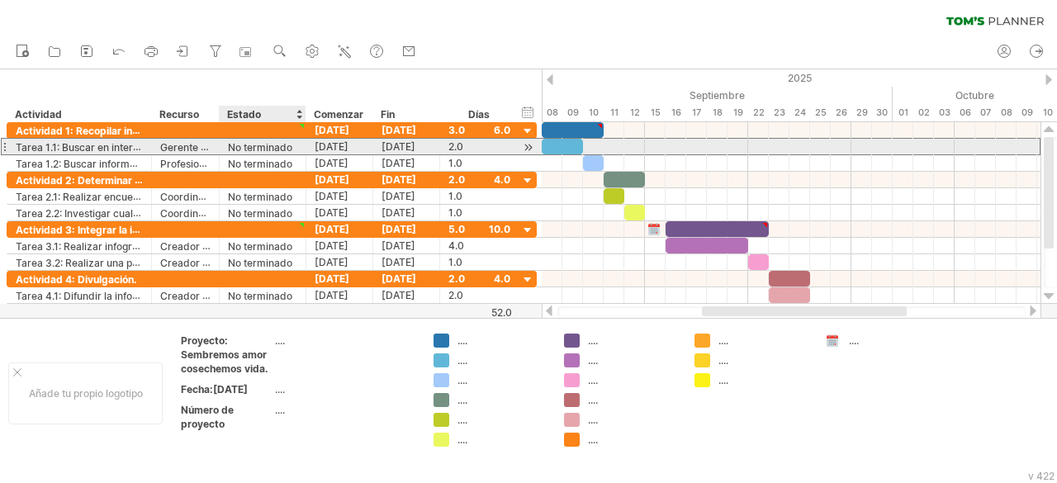
click at [260, 153] on font "No terminado" at bounding box center [260, 147] width 64 height 12
click at [243, 145] on font "No terminado" at bounding box center [260, 147] width 64 height 12
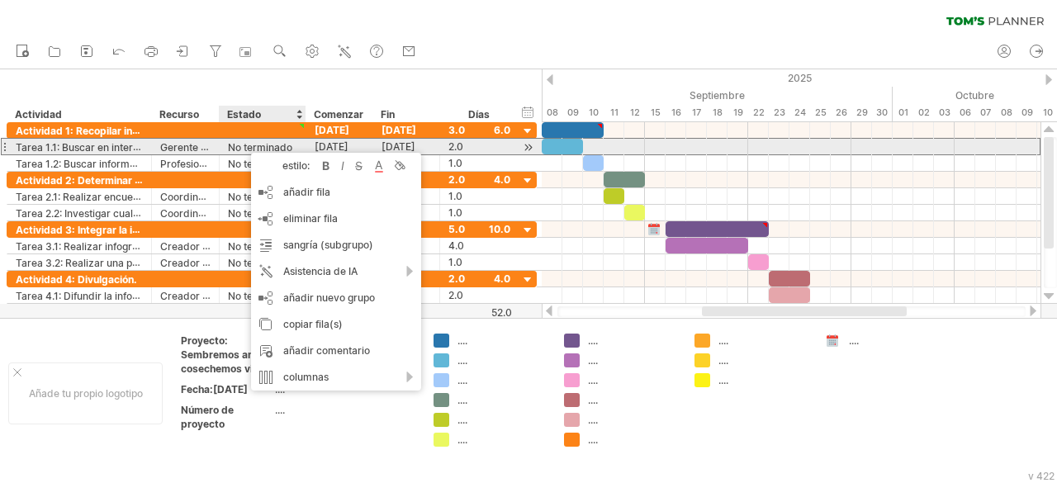
click at [243, 145] on font "No terminado" at bounding box center [260, 147] width 64 height 12
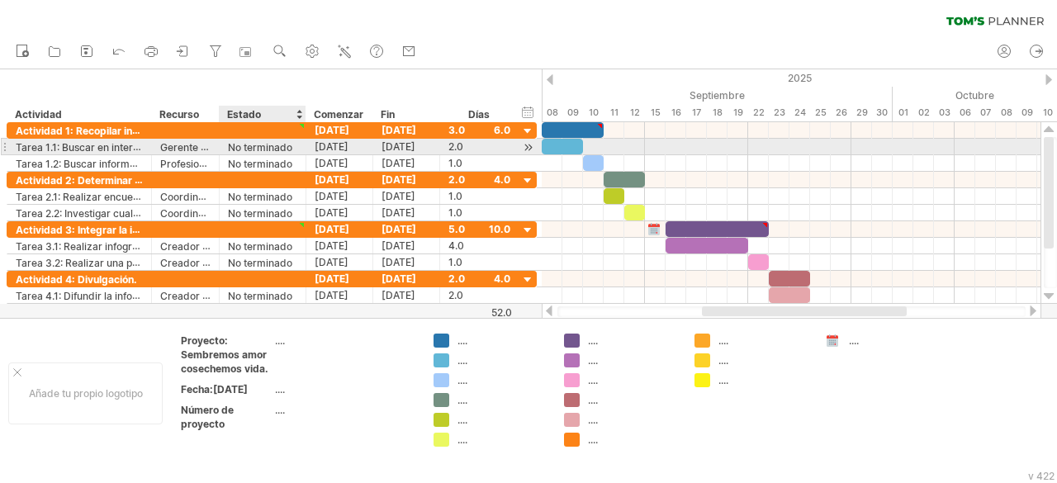
click at [252, 149] on font "No terminado" at bounding box center [260, 147] width 64 height 12
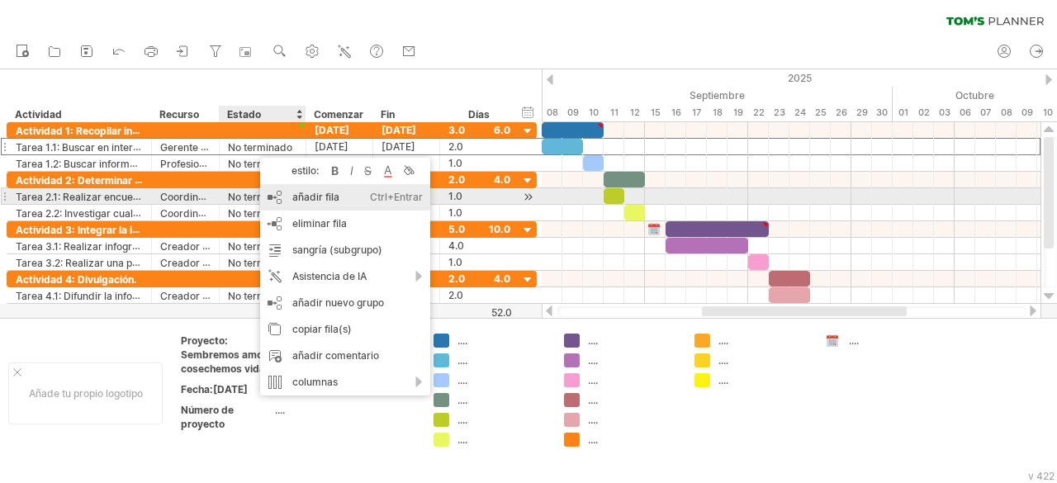
click at [354, 203] on div "añadir fila Ctrl+Entrar Cmd+Entrar" at bounding box center [345, 197] width 170 height 26
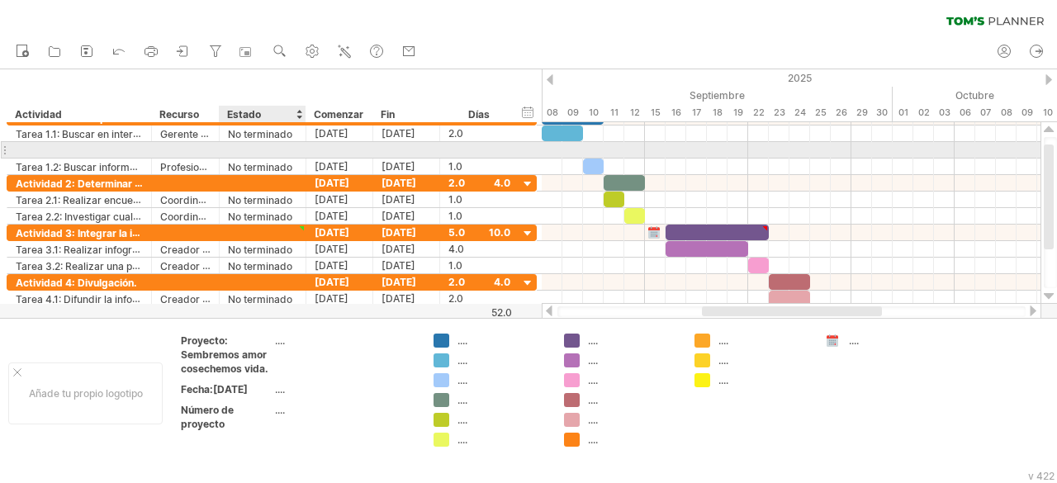
click at [280, 146] on div at bounding box center [262, 150] width 69 height 16
type input "*********"
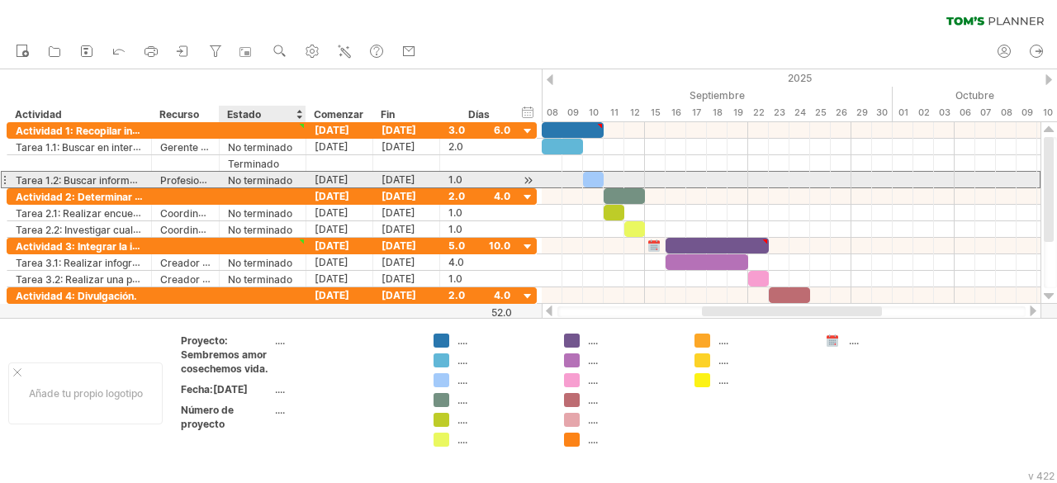
click at [286, 176] on font "No terminado" at bounding box center [260, 180] width 64 height 12
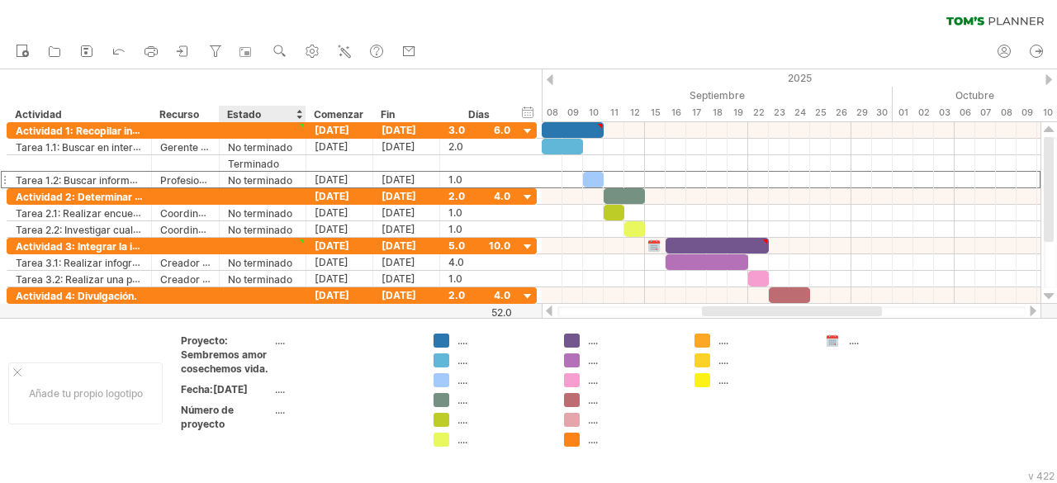
click at [301, 110] on div at bounding box center [299, 114] width 7 height 17
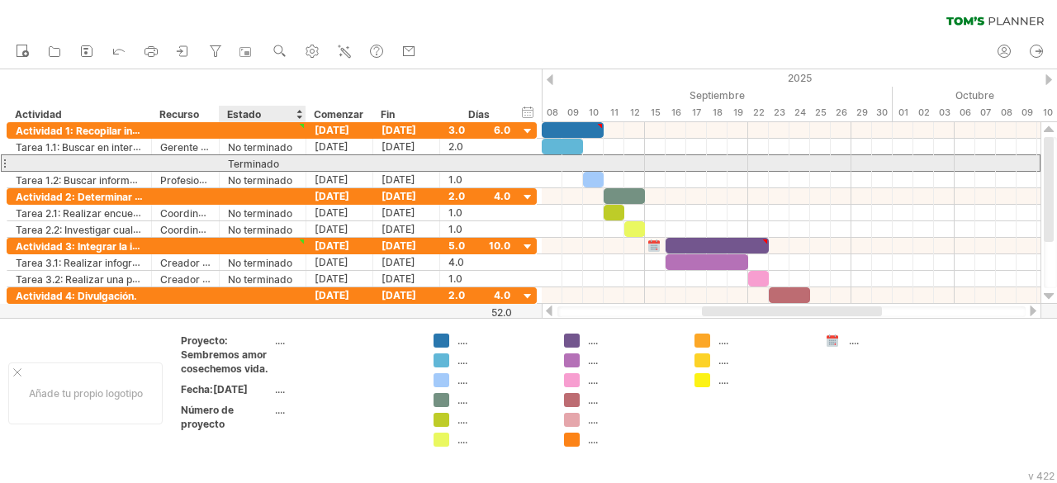
click at [291, 164] on div "Terminado" at bounding box center [262, 163] width 69 height 16
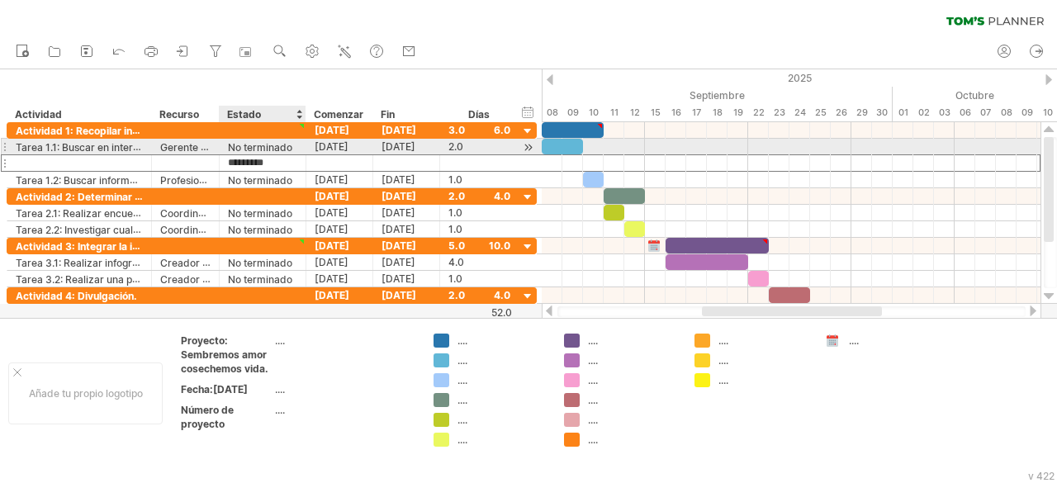
click at [294, 148] on div "No terminado" at bounding box center [262, 147] width 69 height 16
type input "*"
type input "*********"
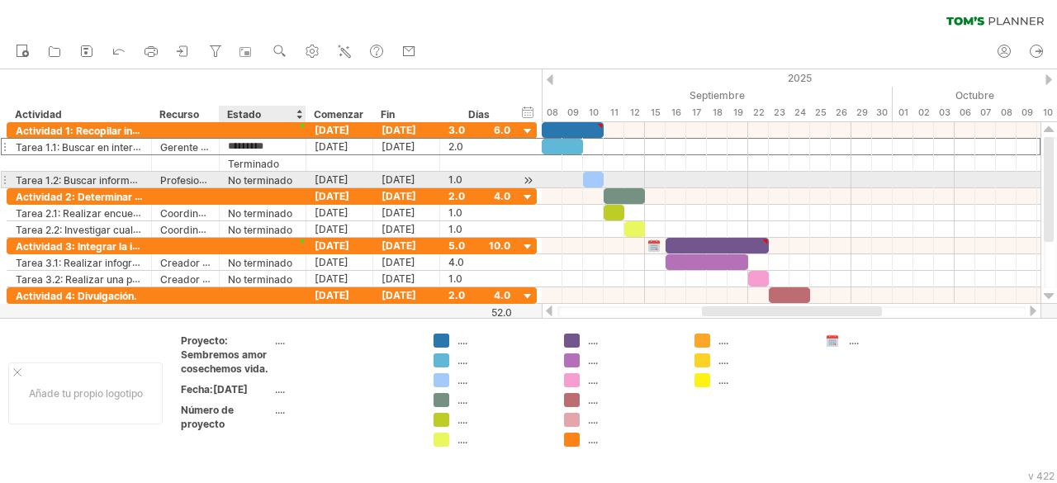
click at [291, 181] on font "No terminado" at bounding box center [260, 180] width 64 height 12
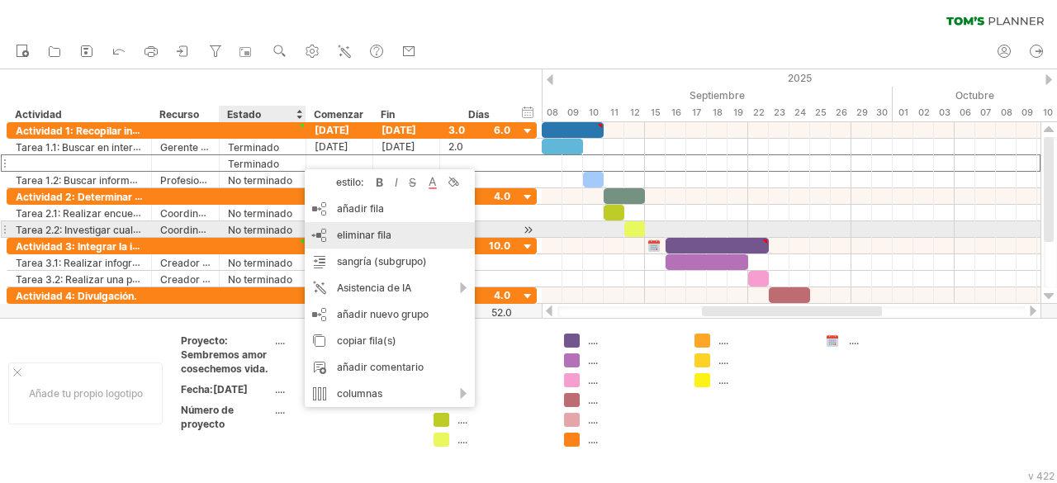
click at [362, 234] on font "eliminar fila" at bounding box center [364, 235] width 55 height 12
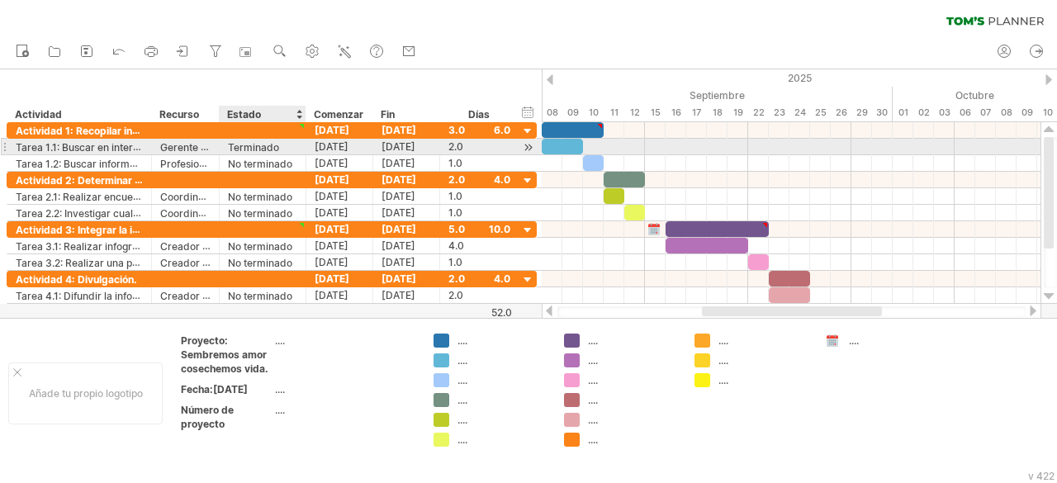
click at [286, 143] on div "Terminado" at bounding box center [262, 147] width 69 height 16
click at [235, 145] on input "*********" at bounding box center [262, 147] width 69 height 16
type input "**********"
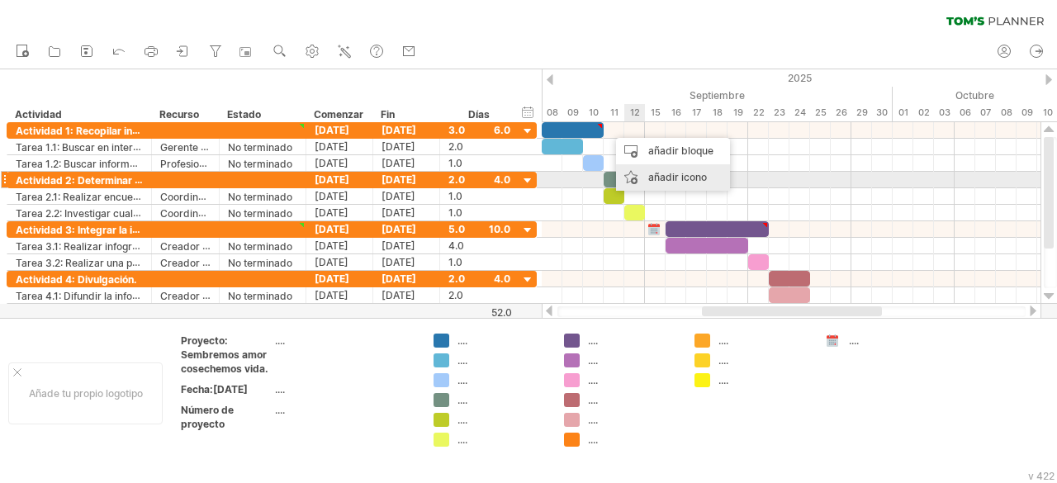
click at [675, 179] on font "añadir icono" at bounding box center [677, 177] width 59 height 12
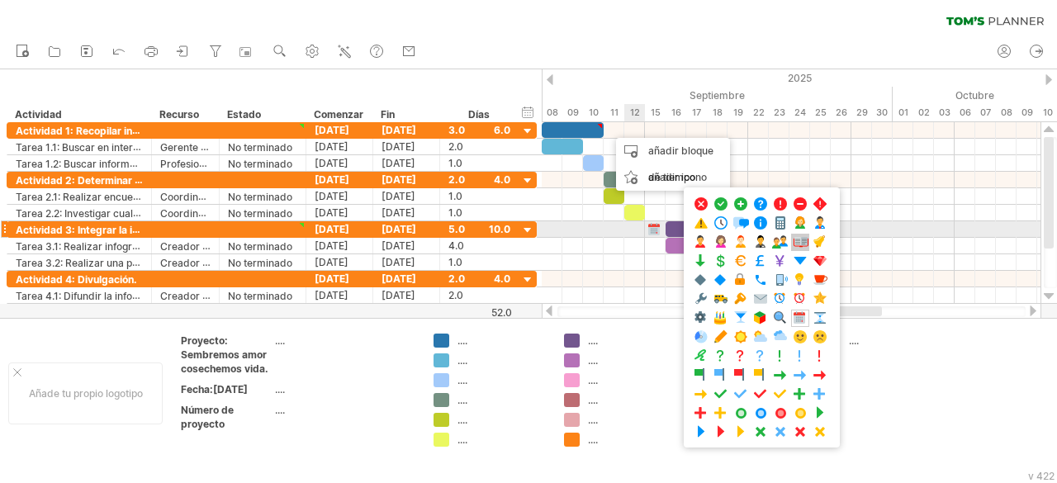
click at [800, 237] on span at bounding box center [800, 243] width 17 height 16
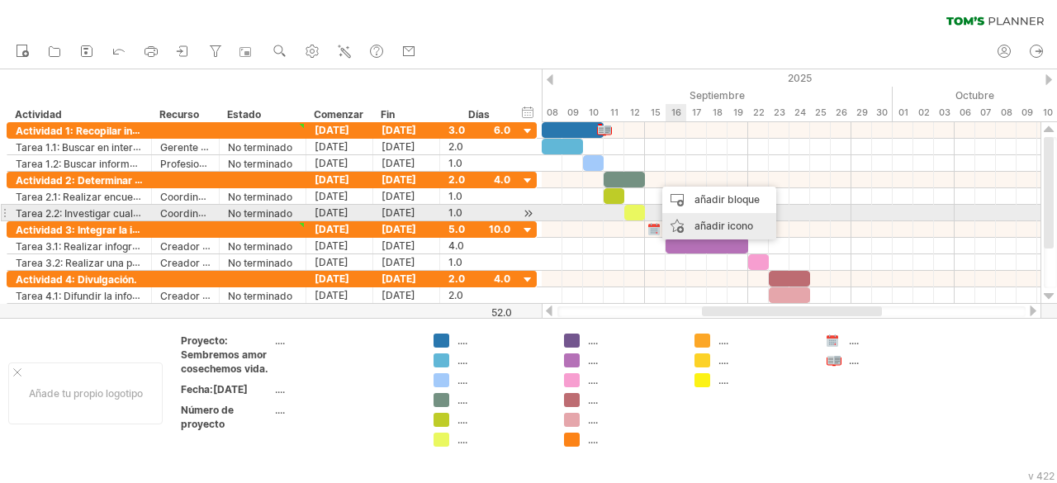
click at [718, 220] on font "añadir icono" at bounding box center [723, 226] width 59 height 12
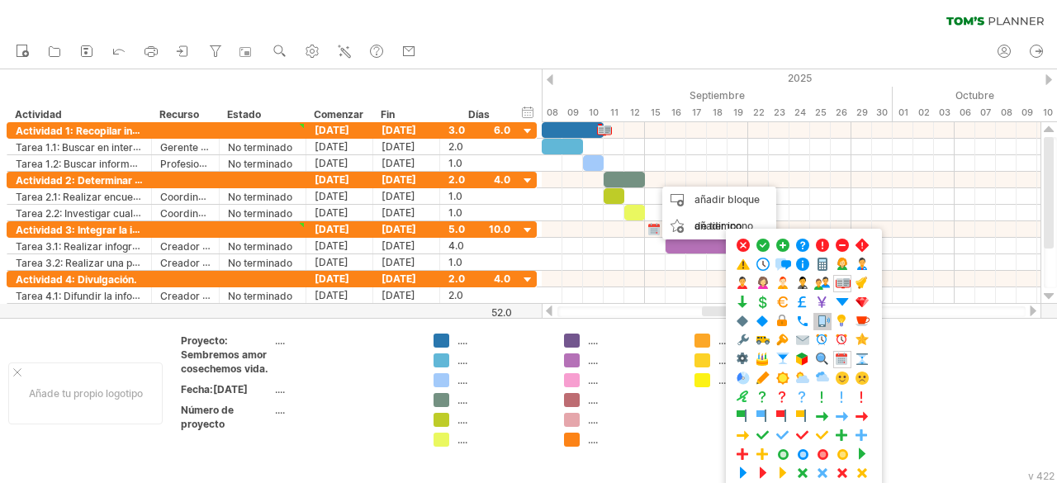
click at [822, 314] on span at bounding box center [822, 322] width 17 height 16
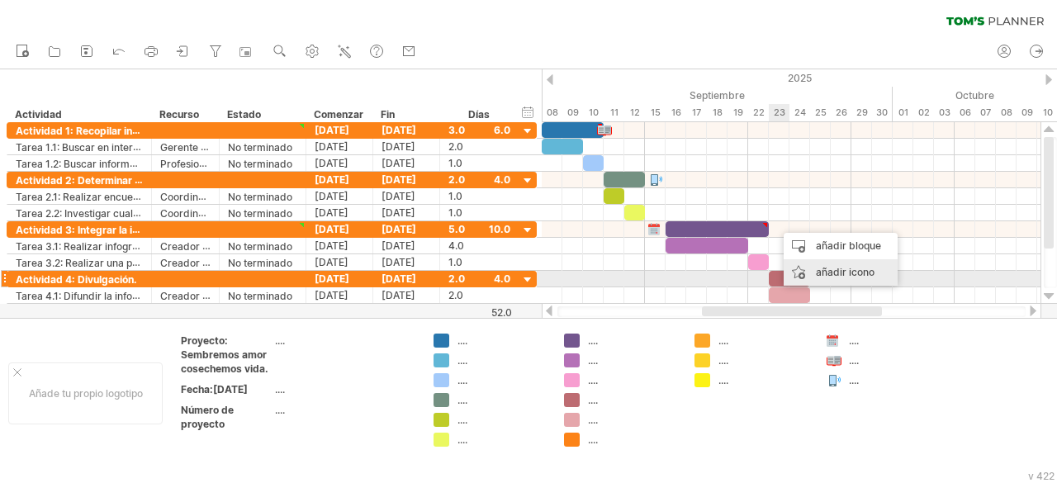
click at [851, 277] on font "añadir icono" at bounding box center [845, 272] width 59 height 12
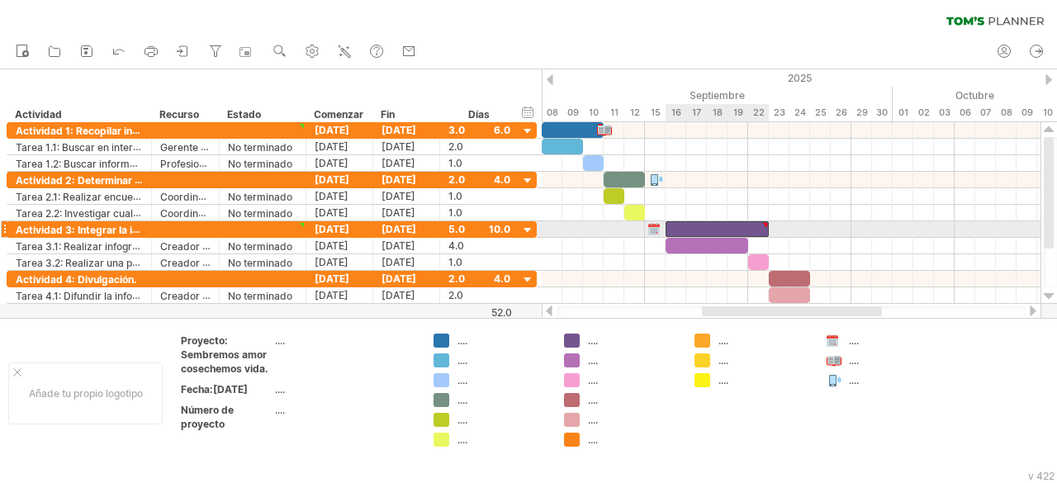
click at [747, 227] on div at bounding box center [717, 229] width 103 height 16
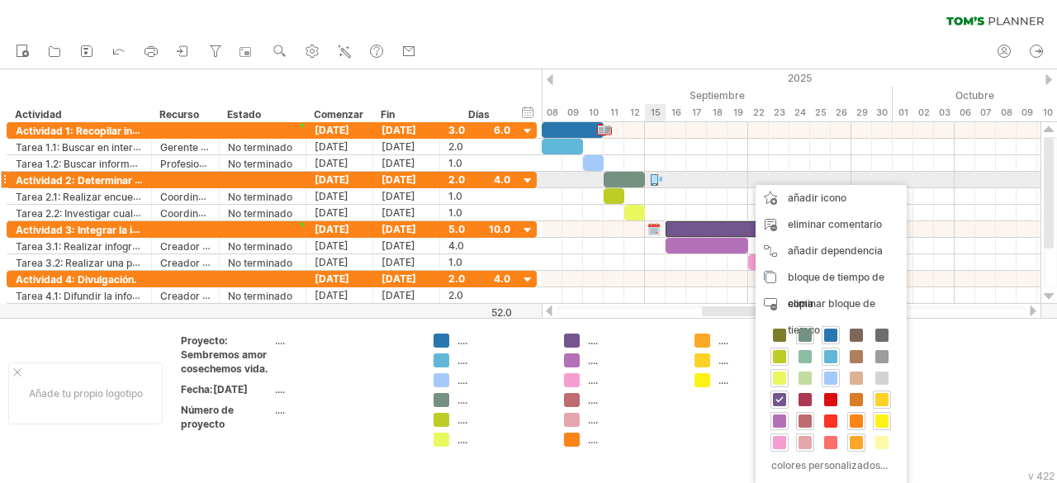
click at [661, 182] on div at bounding box center [655, 180] width 17 height 16
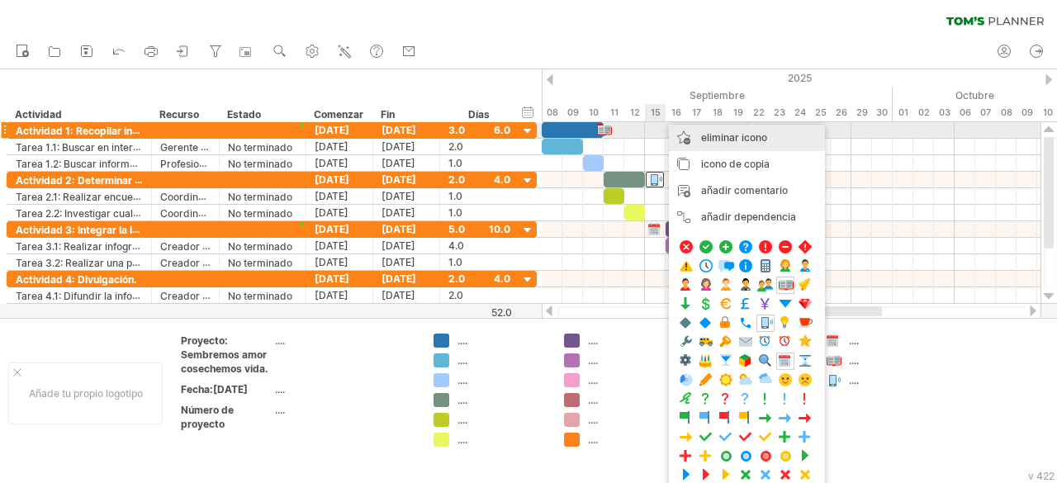
click at [725, 136] on font "eliminar icono" at bounding box center [734, 137] width 66 height 12
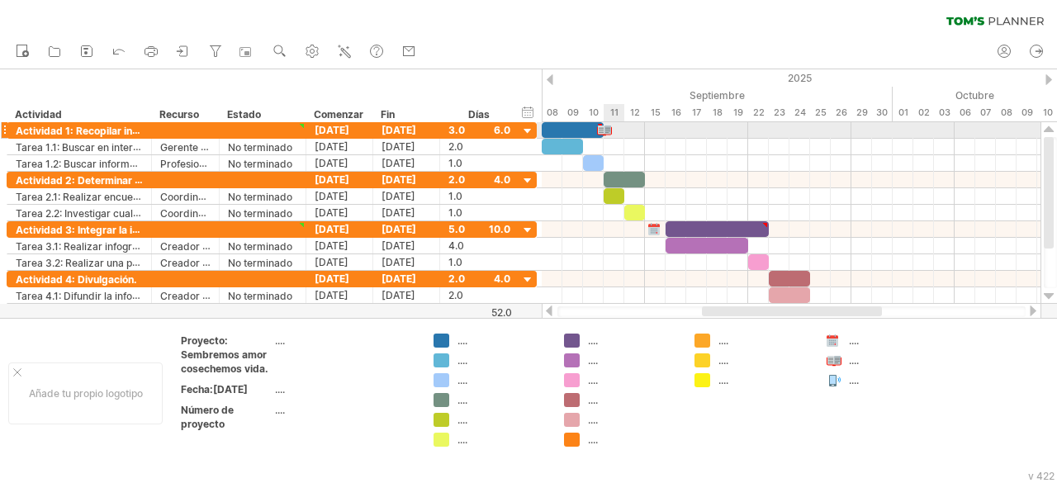
click at [611, 129] on div at bounding box center [603, 130] width 17 height 16
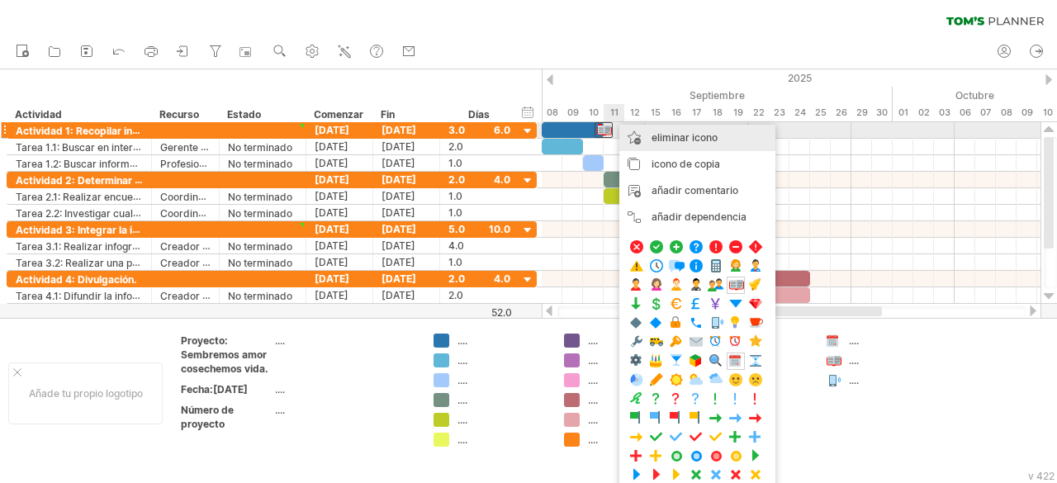
click at [701, 135] on font "eliminar icono" at bounding box center [685, 137] width 66 height 12
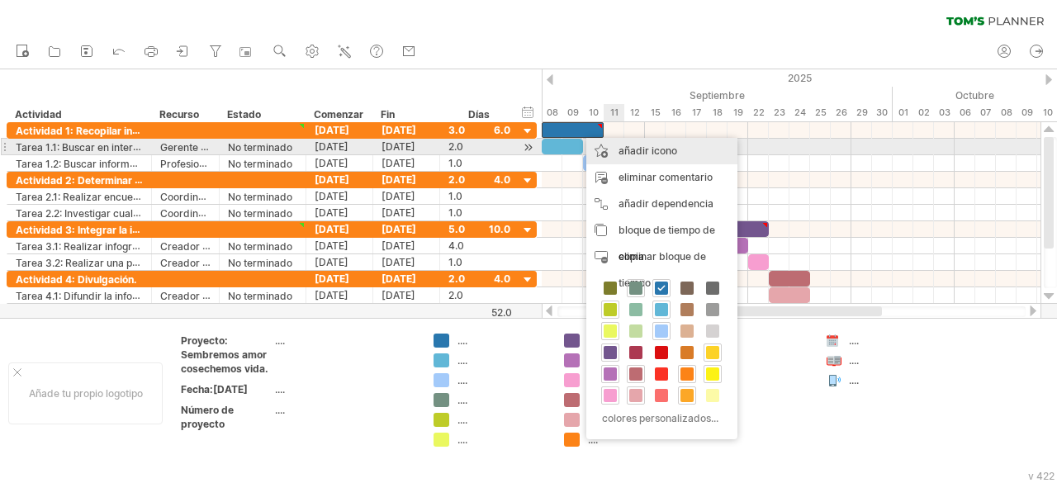
click at [654, 143] on div "añadir icono" at bounding box center [661, 151] width 151 height 26
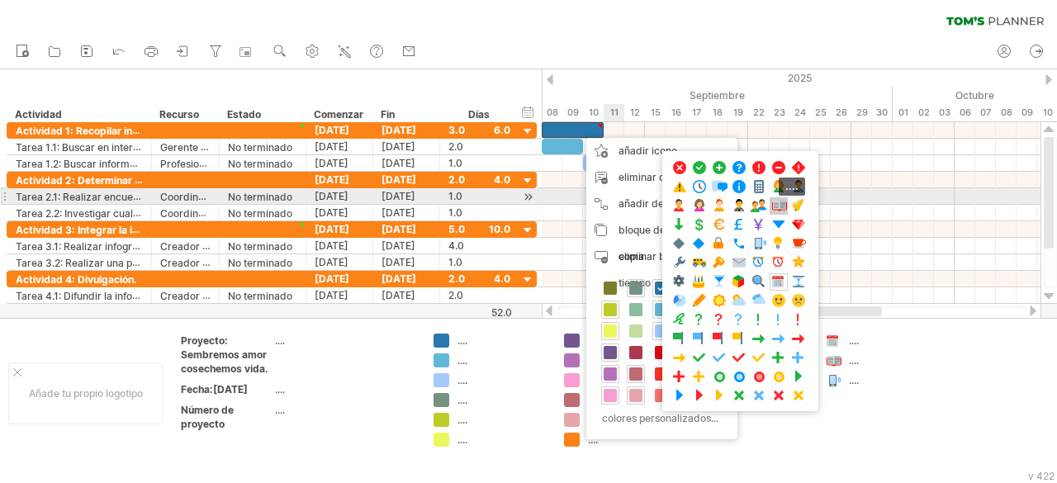
click at [777, 203] on span at bounding box center [778, 206] width 17 height 16
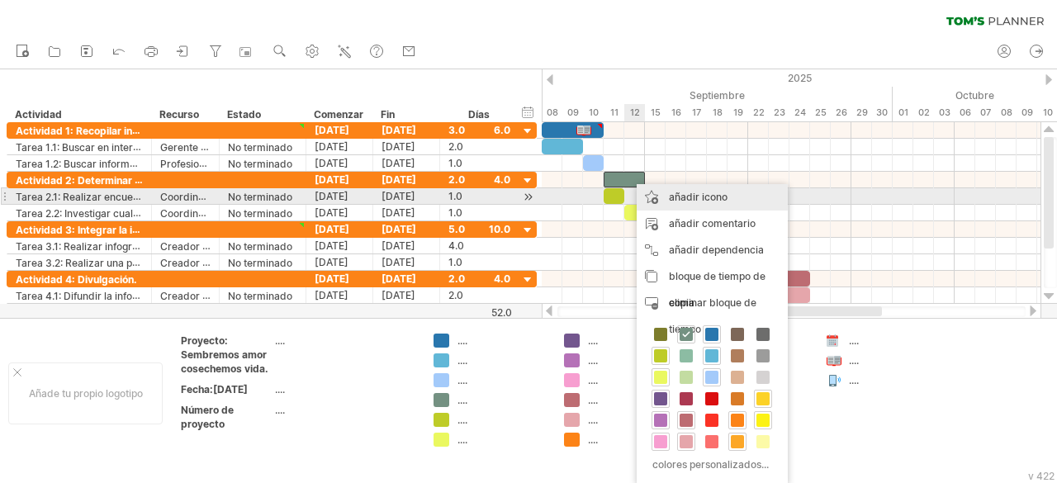
click at [677, 191] on font "añadir icono" at bounding box center [698, 197] width 59 height 12
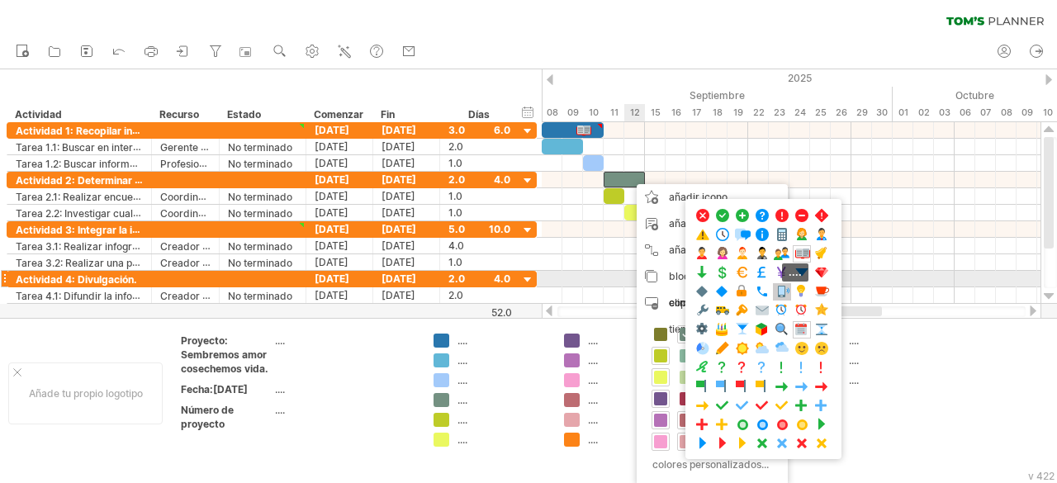
click at [780, 286] on span at bounding box center [782, 292] width 17 height 16
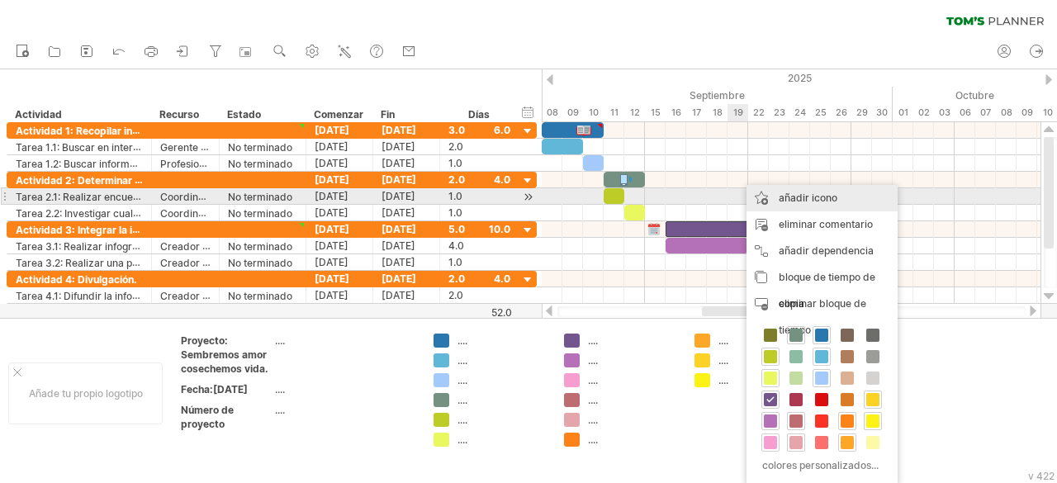
click at [789, 197] on font "añadir icono" at bounding box center [808, 198] width 59 height 12
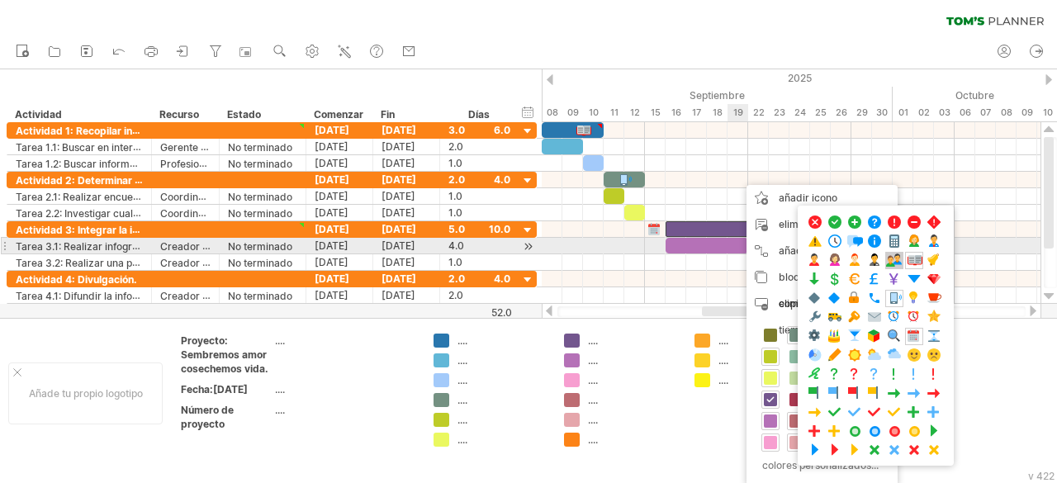
click at [892, 254] on span at bounding box center [894, 261] width 17 height 16
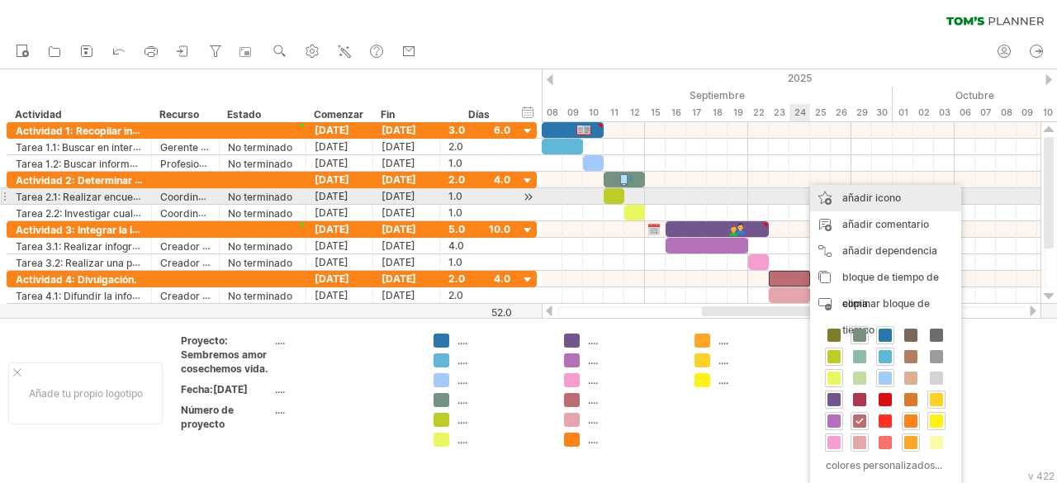
click at [862, 202] on font "añadir icono" at bounding box center [871, 198] width 59 height 12
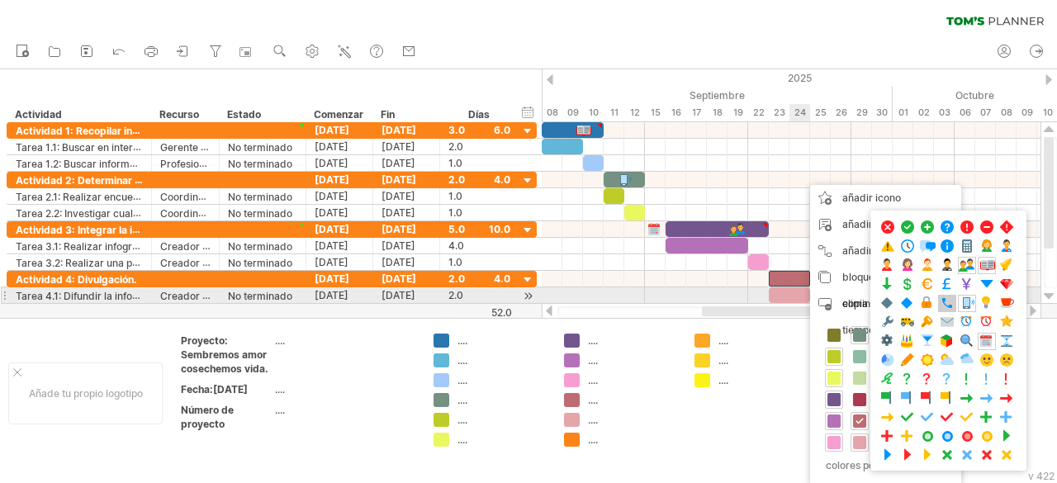
click at [950, 301] on span at bounding box center [947, 304] width 17 height 16
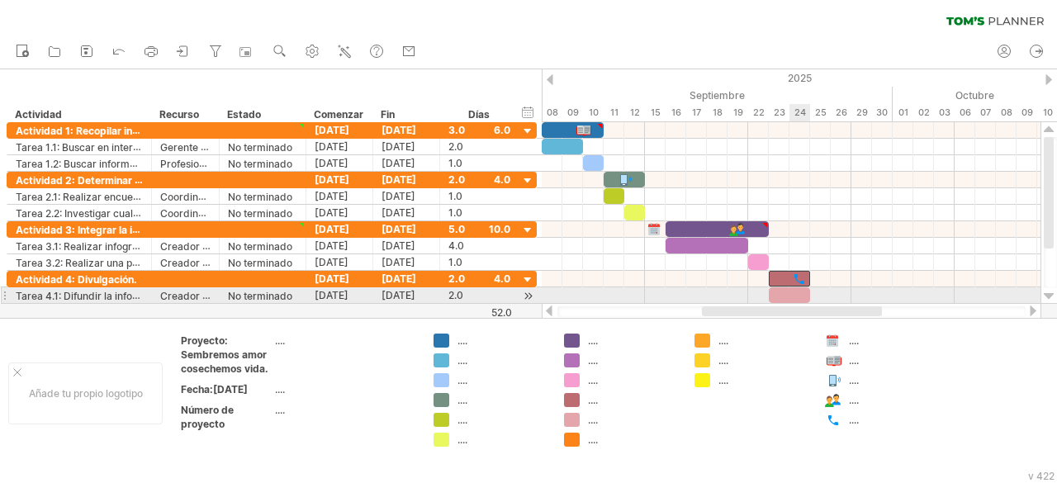
type textarea "**********"
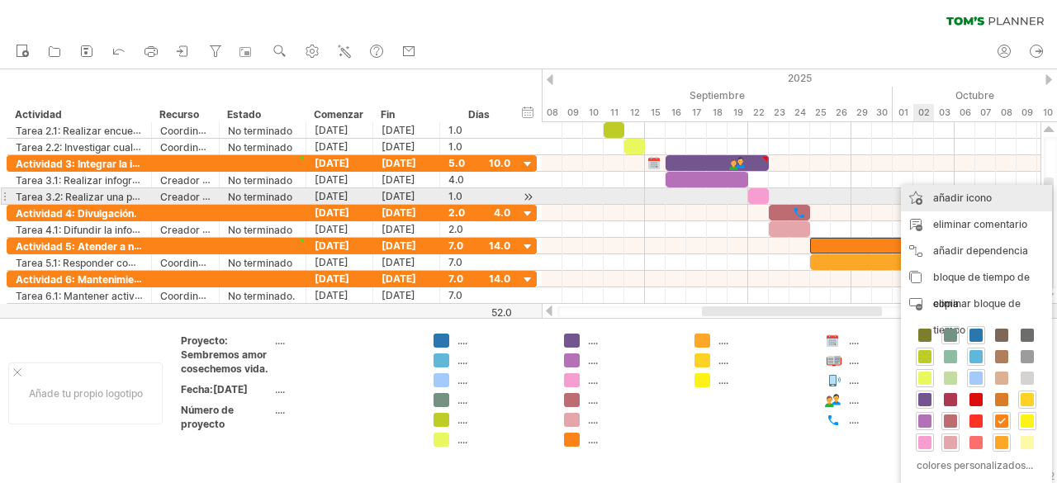
click at [971, 198] on font "añadir icono" at bounding box center [962, 198] width 59 height 12
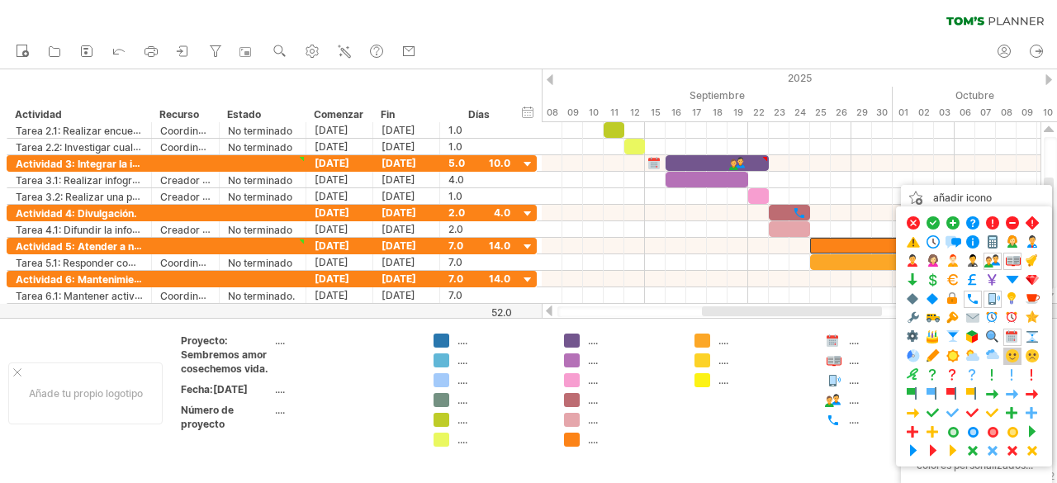
click at [1007, 348] on span at bounding box center [1012, 356] width 17 height 16
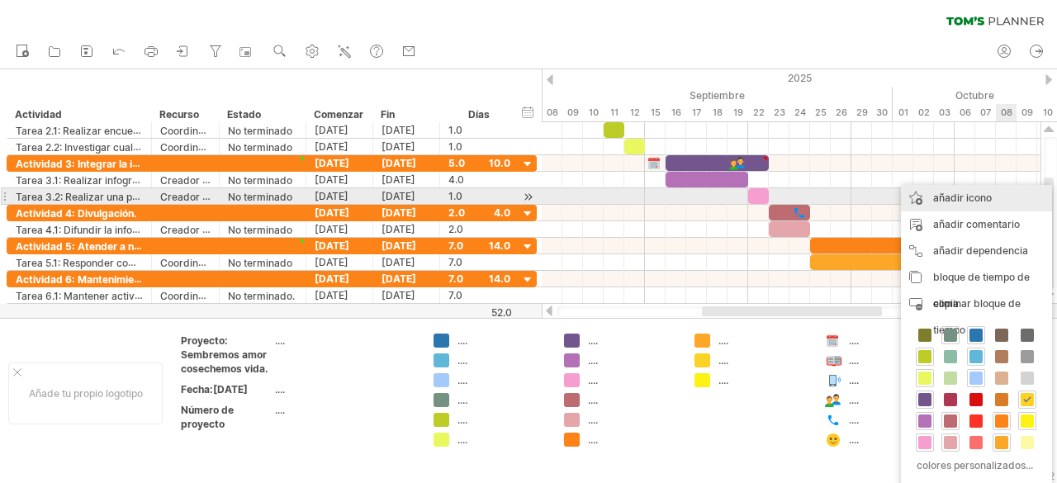
click at [988, 189] on div "añadir icono" at bounding box center [976, 198] width 151 height 26
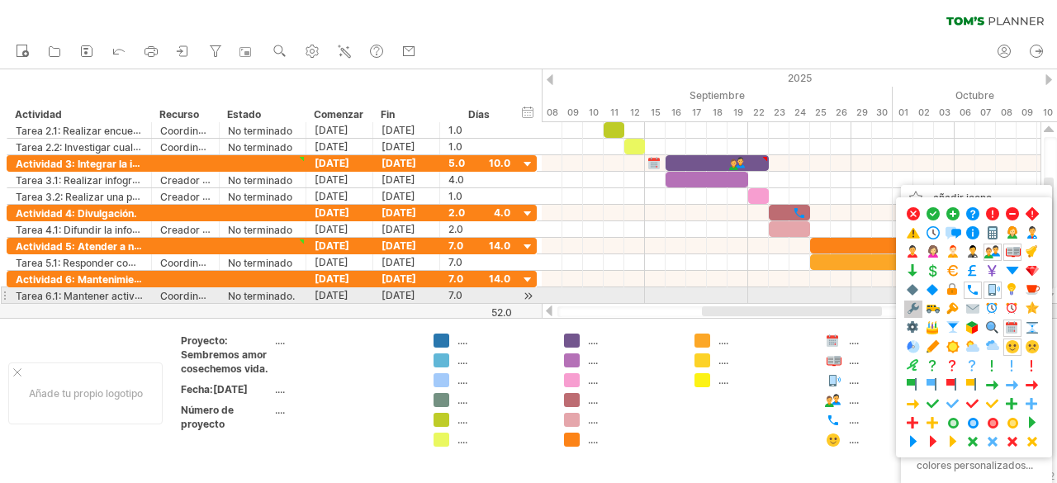
click at [908, 301] on span at bounding box center [913, 309] width 17 height 16
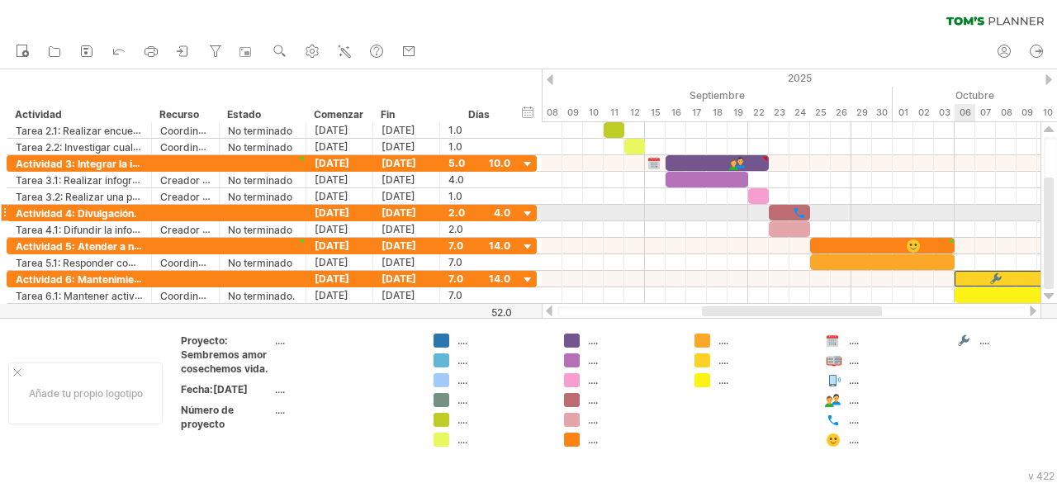
click at [974, 209] on div at bounding box center [791, 213] width 499 height 17
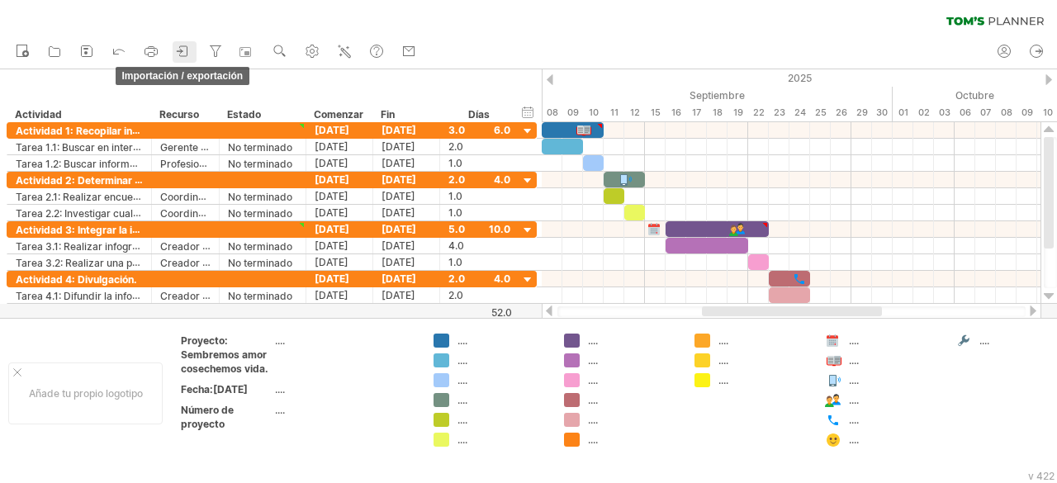
click at [189, 54] on icon at bounding box center [183, 51] width 17 height 17
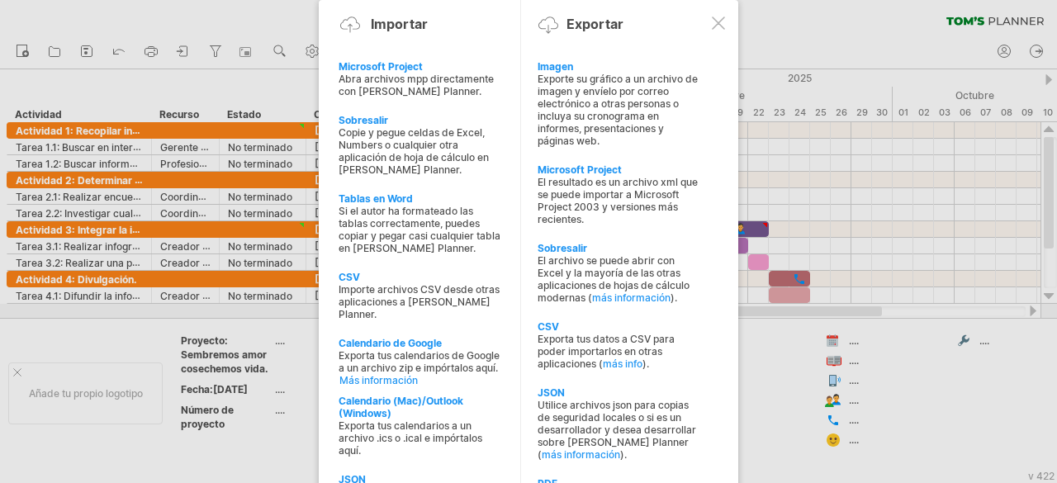
click at [714, 363] on div "Imagen Exporte su gráfico a un archivo de imagen y envíelo por correo electróni…" at bounding box center [628, 299] width 199 height 495
click at [572, 477] on div "PDF" at bounding box center [620, 483] width 164 height 12
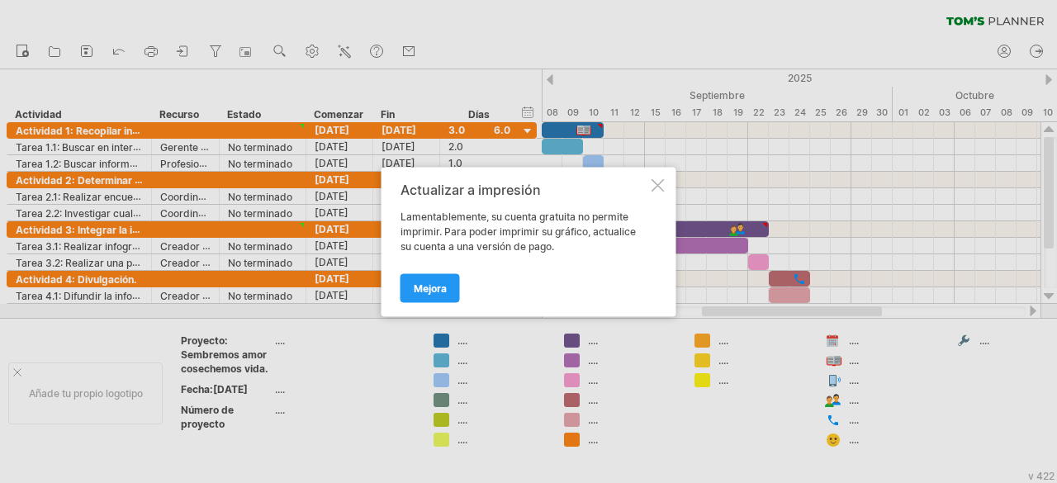
click at [664, 184] on div "Actualizar a impresión Lamentablemente, su cuenta gratuita no permite imprimir.…" at bounding box center [529, 241] width 295 height 149
click at [661, 182] on div at bounding box center [658, 184] width 13 height 13
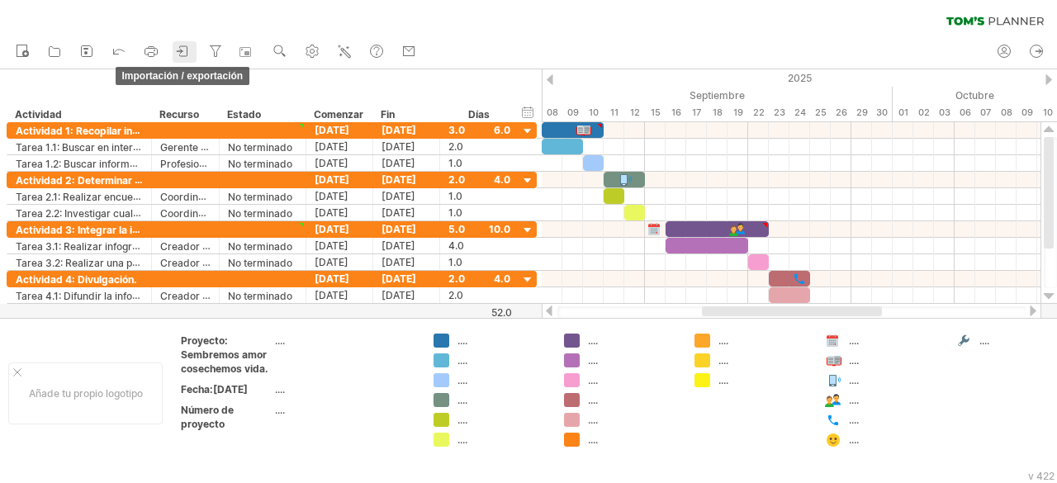
click at [188, 56] on icon at bounding box center [183, 51] width 17 height 17
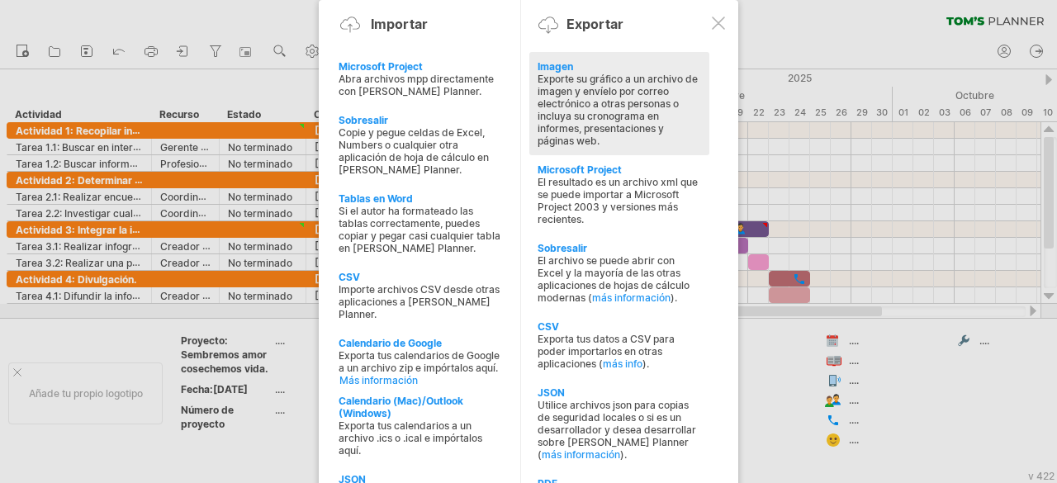
click at [634, 102] on font "Exporte su gráfico a un archivo de imagen y envíelo por correo electrónico a ot…" at bounding box center [618, 110] width 160 height 74
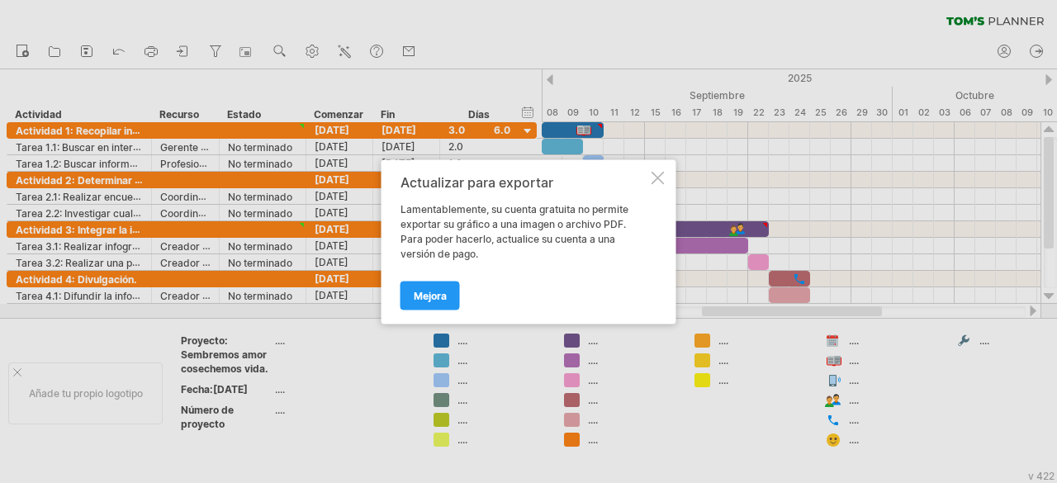
click at [657, 177] on div at bounding box center [658, 177] width 13 height 13
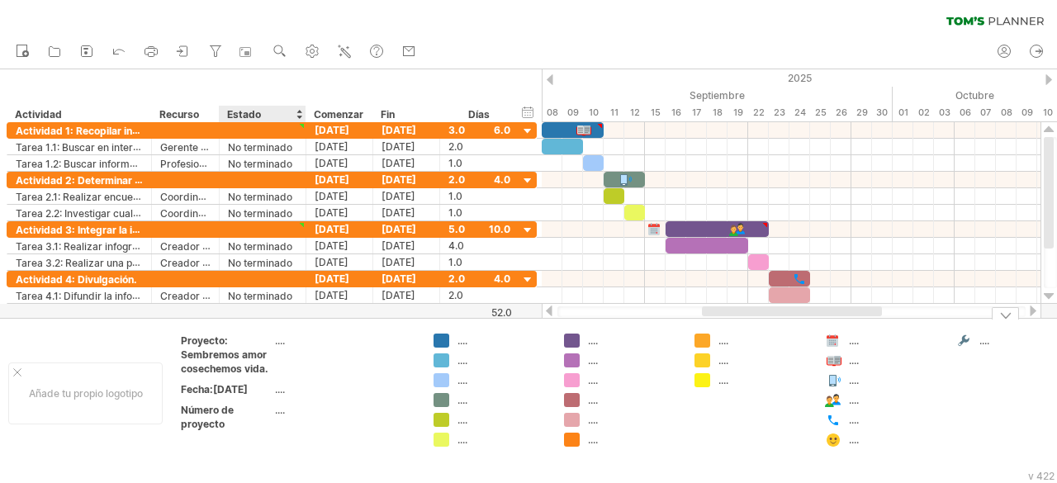
click at [226, 431] on div "Número de proyecto" at bounding box center [226, 417] width 91 height 28
click at [211, 430] on font "Número de proyecto" at bounding box center [207, 417] width 53 height 26
click at [263, 431] on div "Número de proyecto" at bounding box center [226, 417] width 91 height 28
click at [279, 416] on font "...." at bounding box center [280, 410] width 10 height 12
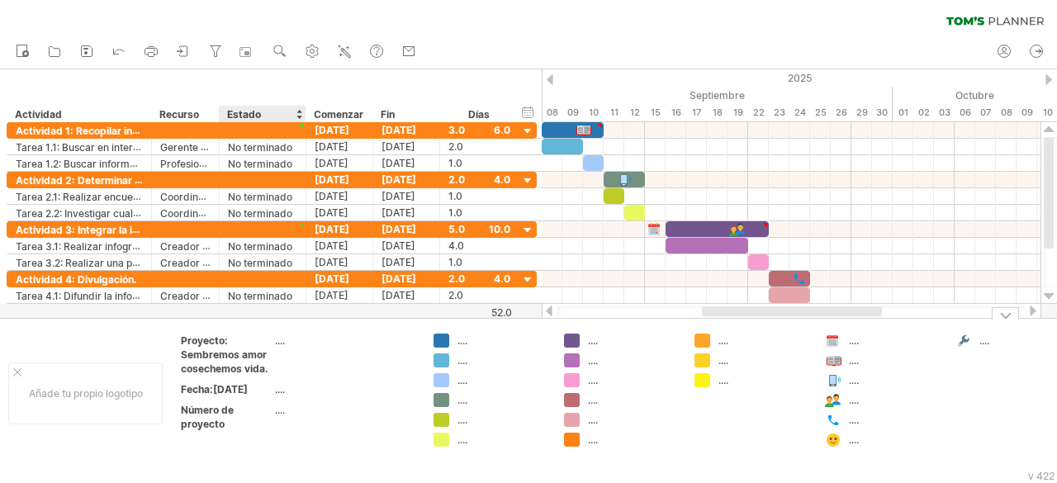
click at [249, 431] on div "Número de proyecto" at bounding box center [226, 417] width 91 height 28
type input "*"
type input "**********"
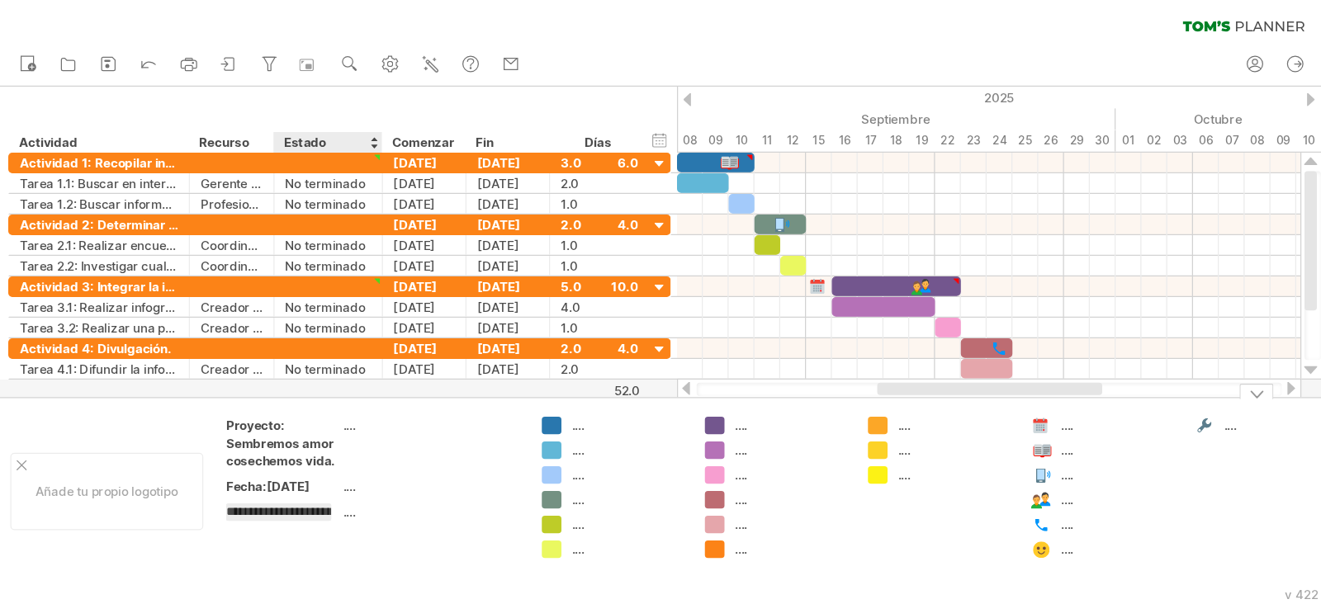
scroll to position [0, 65]
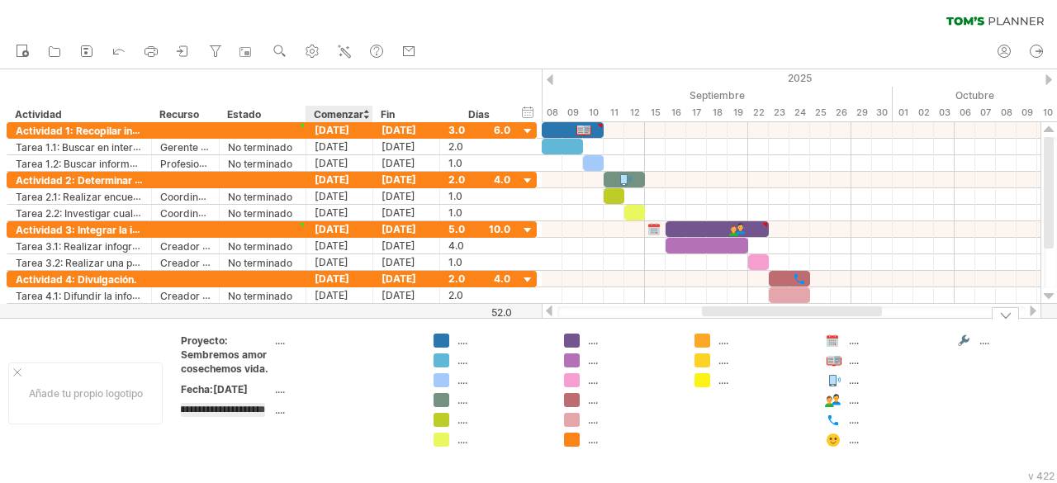
click at [330, 400] on td "...." at bounding box center [345, 391] width 140 height 19
click at [1000, 316] on div at bounding box center [1005, 313] width 27 height 12
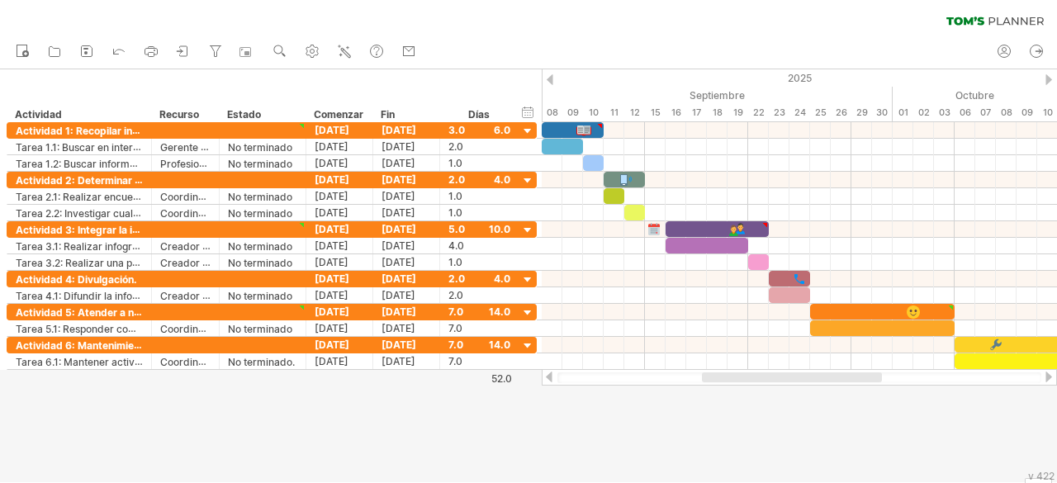
click at [1045, 377] on div at bounding box center [1048, 377] width 13 height 11
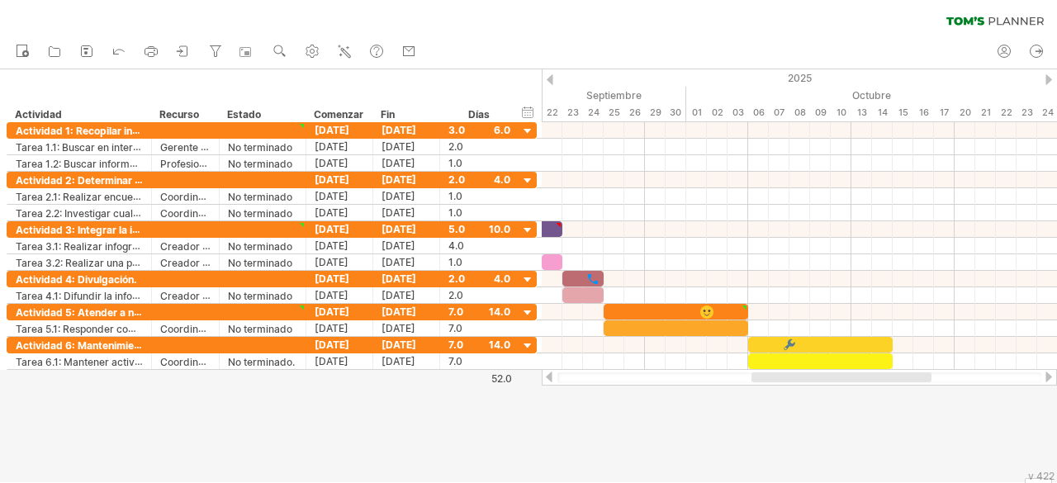
click at [544, 379] on div at bounding box center [549, 377] width 13 height 11
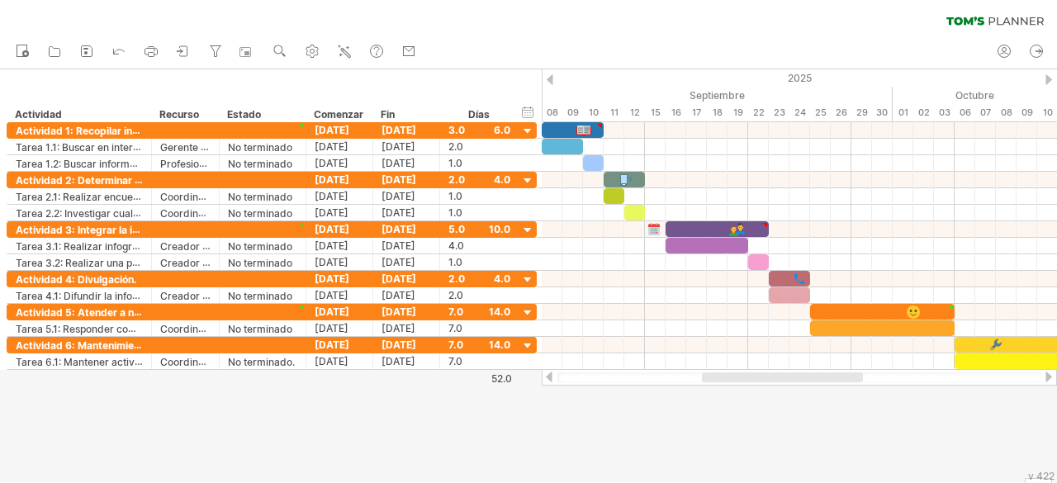
click at [544, 379] on div at bounding box center [549, 377] width 13 height 11
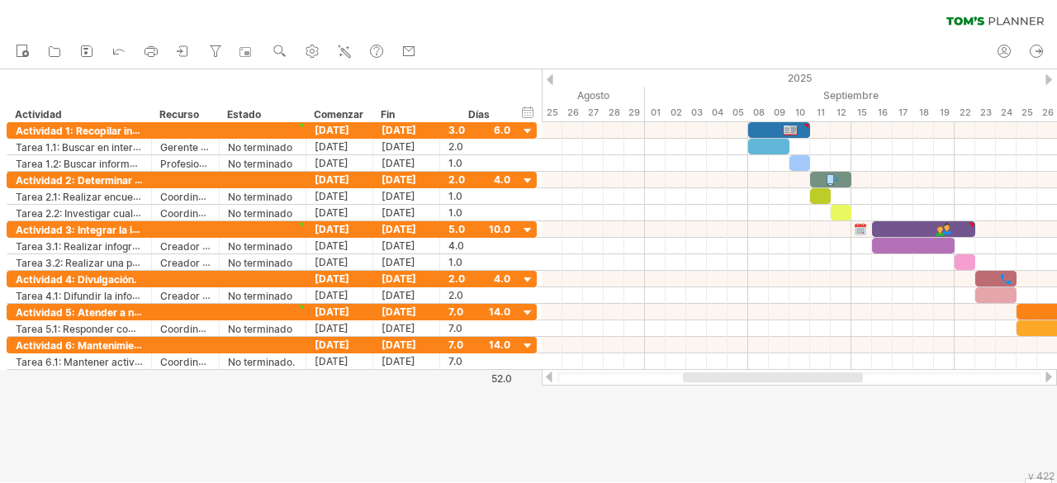
click at [1044, 374] on div at bounding box center [1048, 377] width 13 height 11
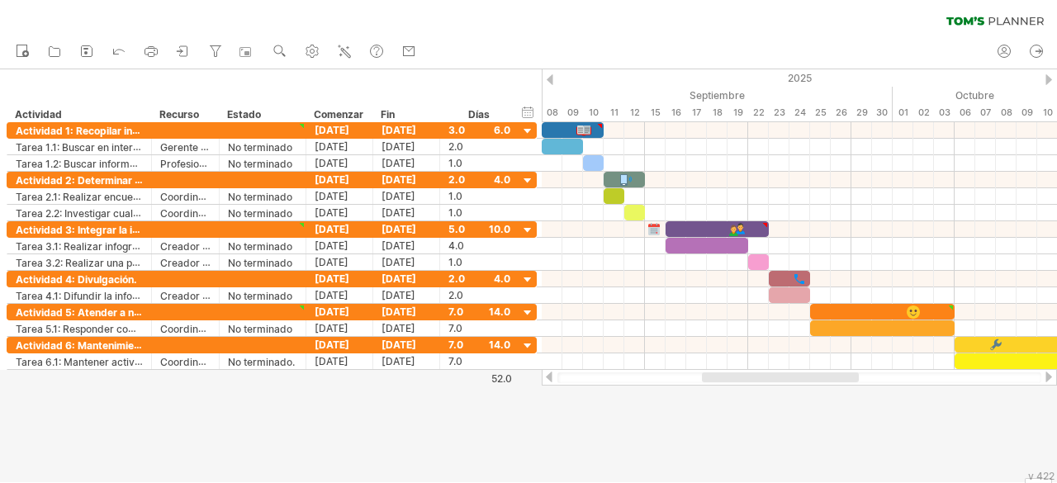
drag, startPoint x: 967, startPoint y: 401, endPoint x: 956, endPoint y: 405, distance: 11.2
click at [128, 44] on link "deshacer" at bounding box center [120, 51] width 24 height 21
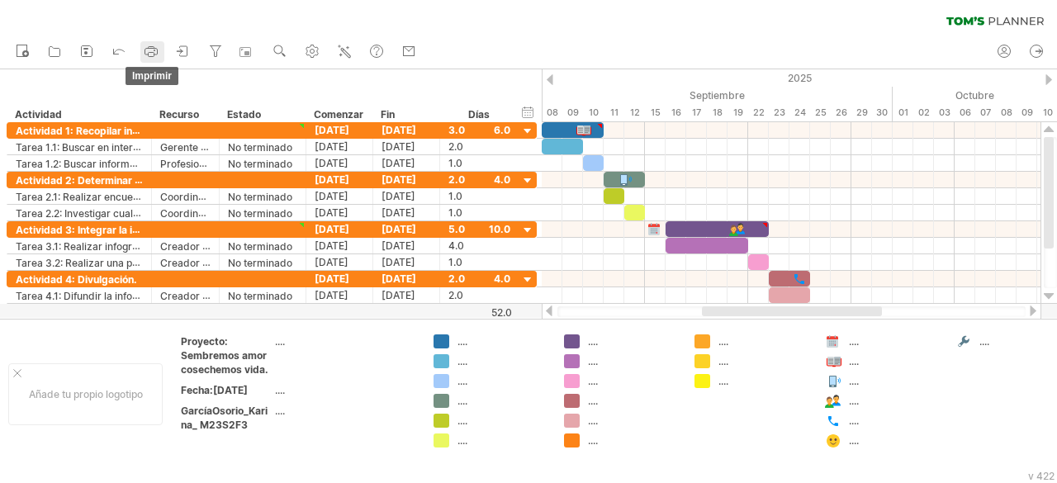
click at [162, 56] on link "imprimir" at bounding box center [152, 51] width 24 height 21
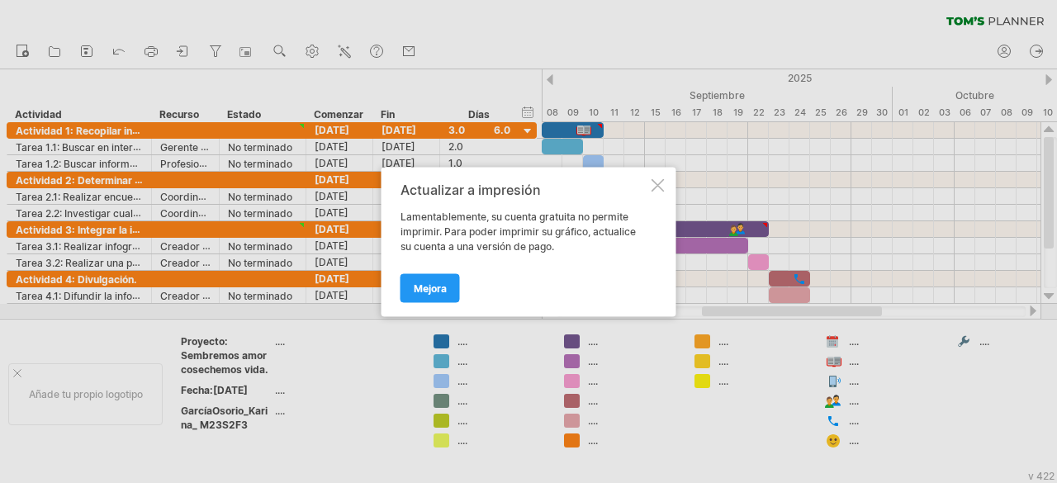
click at [664, 186] on div "Actualizar a impresión Lamentablemente, su cuenta gratuita no permite imprimir.…" at bounding box center [529, 241] width 295 height 149
click at [654, 187] on div at bounding box center [658, 184] width 13 height 13
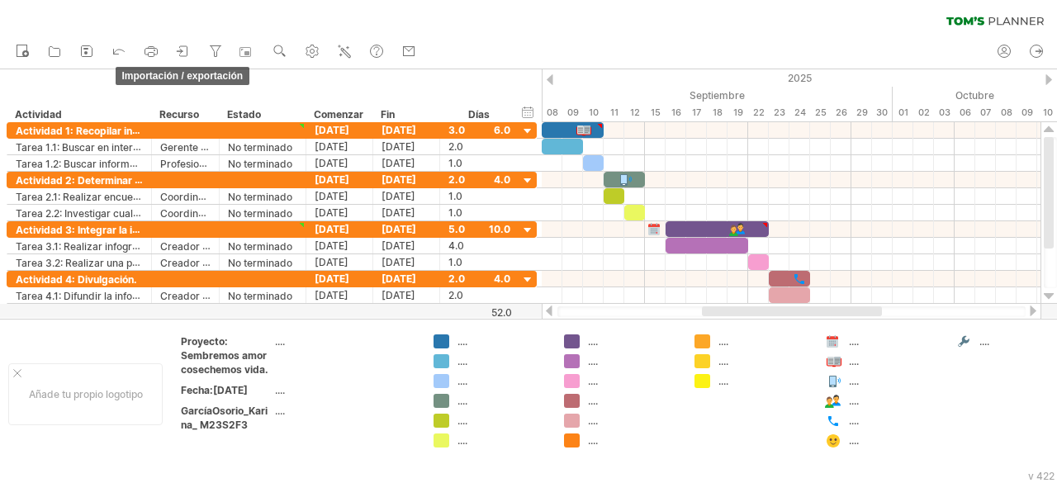
click at [176, 51] on icon at bounding box center [183, 51] width 17 height 17
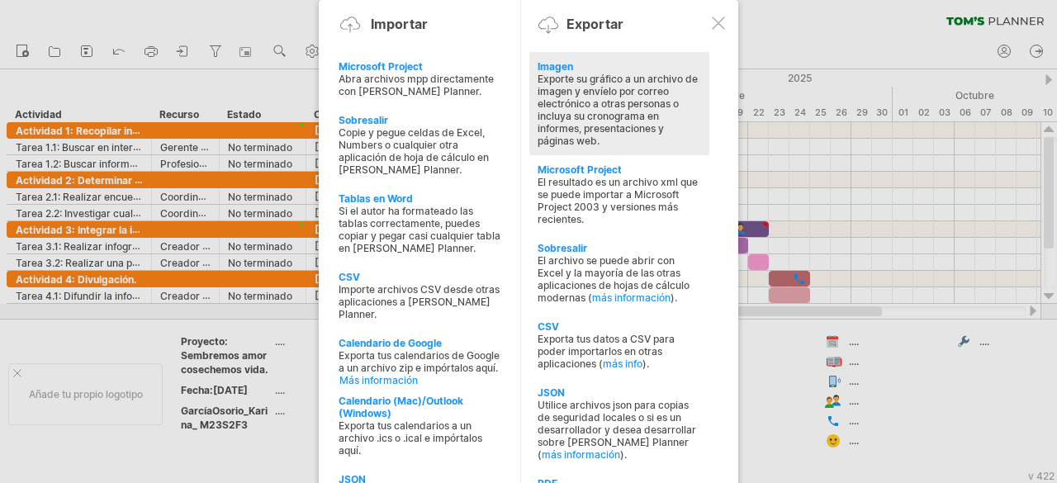
click at [649, 107] on font "Exporte su gráfico a un archivo de imagen y envíelo por correo electrónico a ot…" at bounding box center [618, 110] width 160 height 74
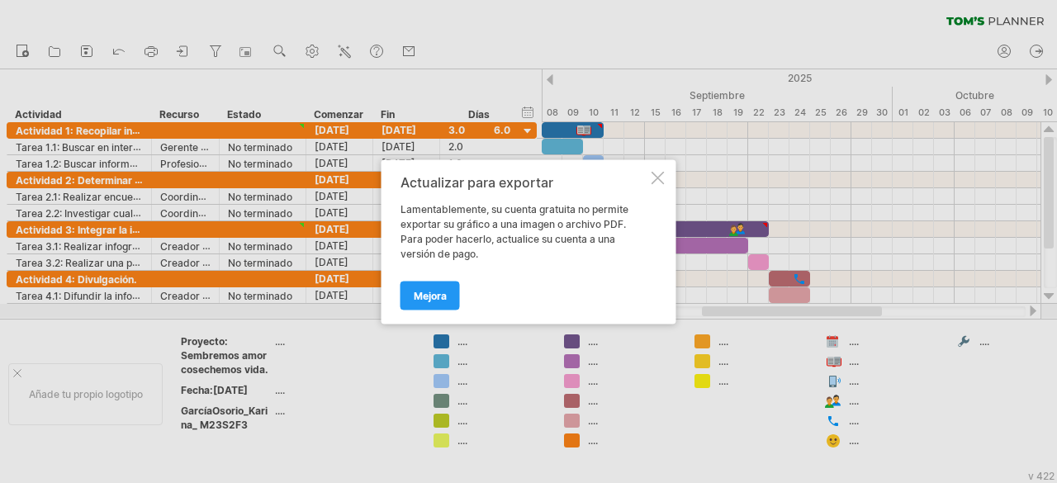
click at [659, 173] on div at bounding box center [658, 177] width 13 height 13
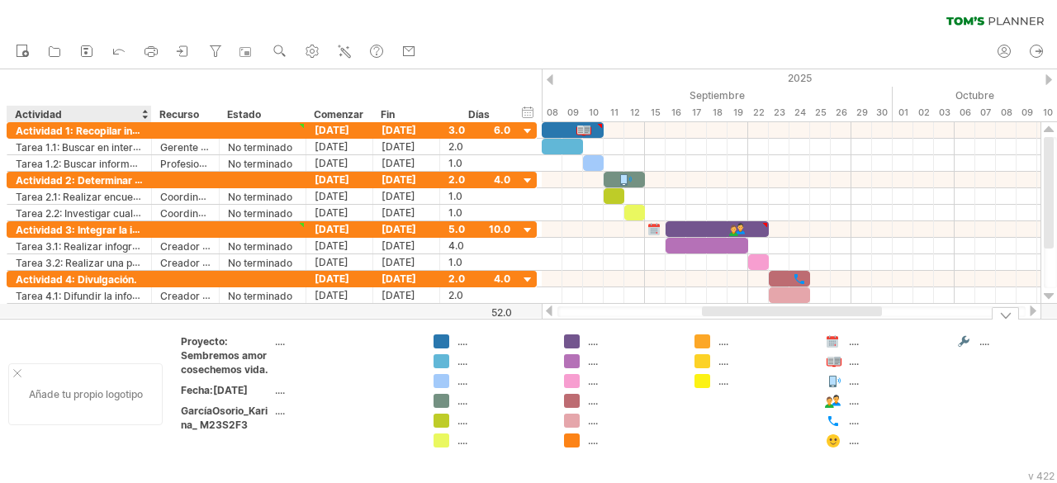
click at [107, 414] on div "Añade tu propio logotipo" at bounding box center [85, 394] width 154 height 62
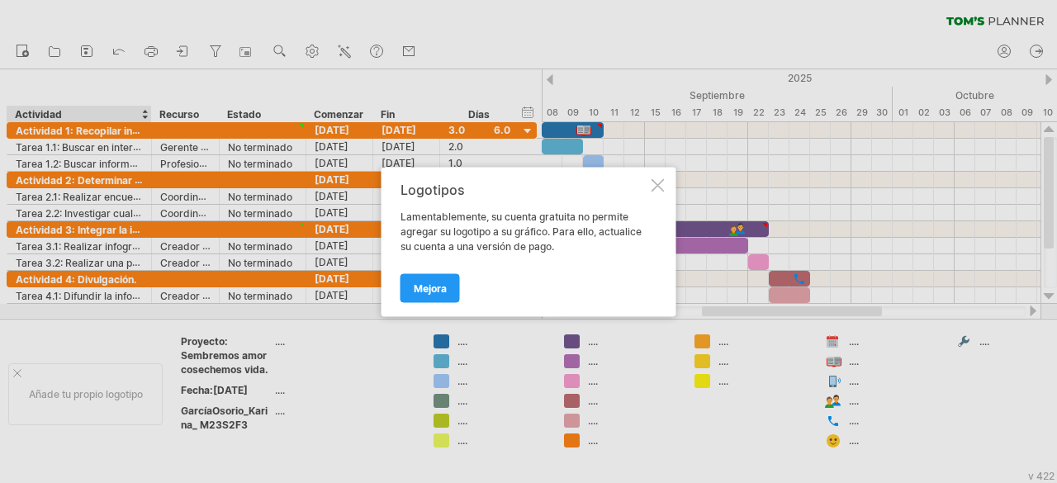
click at [657, 185] on div at bounding box center [658, 184] width 13 height 13
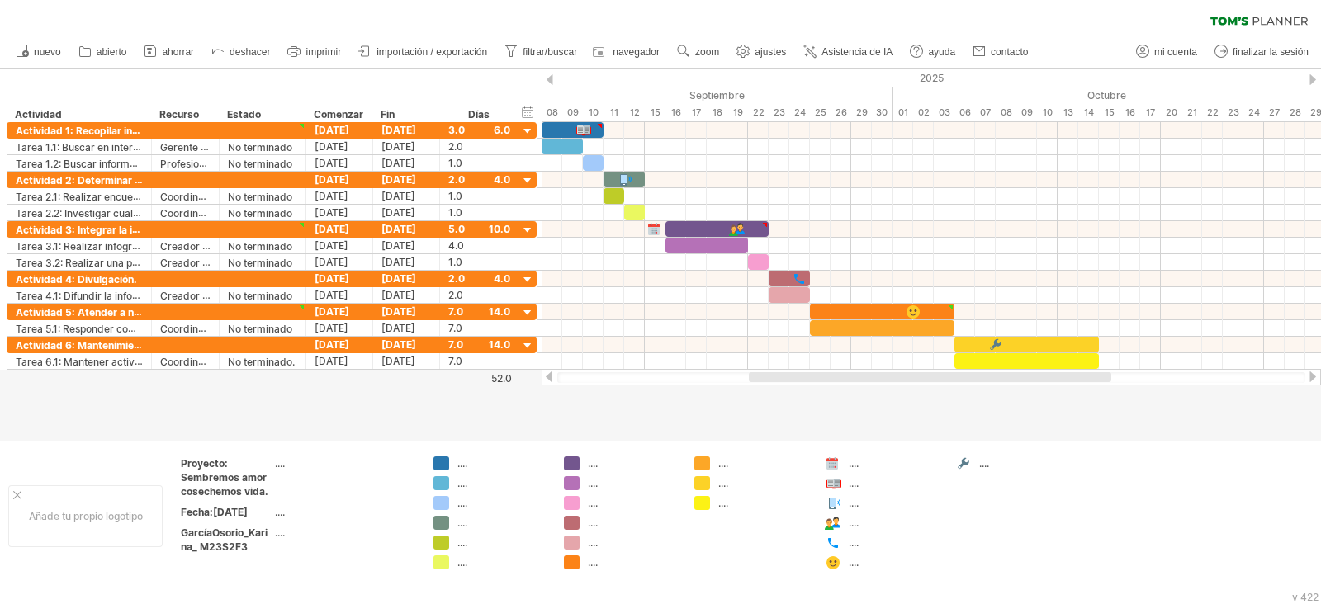
drag, startPoint x: 1009, startPoint y: 0, endPoint x: 766, endPoint y: 7, distance: 243.7
click at [766, 7] on div "borrar filtro volver a aplicar el filtro" at bounding box center [660, 17] width 1321 height 35
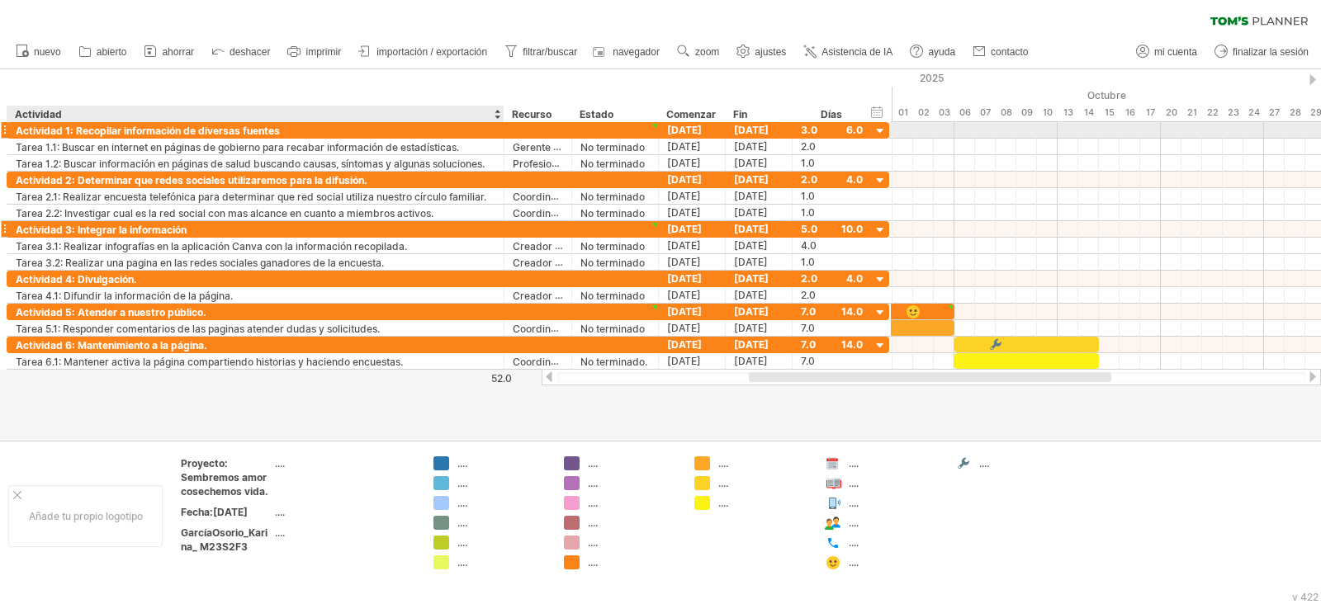
drag, startPoint x: 149, startPoint y: 135, endPoint x: 501, endPoint y: 220, distance: 362.7
click at [501, 220] on div "**********" at bounding box center [449, 246] width 884 height 248
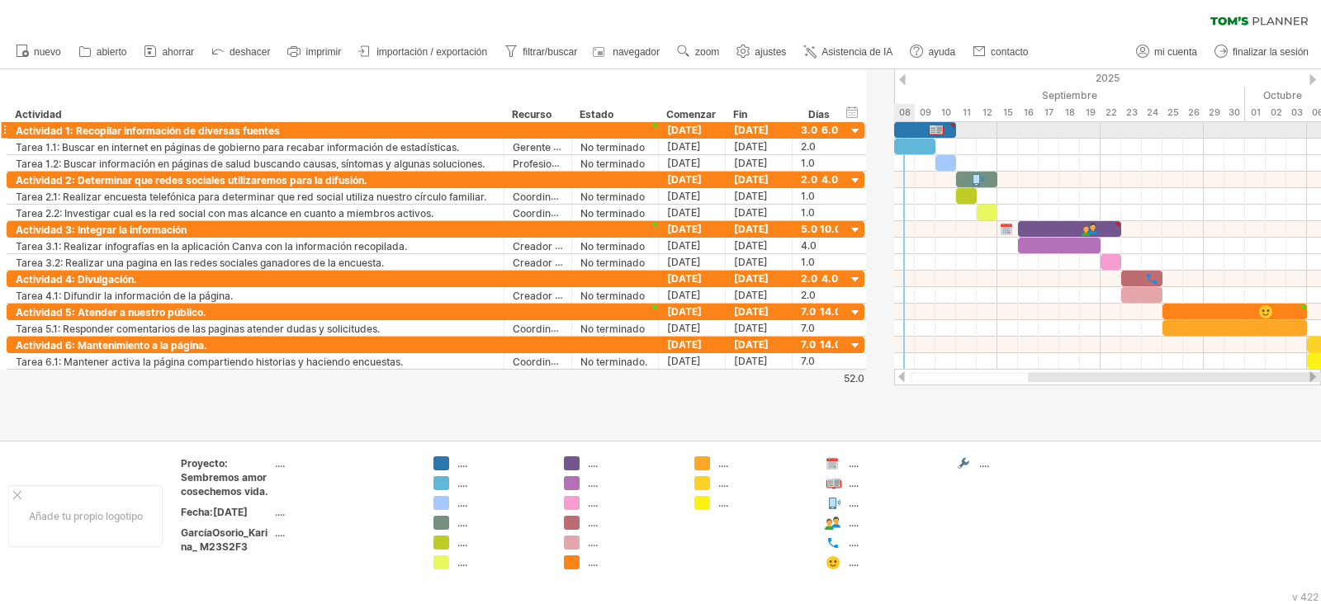
drag, startPoint x: 888, startPoint y: 136, endPoint x: 863, endPoint y: 136, distance: 24.8
click at [863, 136] on div "**********" at bounding box center [436, 130] width 858 height 17
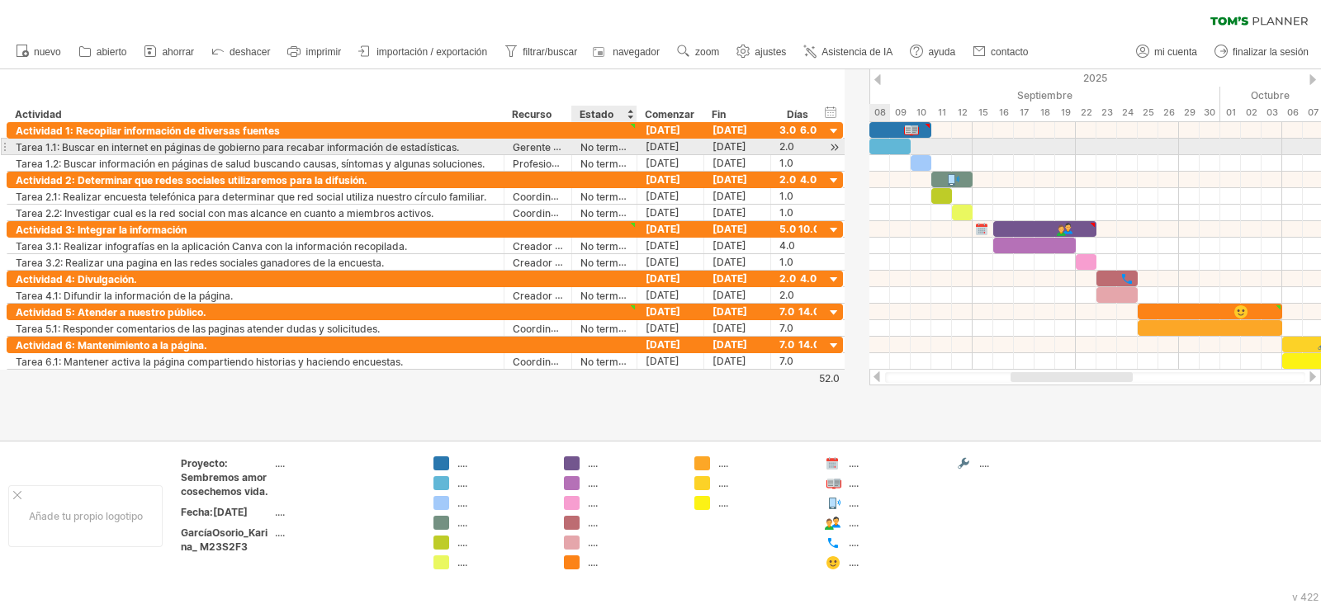
drag, startPoint x: 656, startPoint y: 146, endPoint x: 634, endPoint y: 150, distance: 21.9
click at [634, 150] on div at bounding box center [635, 147] width 8 height 17
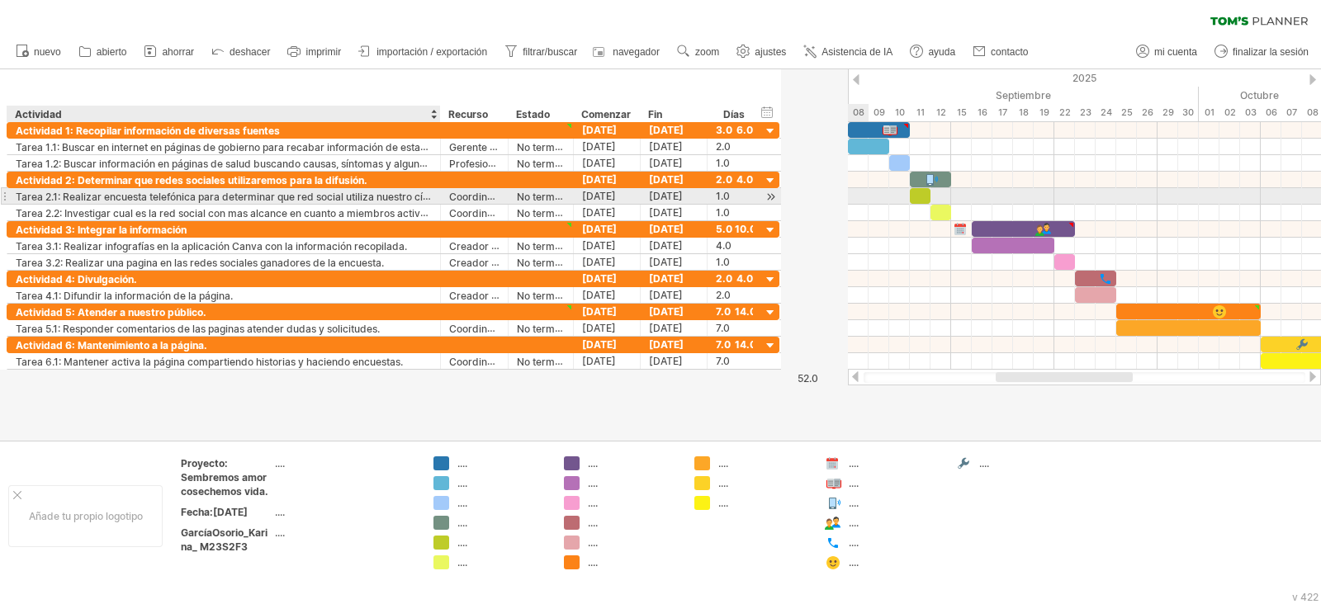
drag, startPoint x: 499, startPoint y: 195, endPoint x: 435, endPoint y: 195, distance: 63.6
click at [435, 195] on div at bounding box center [438, 196] width 8 height 17
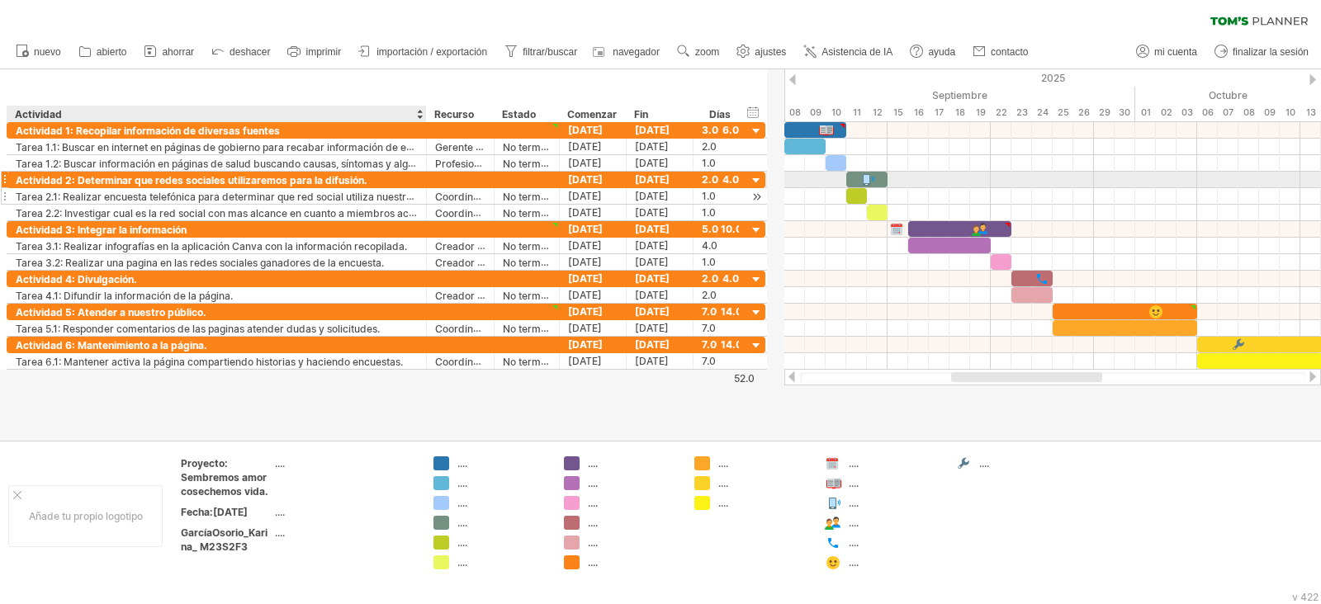
drag, startPoint x: 436, startPoint y: 187, endPoint x: 422, endPoint y: 190, distance: 14.3
click at [422, 190] on div at bounding box center [424, 196] width 8 height 17
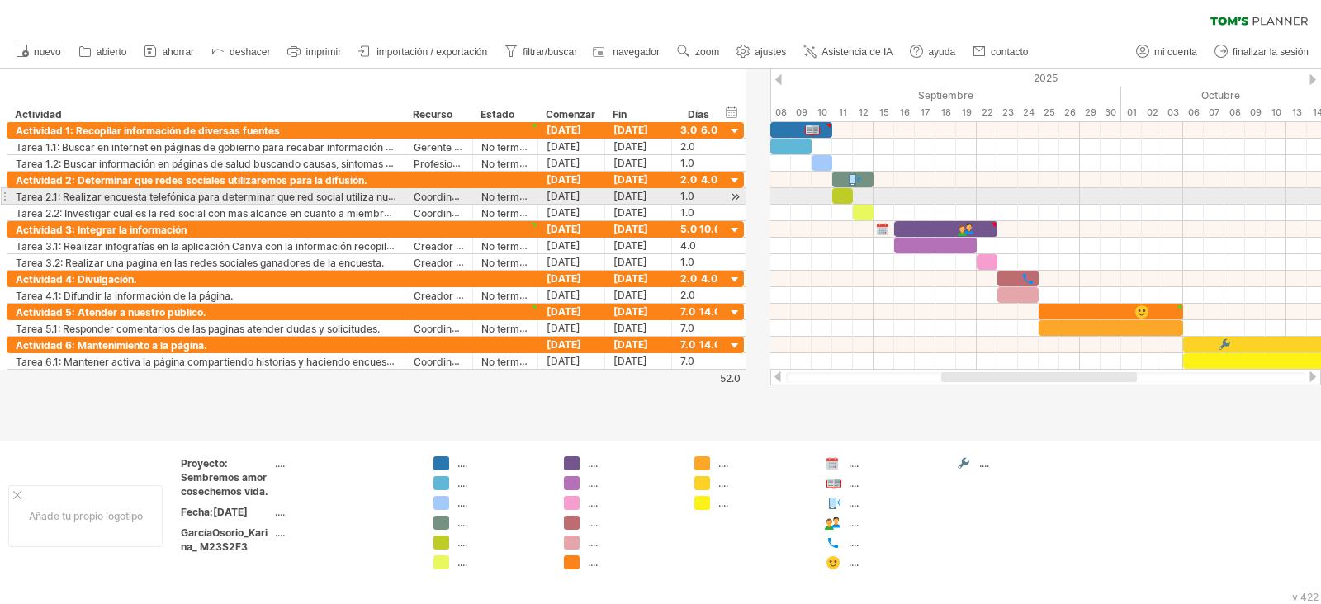
drag, startPoint x: 422, startPoint y: 190, endPoint x: 401, endPoint y: 193, distance: 21.7
click at [401, 193] on div at bounding box center [403, 196] width 8 height 17
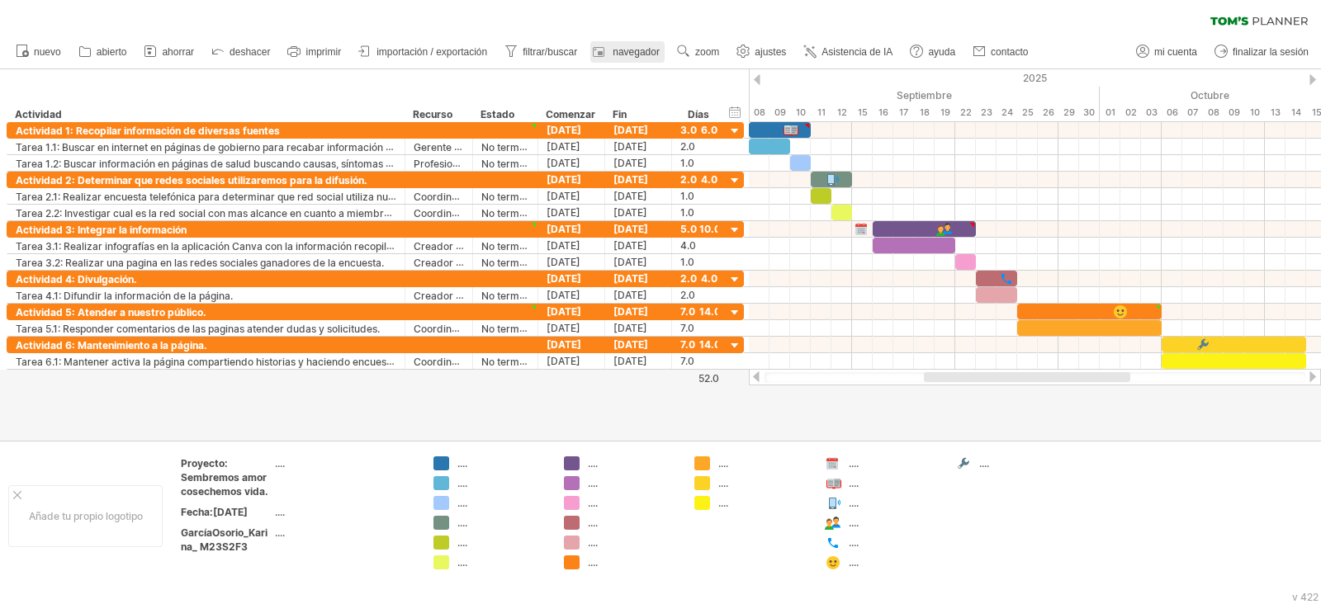
click at [642, 45] on link "navegador" at bounding box center [627, 51] width 74 height 21
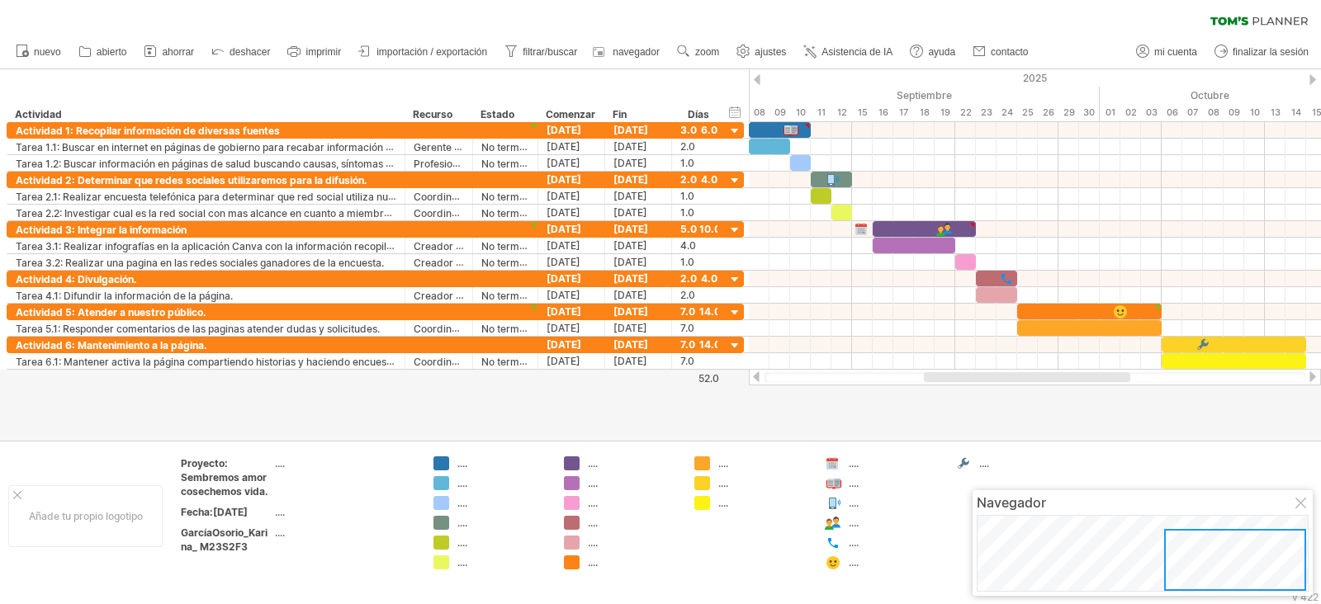
click at [1056, 482] on div at bounding box center [1302, 504] width 13 height 13
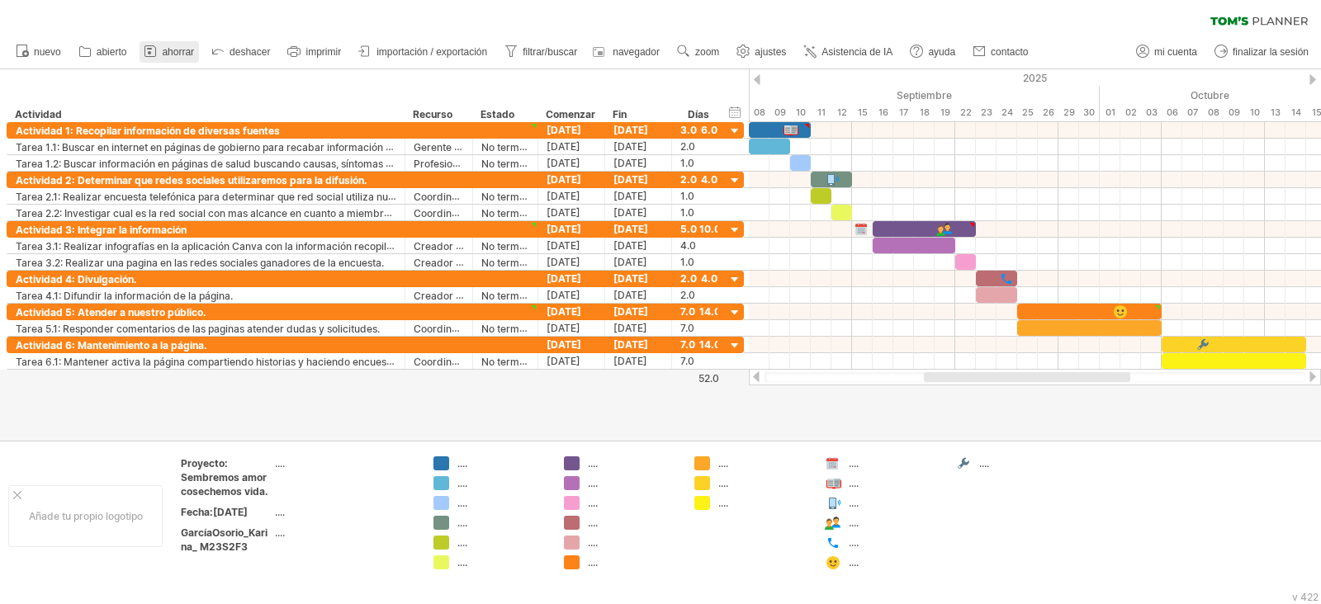
click at [151, 50] on icon at bounding box center [150, 51] width 17 height 17
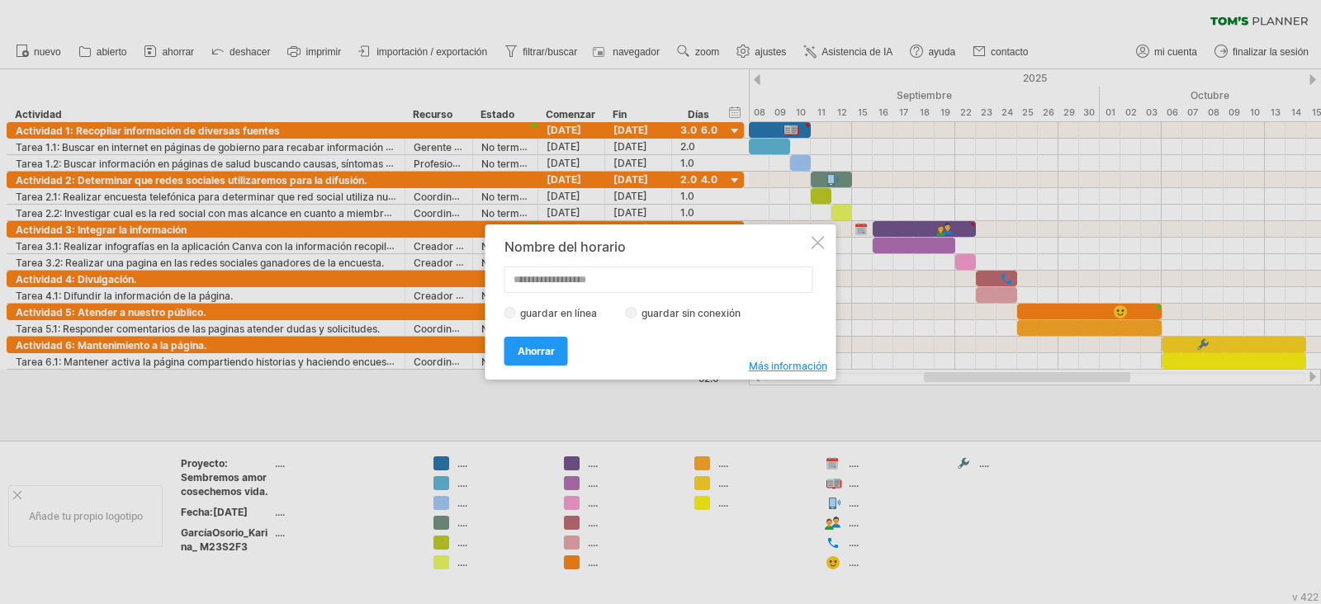
click at [817, 245] on div at bounding box center [818, 242] width 13 height 13
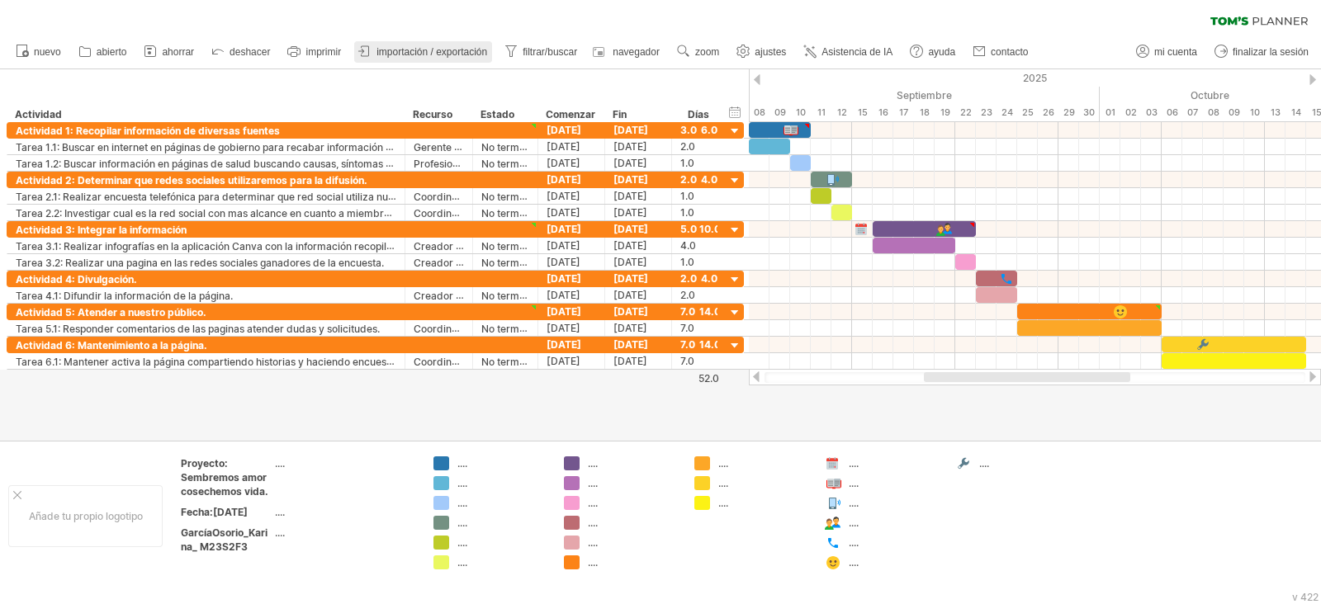
click at [413, 54] on font "importación / exportación" at bounding box center [432, 52] width 111 height 12
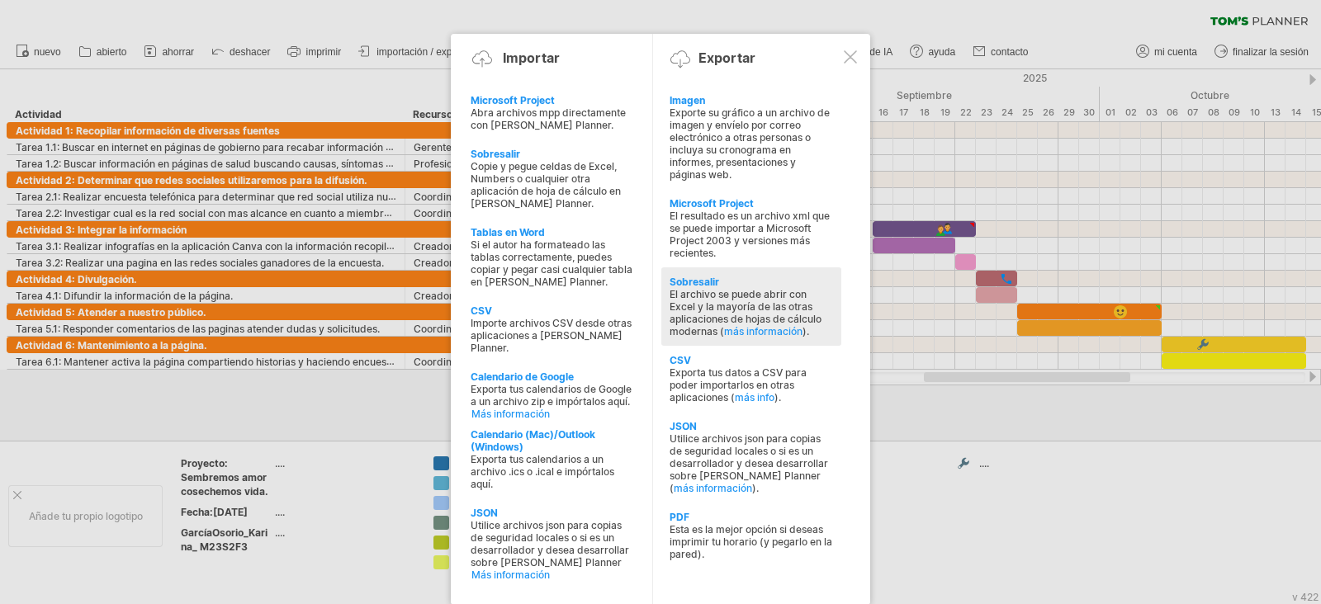
click at [692, 294] on font "El archivo se puede abrir con Excel y la mayoría de las otras aplicaciones de h…" at bounding box center [746, 313] width 152 height 50
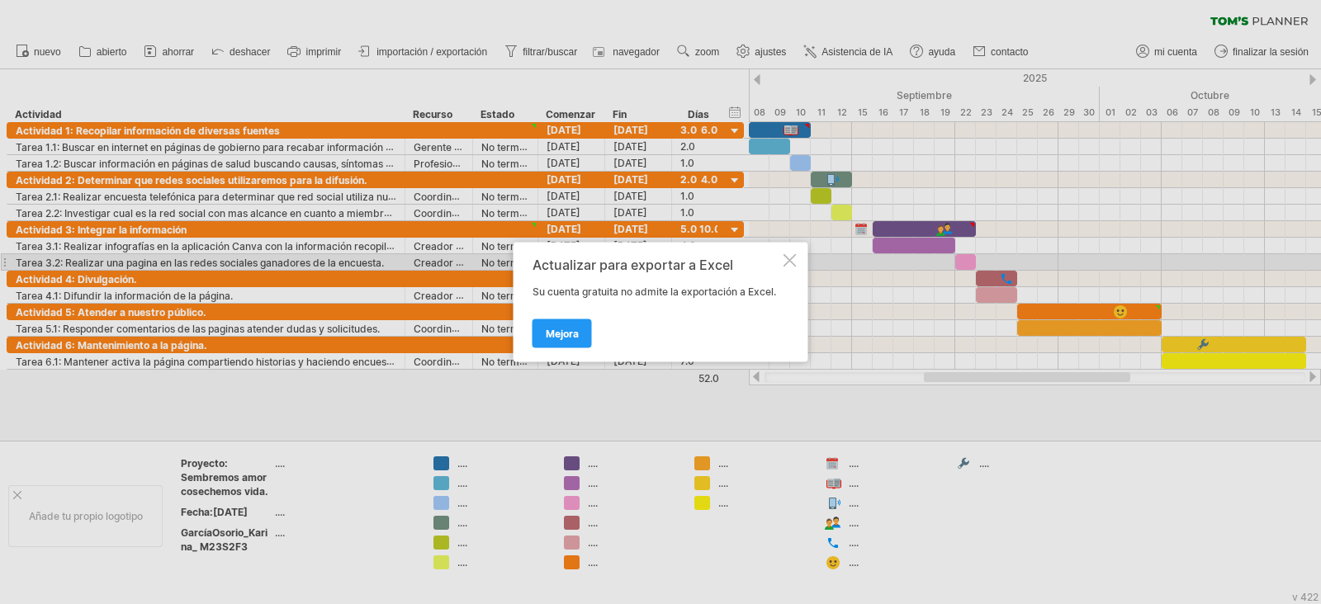
click at [785, 257] on div at bounding box center [790, 260] width 13 height 13
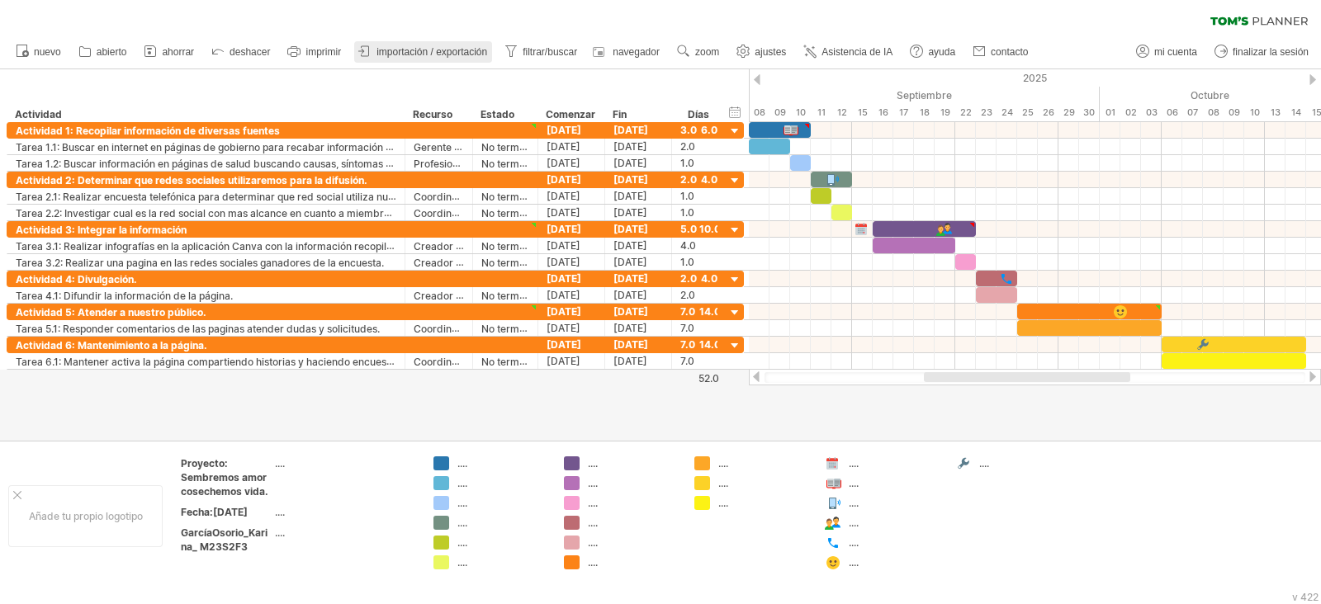
click at [407, 42] on link "importación / exportación" at bounding box center [423, 51] width 138 height 21
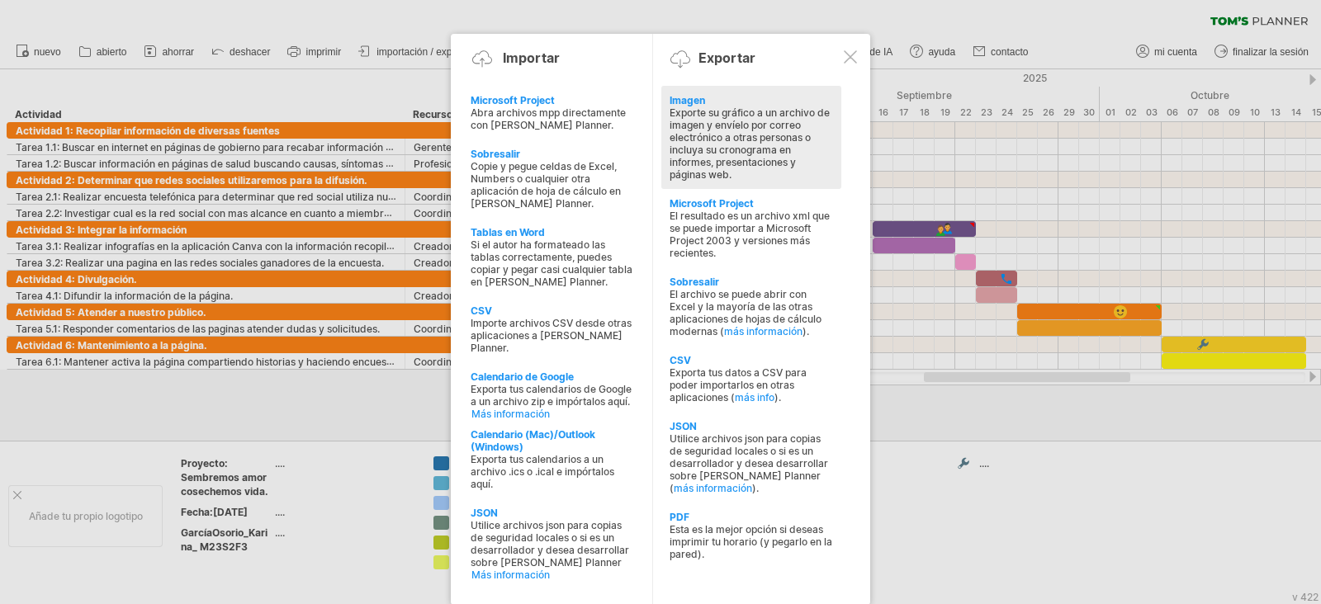
click at [756, 147] on font "Exporte su gráfico a un archivo de imagen y envíelo por correo electrónico a ot…" at bounding box center [750, 144] width 160 height 74
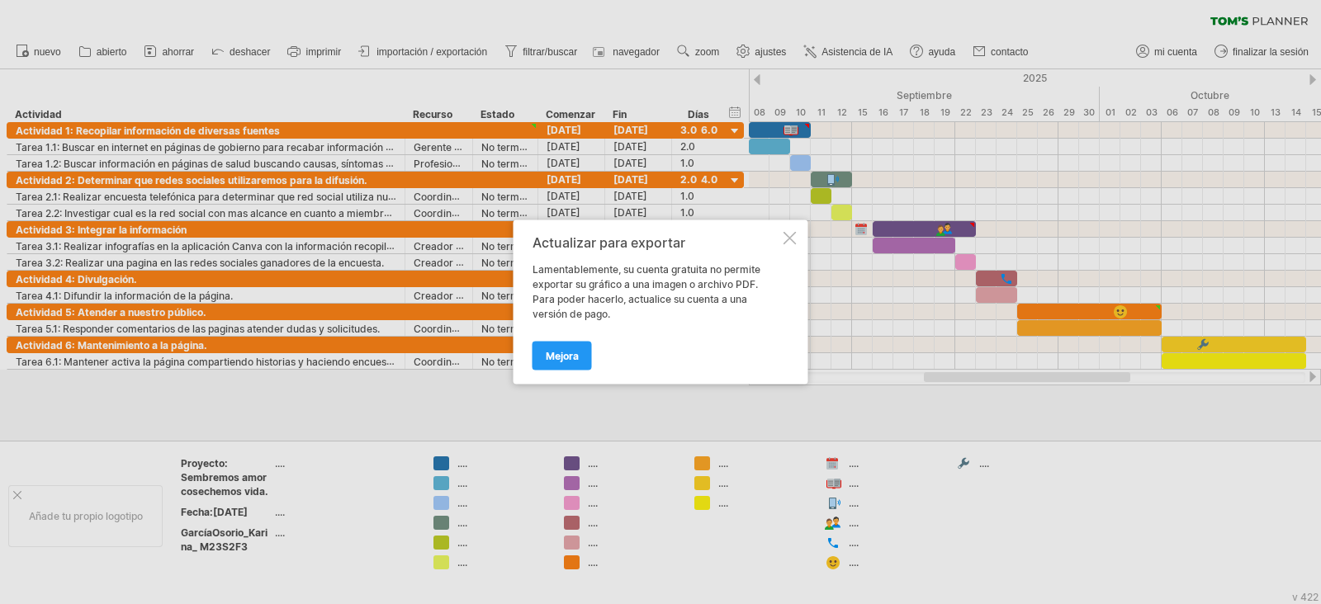
click at [792, 235] on div at bounding box center [790, 238] width 13 height 13
